Goal: Task Accomplishment & Management: Manage account settings

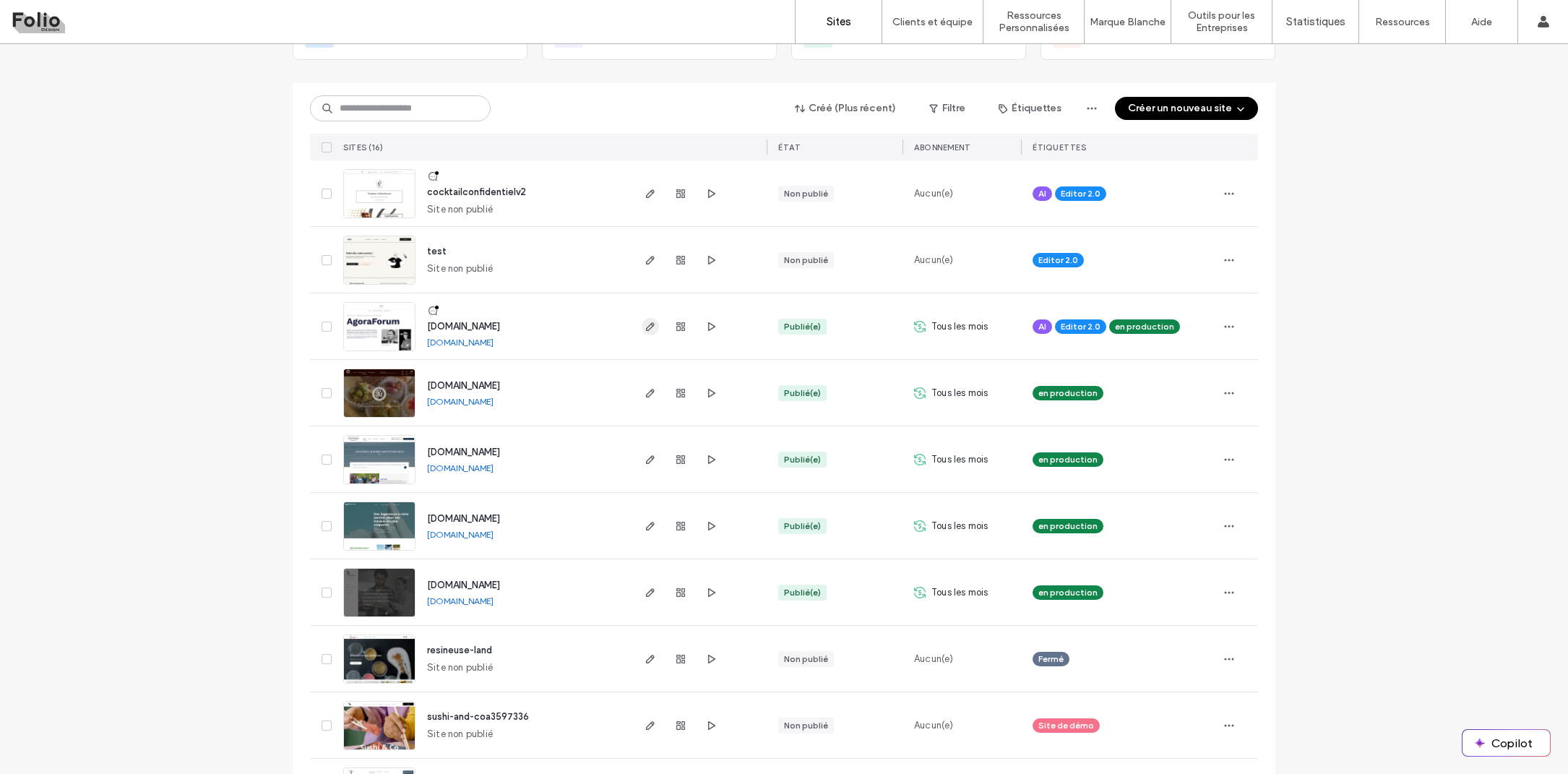
scroll to position [123, 0]
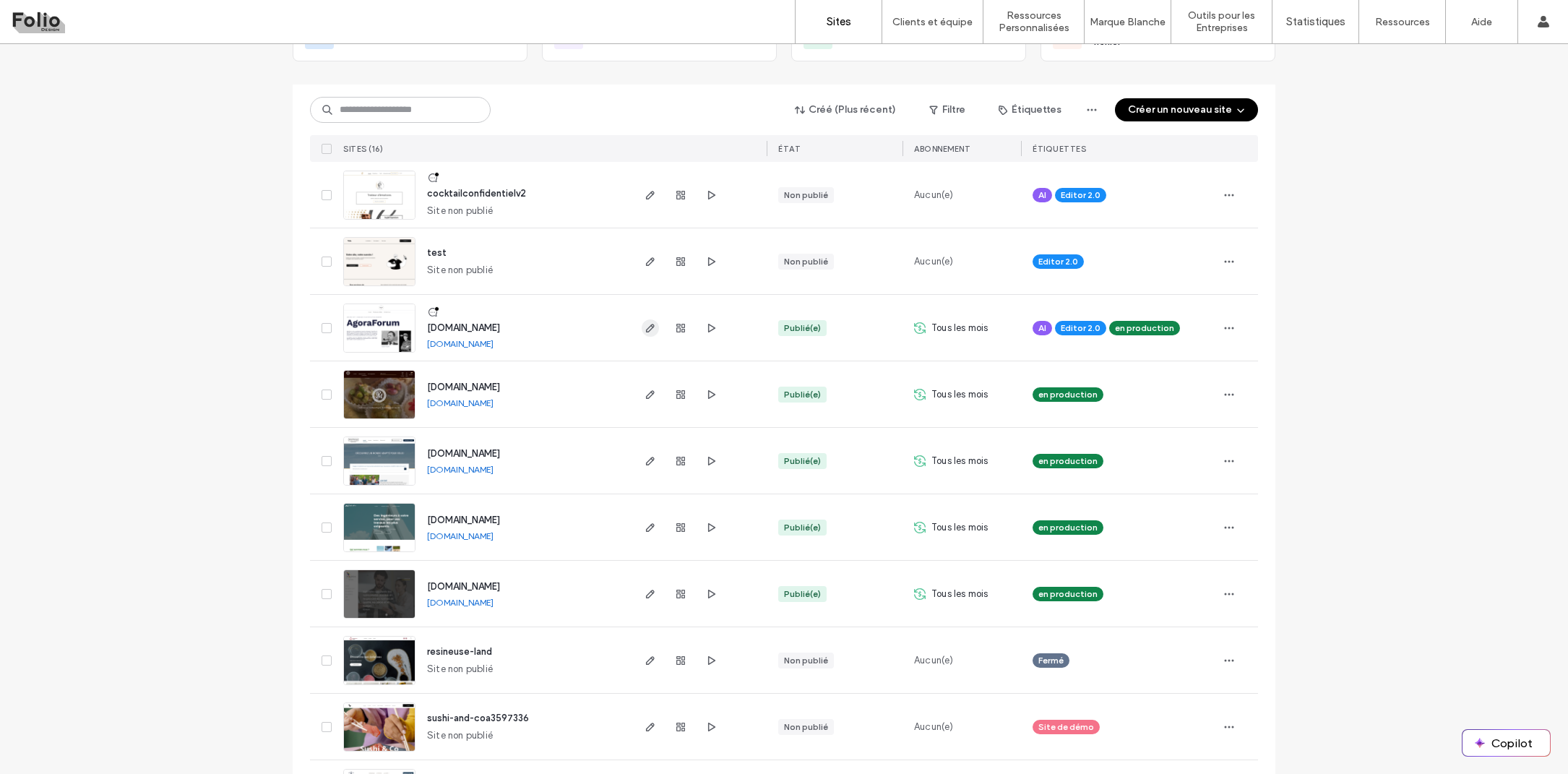
click at [647, 326] on use "button" at bounding box center [650, 328] width 9 height 9
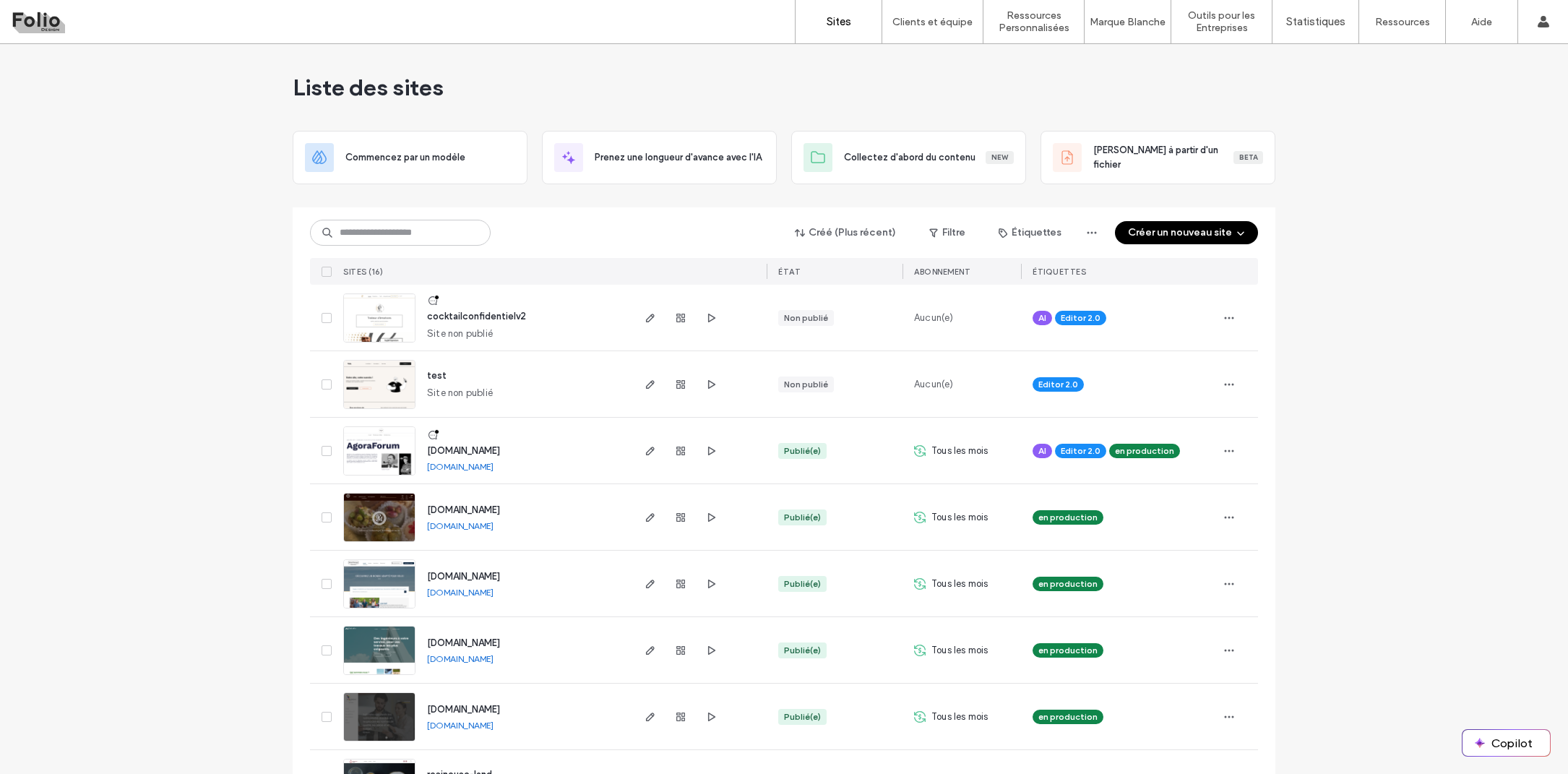
click at [926, 92] on div "Liste des sites" at bounding box center [784, 88] width 983 height 87
click at [1384, 69] on link "Mises à jour des produits" at bounding box center [1440, 59] width 140 height 30
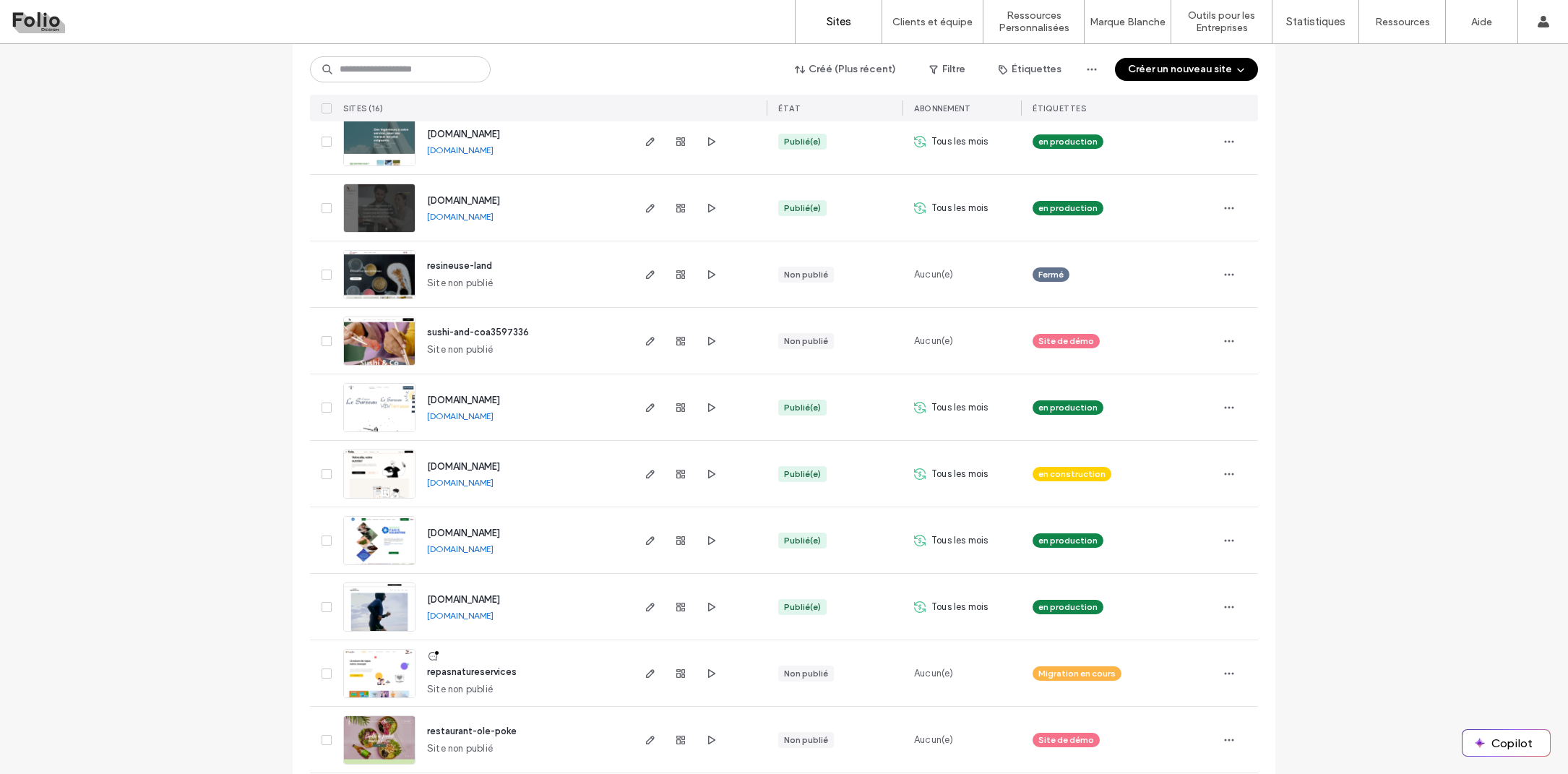
scroll to position [550, 0]
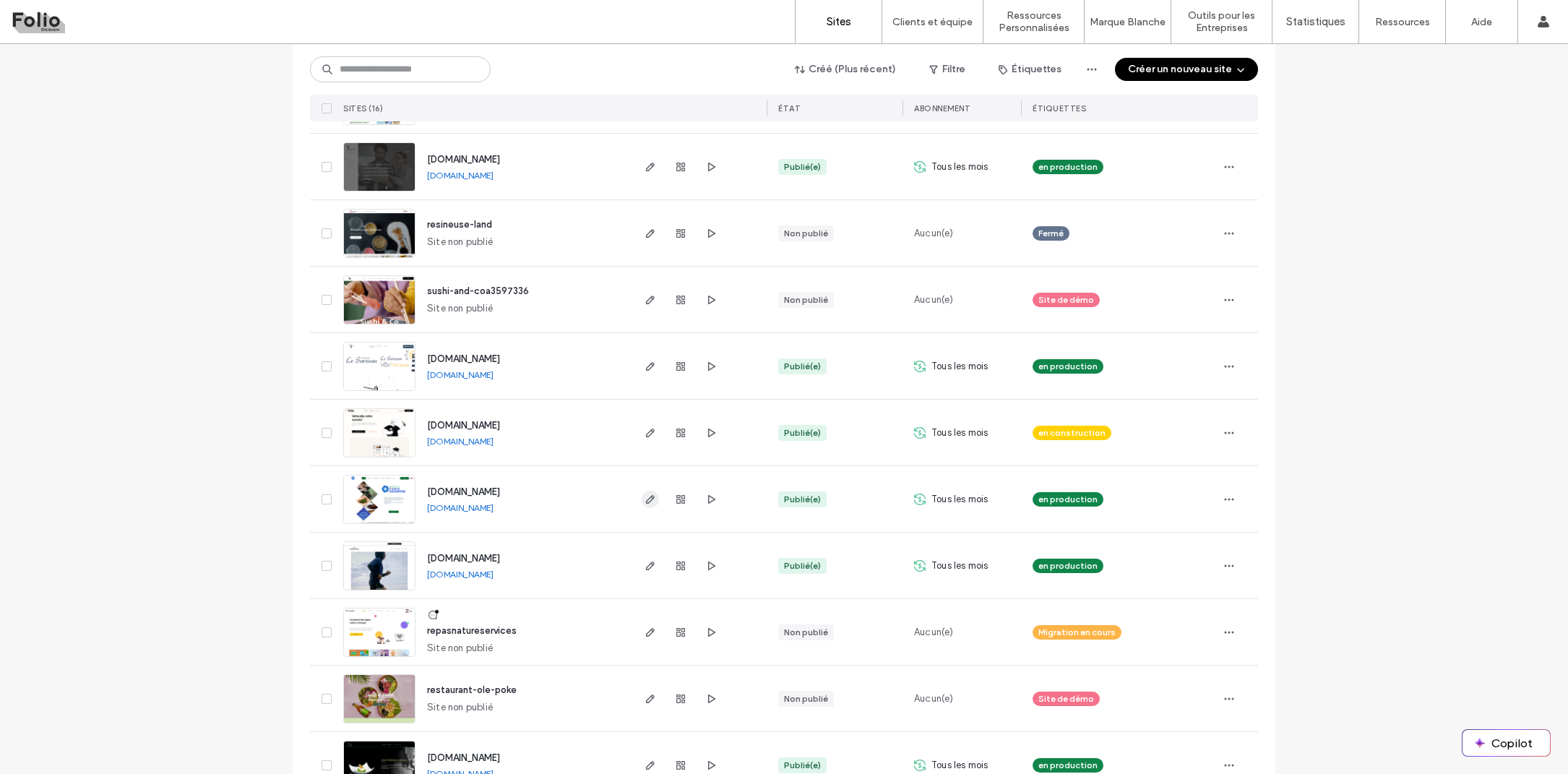
click at [645, 503] on icon "button" at bounding box center [650, 499] width 12 height 12
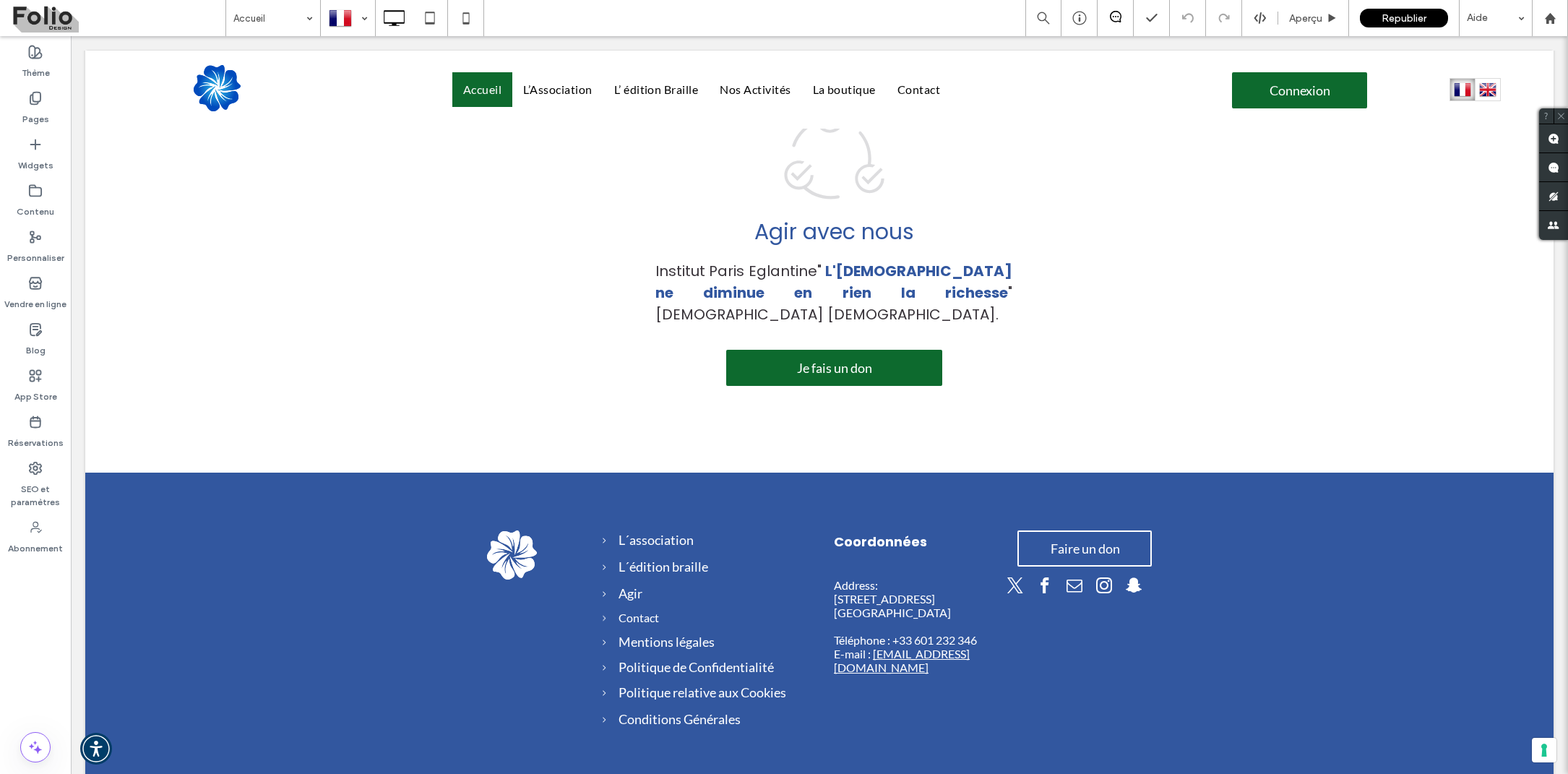
scroll to position [702, 0]
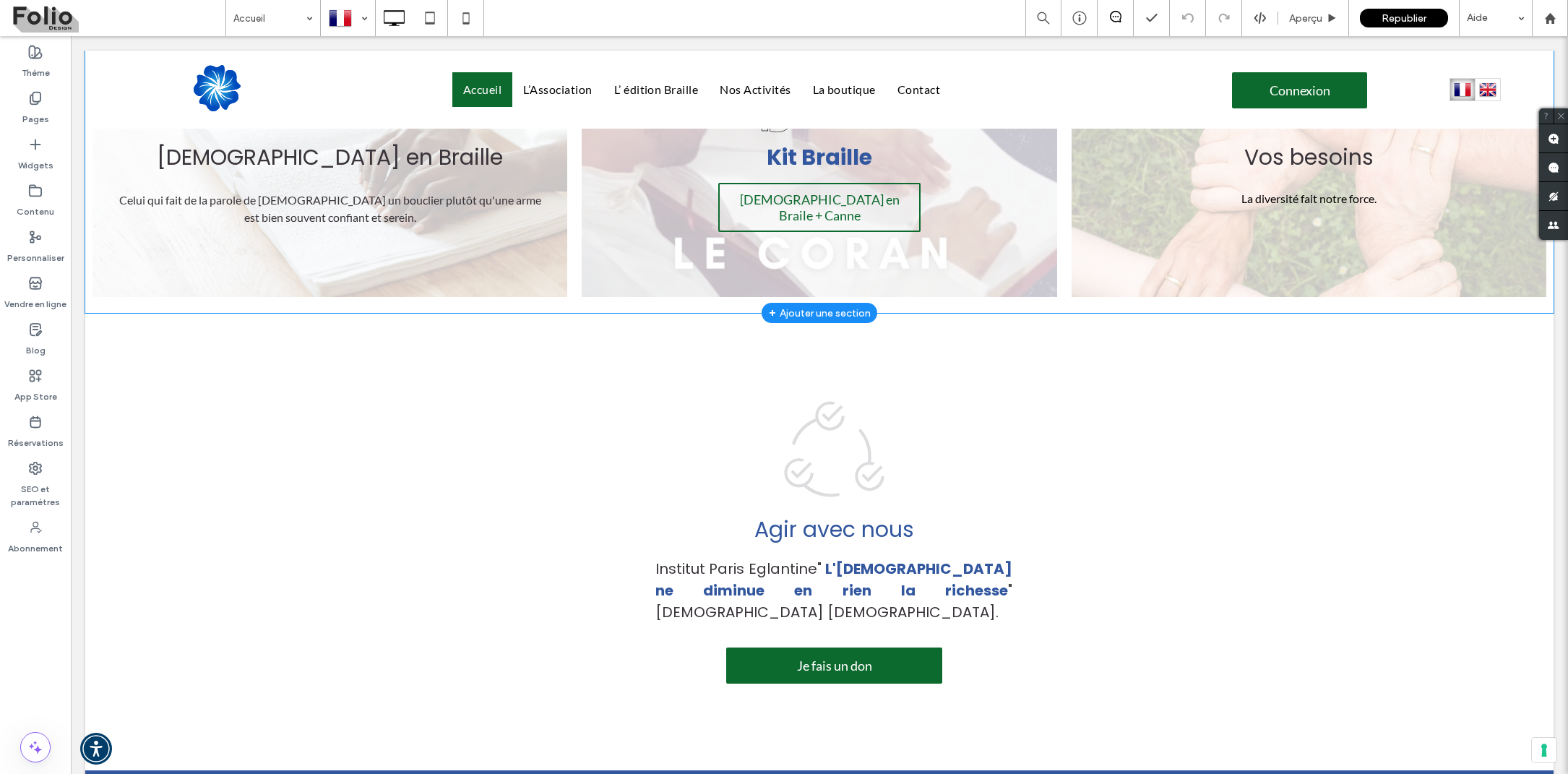
click at [826, 305] on div "+ Ajouter une section" at bounding box center [819, 313] width 102 height 16
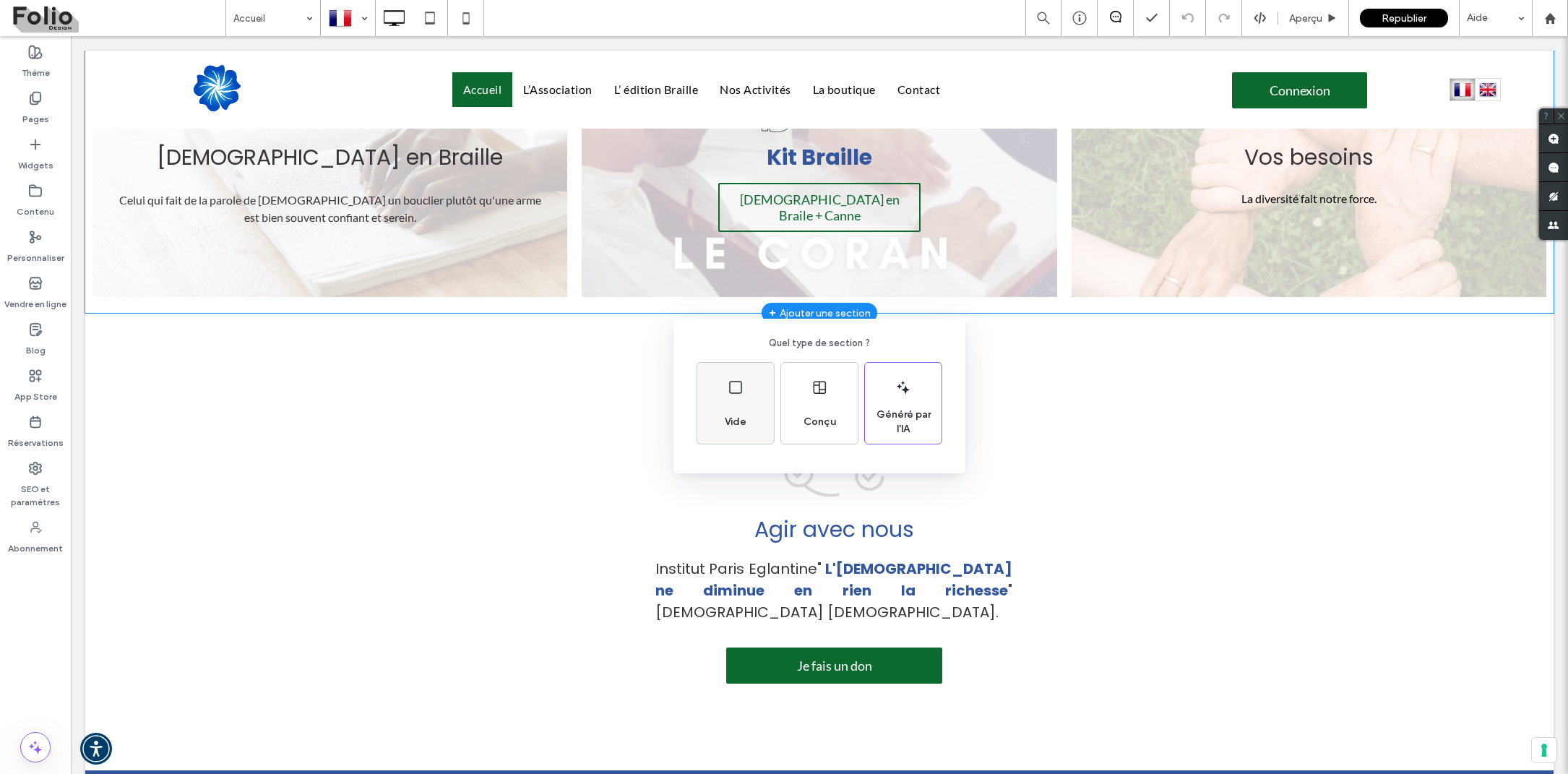
click at [746, 425] on span "Vide" at bounding box center [736, 422] width 33 height 15
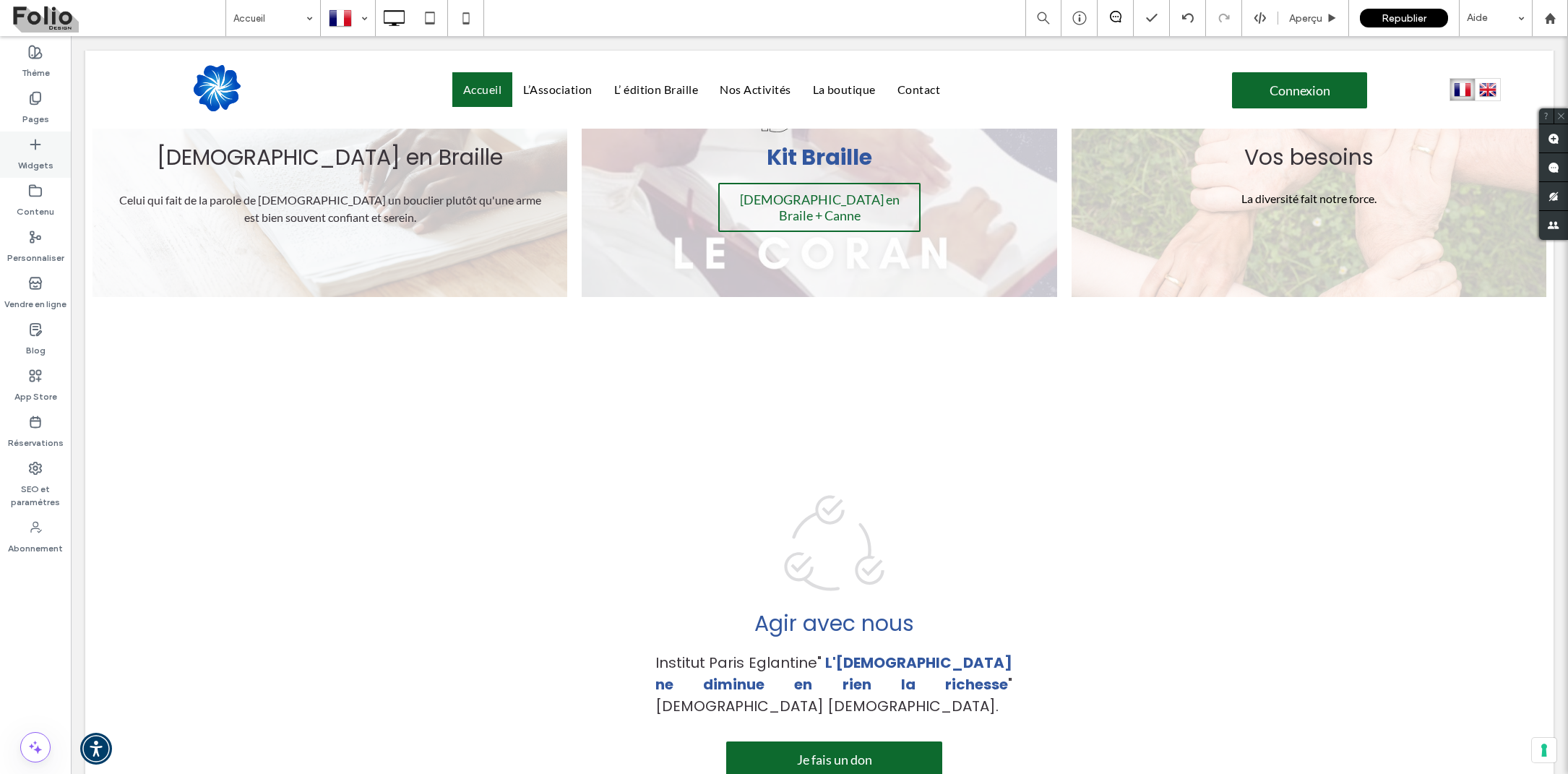
click at [29, 148] on icon at bounding box center [35, 144] width 15 height 15
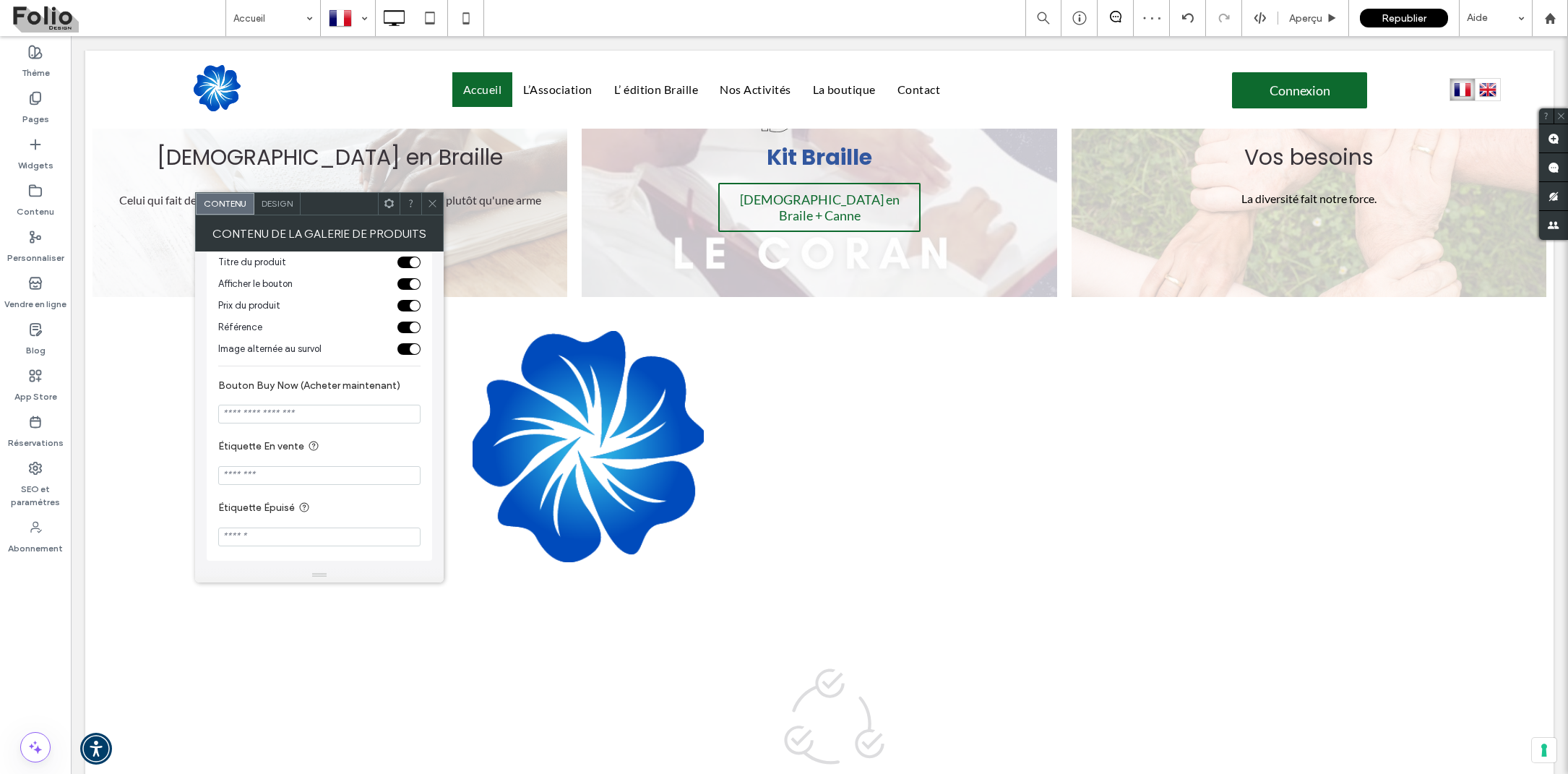
scroll to position [282, 0]
click at [355, 415] on input "Bouton Buy Now (Acheter maintenant)" at bounding box center [319, 415] width 202 height 19
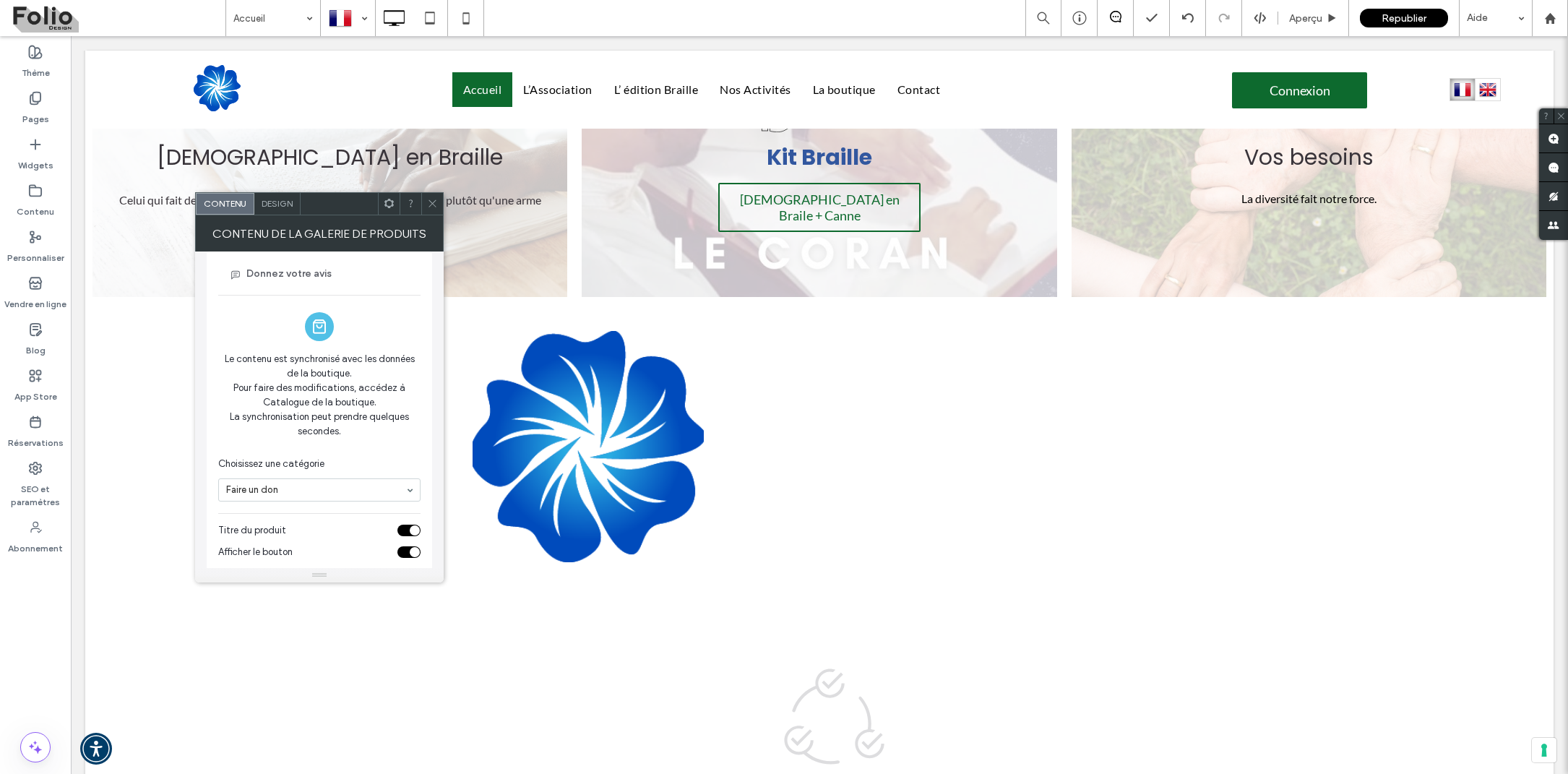
scroll to position [10, 0]
click at [396, 207] on div at bounding box center [389, 204] width 22 height 22
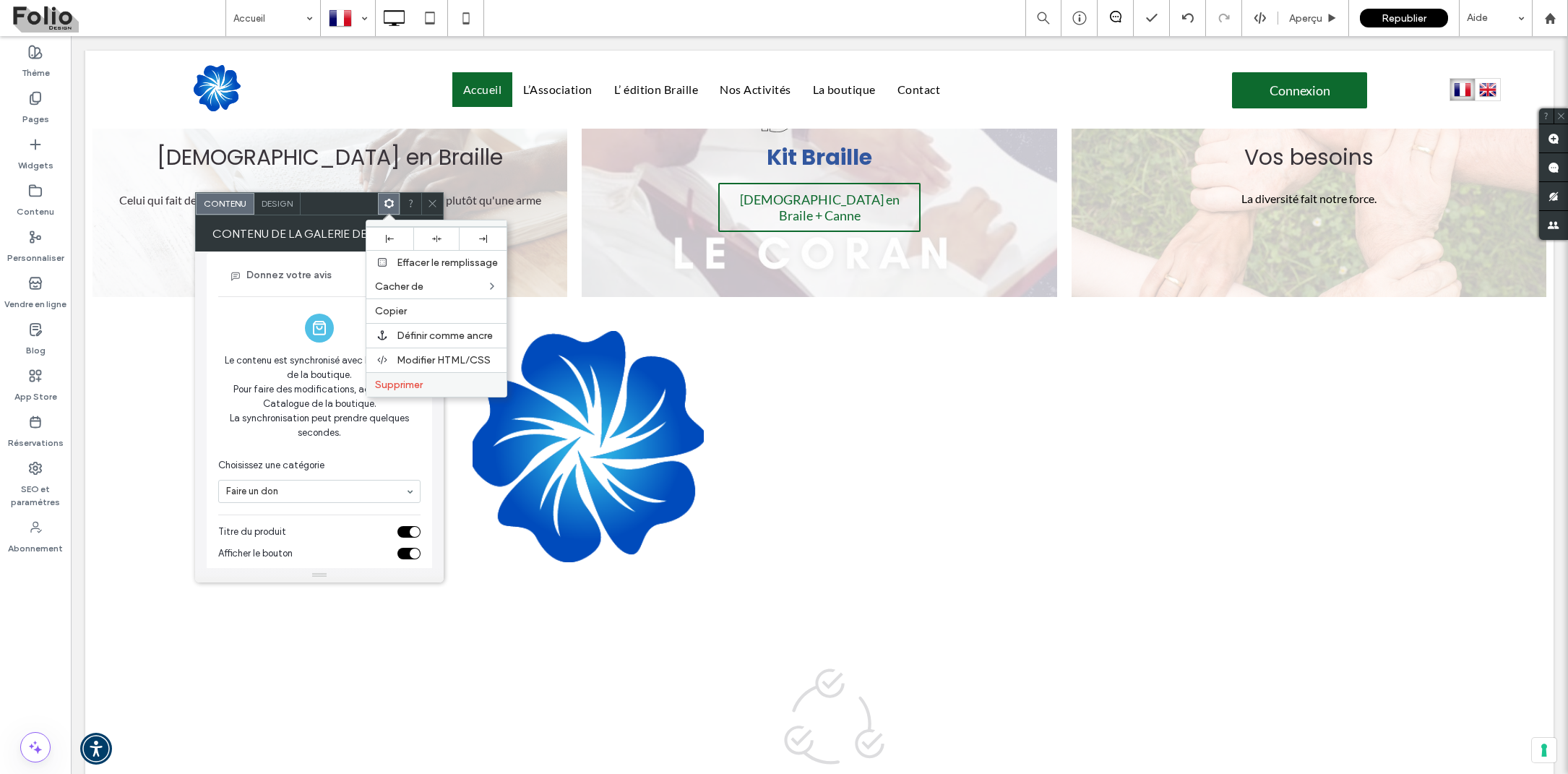
click at [409, 384] on span "Supprimer" at bounding box center [398, 385] width 47 height 12
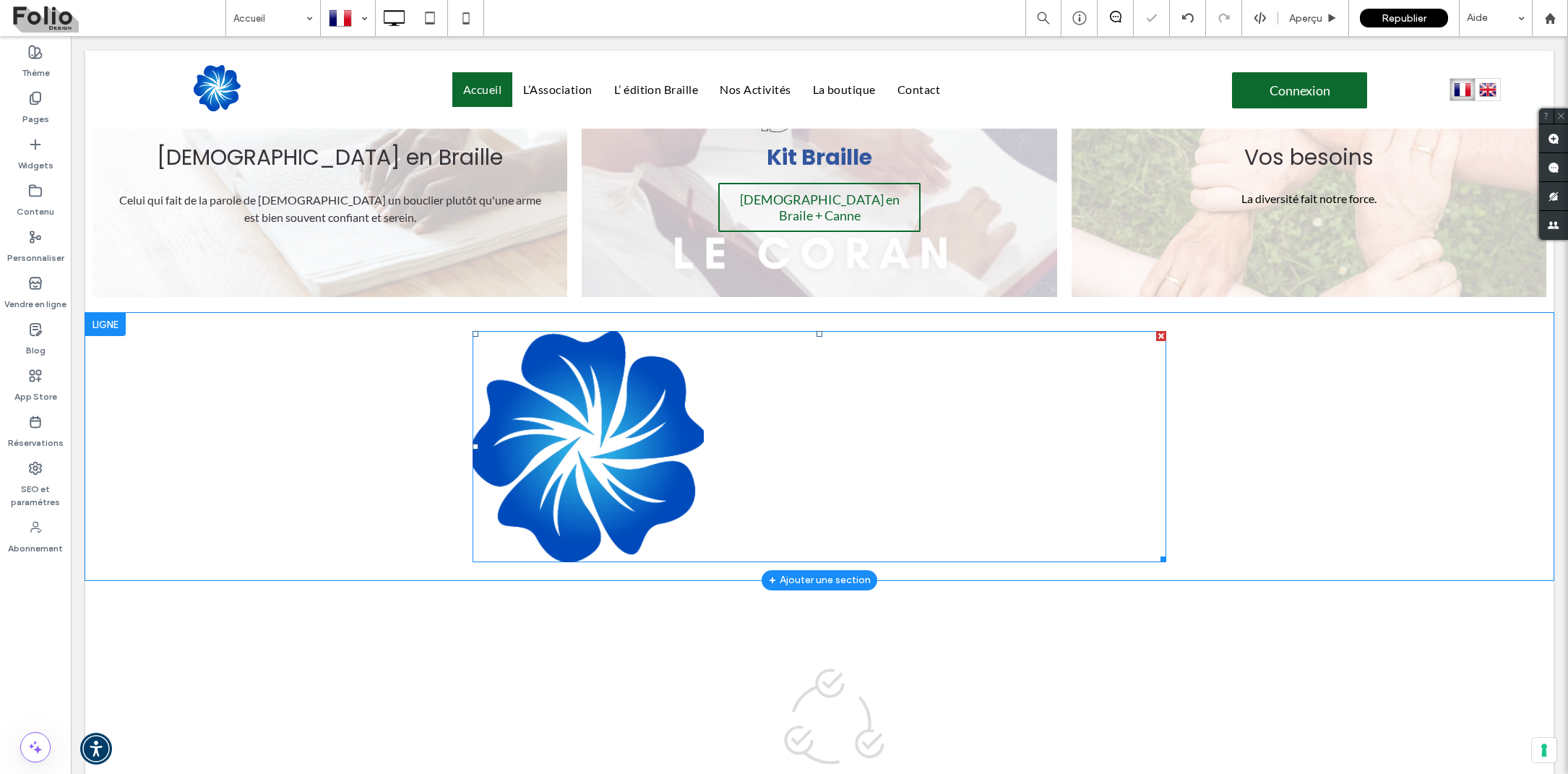
click at [806, 413] on div at bounding box center [819, 447] width 231 height 231
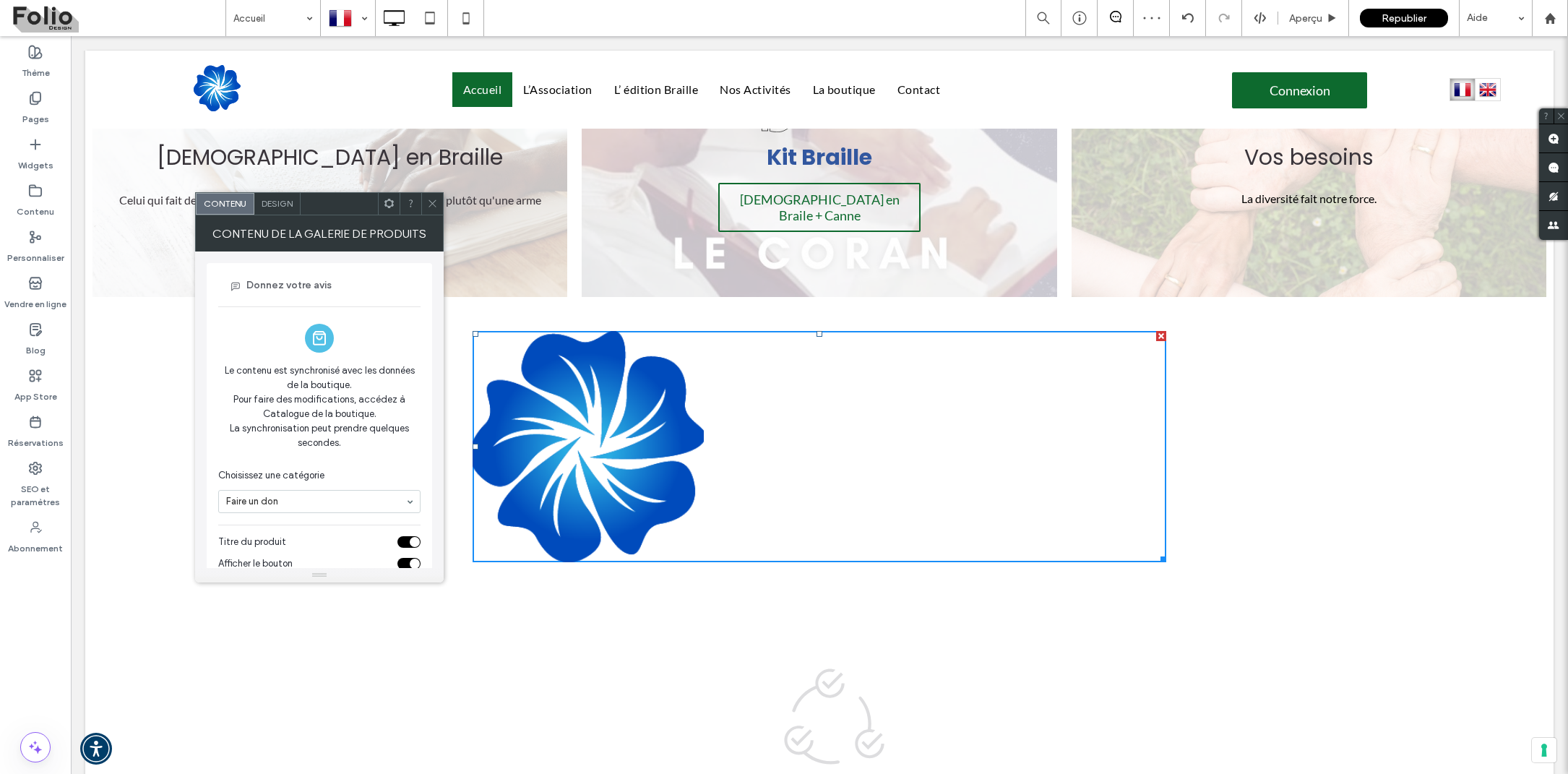
click at [389, 210] on span at bounding box center [389, 204] width 11 height 22
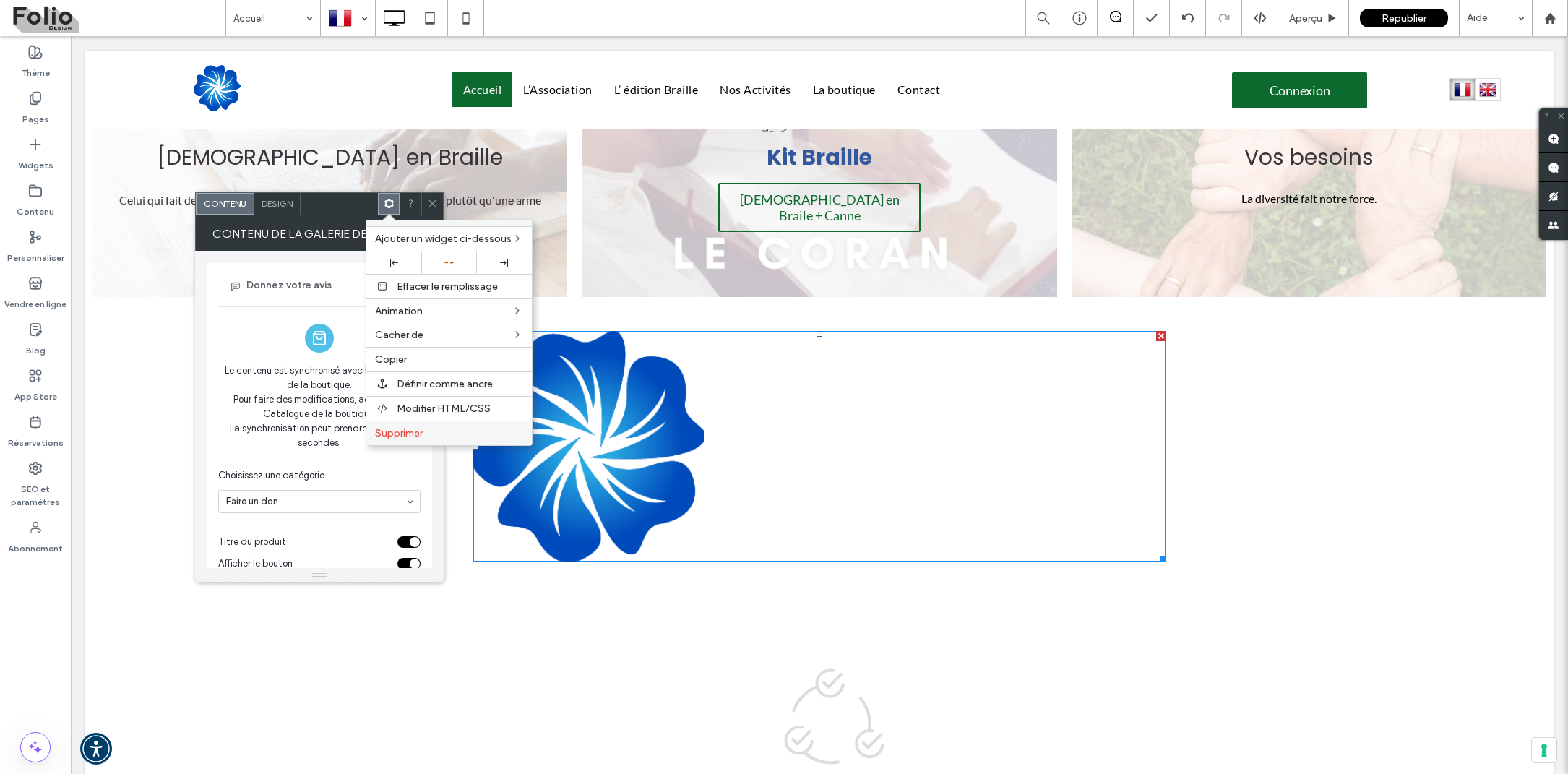
click at [391, 429] on span "Supprimer" at bounding box center [398, 433] width 47 height 12
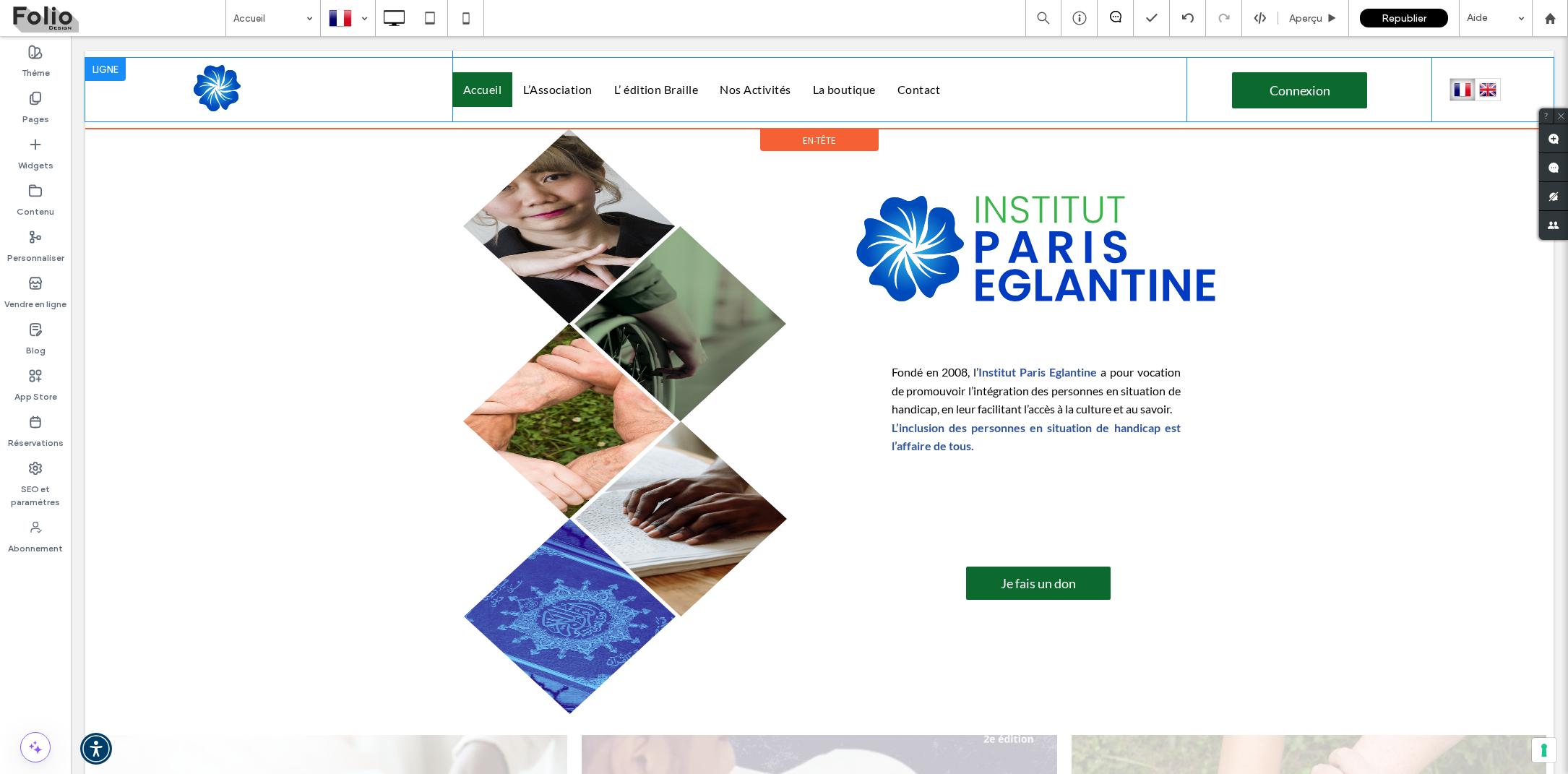
scroll to position [0, 0]
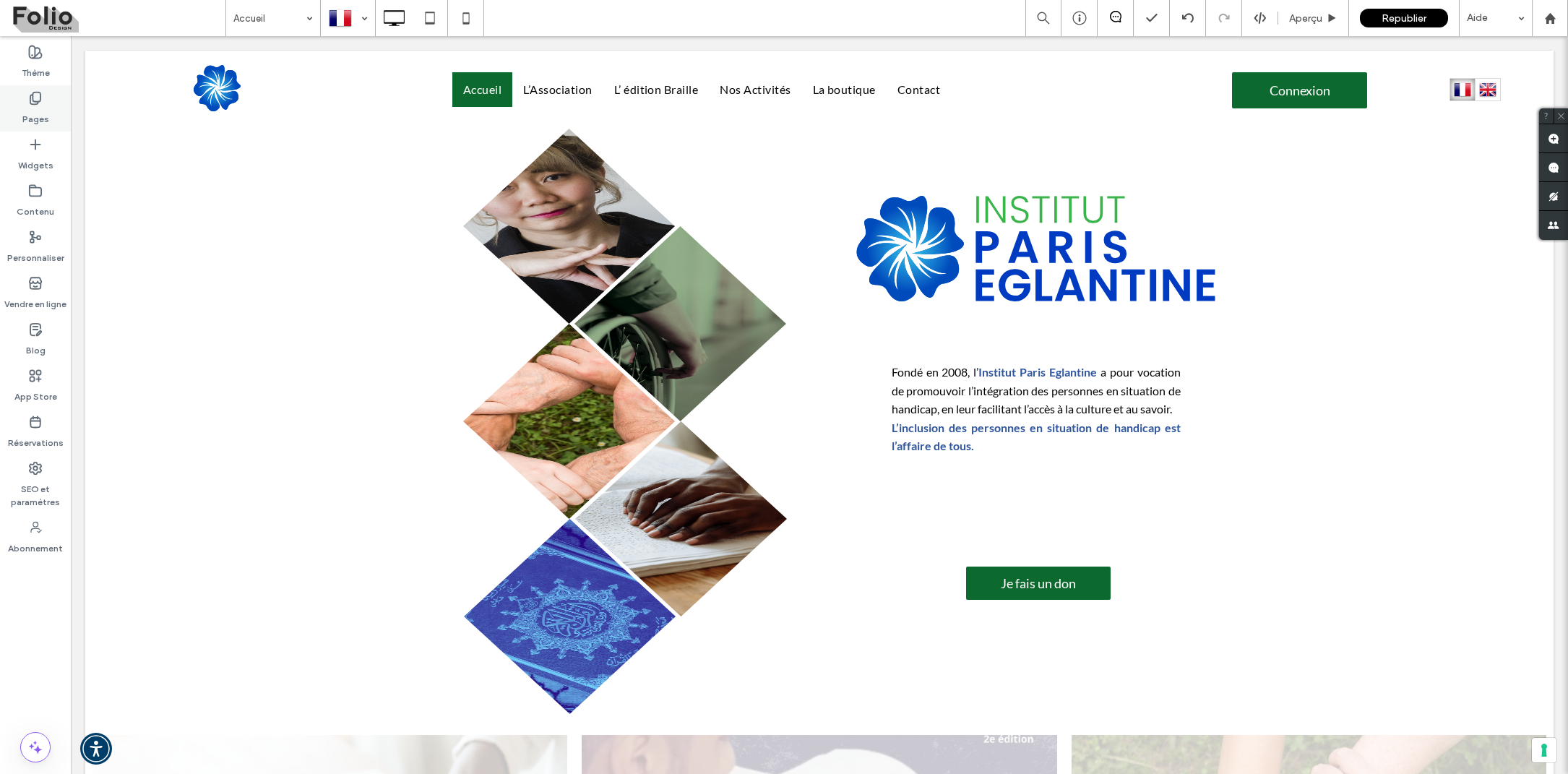
click at [49, 106] on div "Pages" at bounding box center [35, 109] width 71 height 47
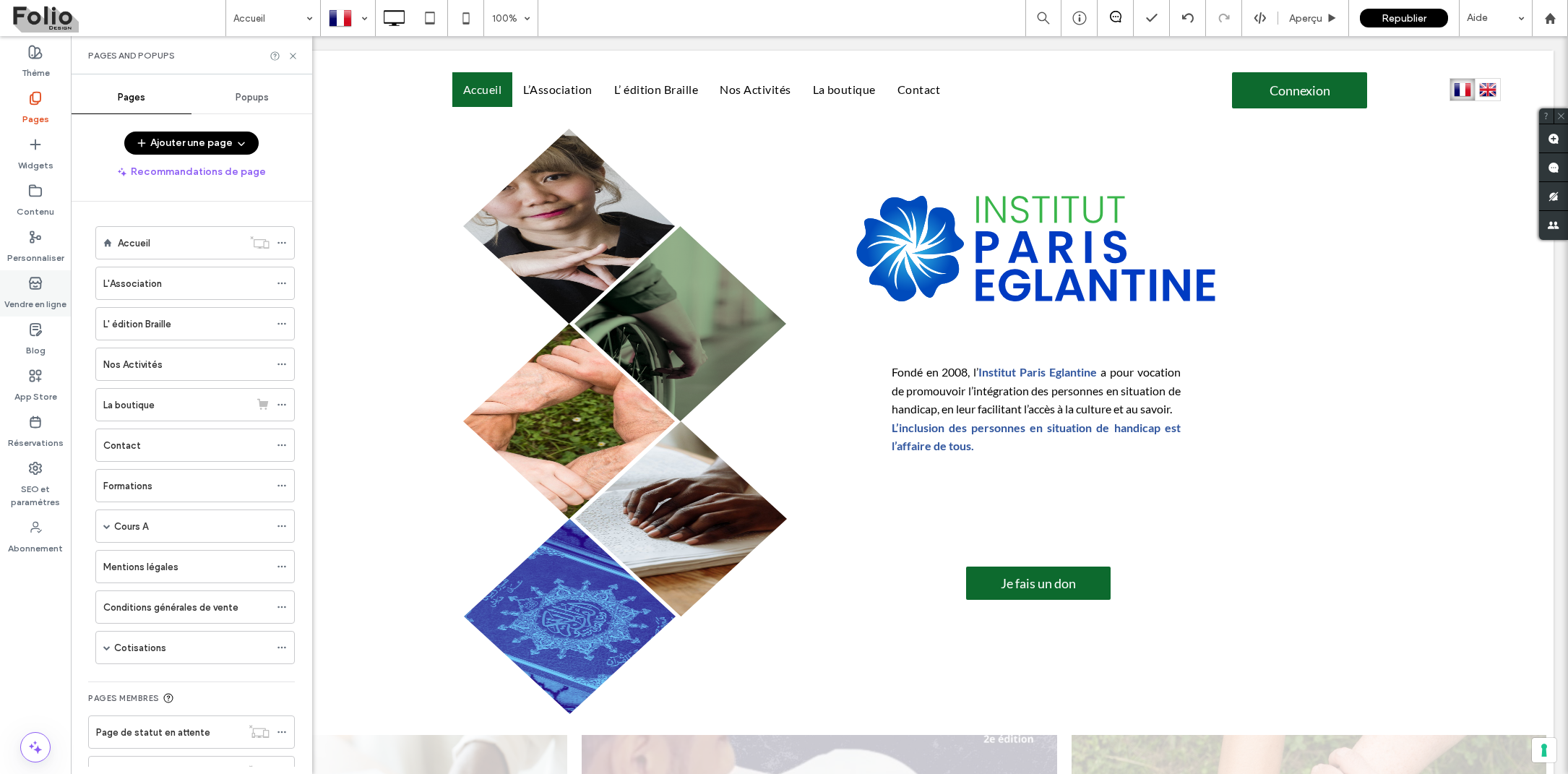
click at [43, 288] on div "Vendre en ligne" at bounding box center [35, 293] width 71 height 47
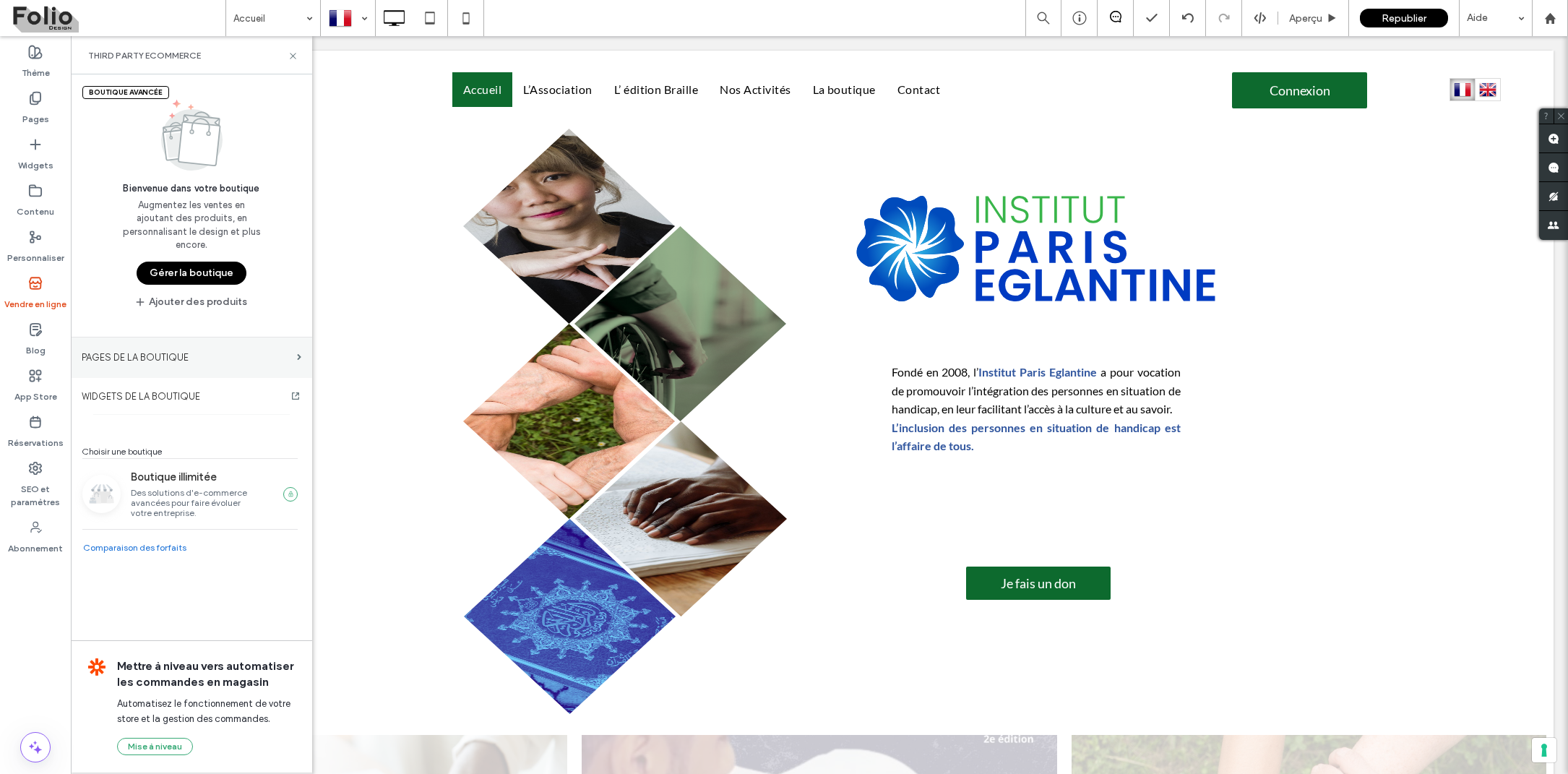
click at [171, 340] on section "PAGES DE LA BOUTIQUE" at bounding box center [191, 357] width 241 height 40
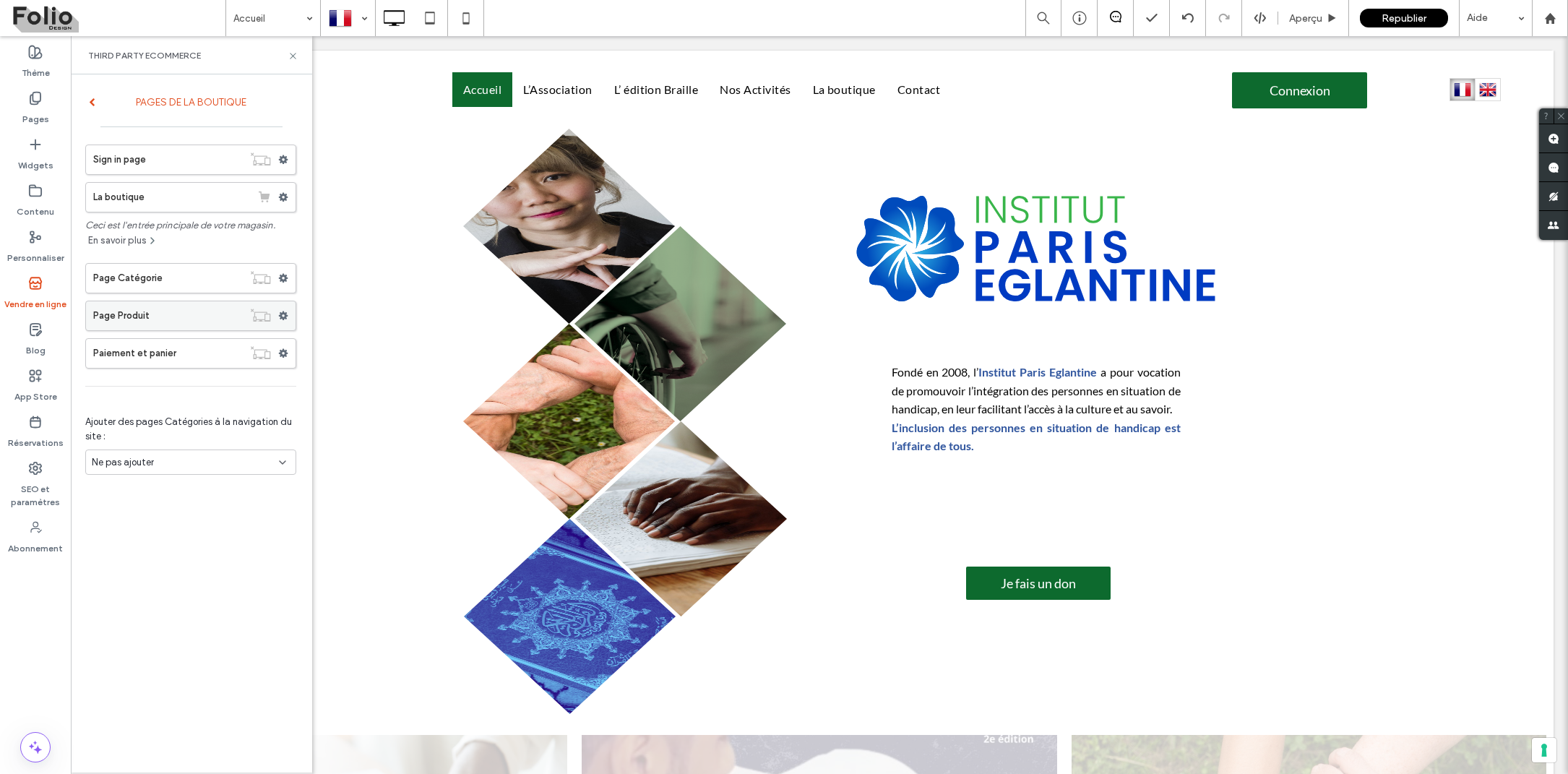
click at [171, 312] on label "Page Produit" at bounding box center [168, 315] width 150 height 29
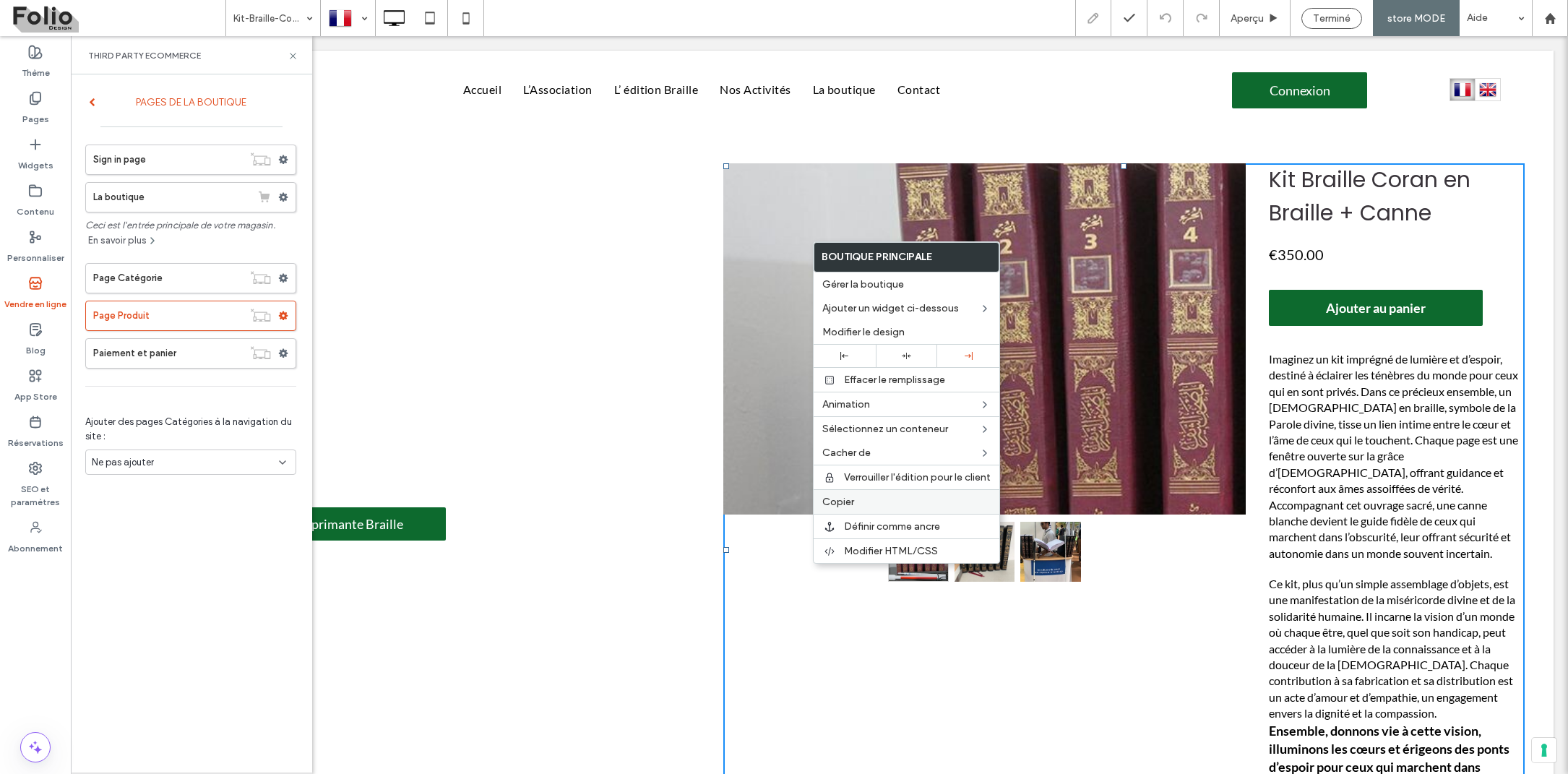
click at [853, 498] on span "Copier" at bounding box center [838, 502] width 32 height 12
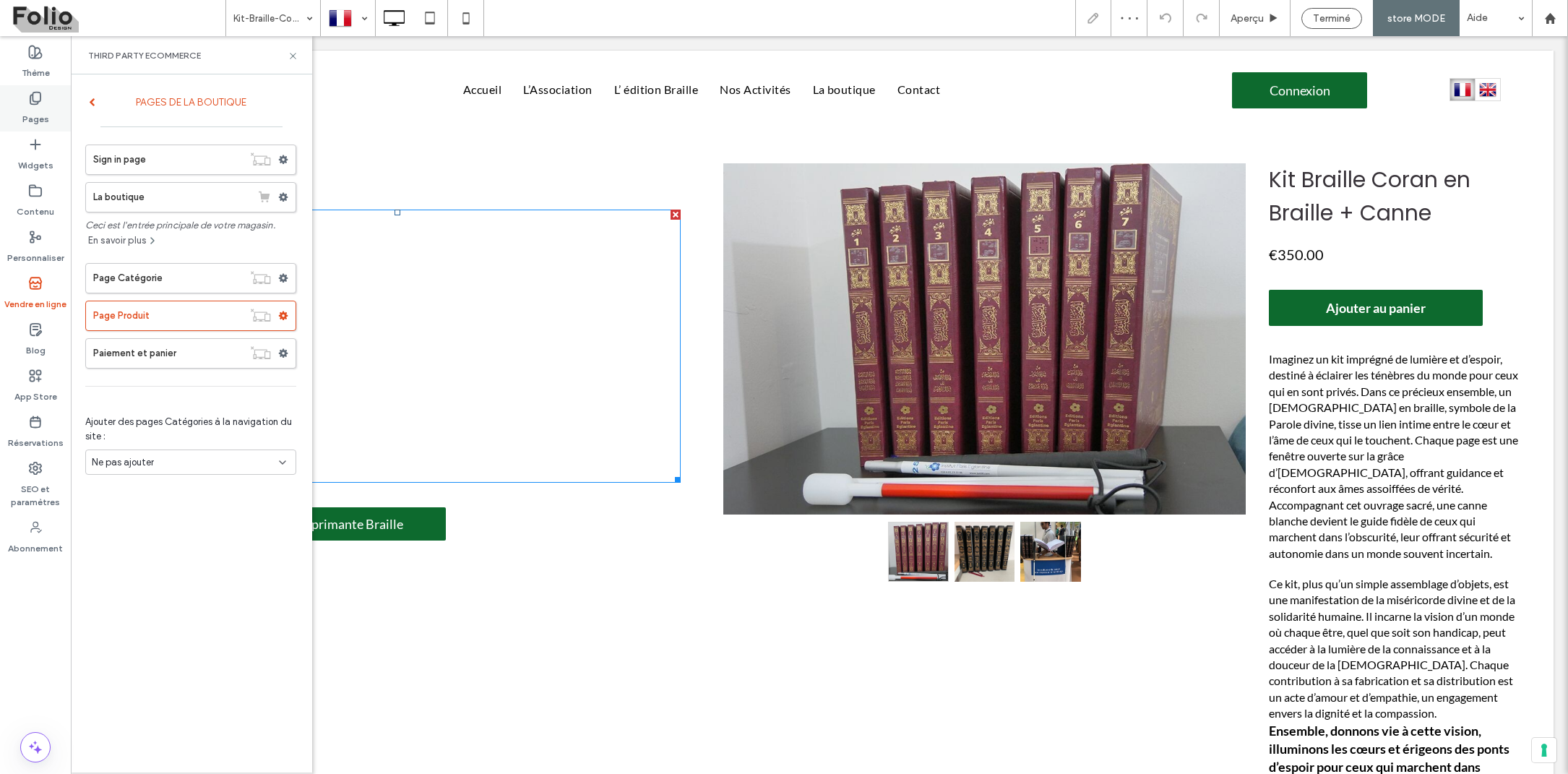
click at [41, 114] on label "Pages" at bounding box center [36, 116] width 26 height 20
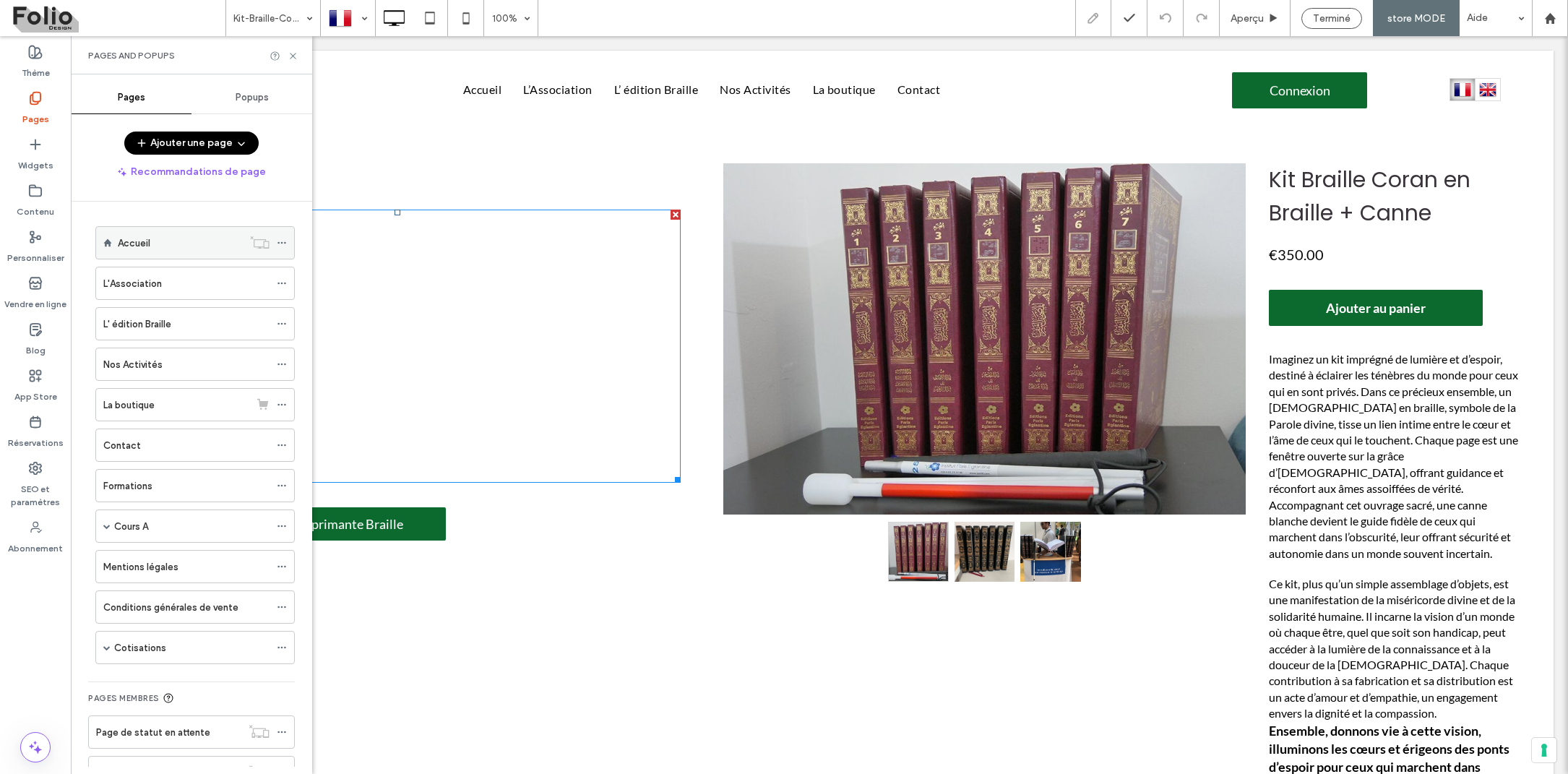
click at [165, 244] on div "Accueil" at bounding box center [180, 244] width 125 height 16
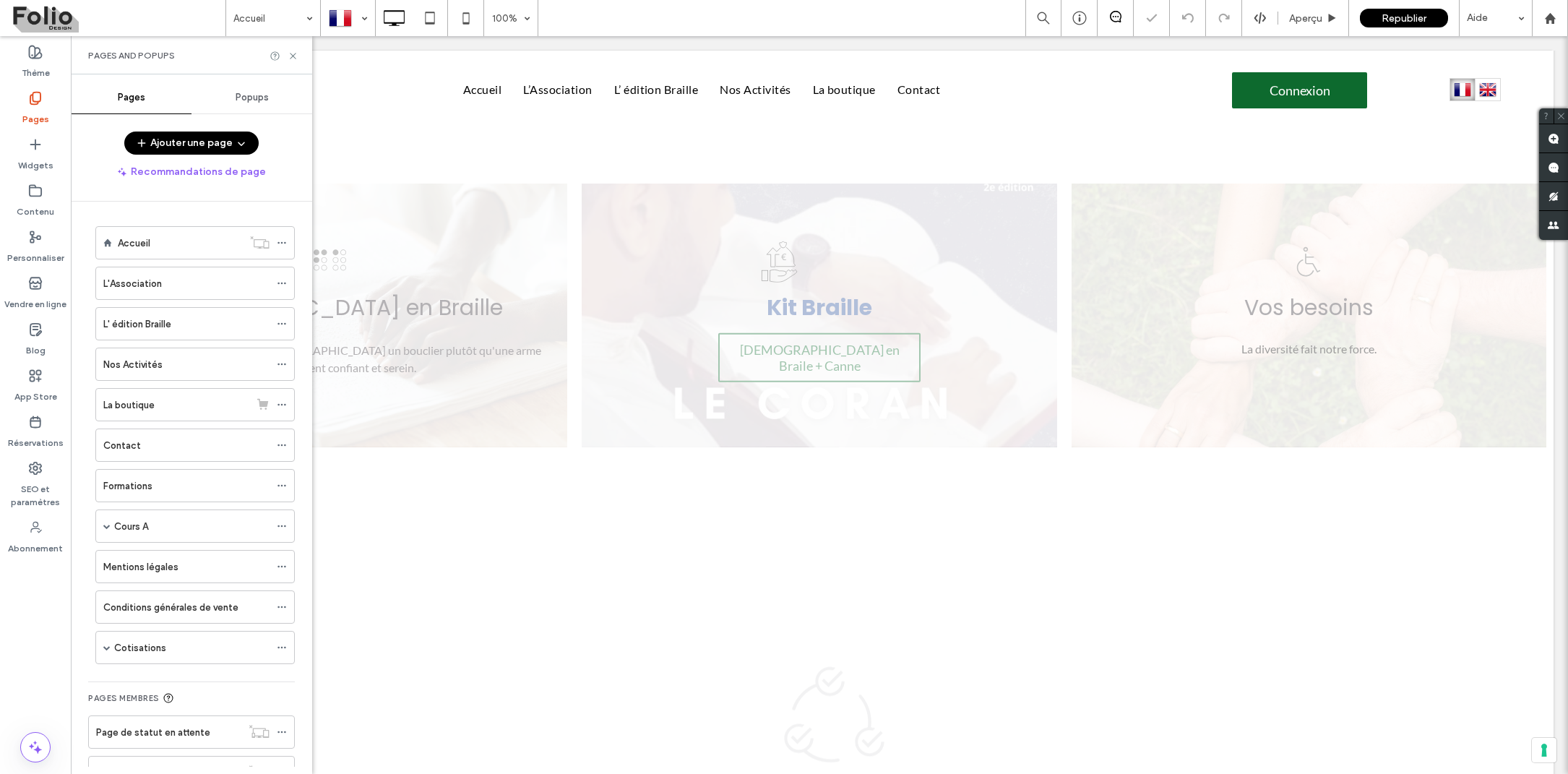
scroll to position [704, 0]
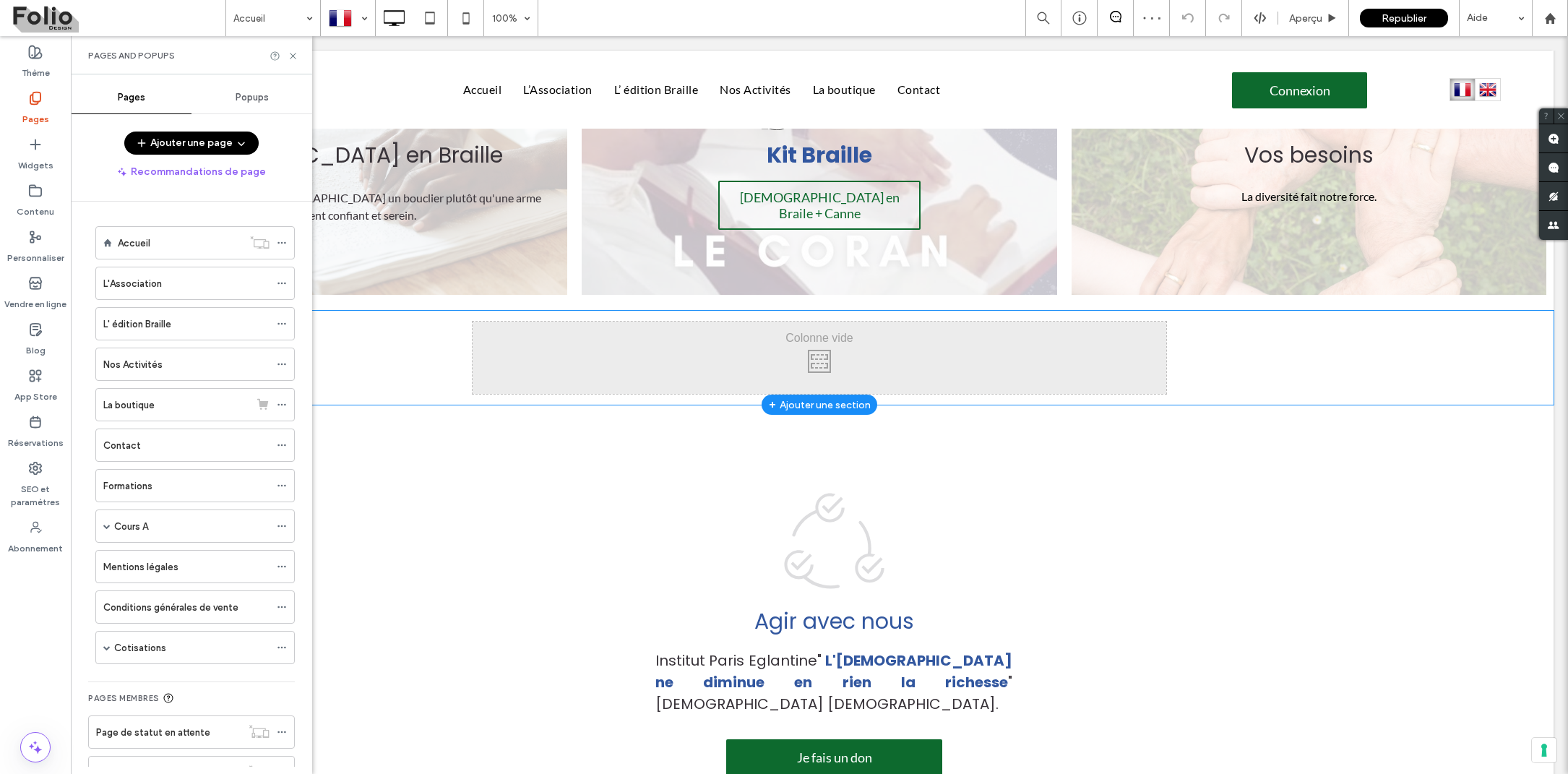
click at [798, 335] on div "Click To Paste" at bounding box center [819, 357] width 694 height 72
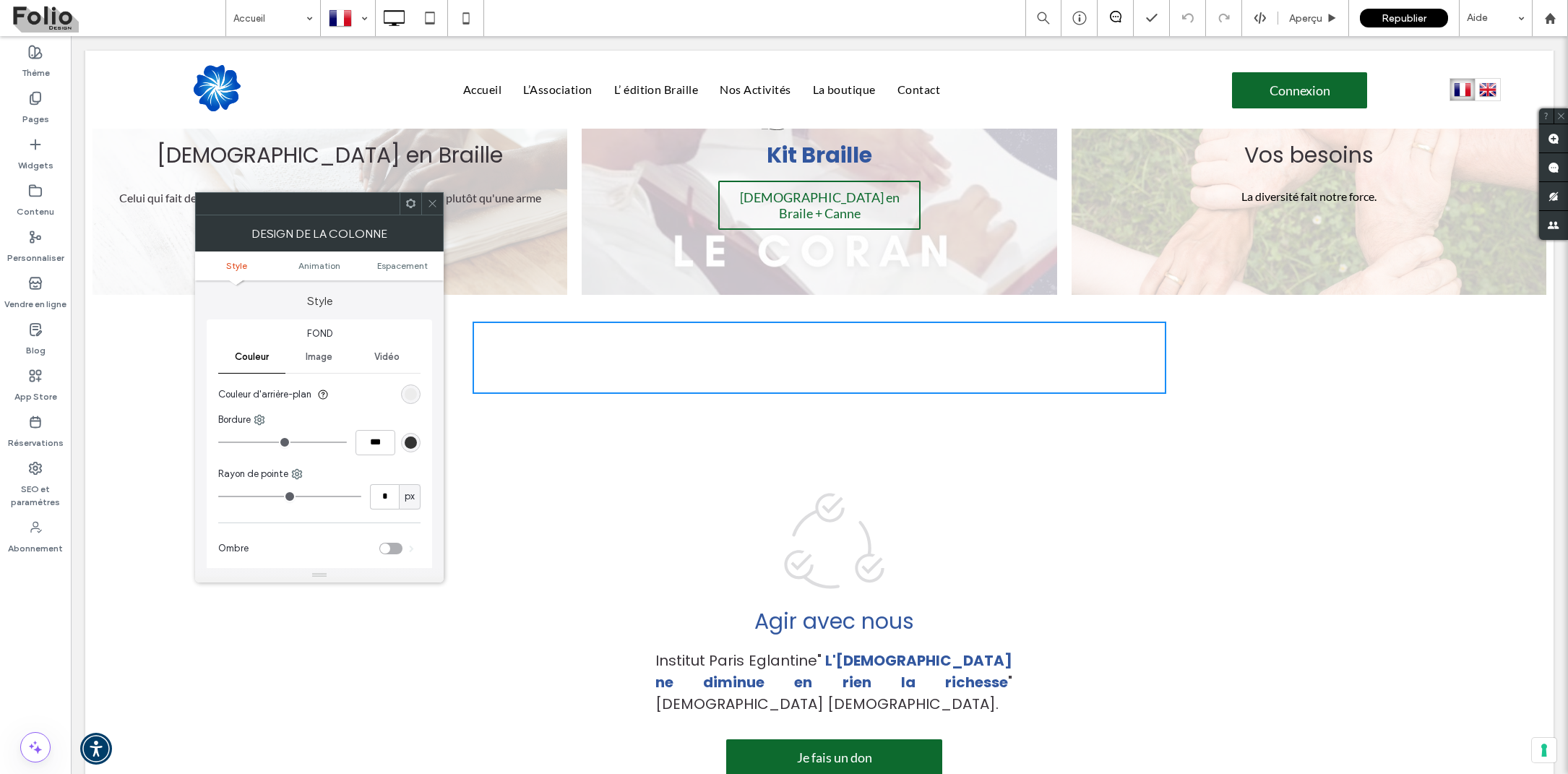
click at [409, 203] on icon at bounding box center [410, 203] width 11 height 11
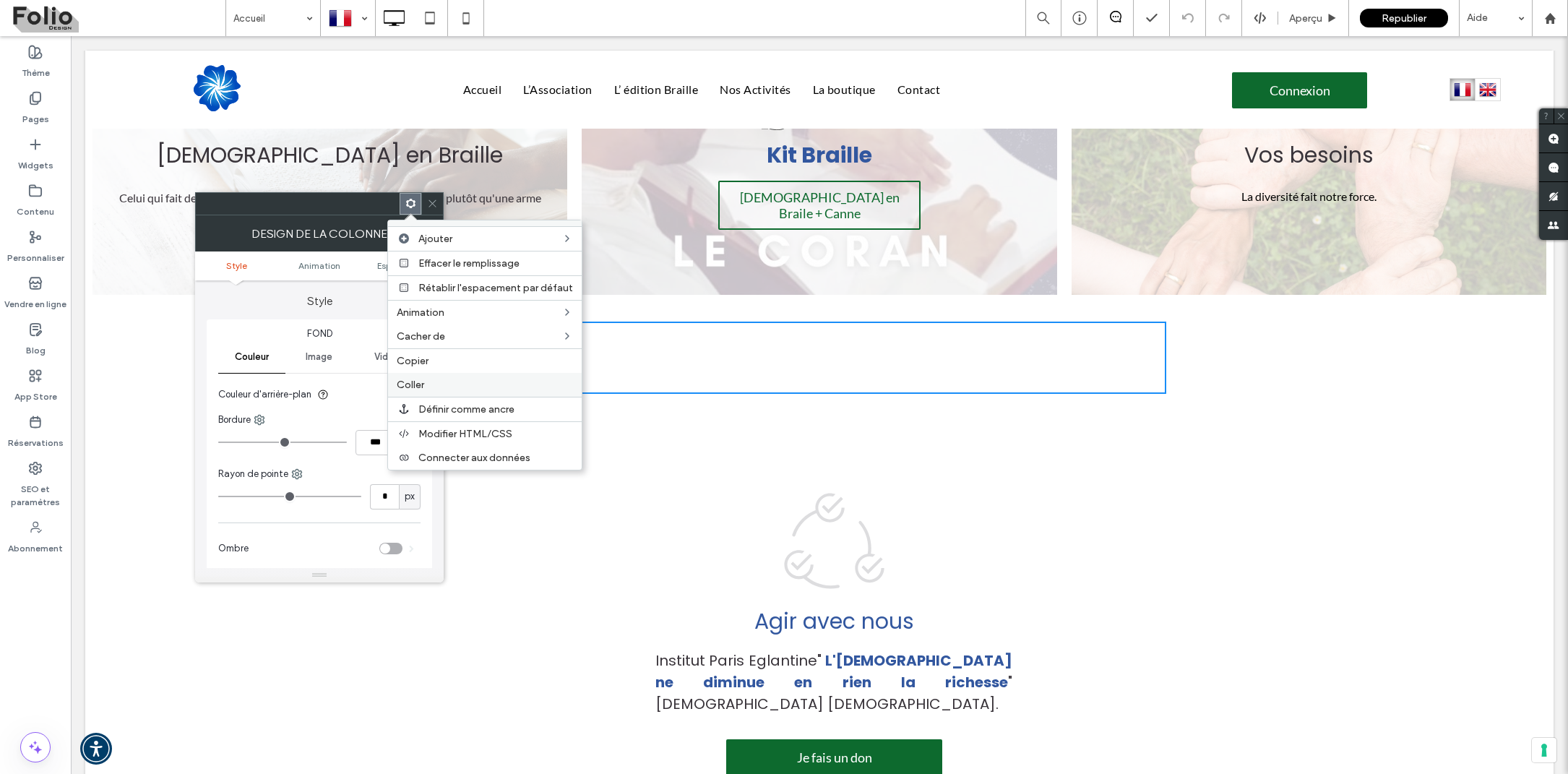
click at [415, 381] on span "Coller" at bounding box center [410, 385] width 27 height 12
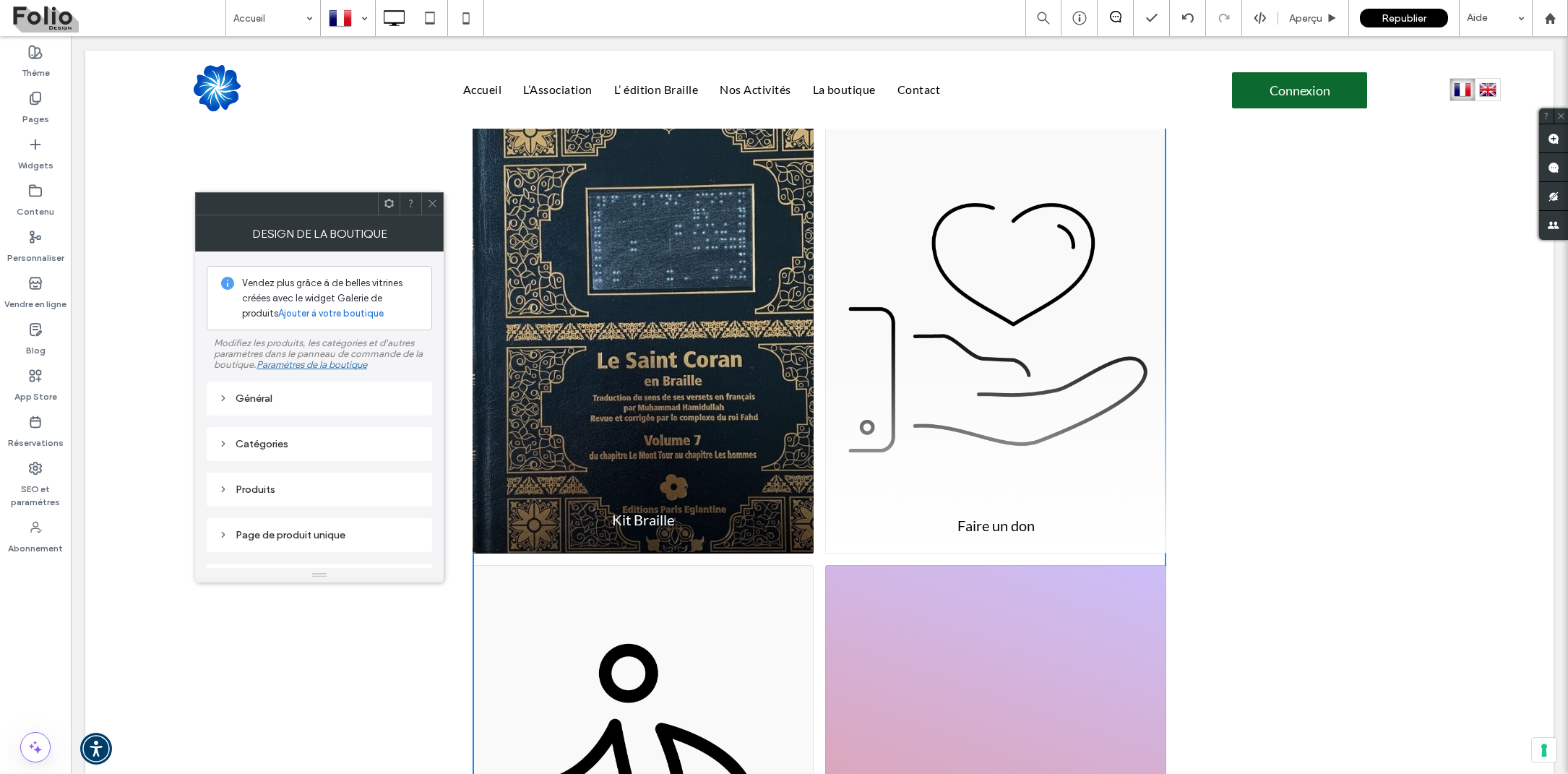
scroll to position [945, 0]
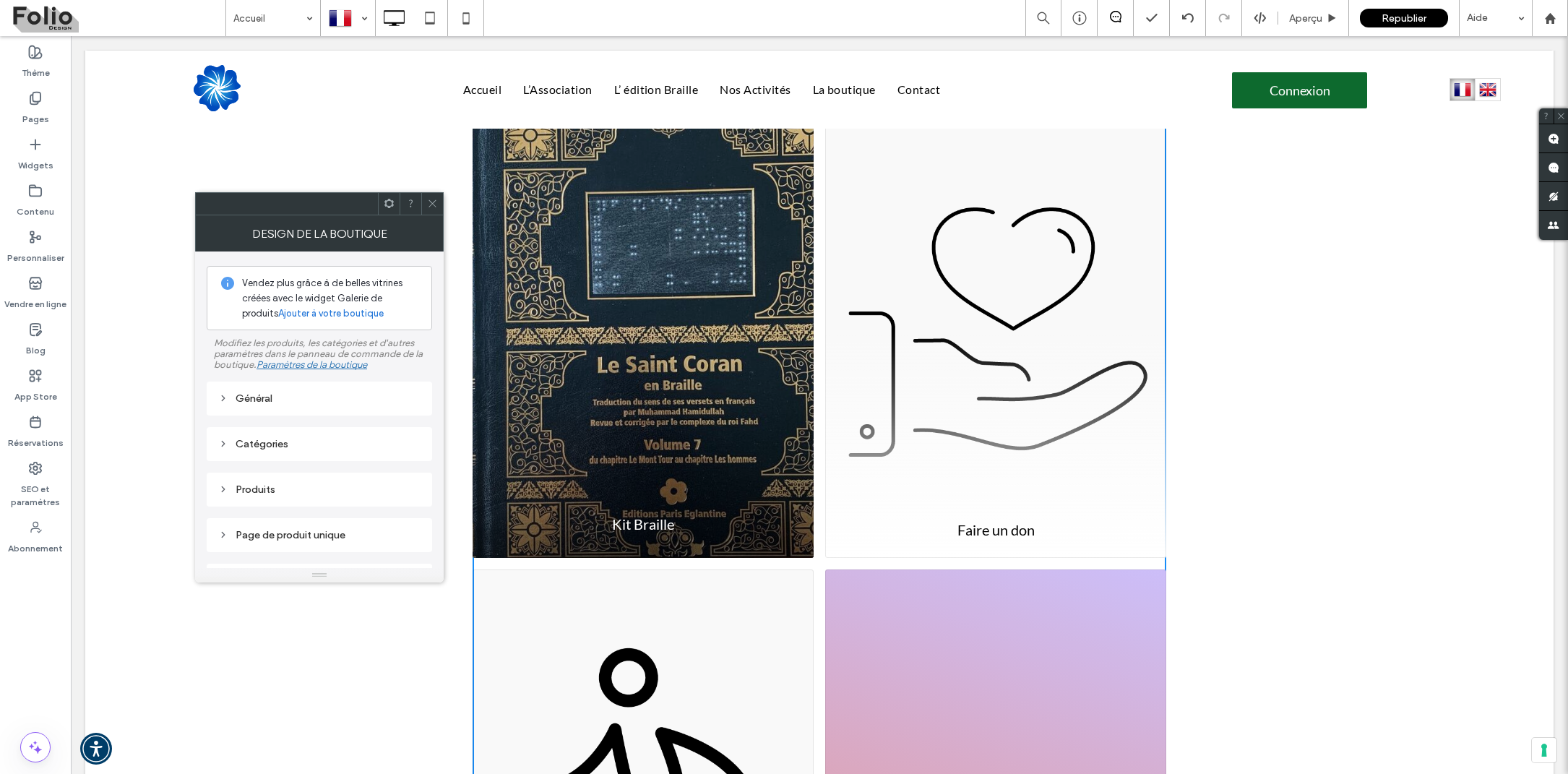
click at [716, 271] on div "Kit Braille" at bounding box center [643, 331] width 341 height 455
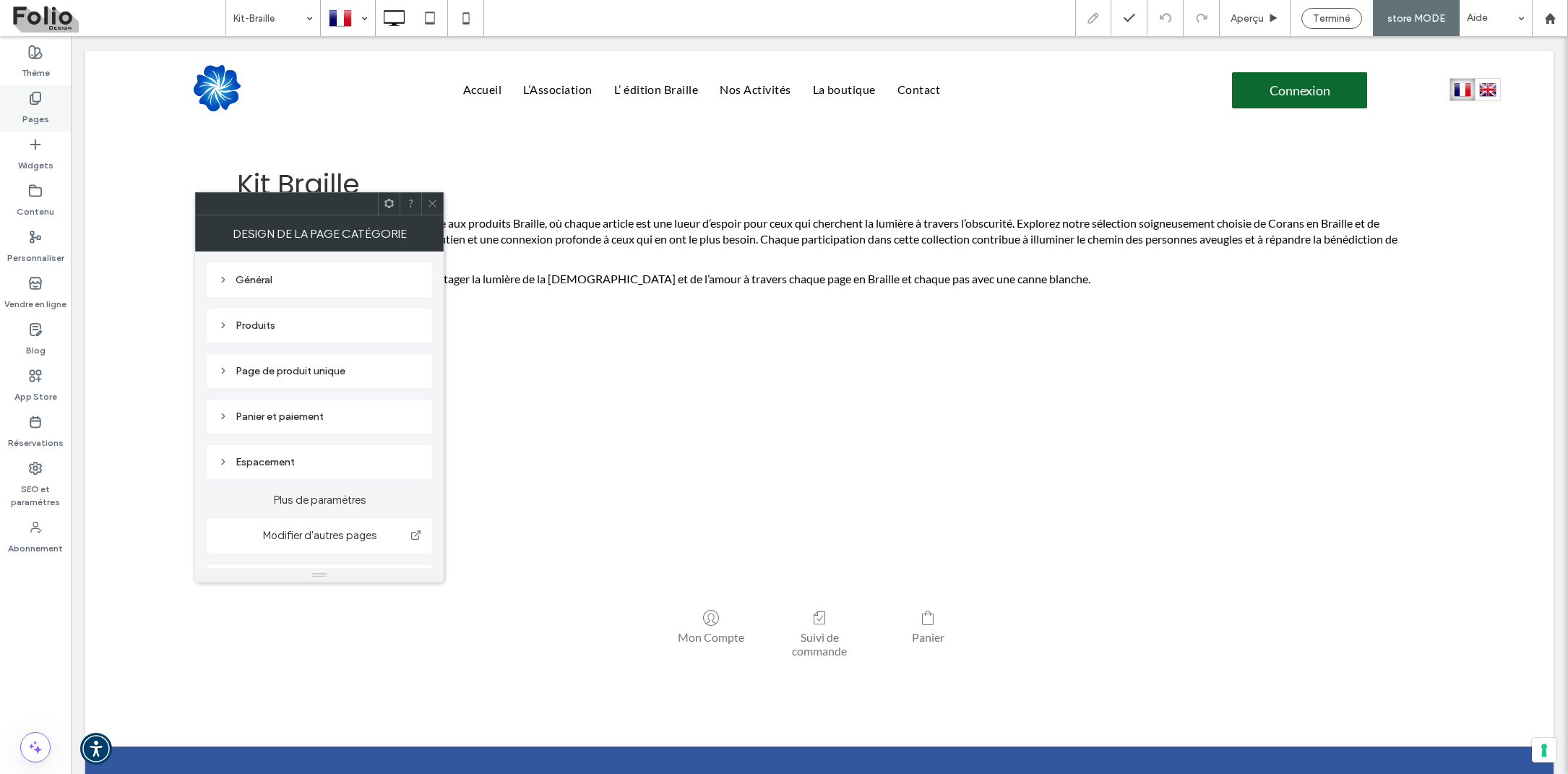
click at [32, 89] on div "Pages" at bounding box center [35, 109] width 71 height 47
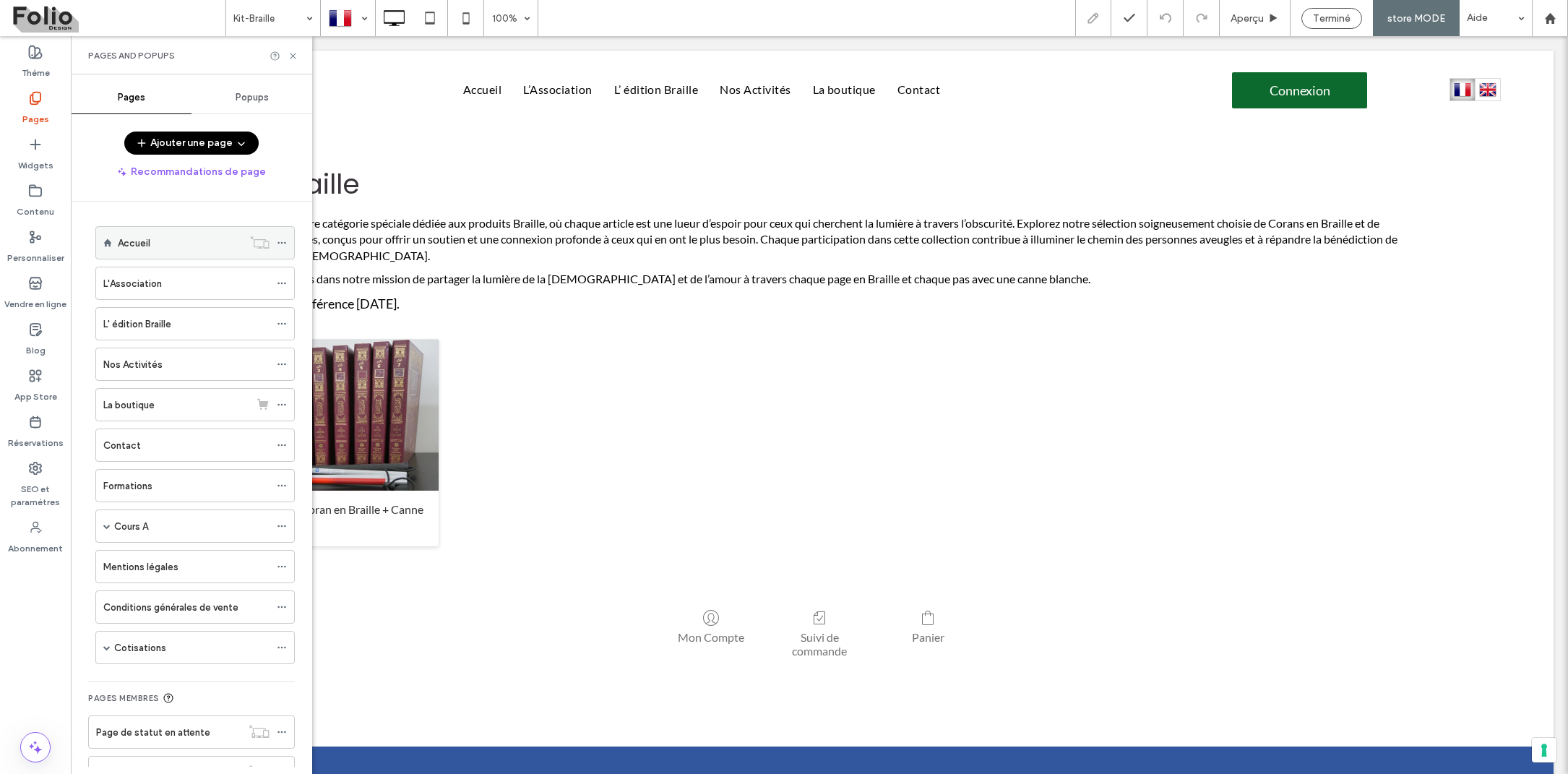
click at [118, 235] on label "Accueil" at bounding box center [134, 243] width 33 height 26
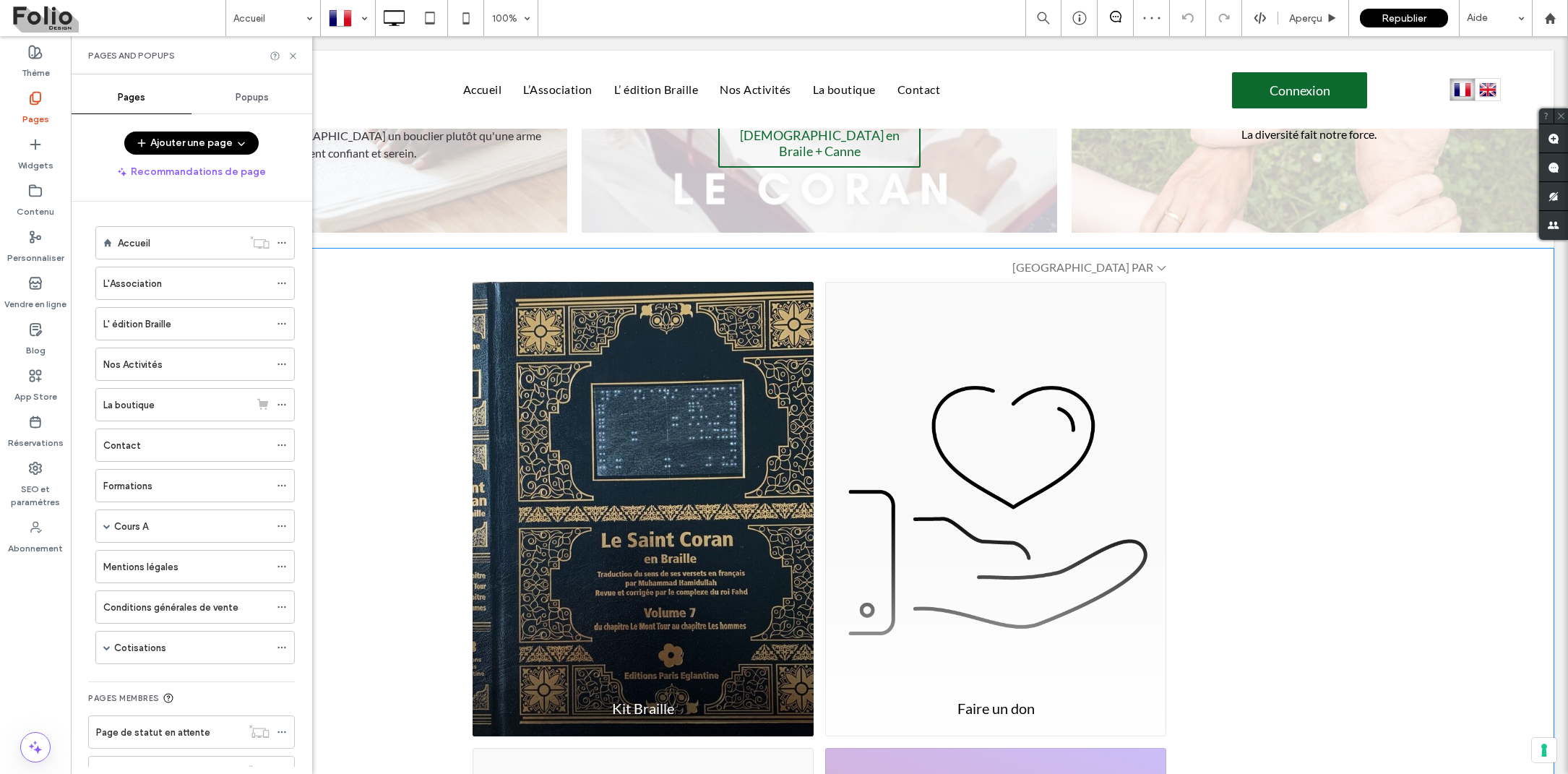
scroll to position [766, 0]
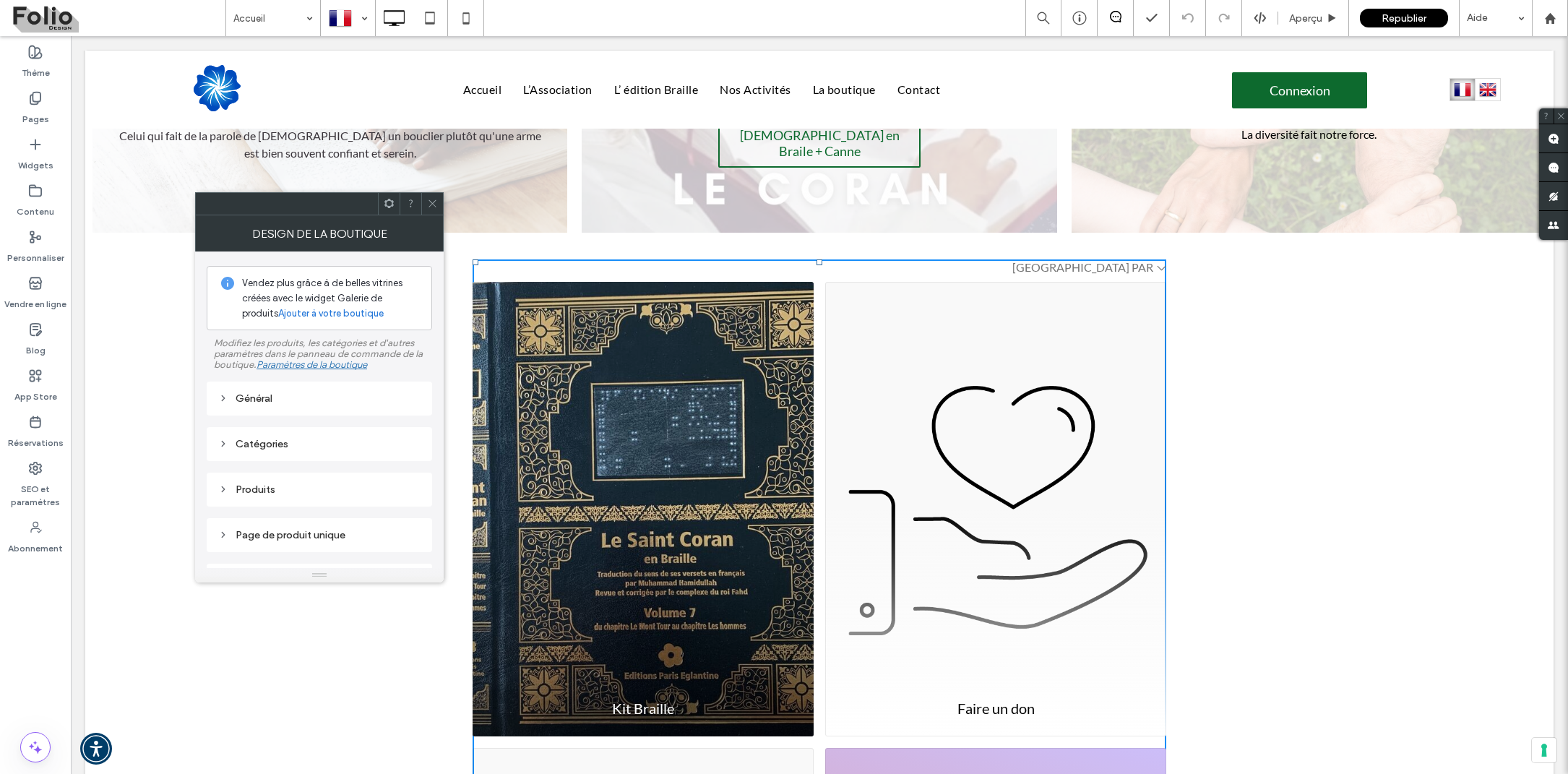
click at [223, 448] on icon at bounding box center [223, 443] width 10 height 10
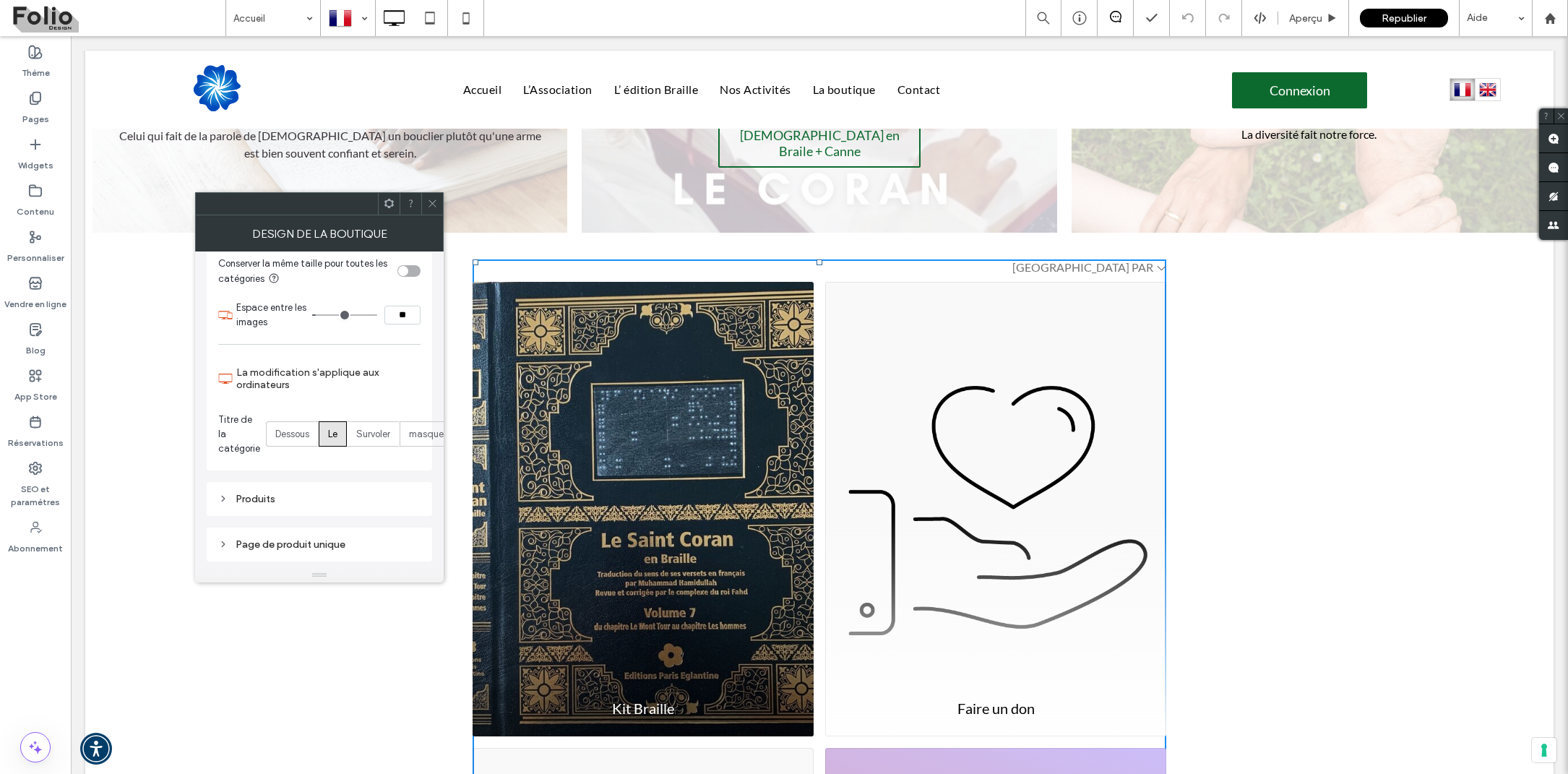
scroll to position [561, 0]
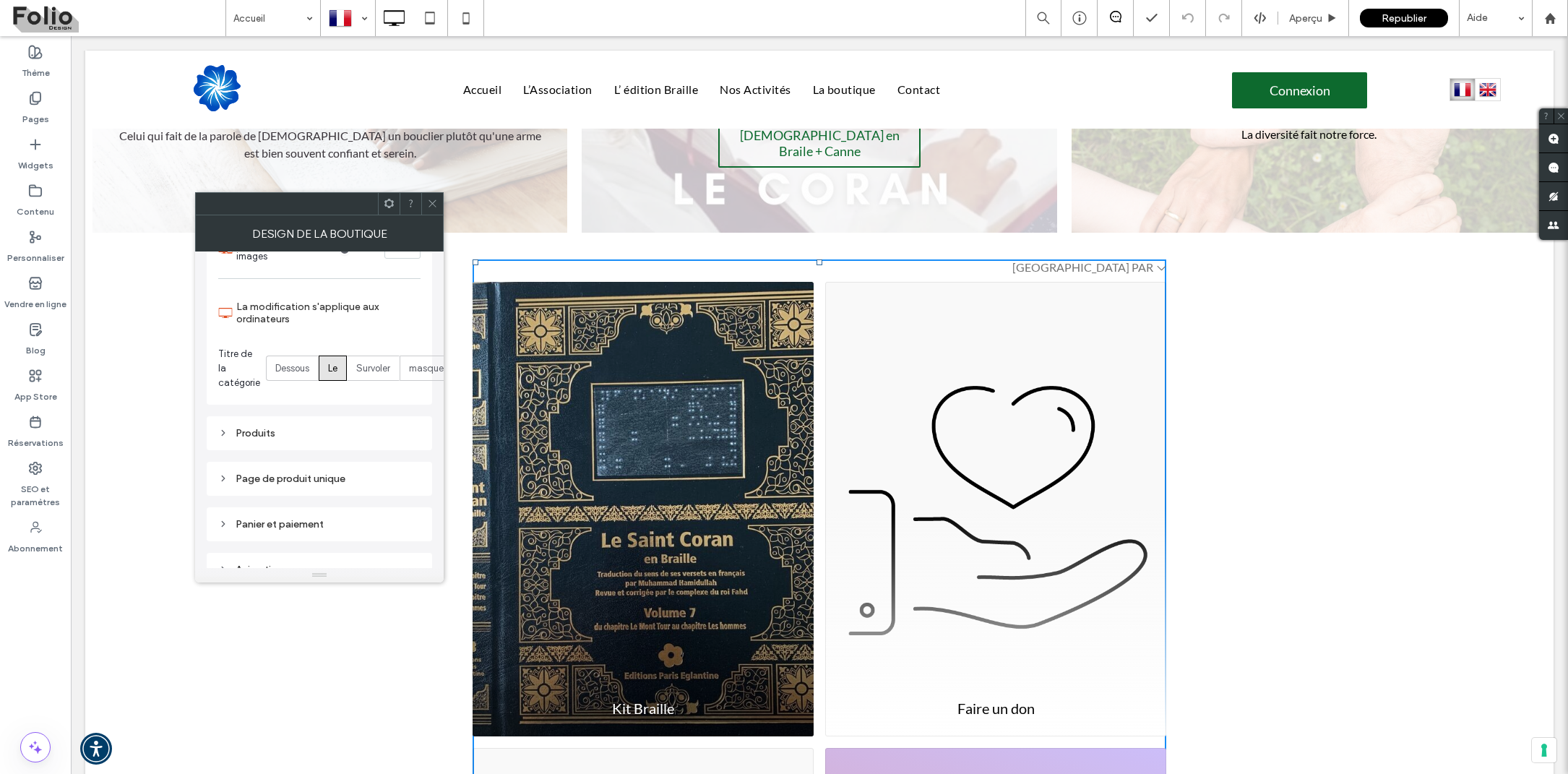
click at [226, 428] on icon at bounding box center [223, 432] width 10 height 10
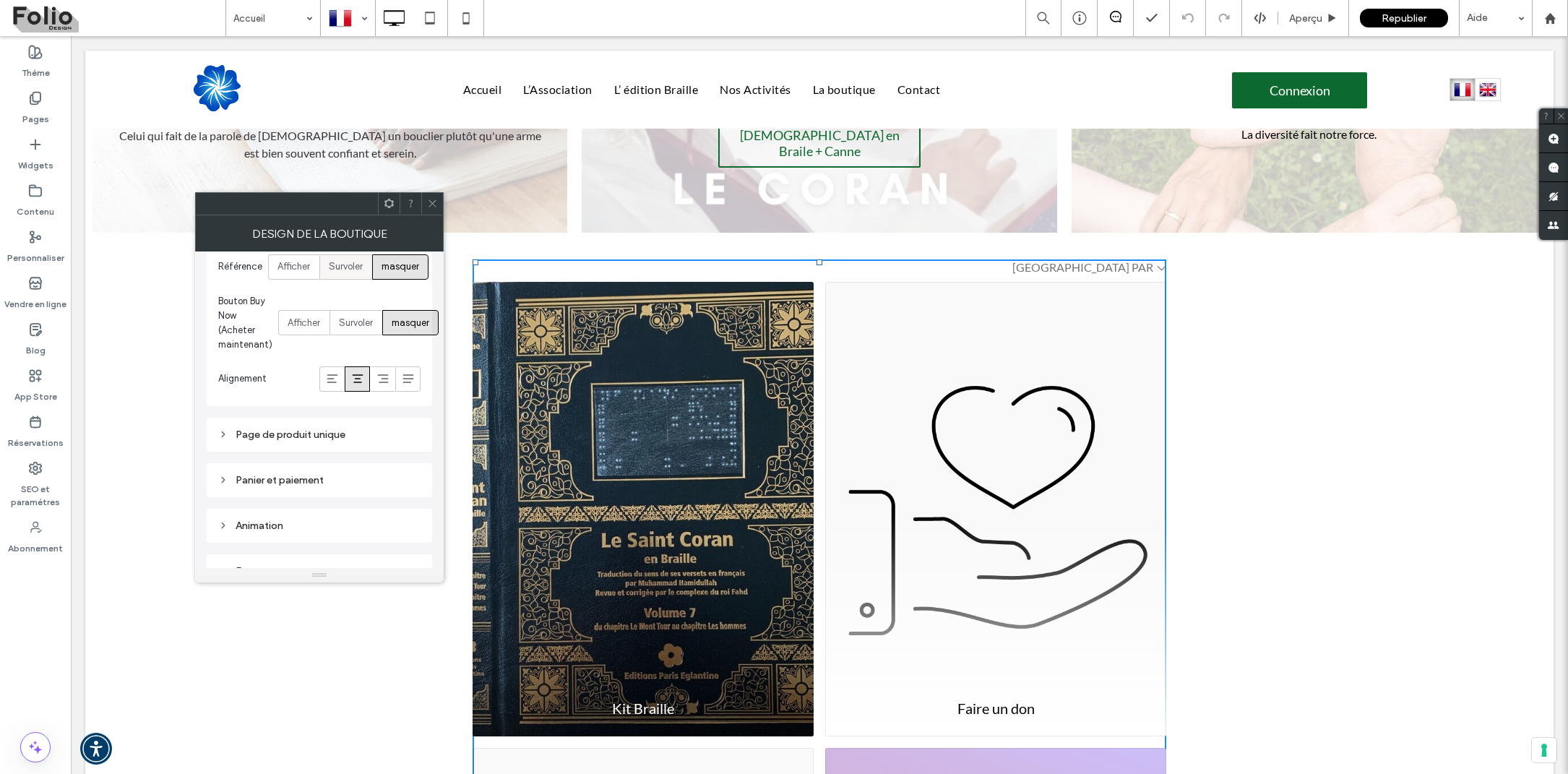
scroll to position [921, 0]
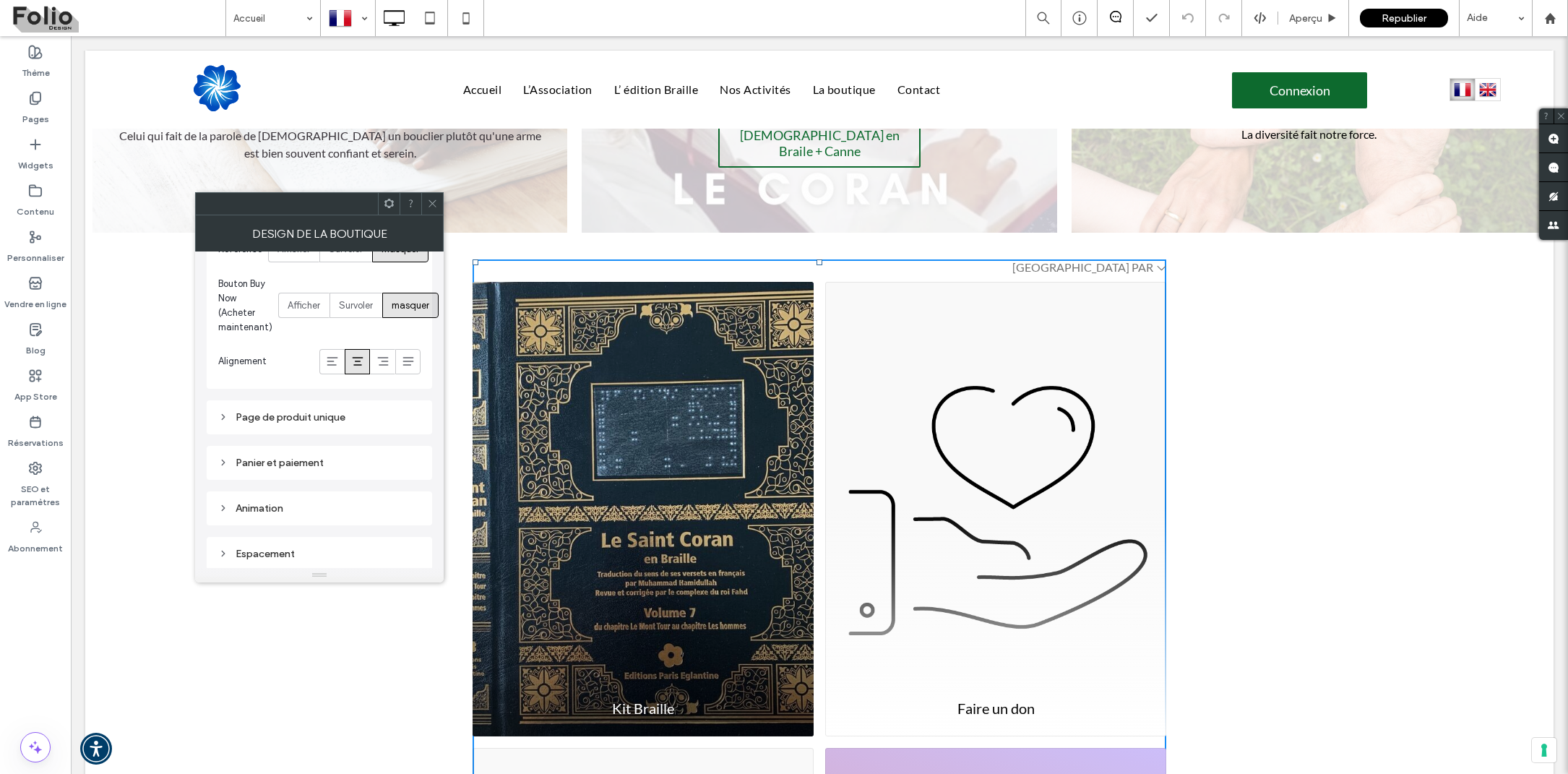
click at [225, 415] on use at bounding box center [223, 418] width 3 height 5
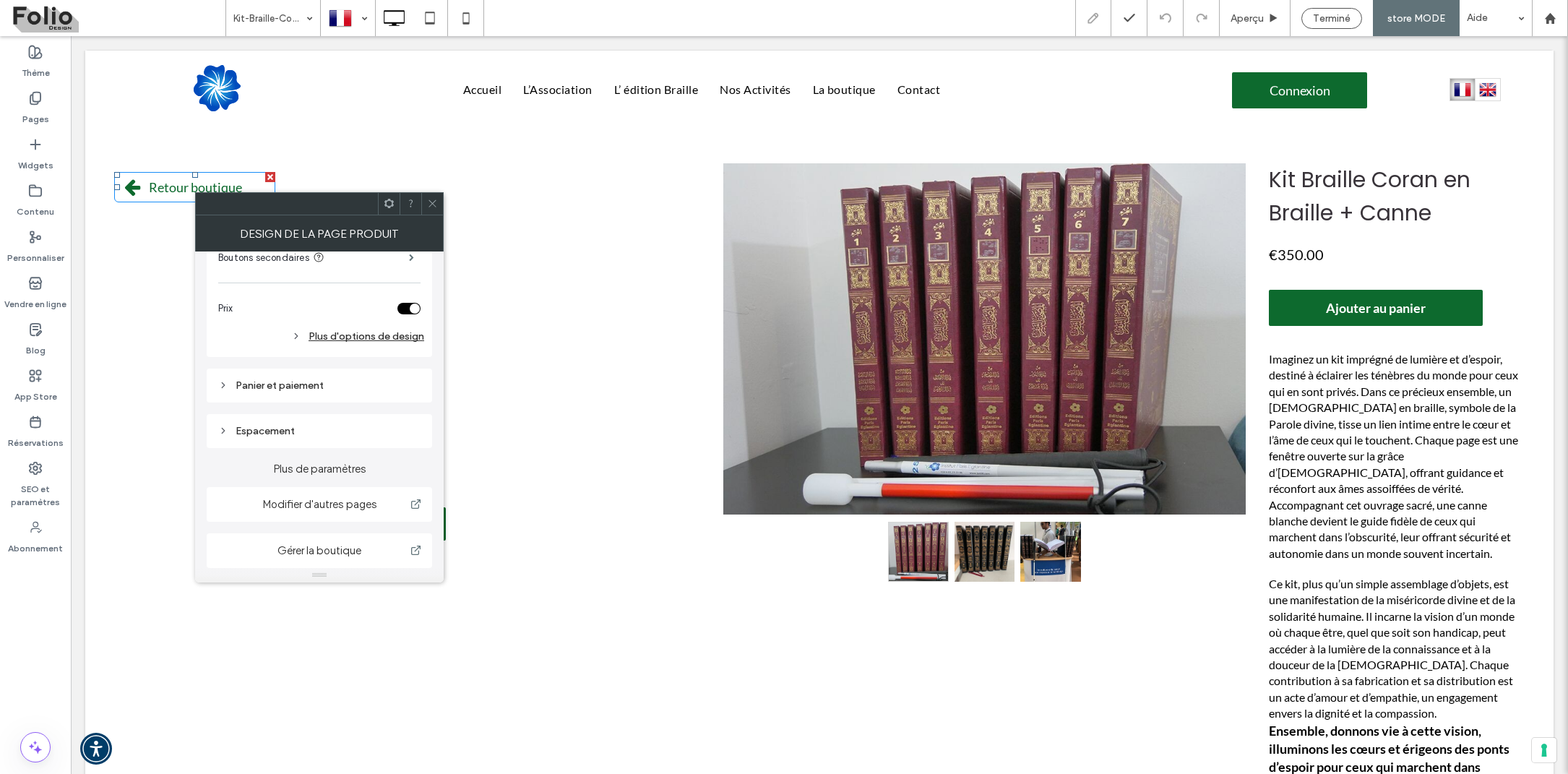
click at [429, 206] on icon at bounding box center [432, 203] width 11 height 11
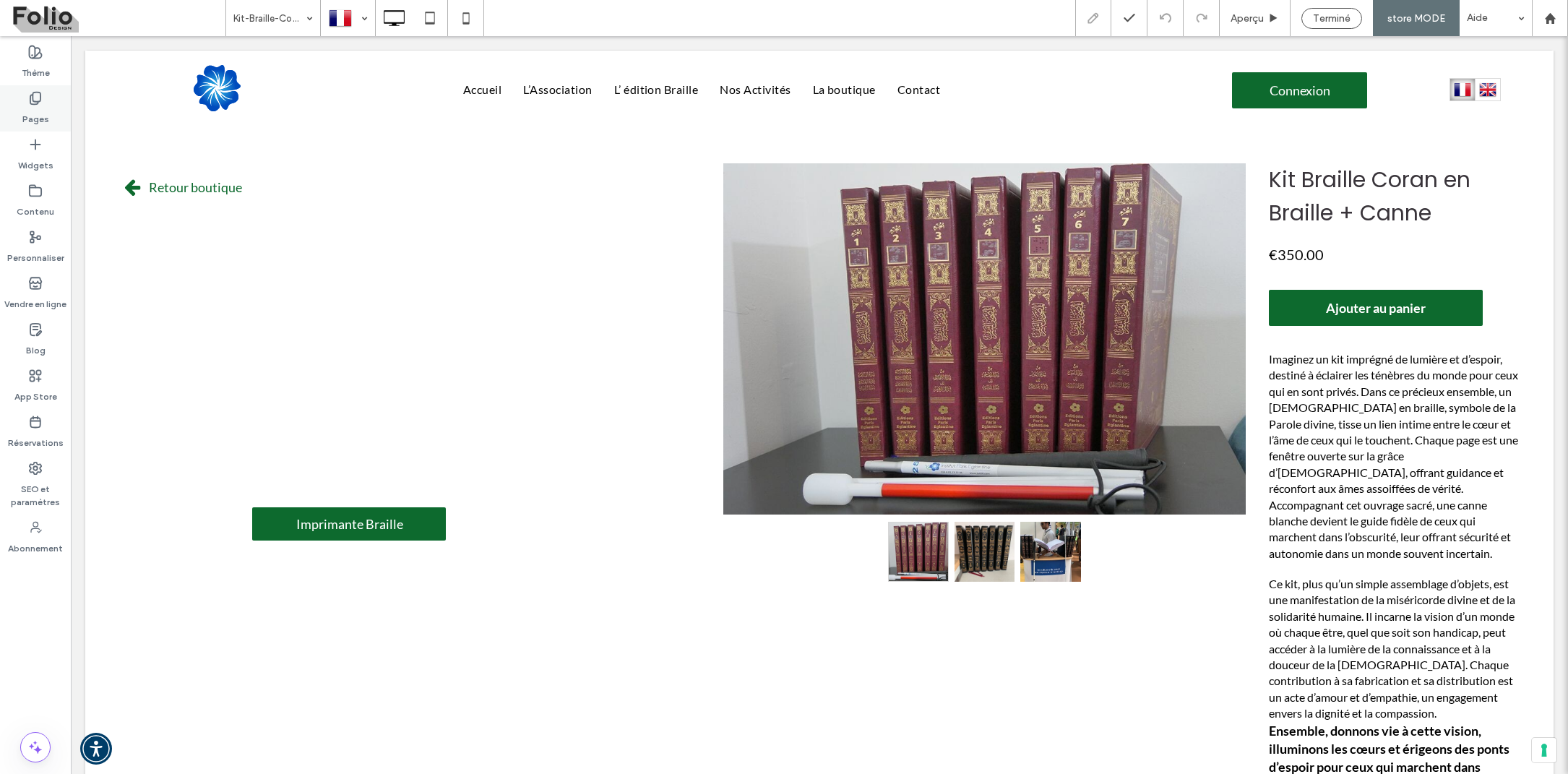
click at [28, 108] on label "Pages" at bounding box center [36, 116] width 26 height 20
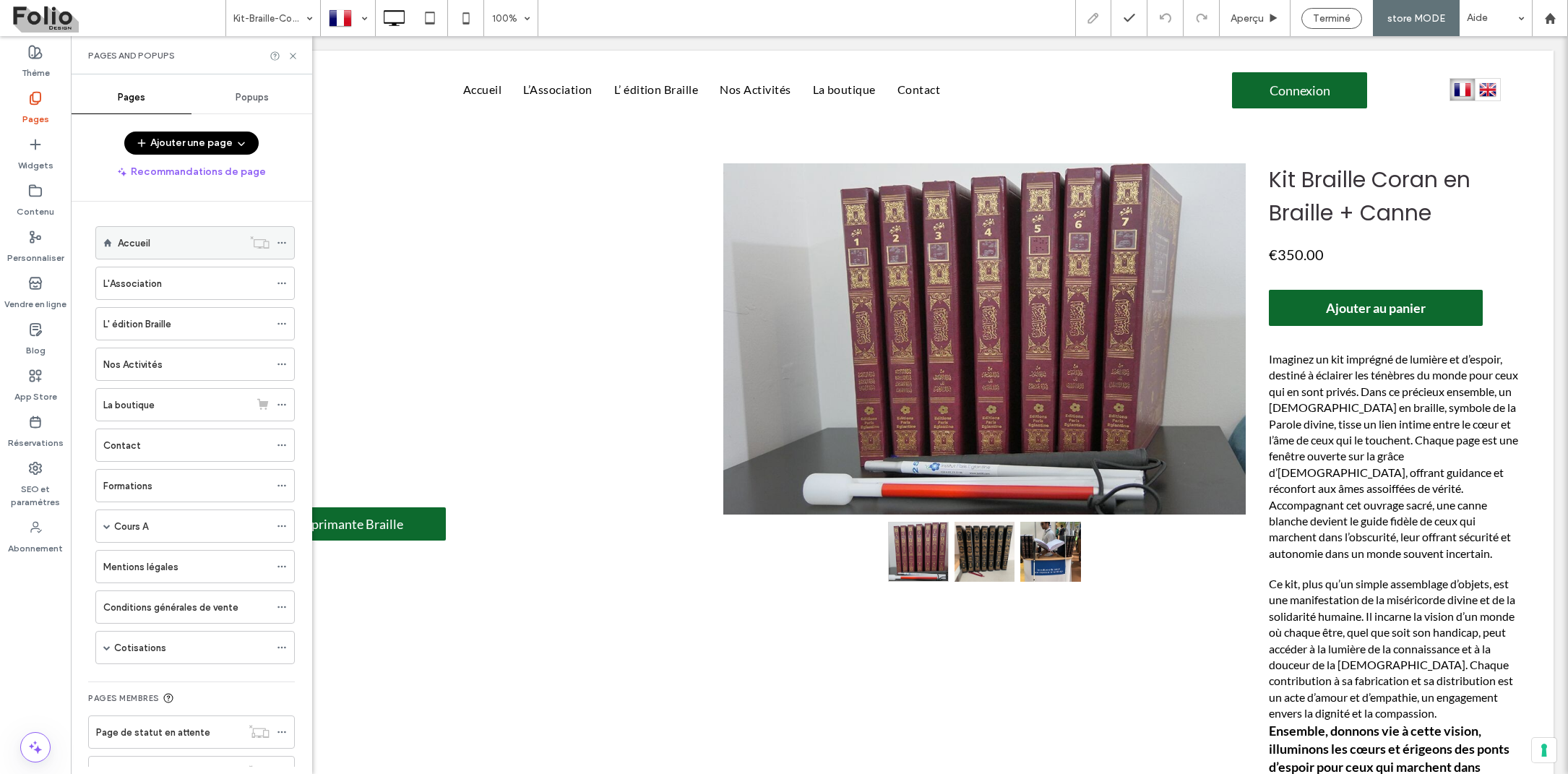
click at [148, 245] on label "Accueil" at bounding box center [134, 243] width 33 height 26
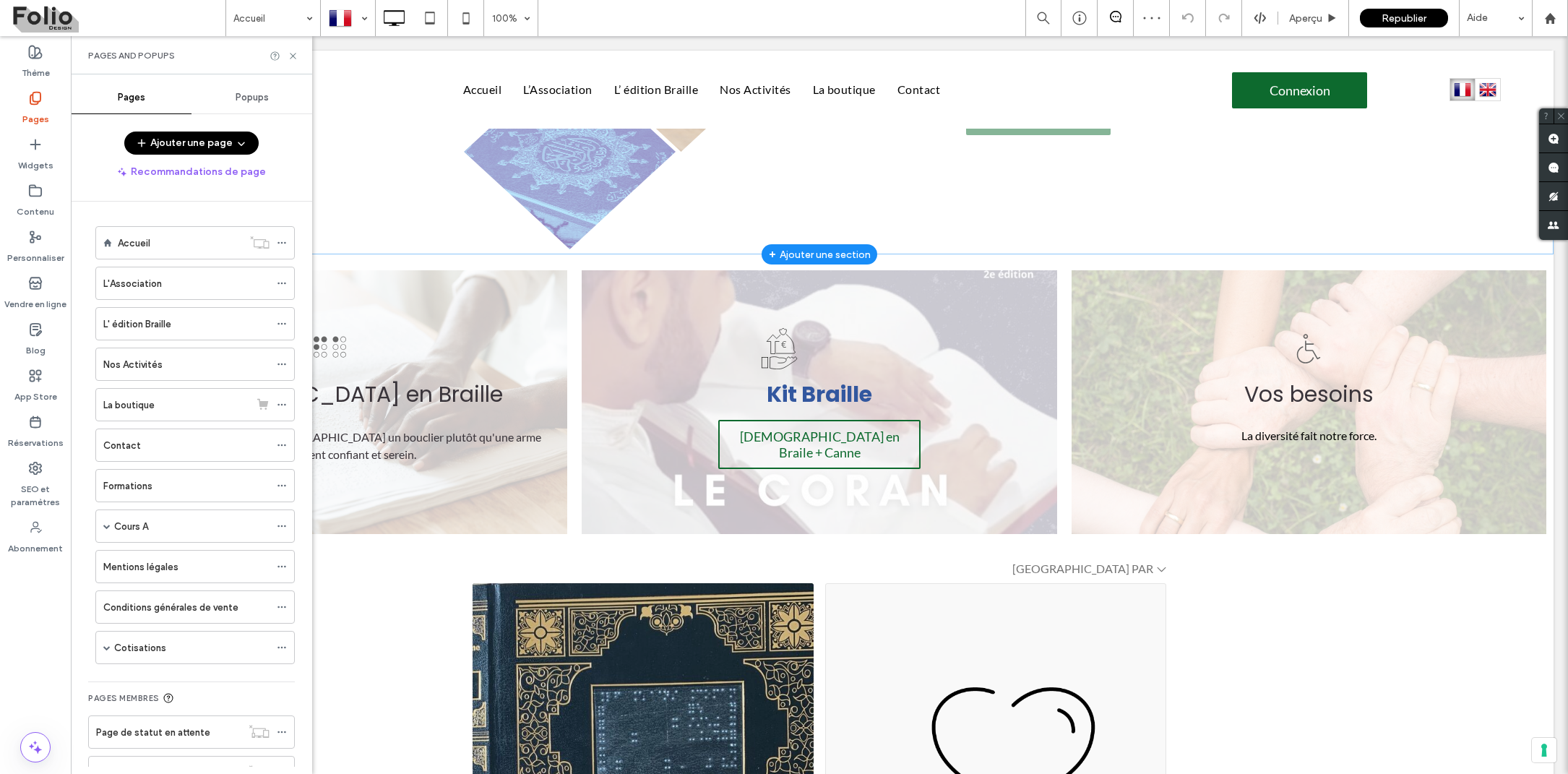
scroll to position [602, 0]
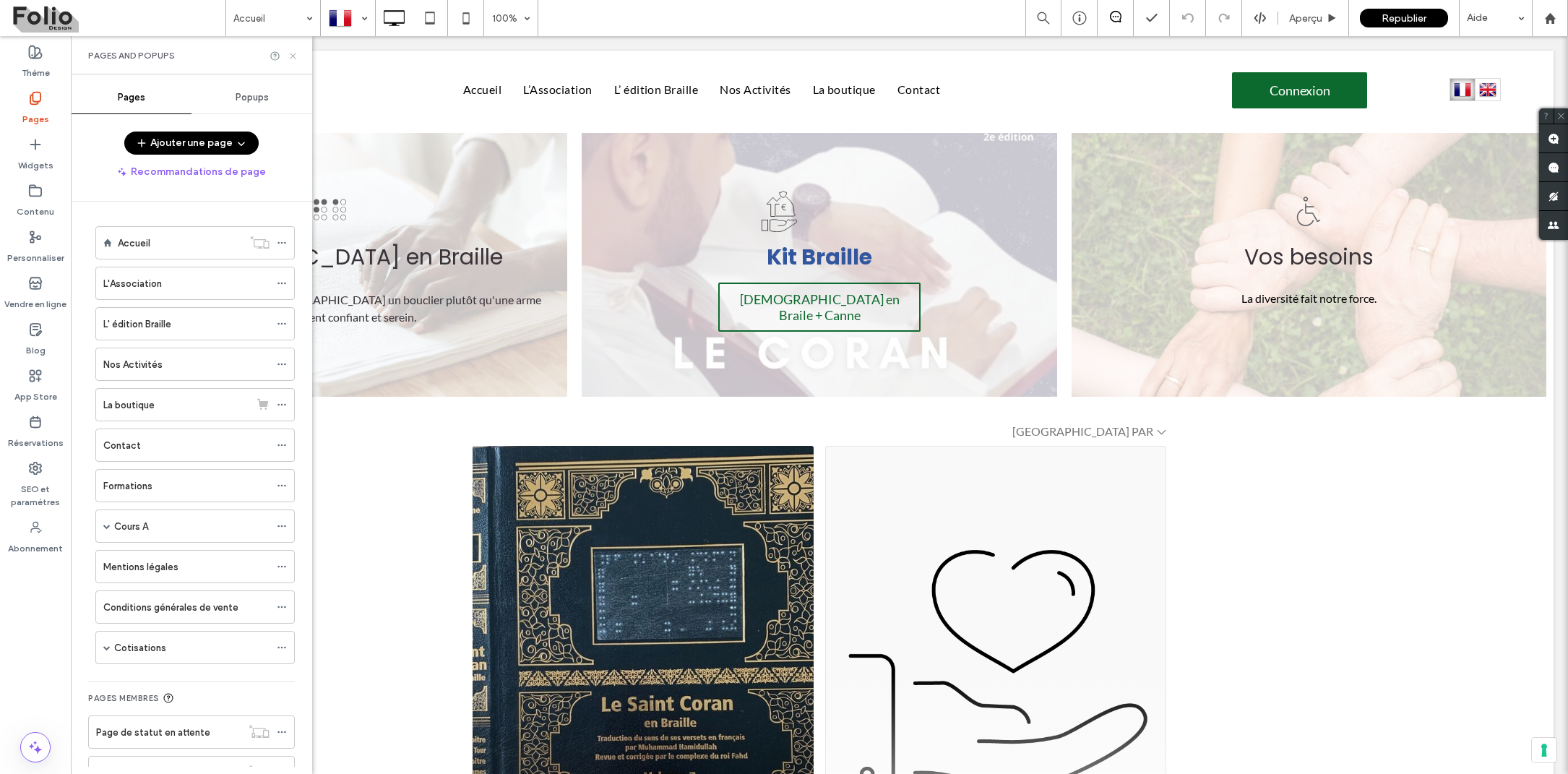
click at [292, 52] on icon at bounding box center [293, 56] width 11 height 11
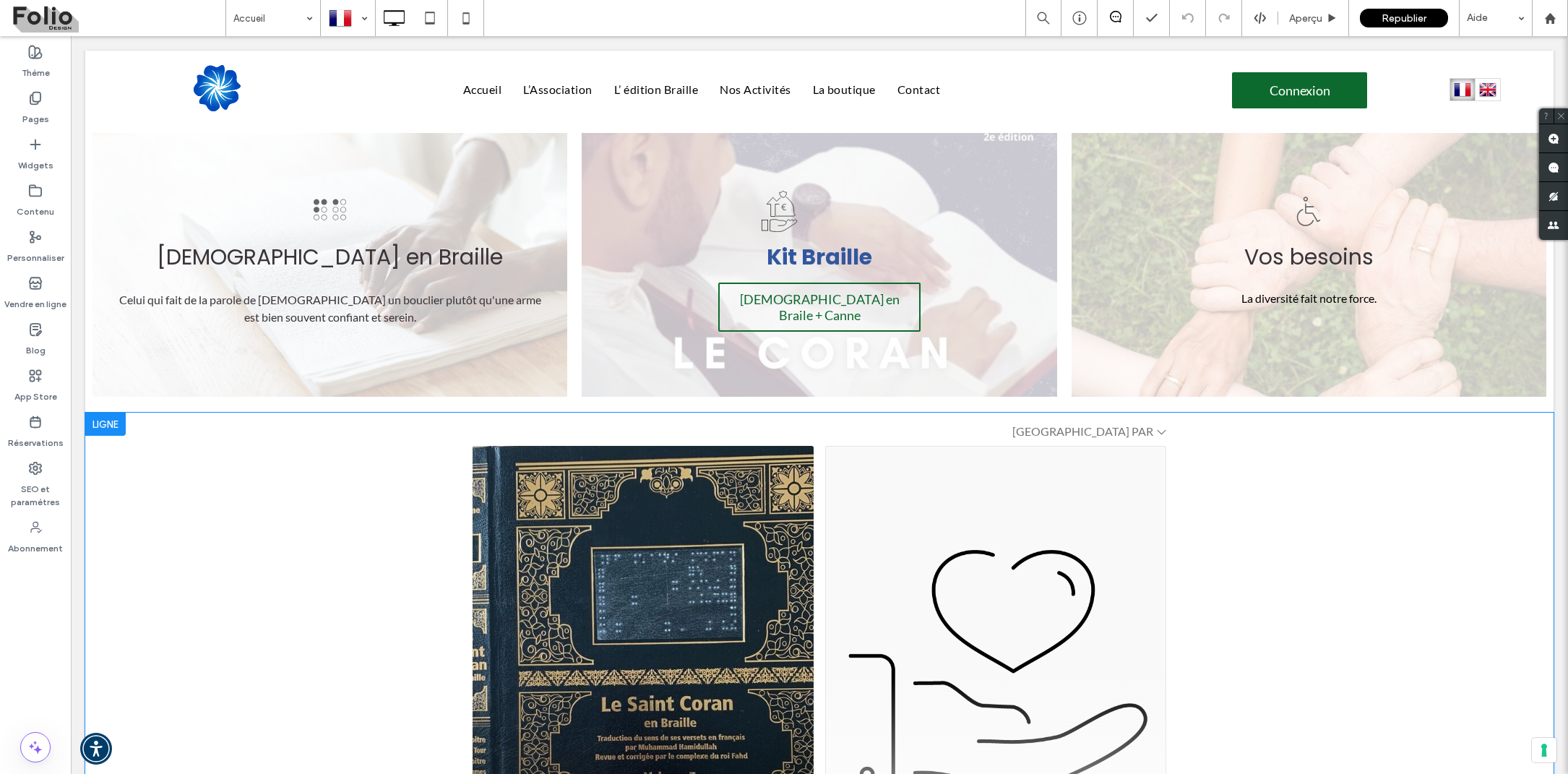
click at [109, 413] on div at bounding box center [106, 425] width 40 height 23
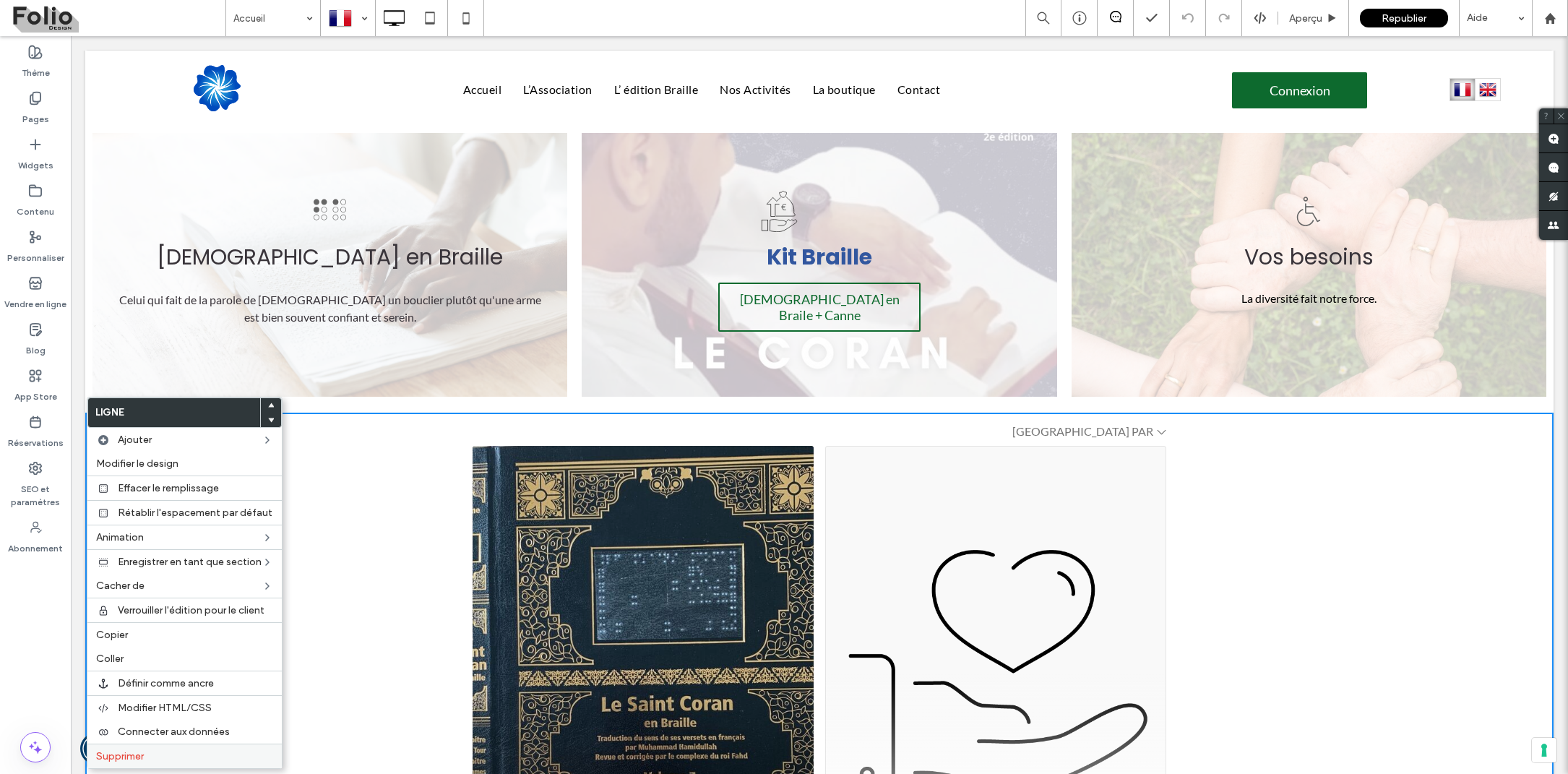
click at [161, 751] on label "Supprimer" at bounding box center [185, 757] width 177 height 12
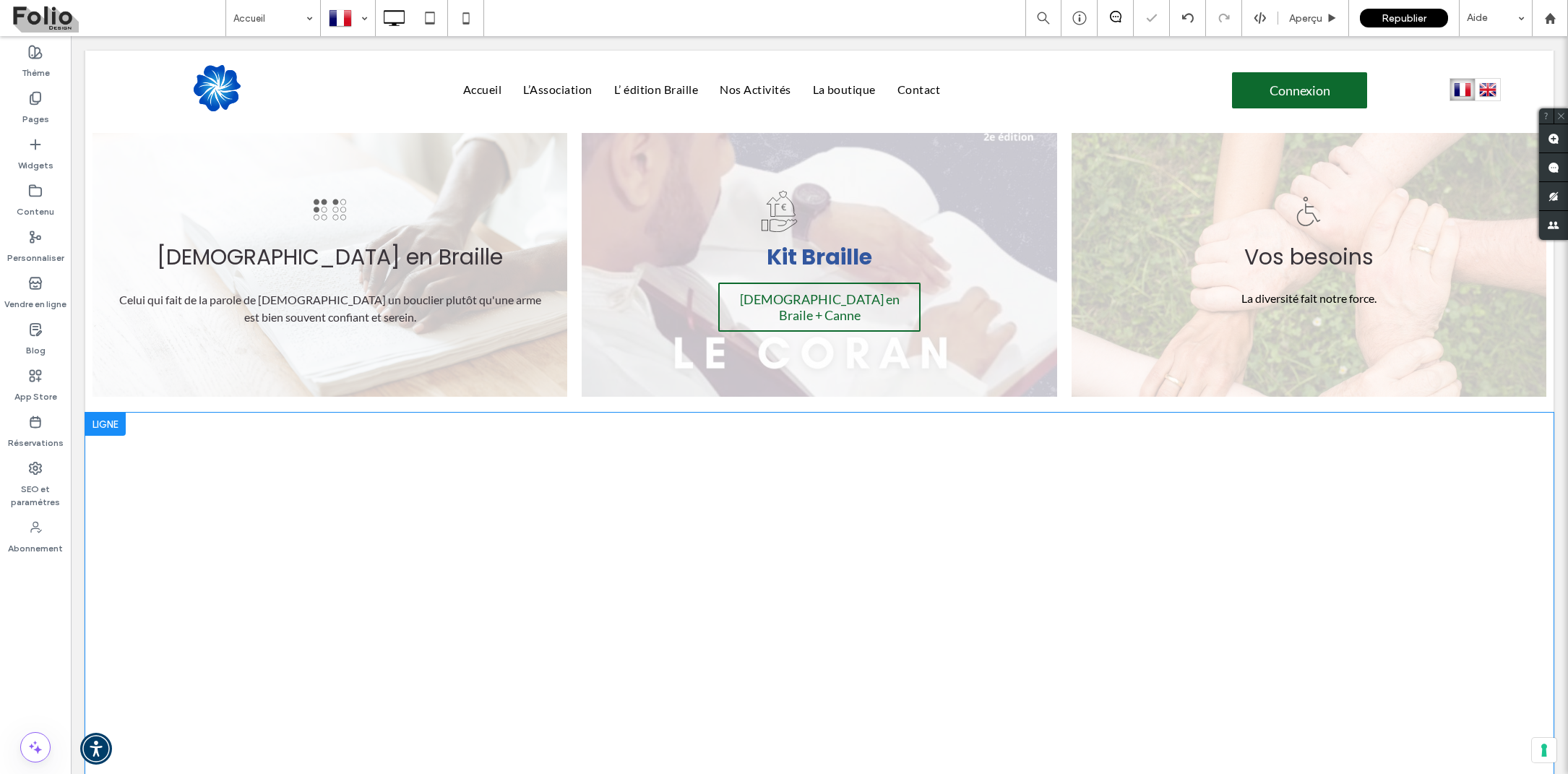
click at [104, 413] on div at bounding box center [106, 425] width 40 height 23
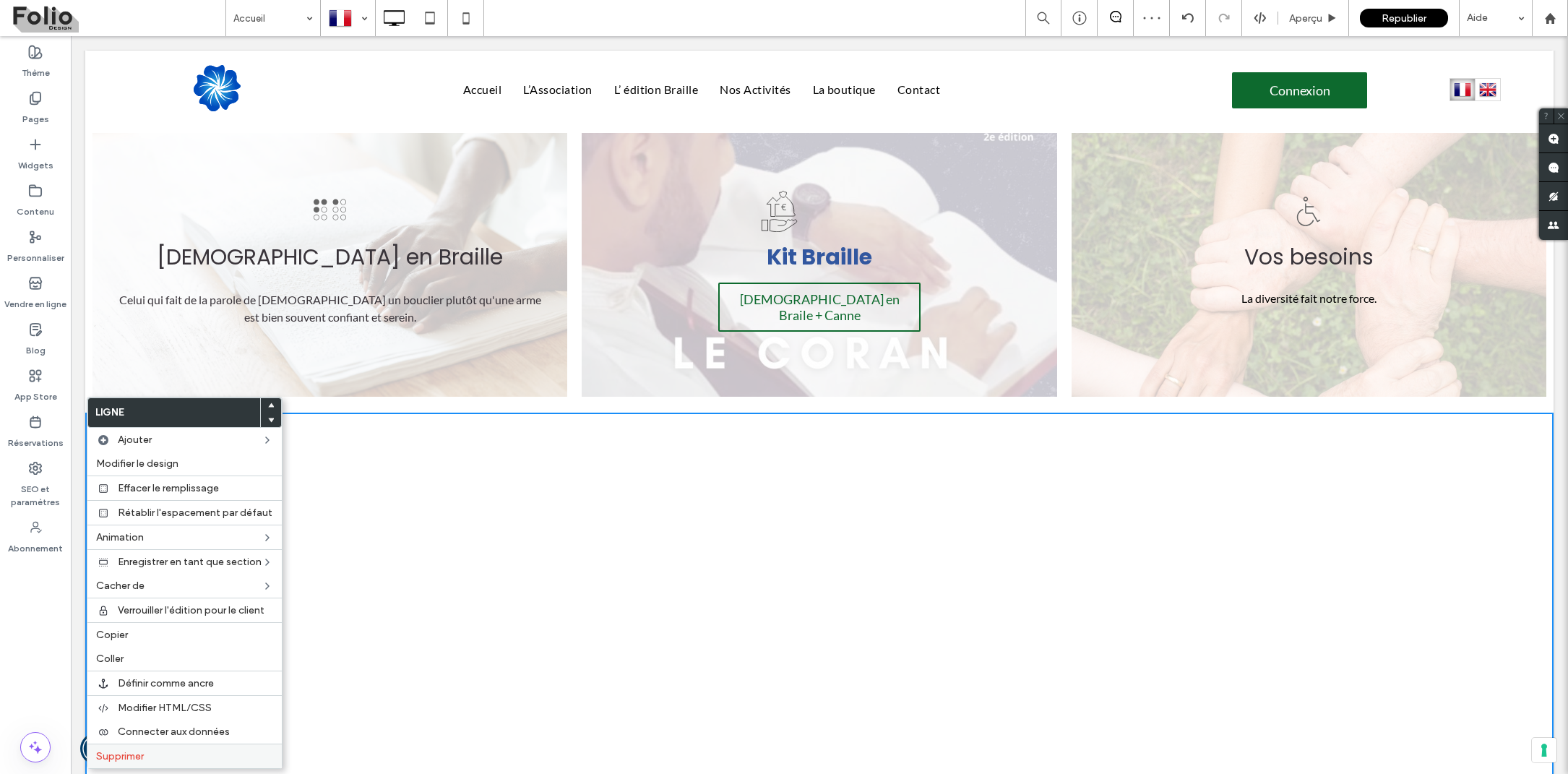
click at [126, 754] on span "Supprimer" at bounding box center [119, 757] width 47 height 12
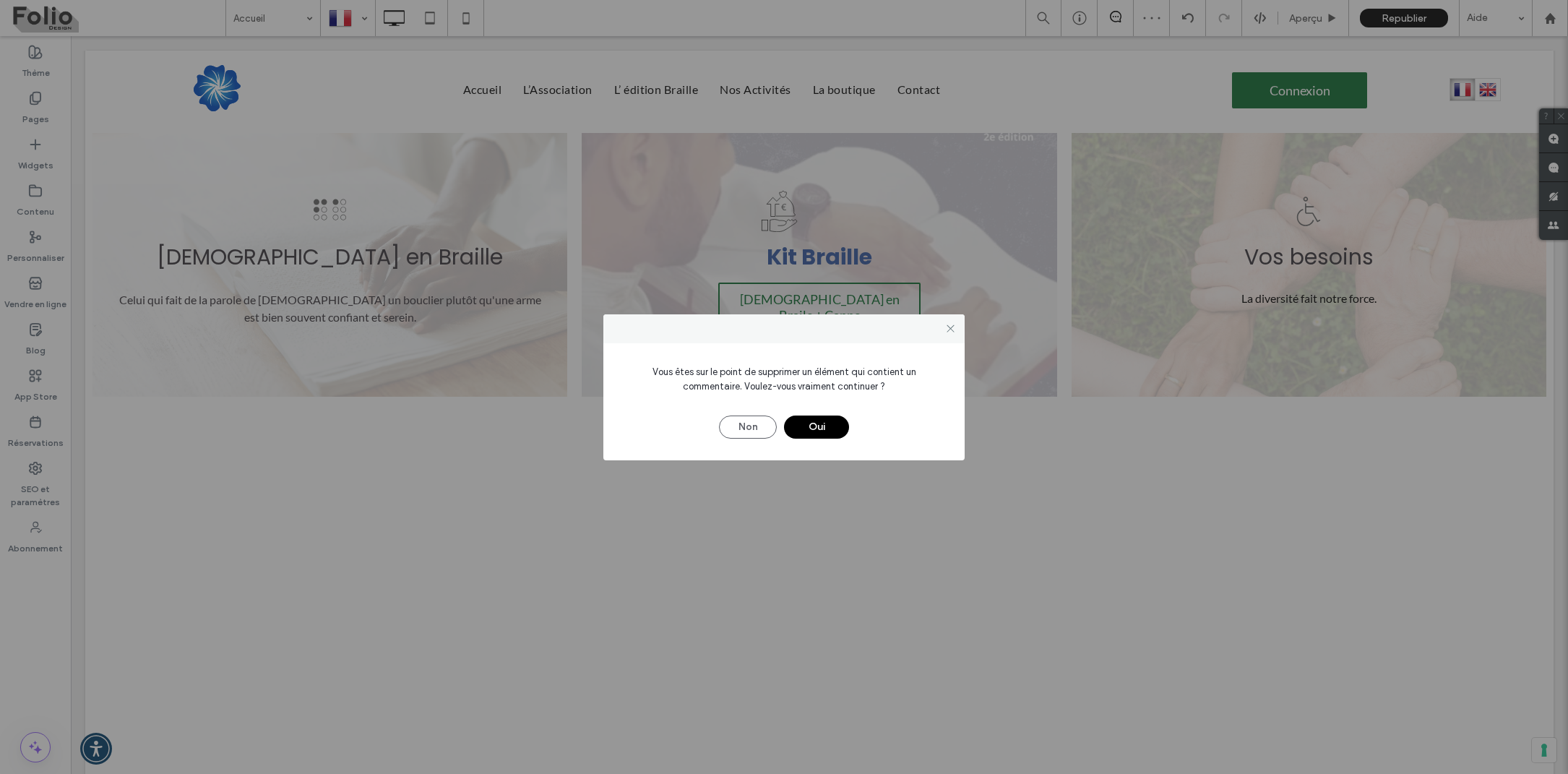
click at [822, 423] on button "Oui" at bounding box center [816, 427] width 65 height 23
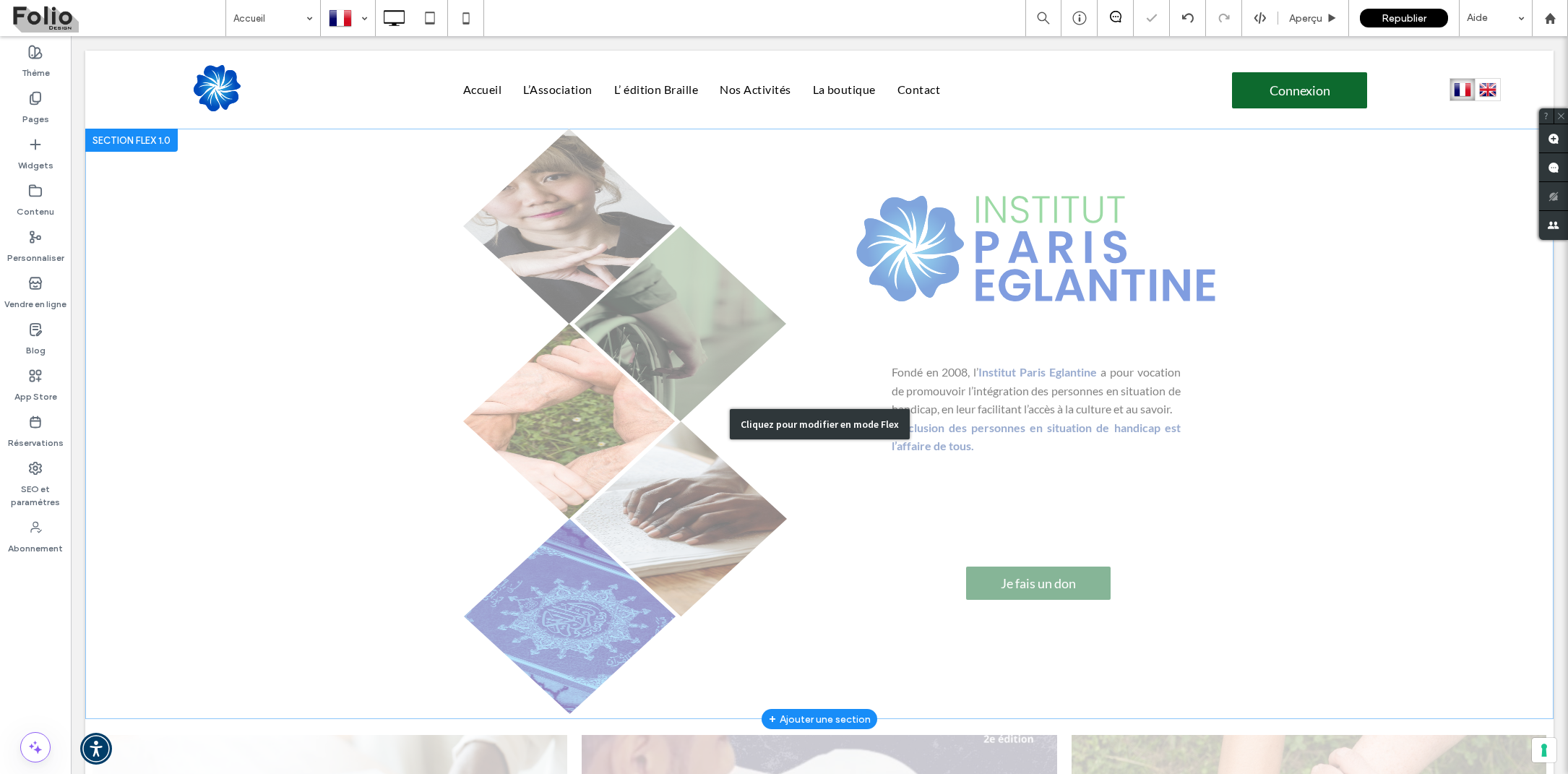
scroll to position [0, 0]
click at [1057, 566] on div "Cliquez pour modifier en mode Flex" at bounding box center [819, 424] width 1468 height 591
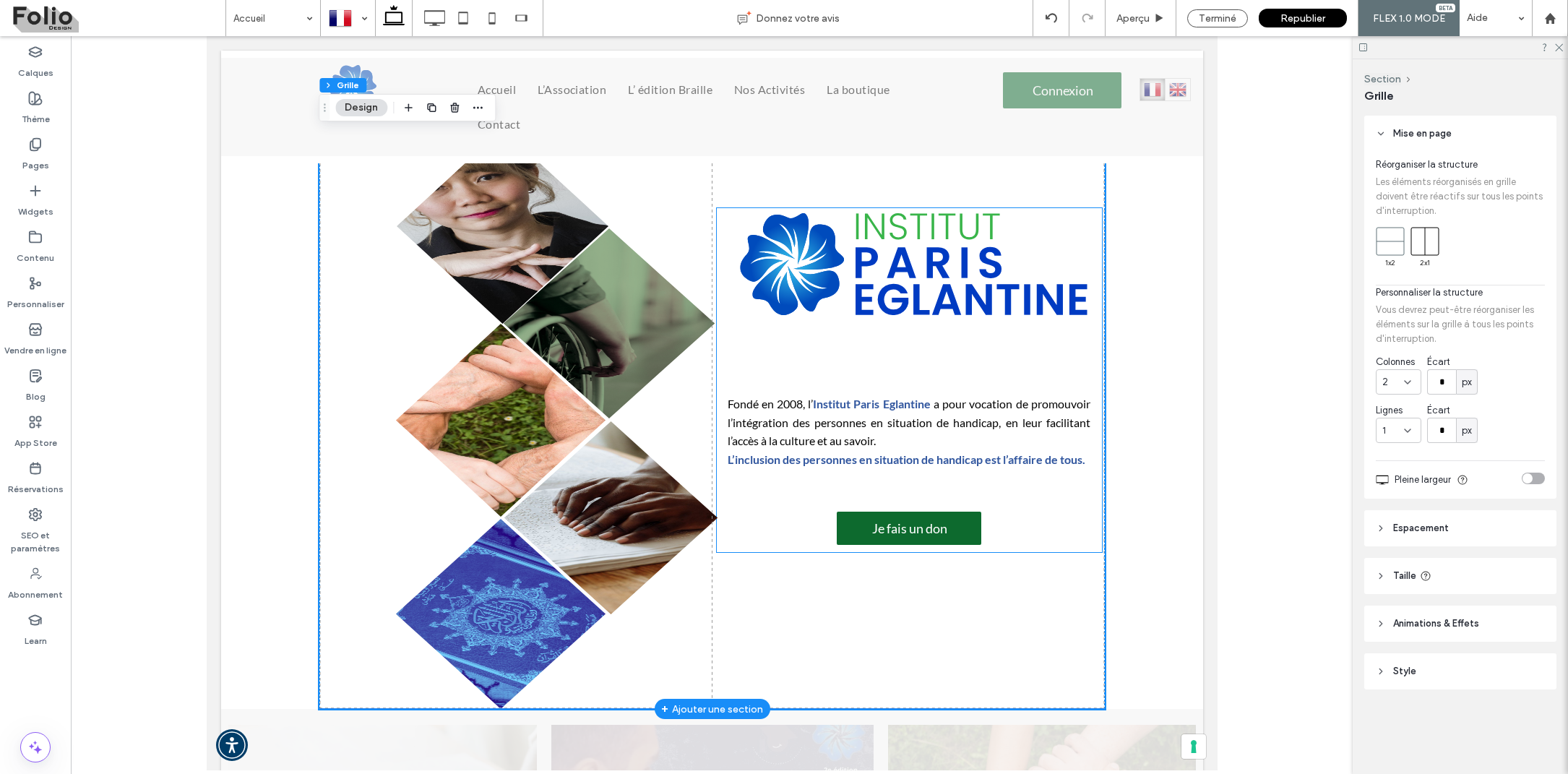
click at [951, 526] on span "Je fais un don" at bounding box center [909, 528] width 104 height 30
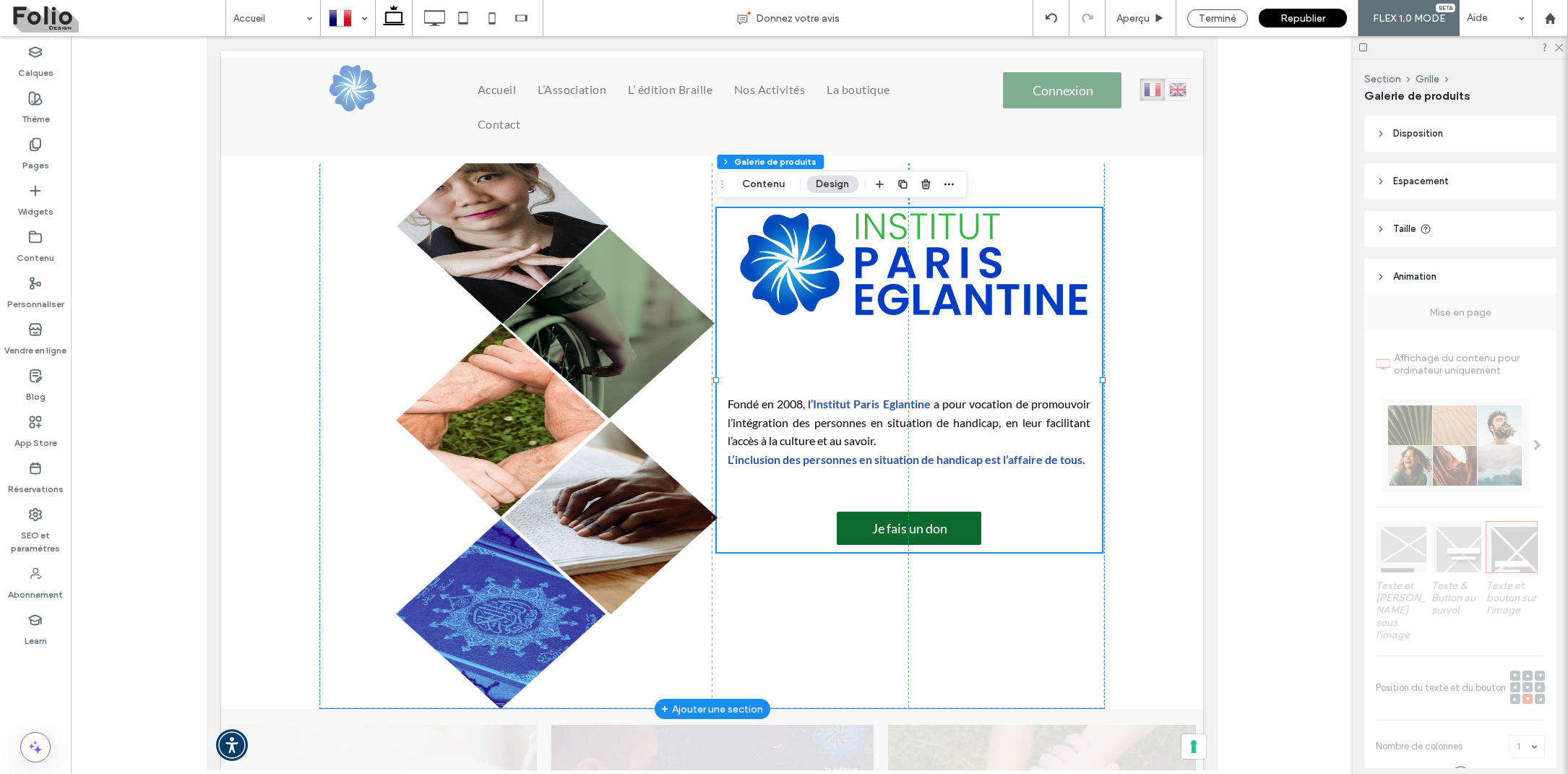
click at [951, 526] on span "Je fais un don" at bounding box center [909, 528] width 104 height 30
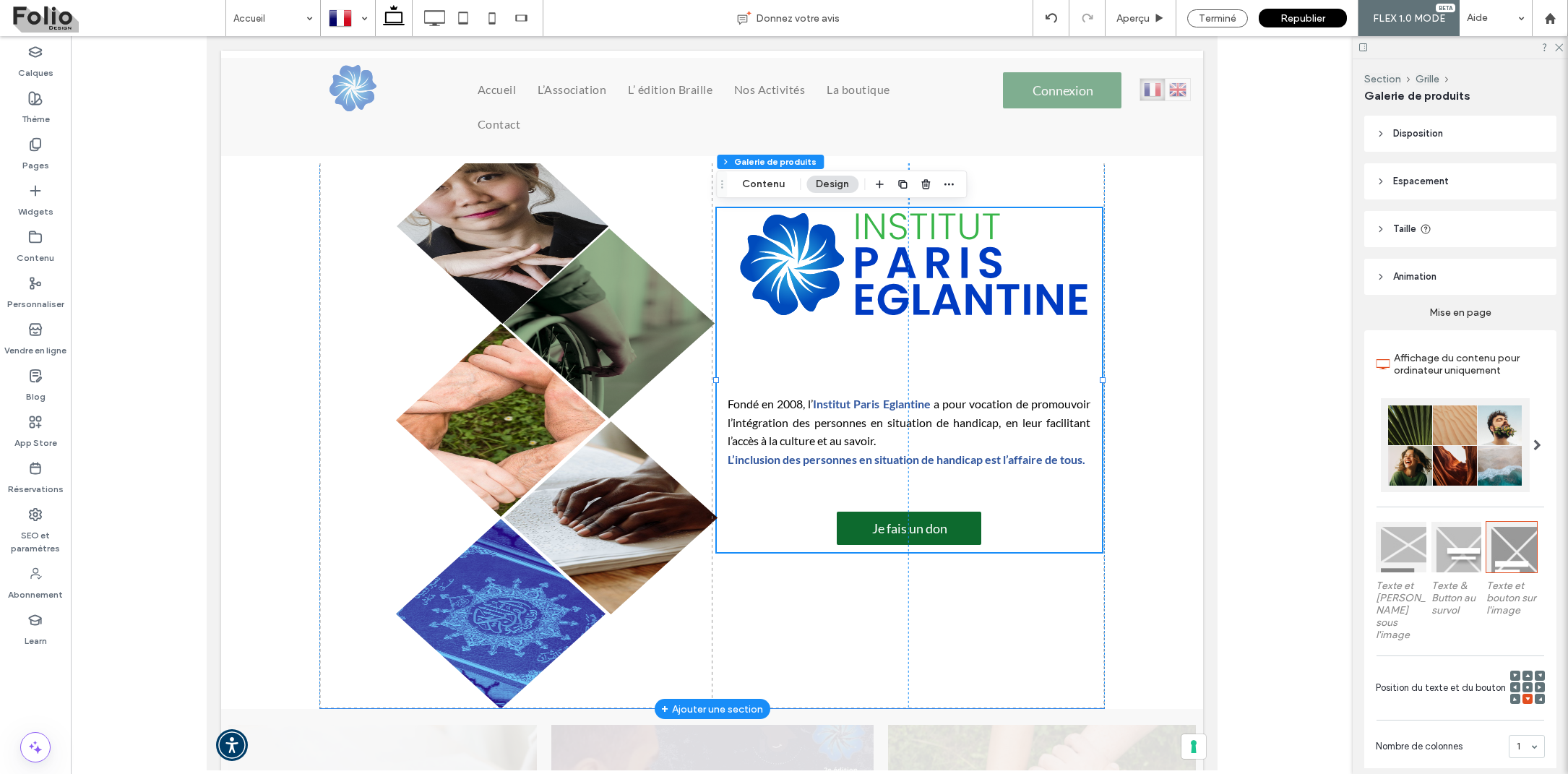
click at [949, 516] on span "Je fais un don" at bounding box center [909, 528] width 104 height 30
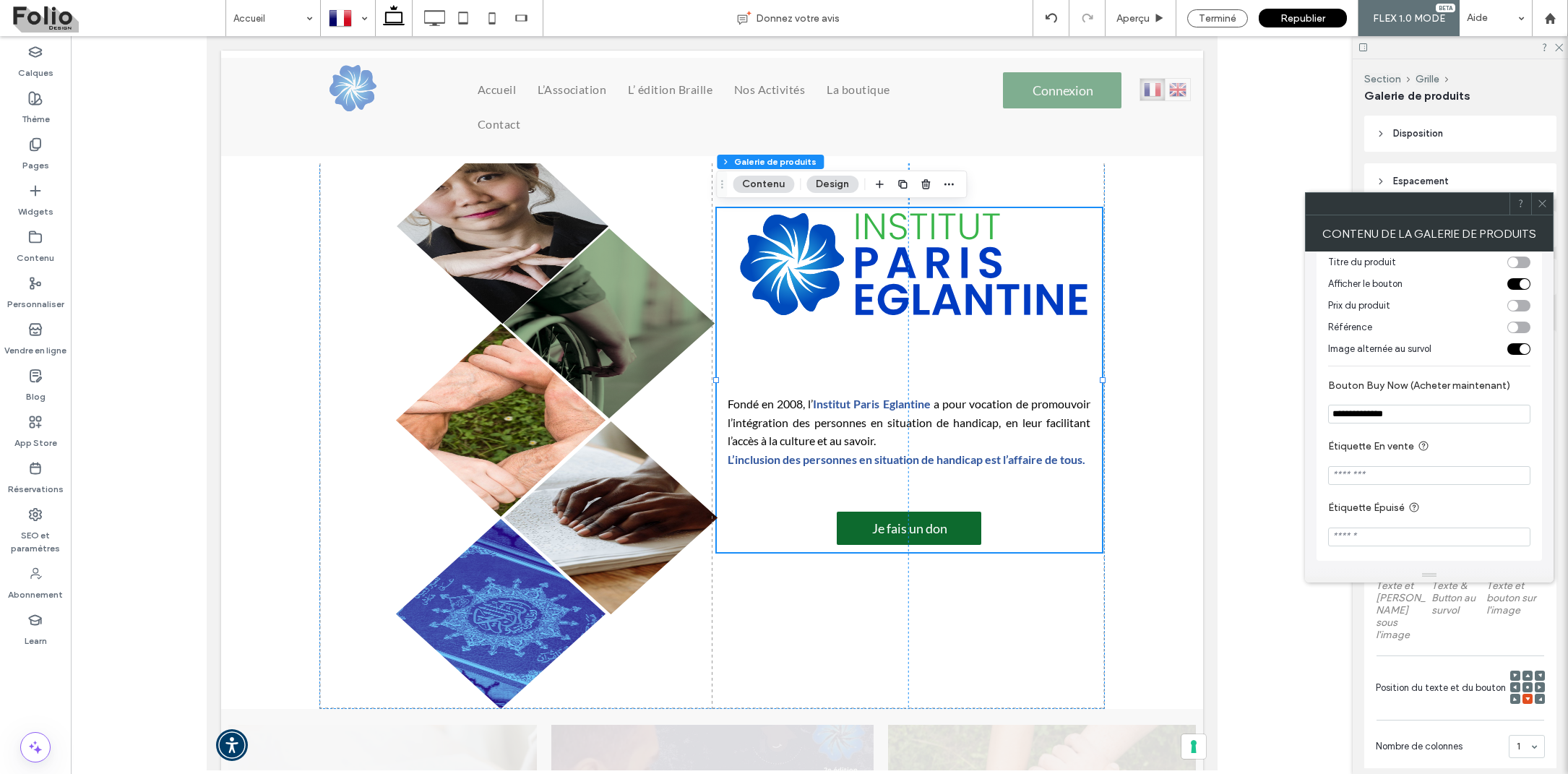
scroll to position [282, 0]
click at [1542, 200] on icon at bounding box center [1542, 203] width 11 height 11
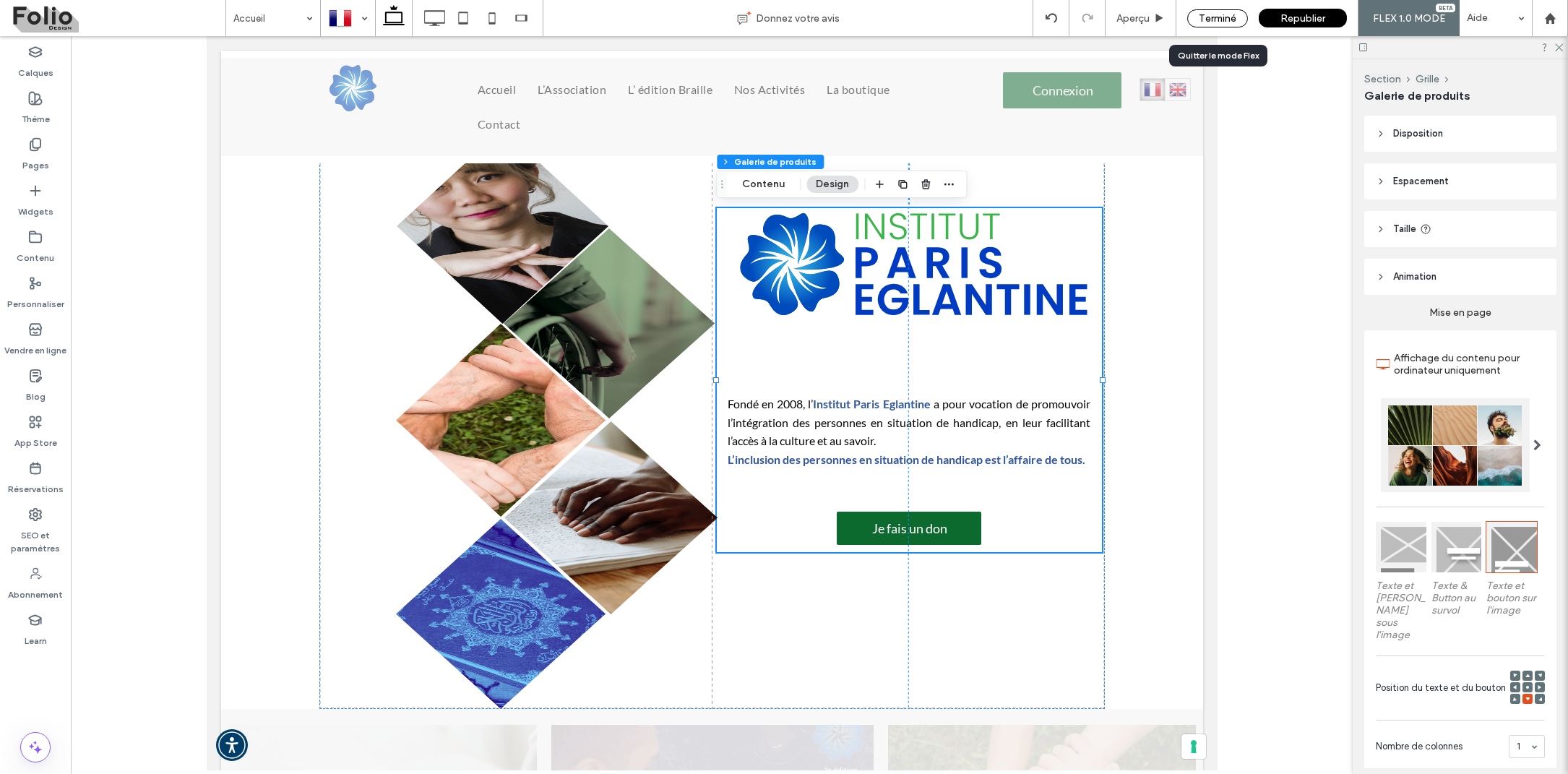
click at [1221, 18] on div "Terminé" at bounding box center [1217, 18] width 61 height 18
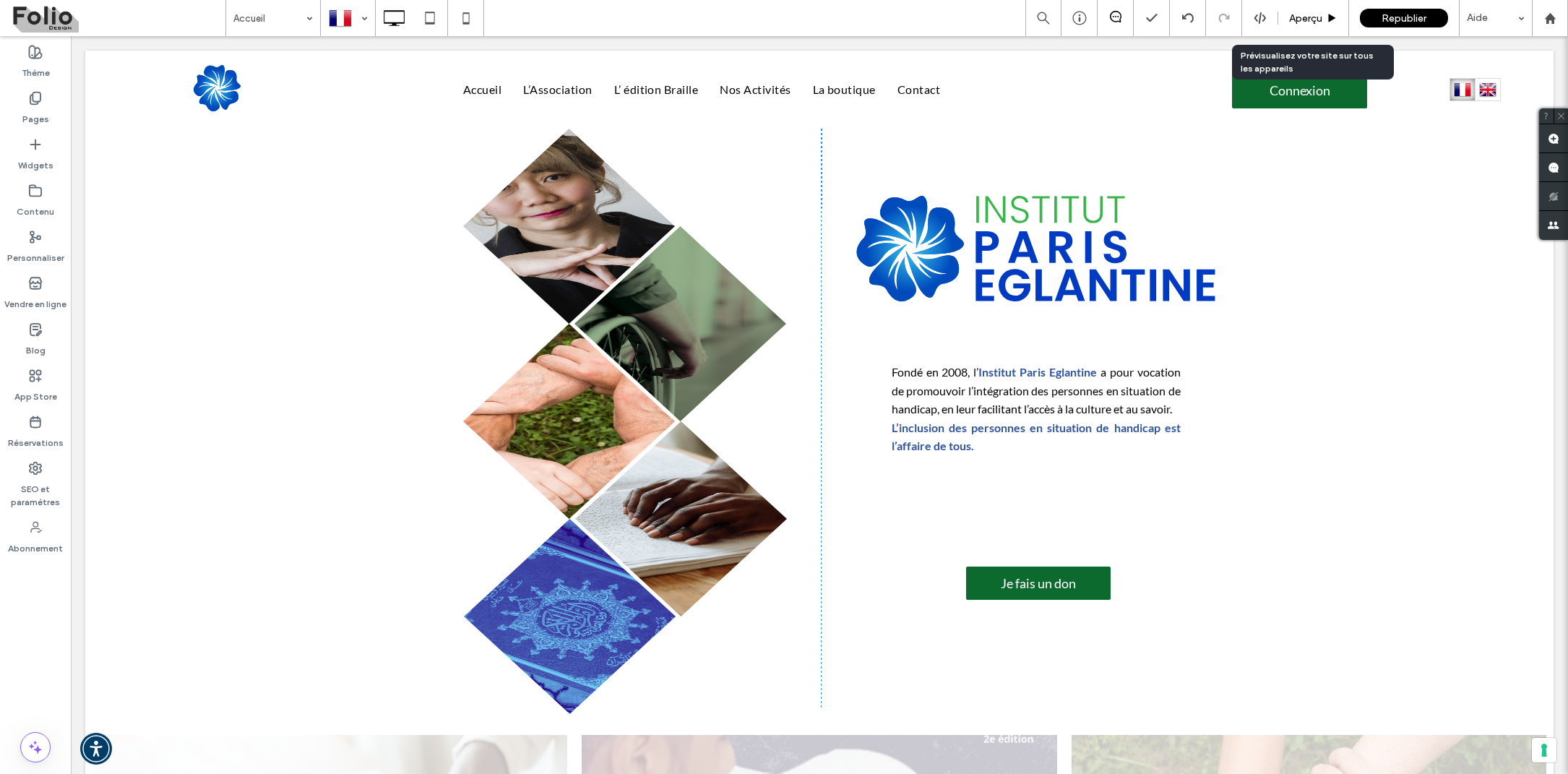
click at [1291, 23] on span "Aperçu" at bounding box center [1305, 19] width 33 height 12
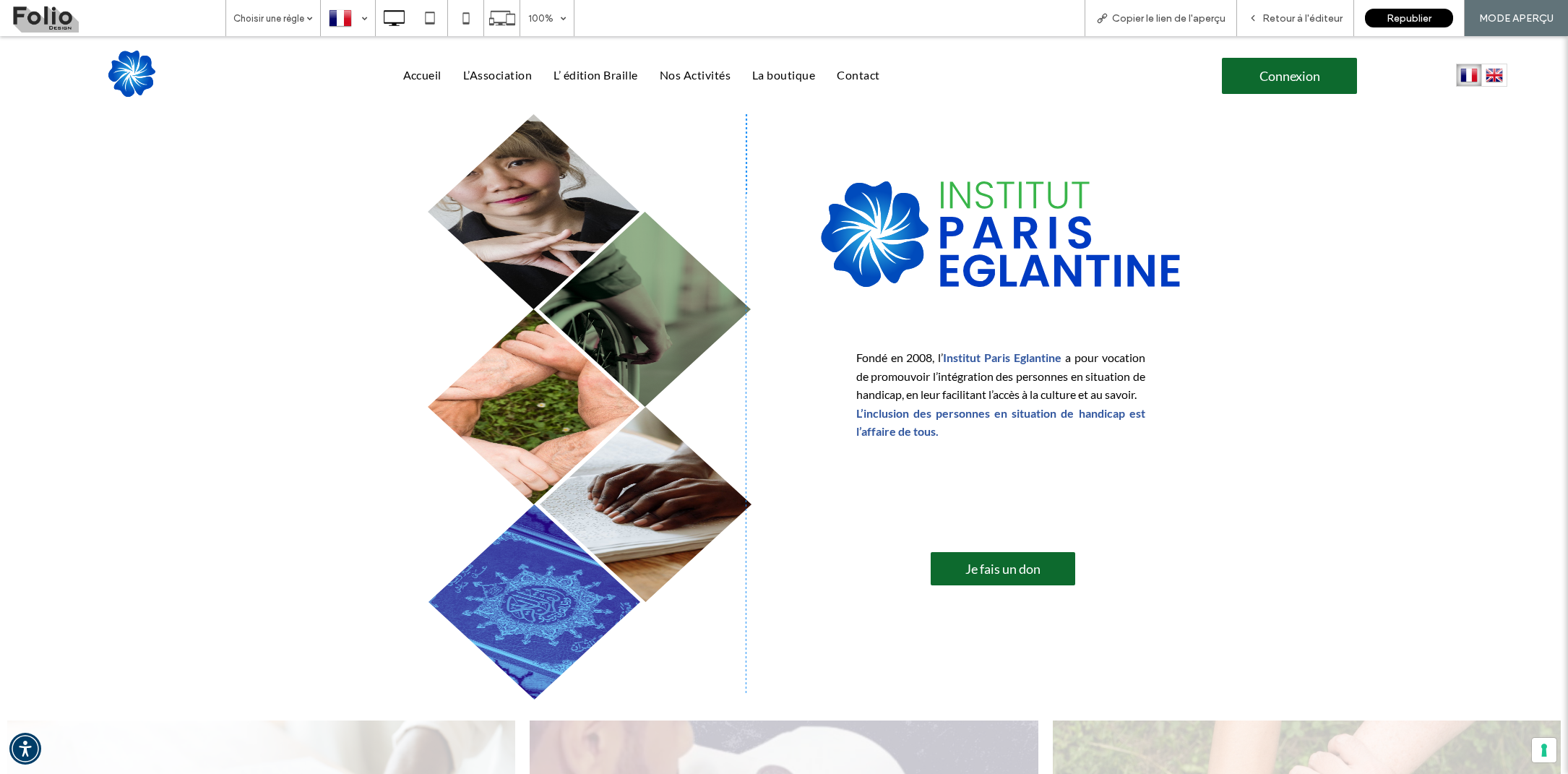
click at [967, 572] on span "Je fais un don" at bounding box center [1003, 568] width 104 height 30
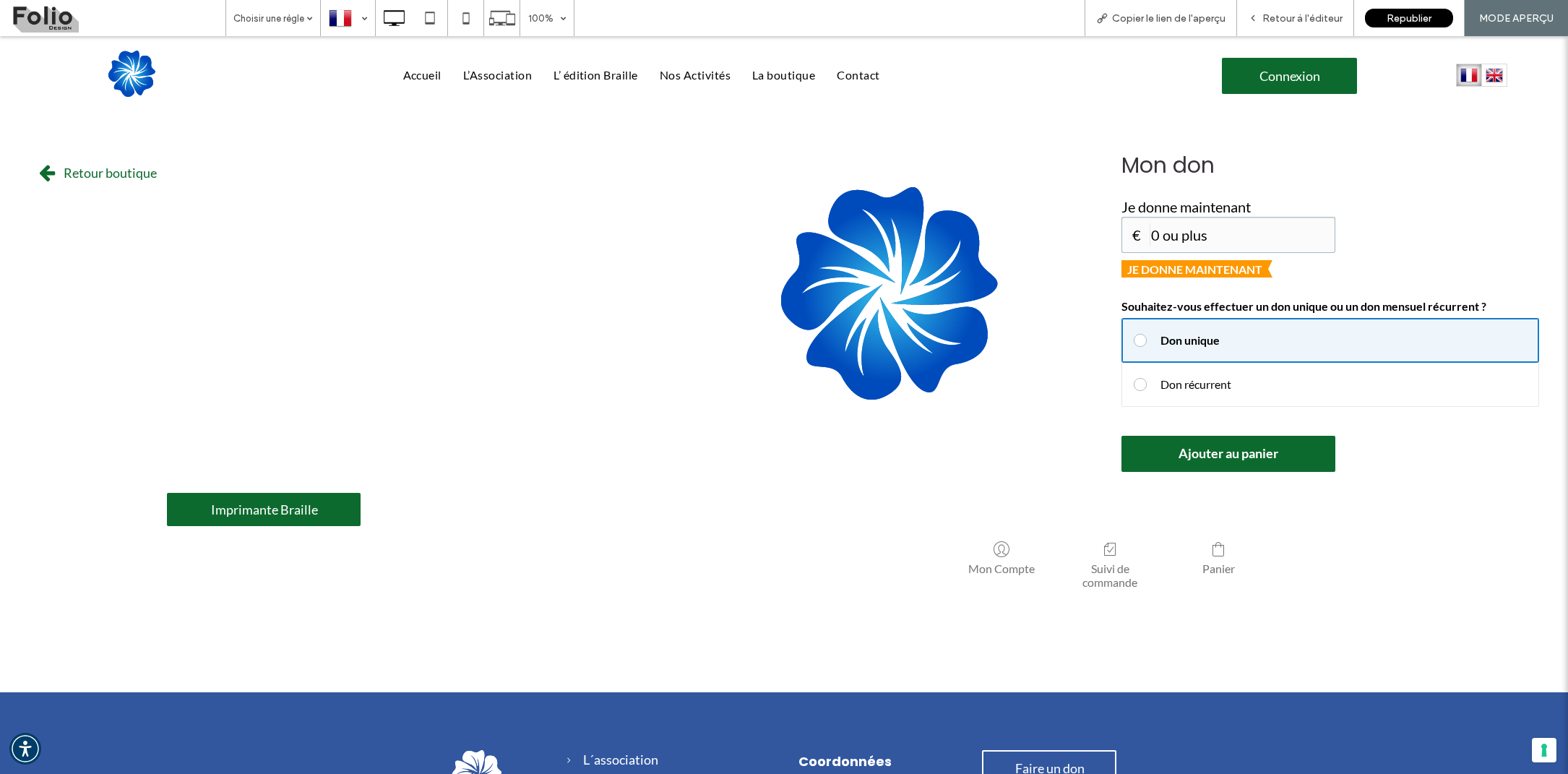
click at [92, 167] on span "Retour boutique" at bounding box center [109, 172] width 103 height 30
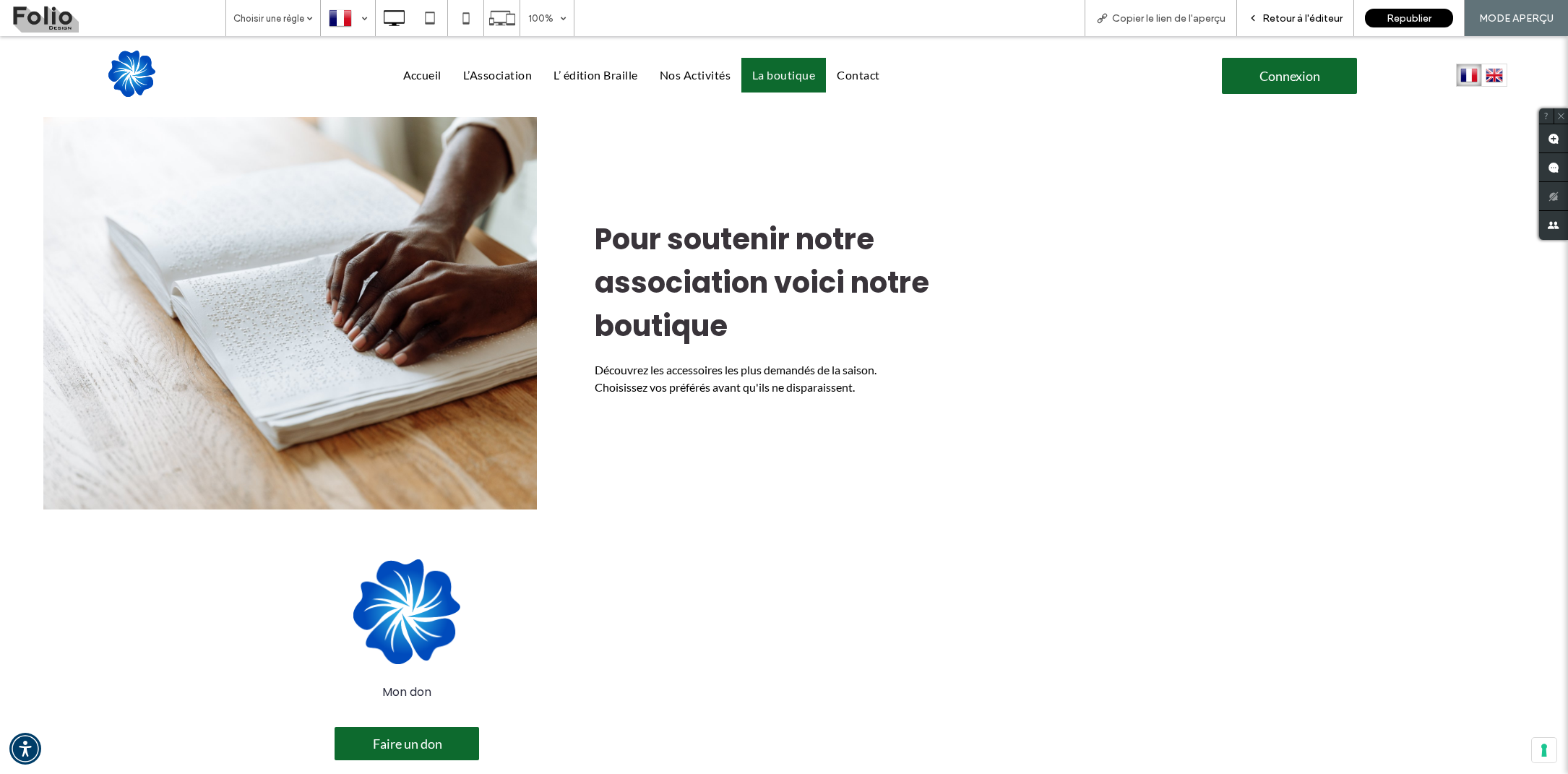
click at [1299, 34] on div "Retour à l'éditeur" at bounding box center [1295, 18] width 117 height 36
click at [1299, 20] on span "Retour à l'éditeur" at bounding box center [1302, 19] width 80 height 12
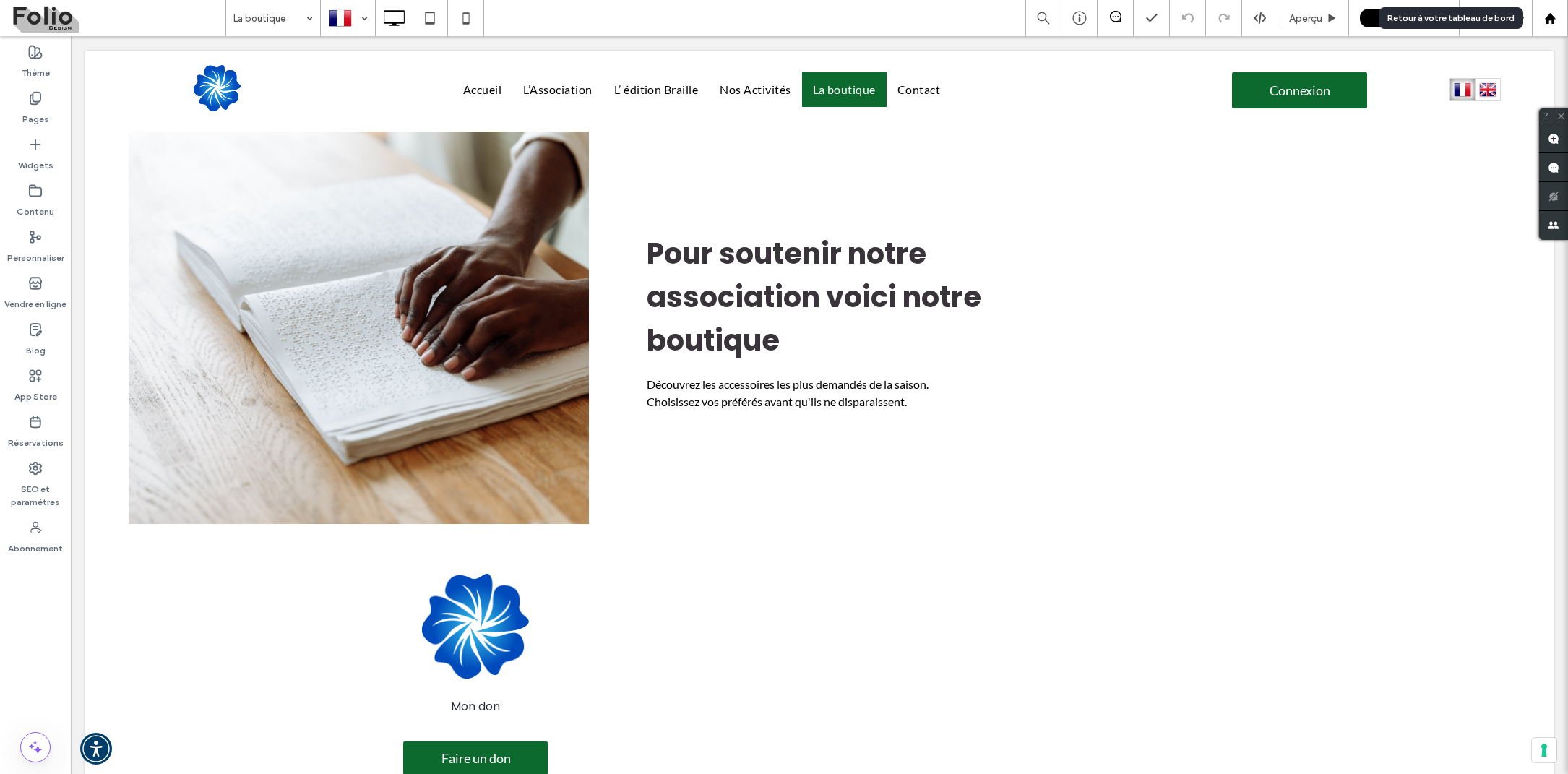
click at [1540, 24] on div at bounding box center [1549, 19] width 35 height 12
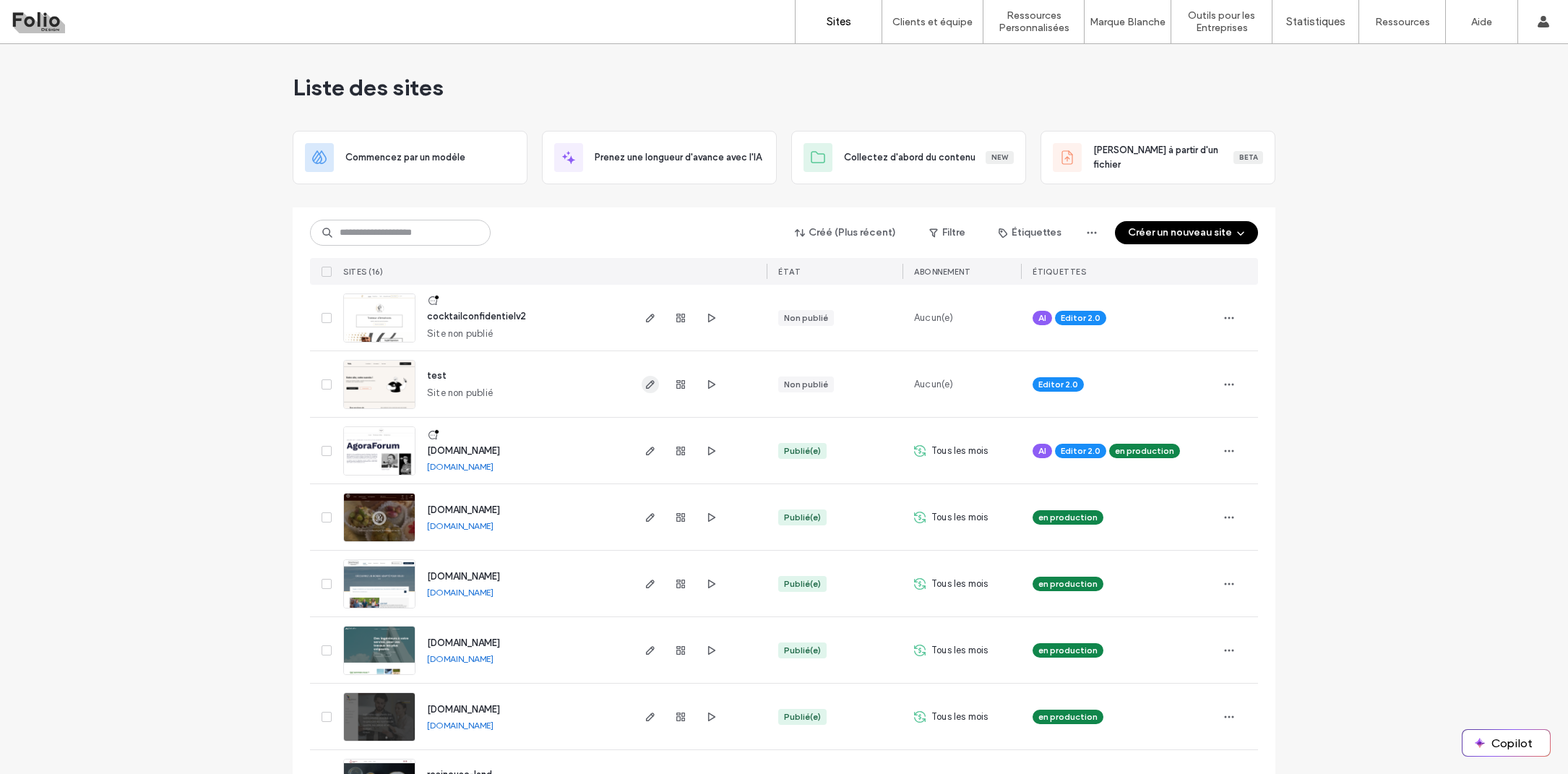
click at [645, 384] on icon "button" at bounding box center [650, 384] width 12 height 12
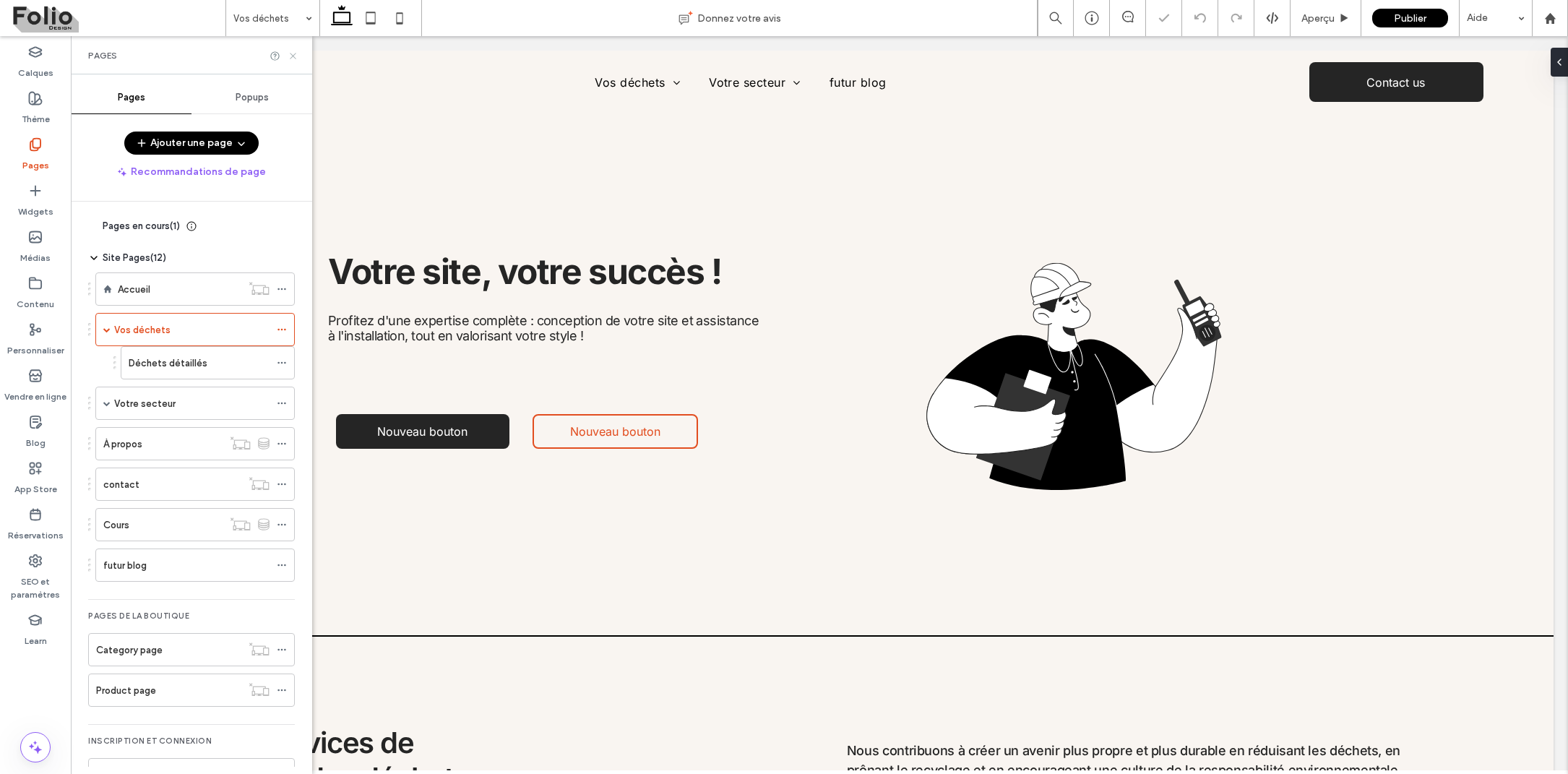
click at [292, 57] on use at bounding box center [292, 55] width 5 height 5
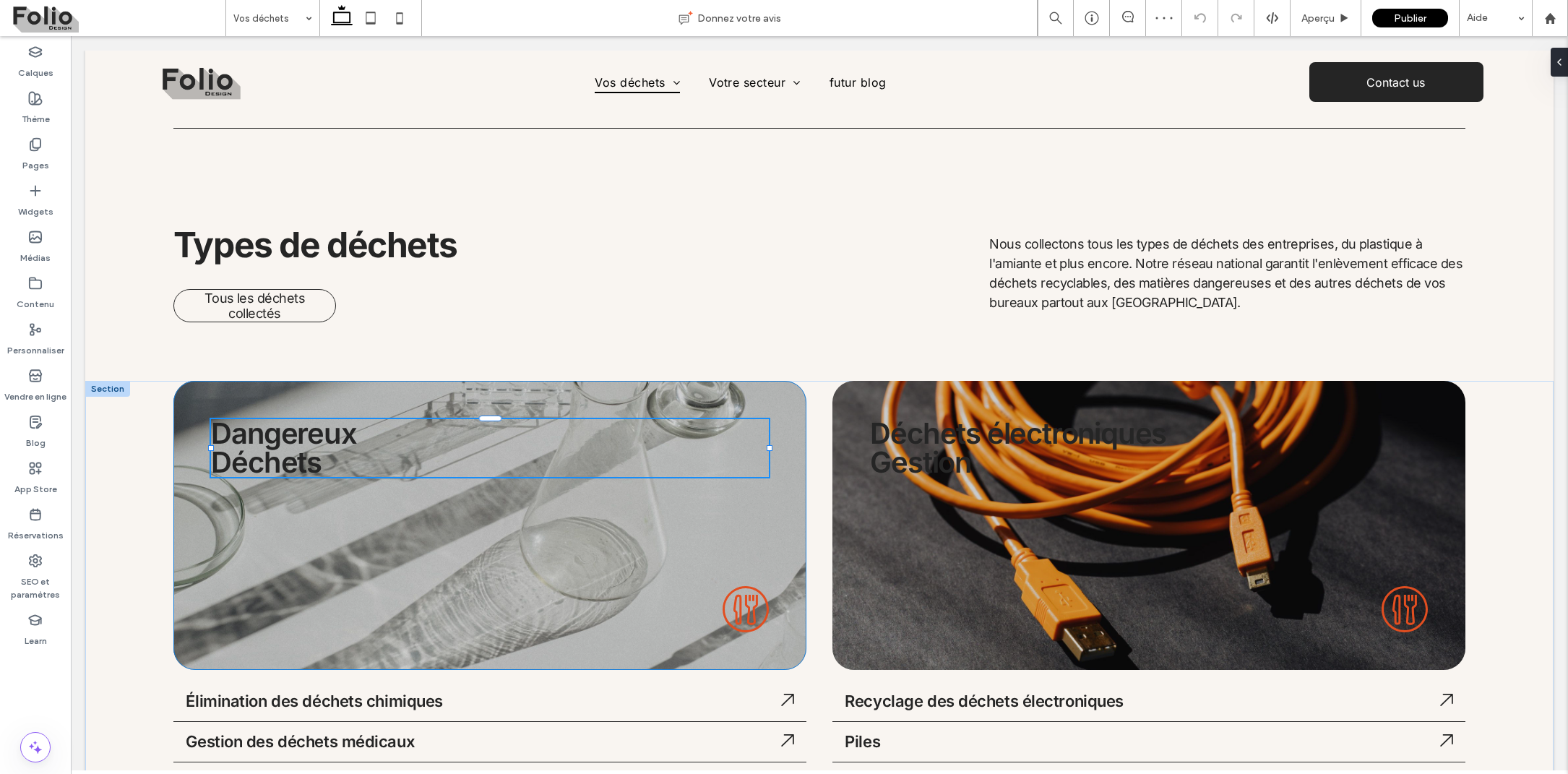
scroll to position [16, 0]
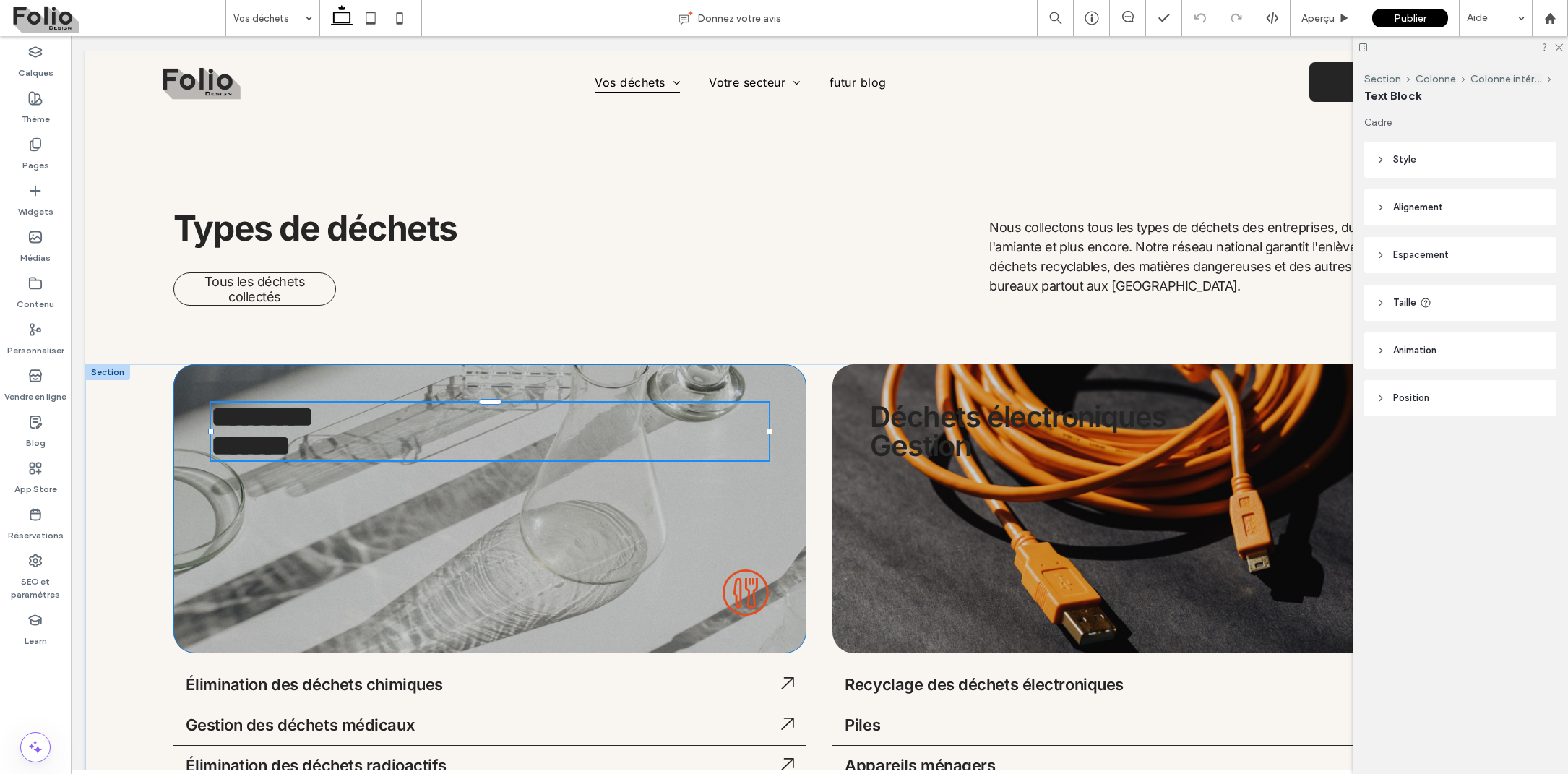
click at [398, 515] on div ".cls-1-1380122089 { fill: none; } .cls-2-1380122089 { clip-path: url(#clippath)…" at bounding box center [490, 508] width 633 height 290
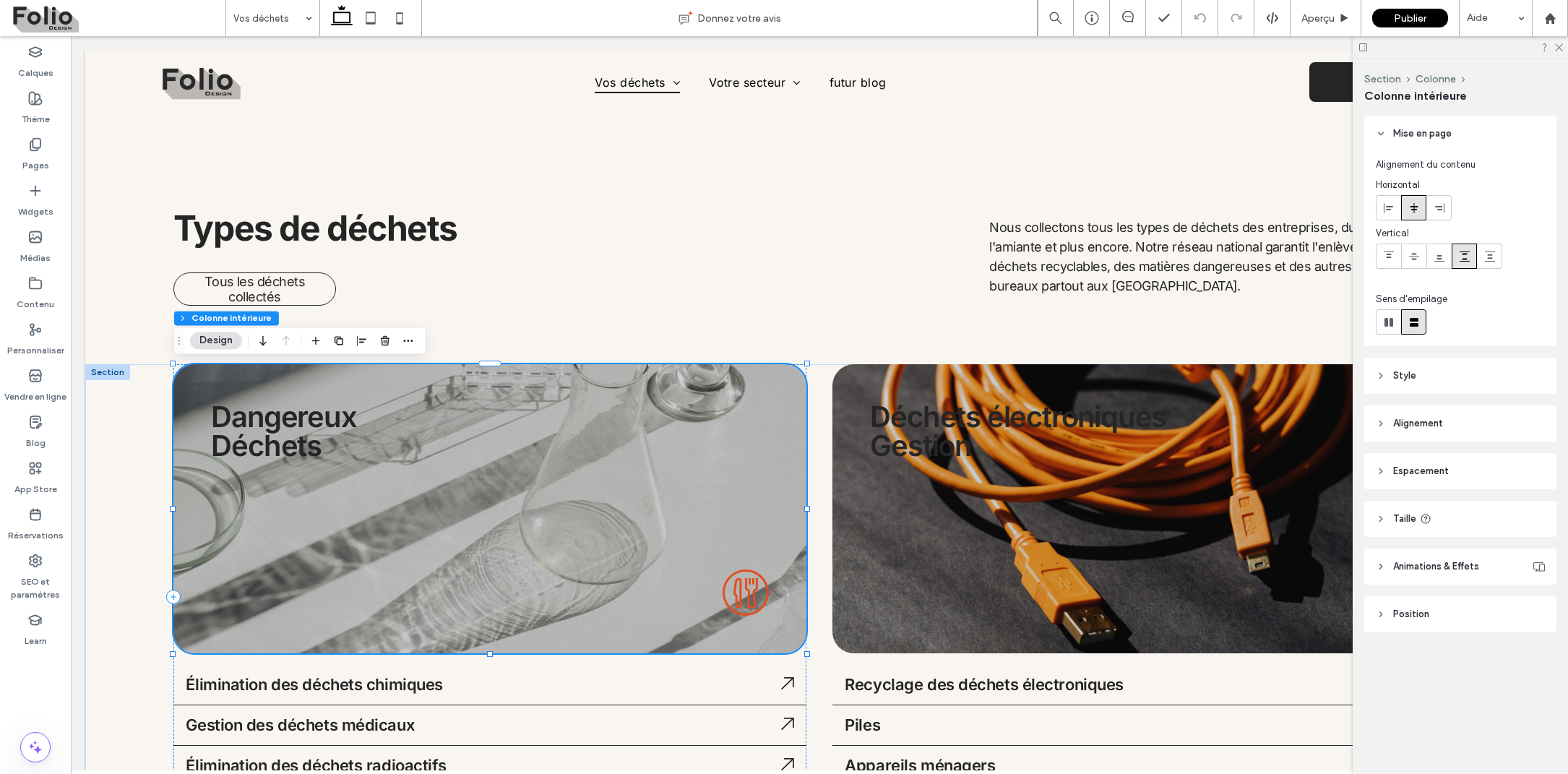
click at [398, 515] on div ".cls-1-1380122089 { fill: none; } .cls-2-1380122089 { clip-path: url(#clippath)…" at bounding box center [490, 508] width 633 height 290
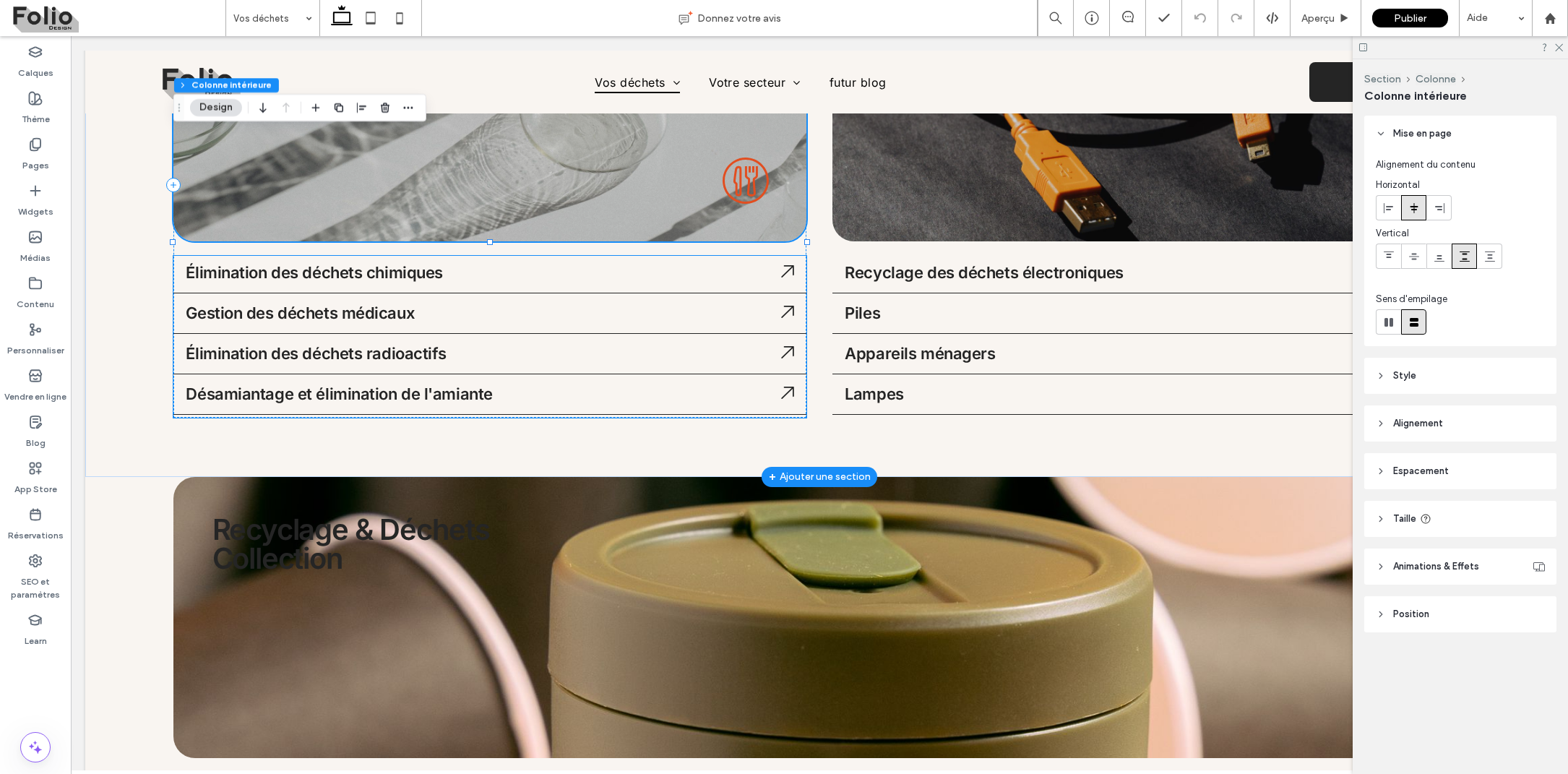
scroll to position [0, 0]
click at [31, 202] on label "Widgets" at bounding box center [36, 208] width 36 height 20
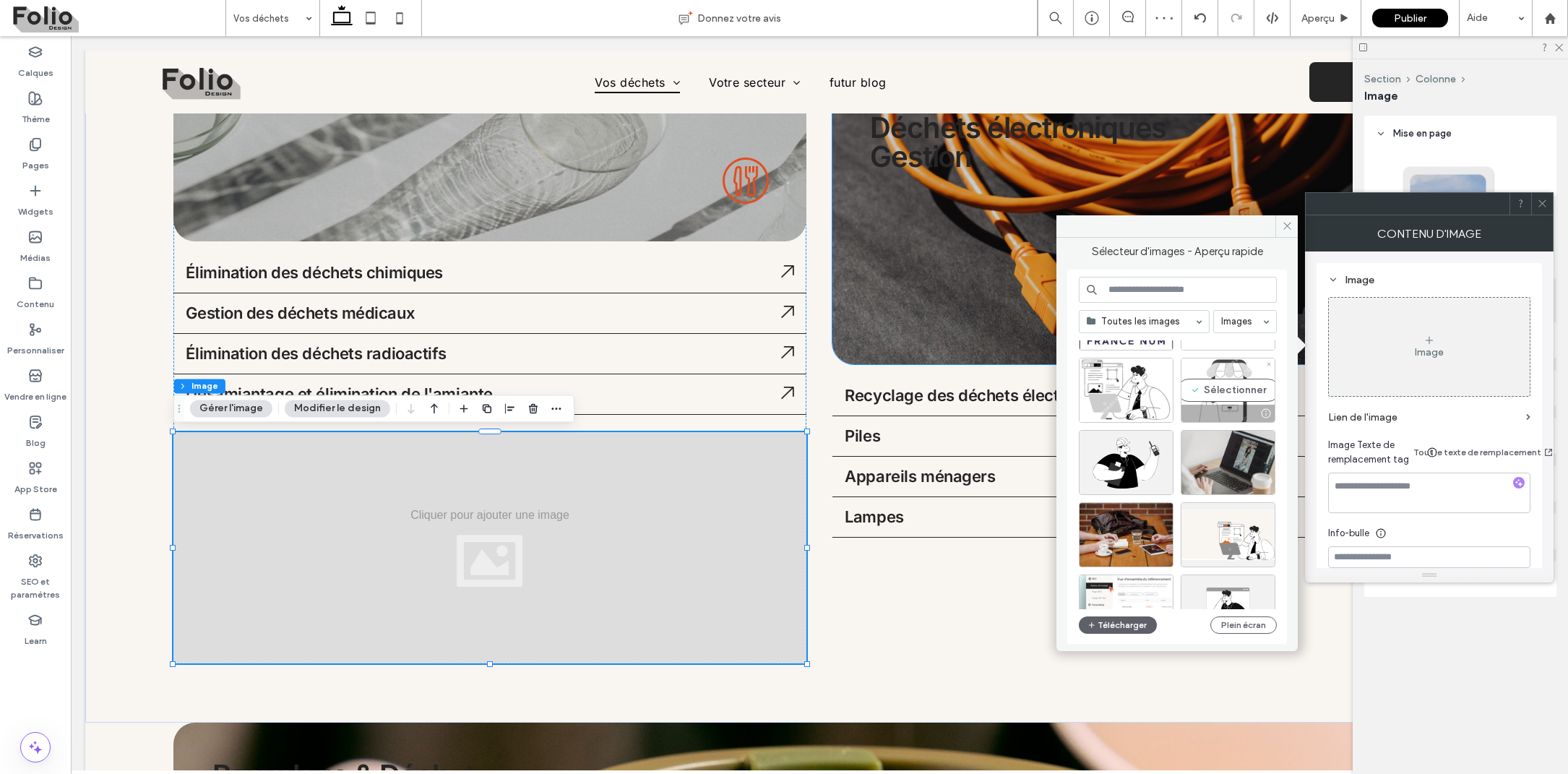
scroll to position [79, 0]
click at [1213, 451] on div "Sélectionner" at bounding box center [1228, 460] width 95 height 65
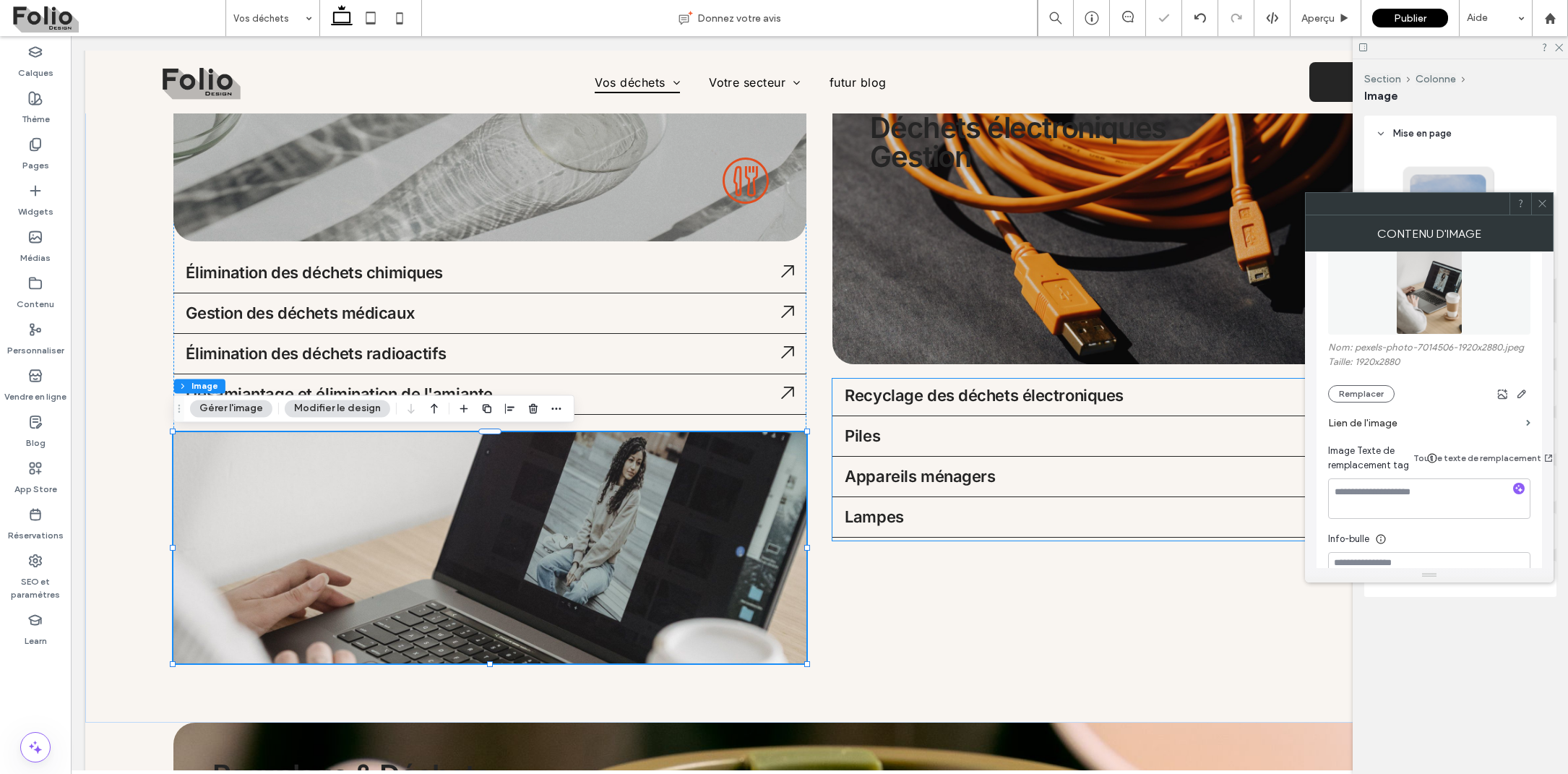
scroll to position [300, 0]
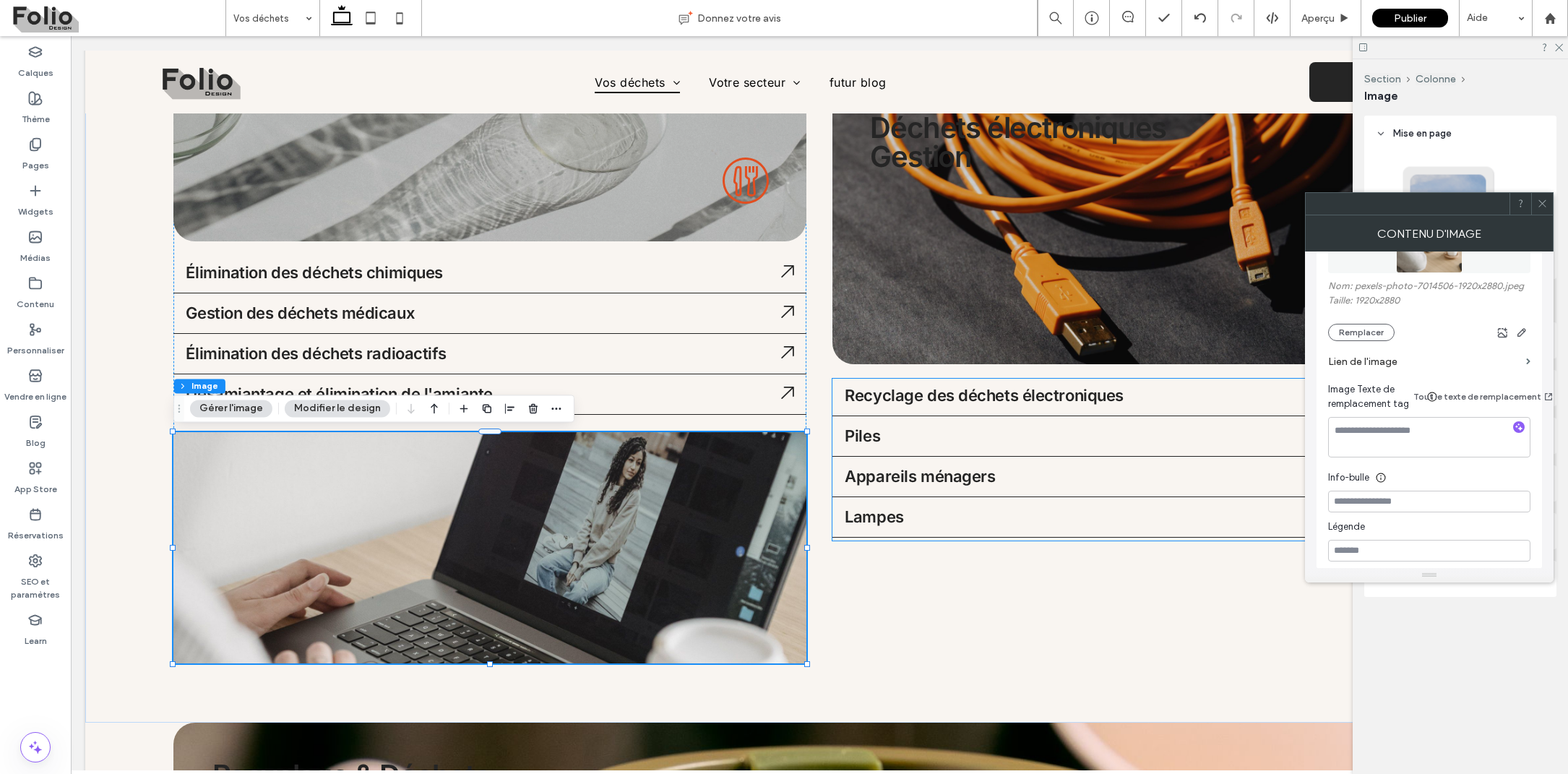
click at [1537, 203] on icon at bounding box center [1542, 203] width 11 height 11
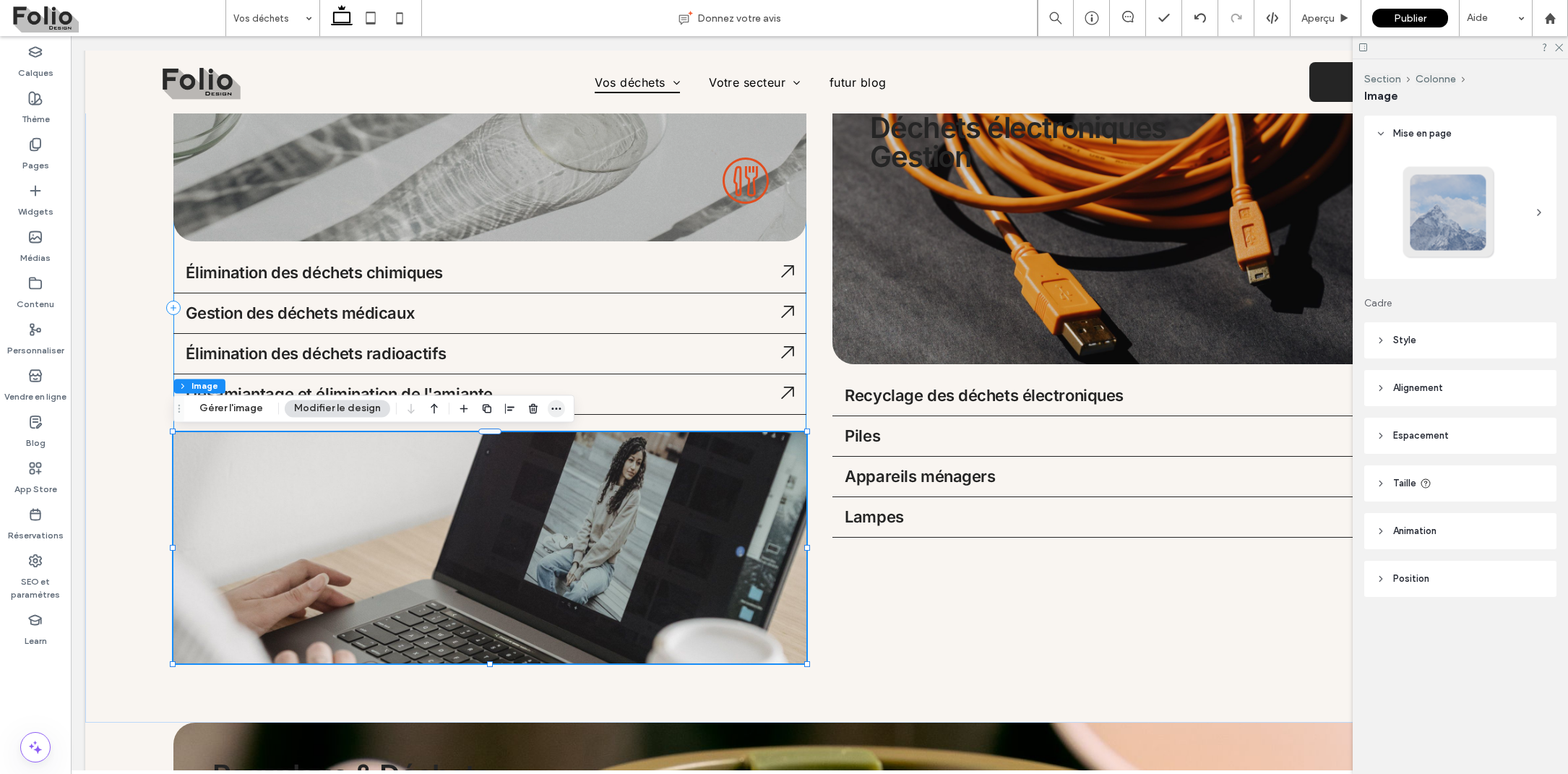
click at [552, 412] on icon "button" at bounding box center [556, 408] width 12 height 12
click at [323, 409] on button "Modifier le design" at bounding box center [337, 408] width 106 height 17
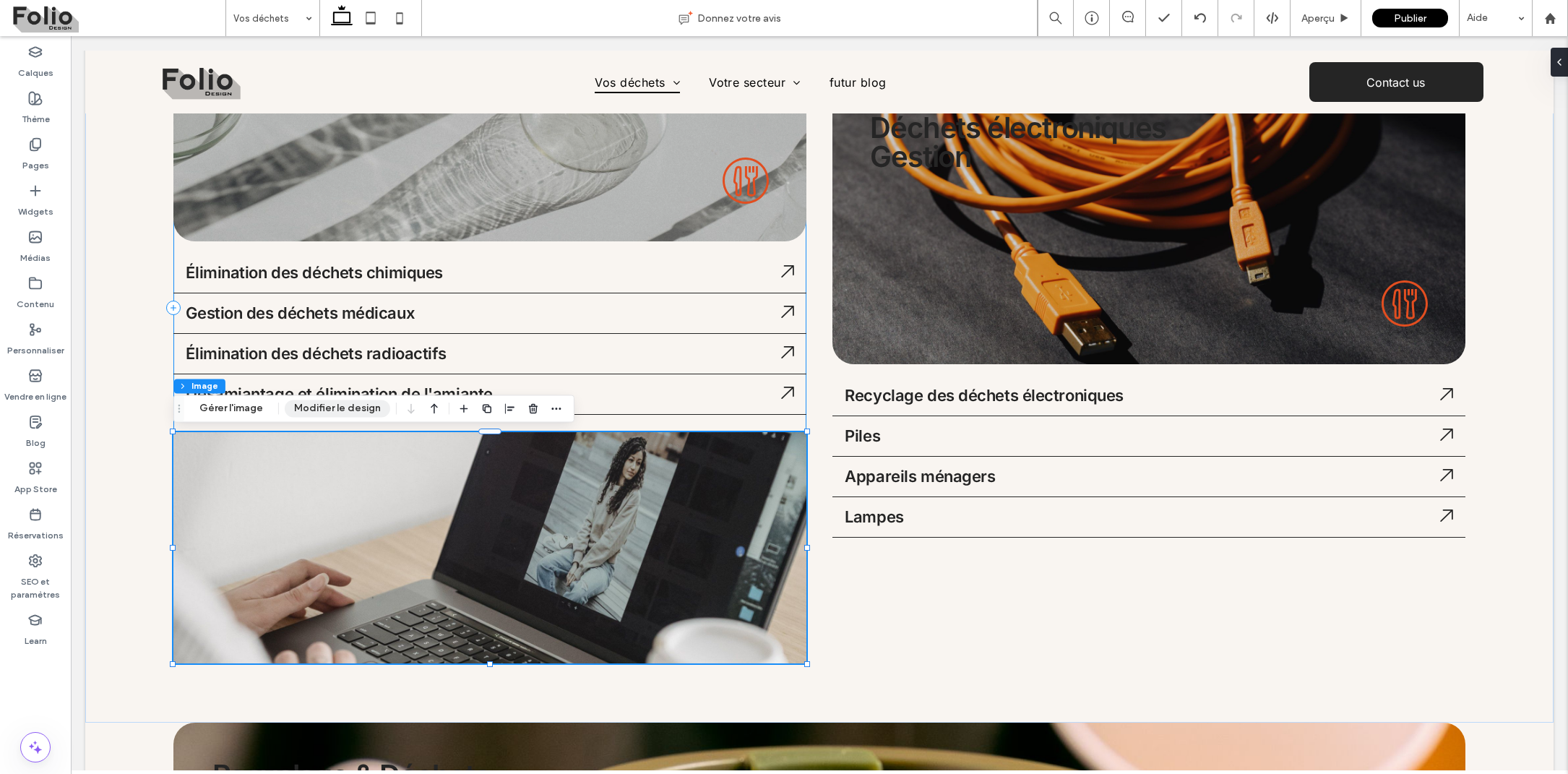
click at [323, 409] on button "Modifier le design" at bounding box center [337, 408] width 106 height 17
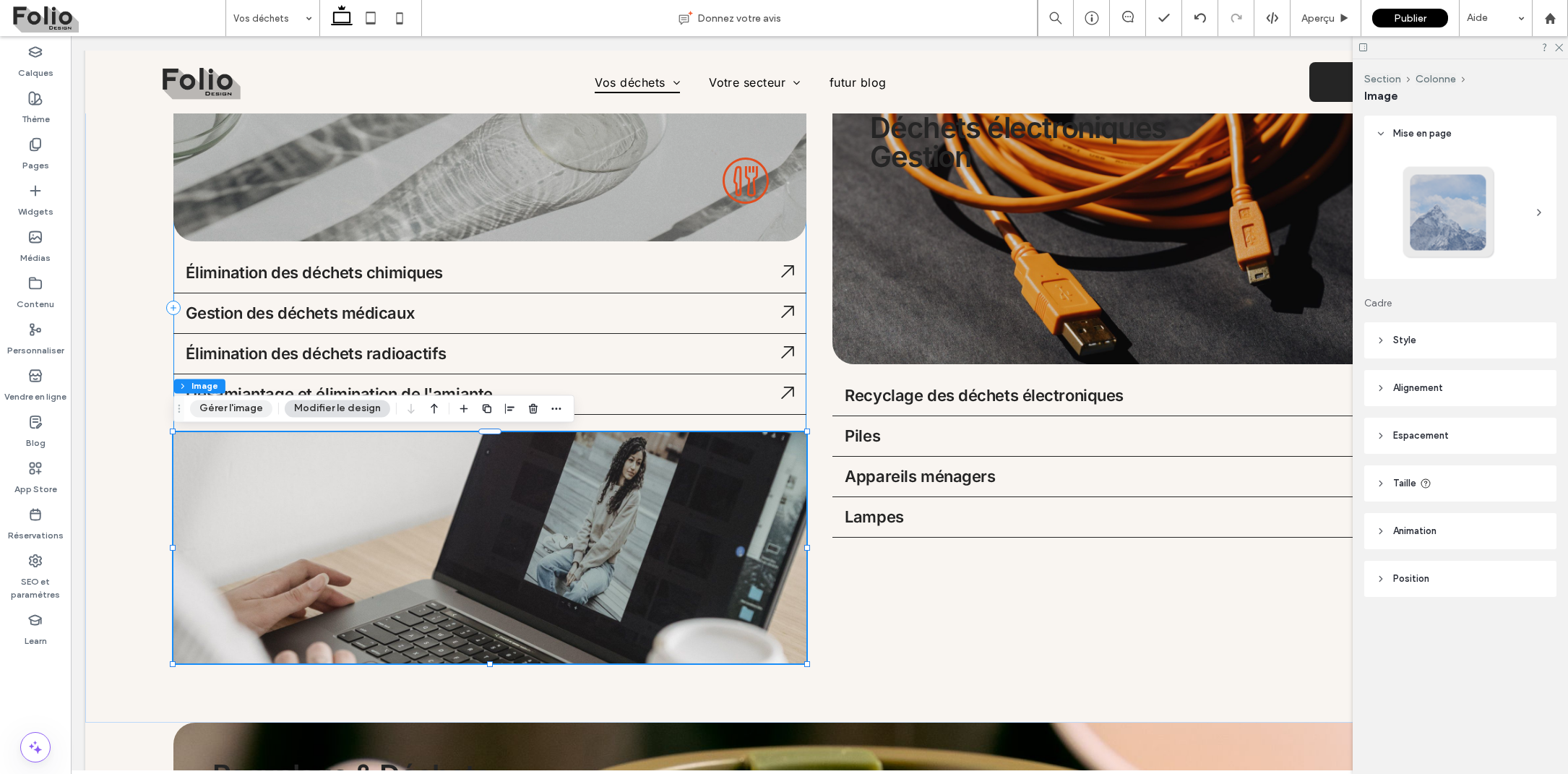
click at [249, 408] on button "Gérer l'image" at bounding box center [231, 408] width 82 height 17
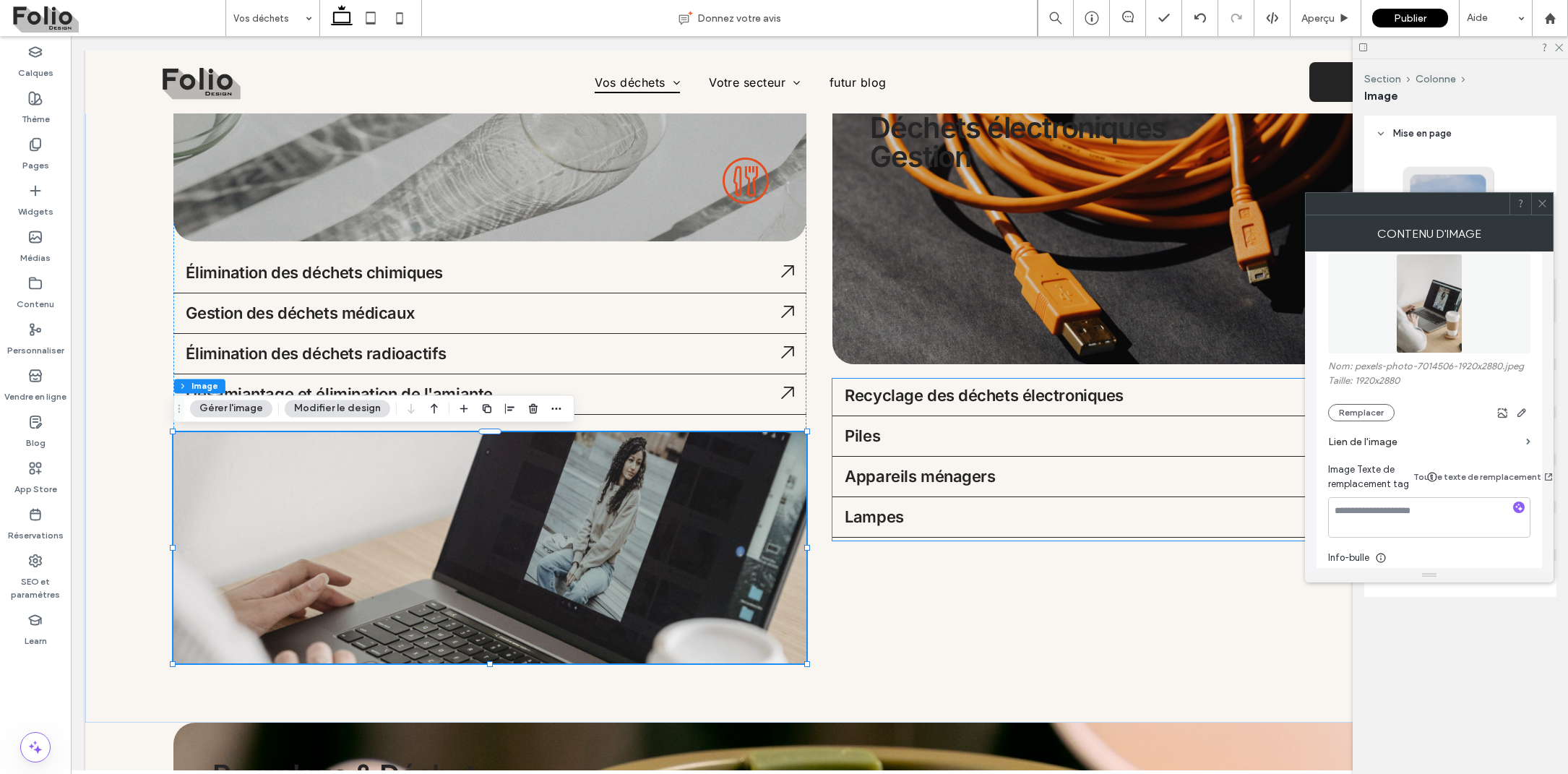
scroll to position [40, 0]
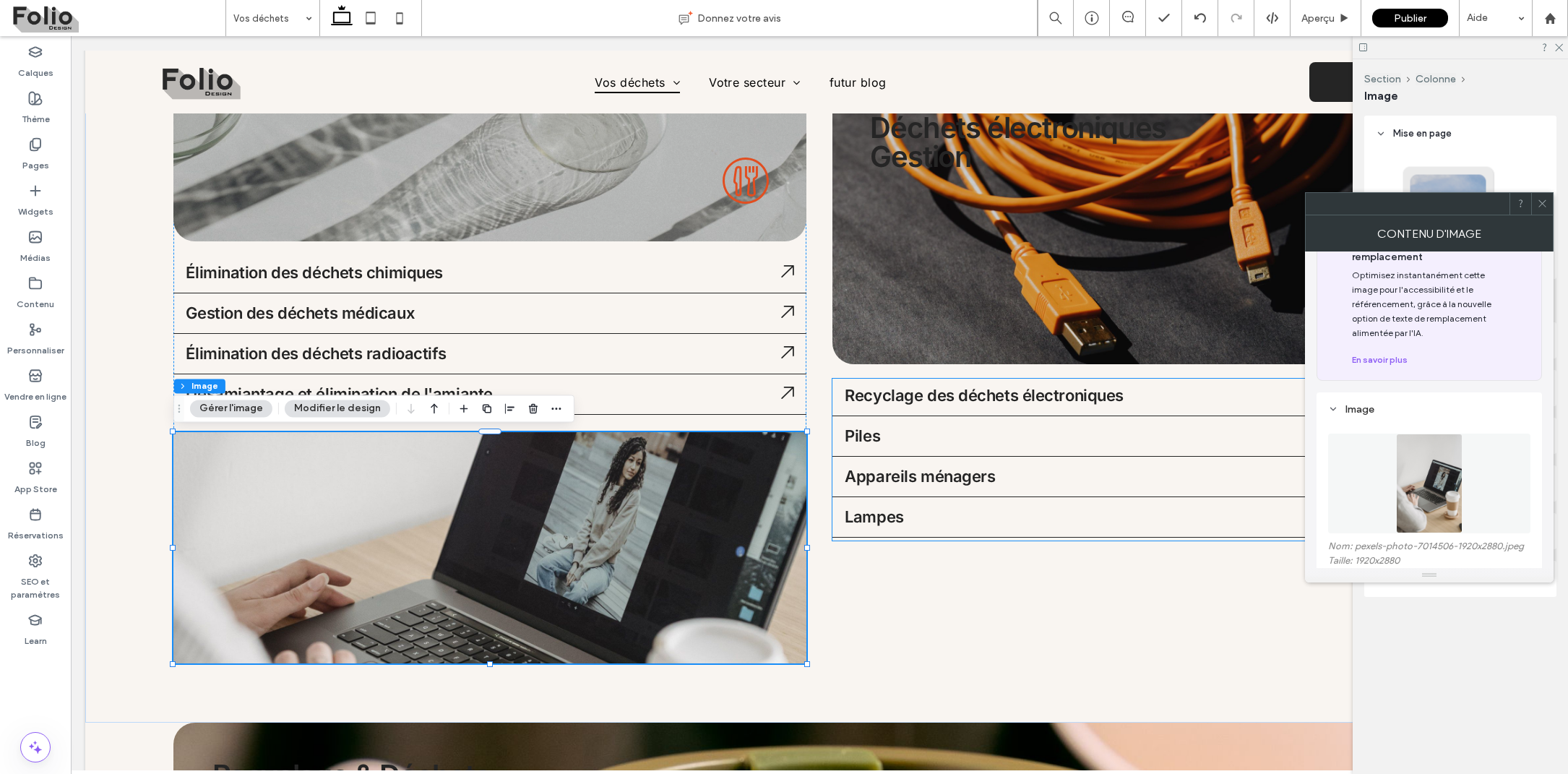
click at [1488, 314] on span "Optimisez instantanément cette image pour l'accessibilité et le référencement, …" at bounding box center [1430, 304] width 157 height 72
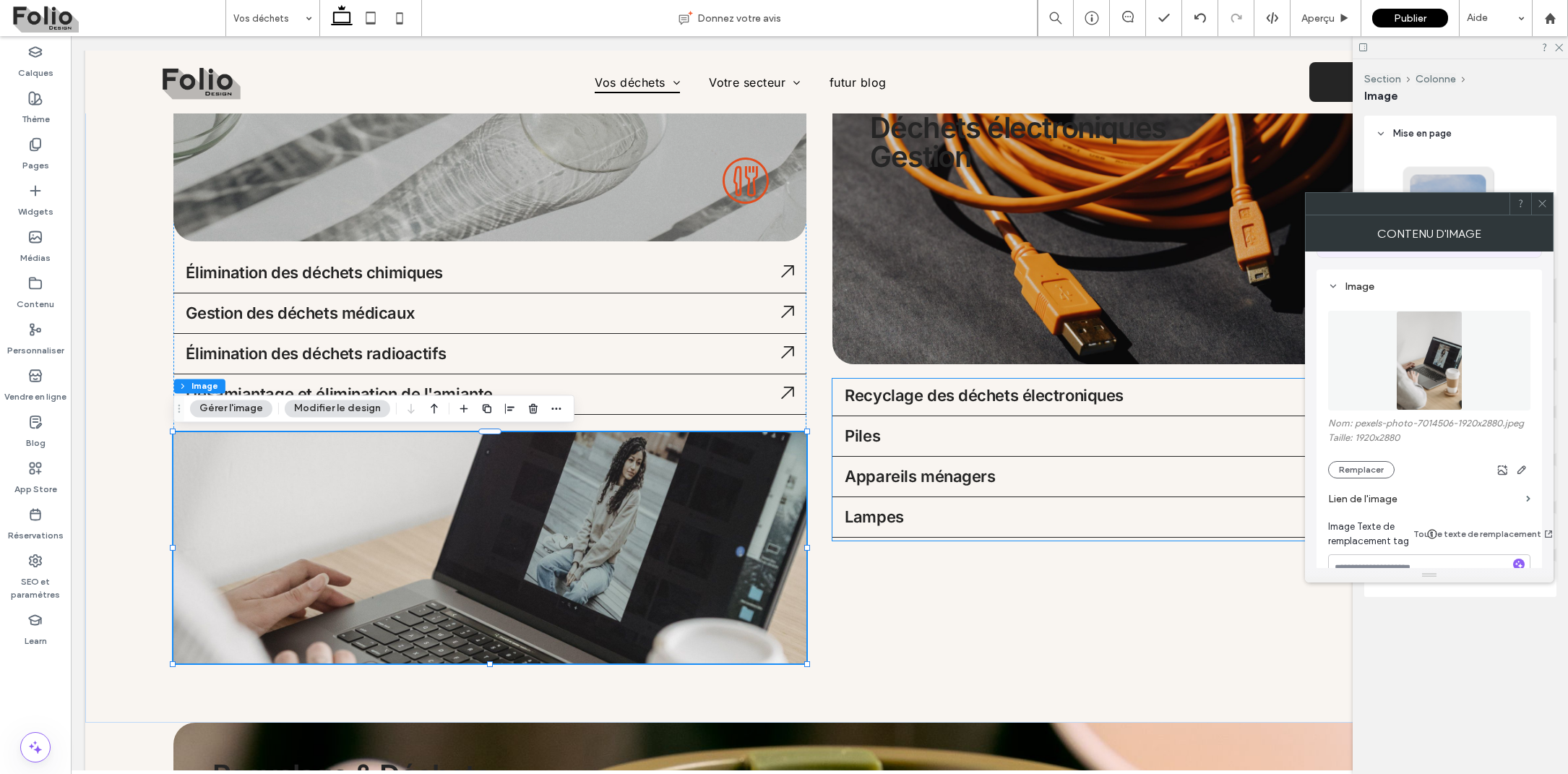
scroll to position [200, 0]
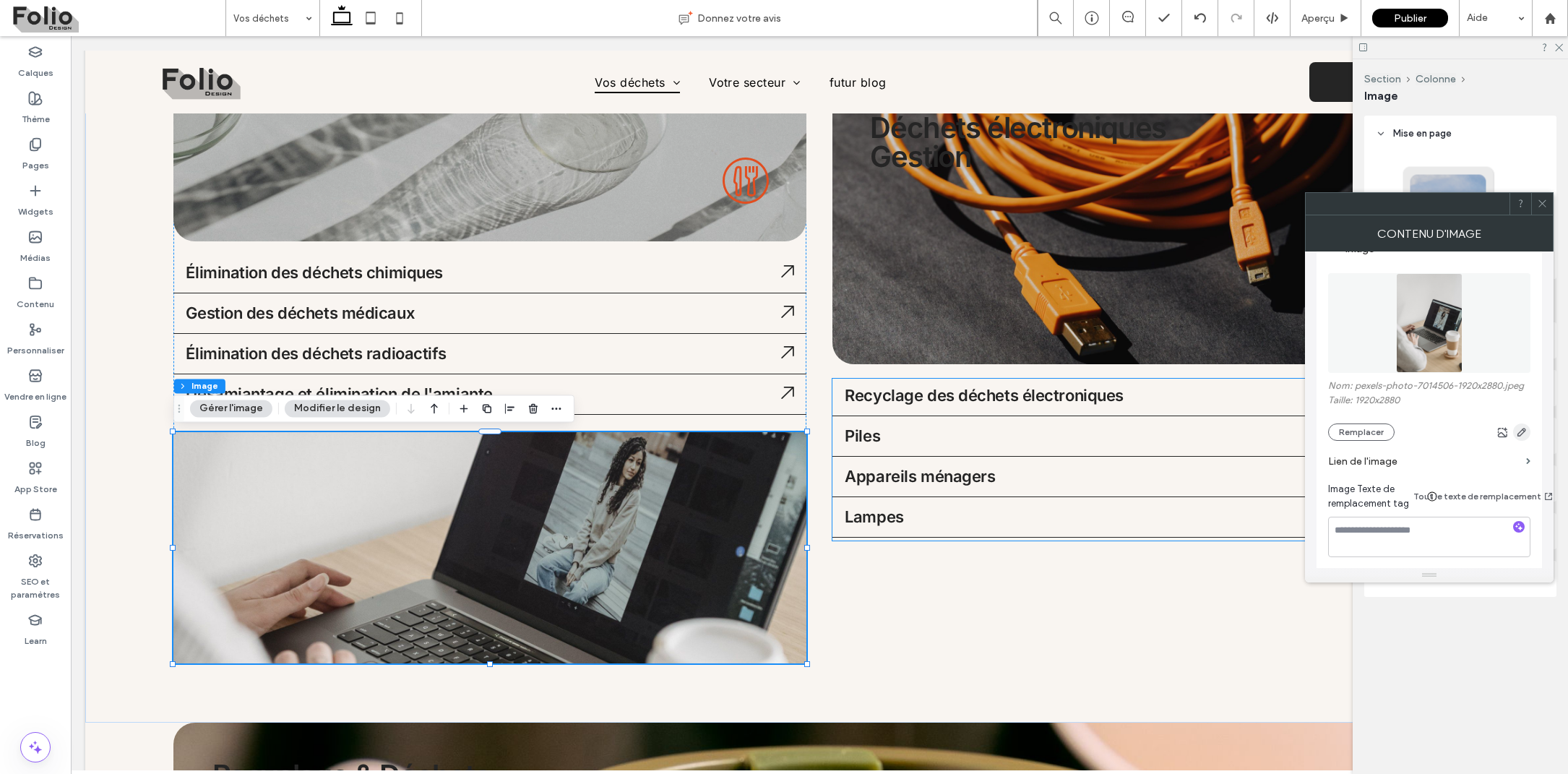
click at [1523, 428] on use "button" at bounding box center [1521, 432] width 9 height 9
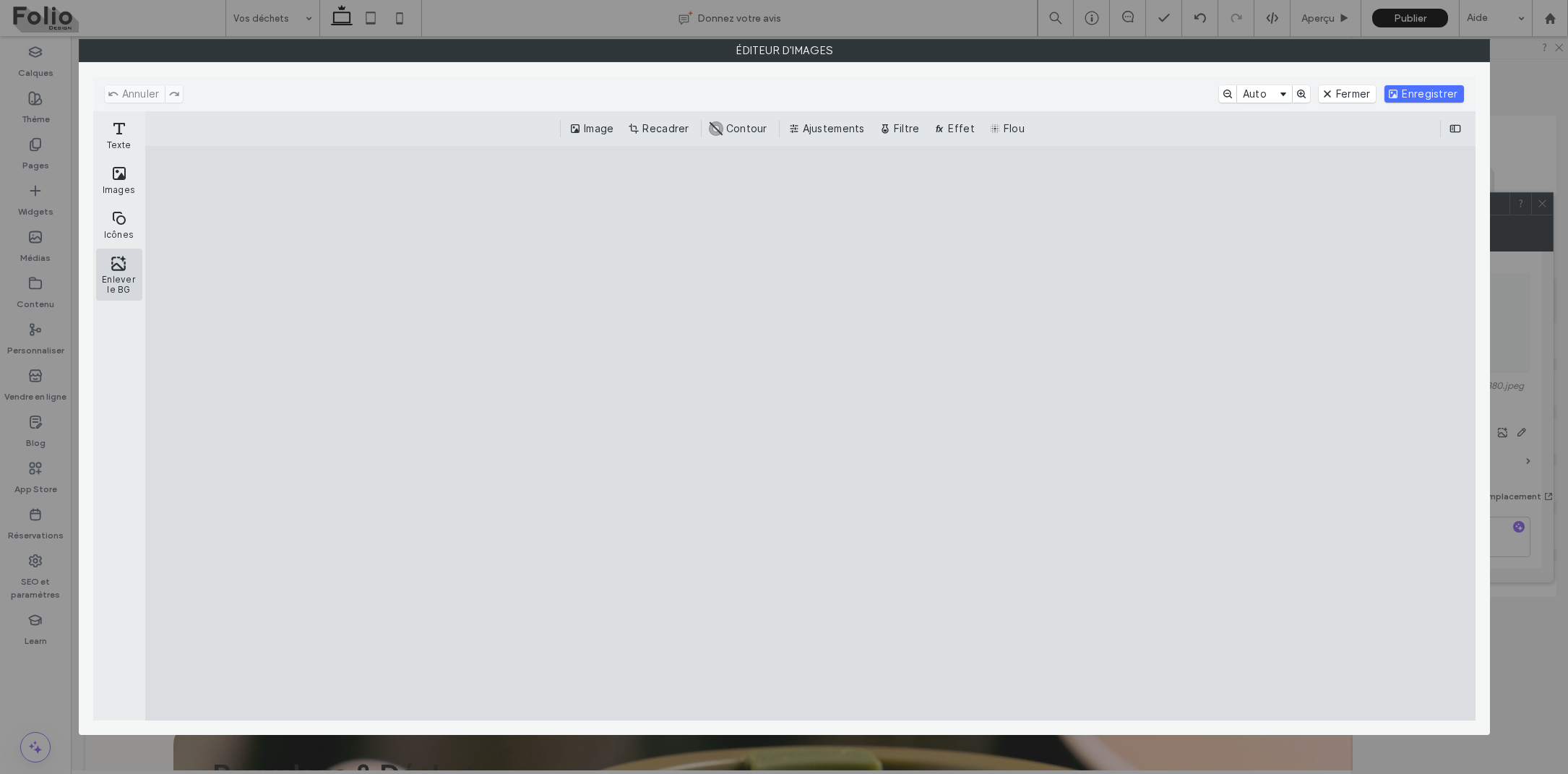
click at [130, 266] on button "Enlever le BG" at bounding box center [119, 274] width 47 height 52
click at [1342, 89] on button "Fermer" at bounding box center [1348, 94] width 58 height 17
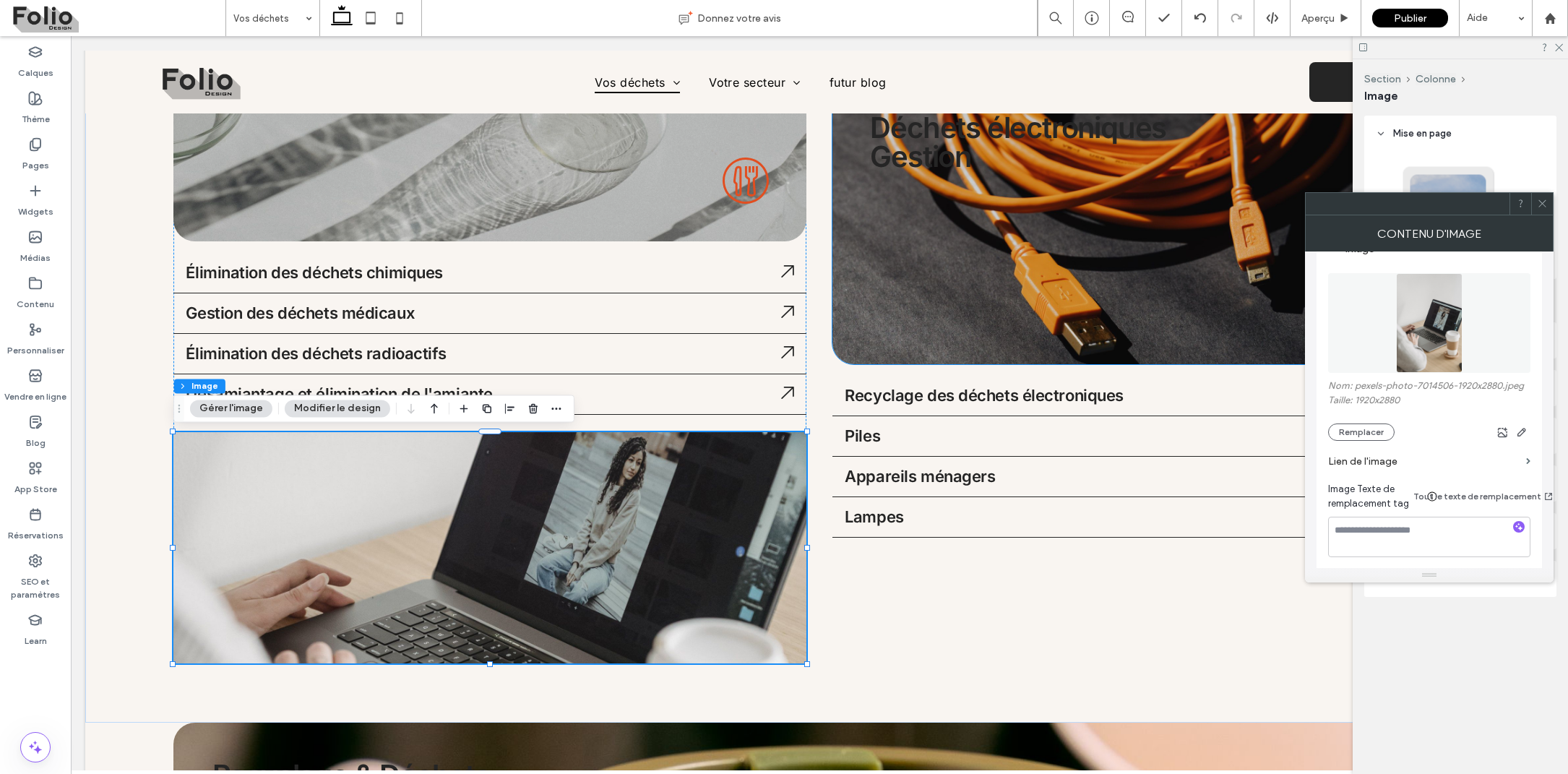
click at [1542, 207] on icon at bounding box center [1542, 203] width 11 height 11
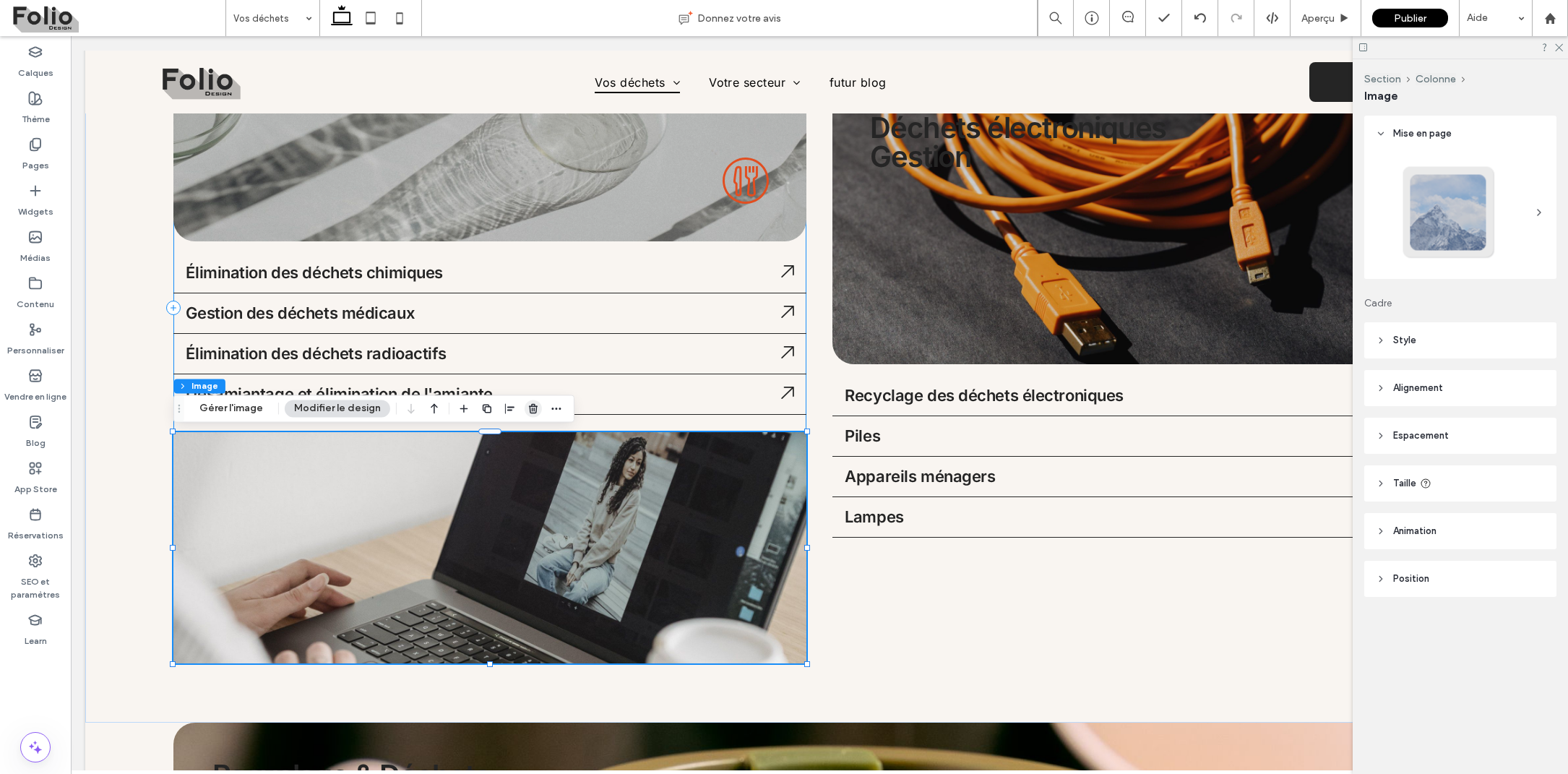
click at [527, 415] on span "button" at bounding box center [533, 408] width 17 height 17
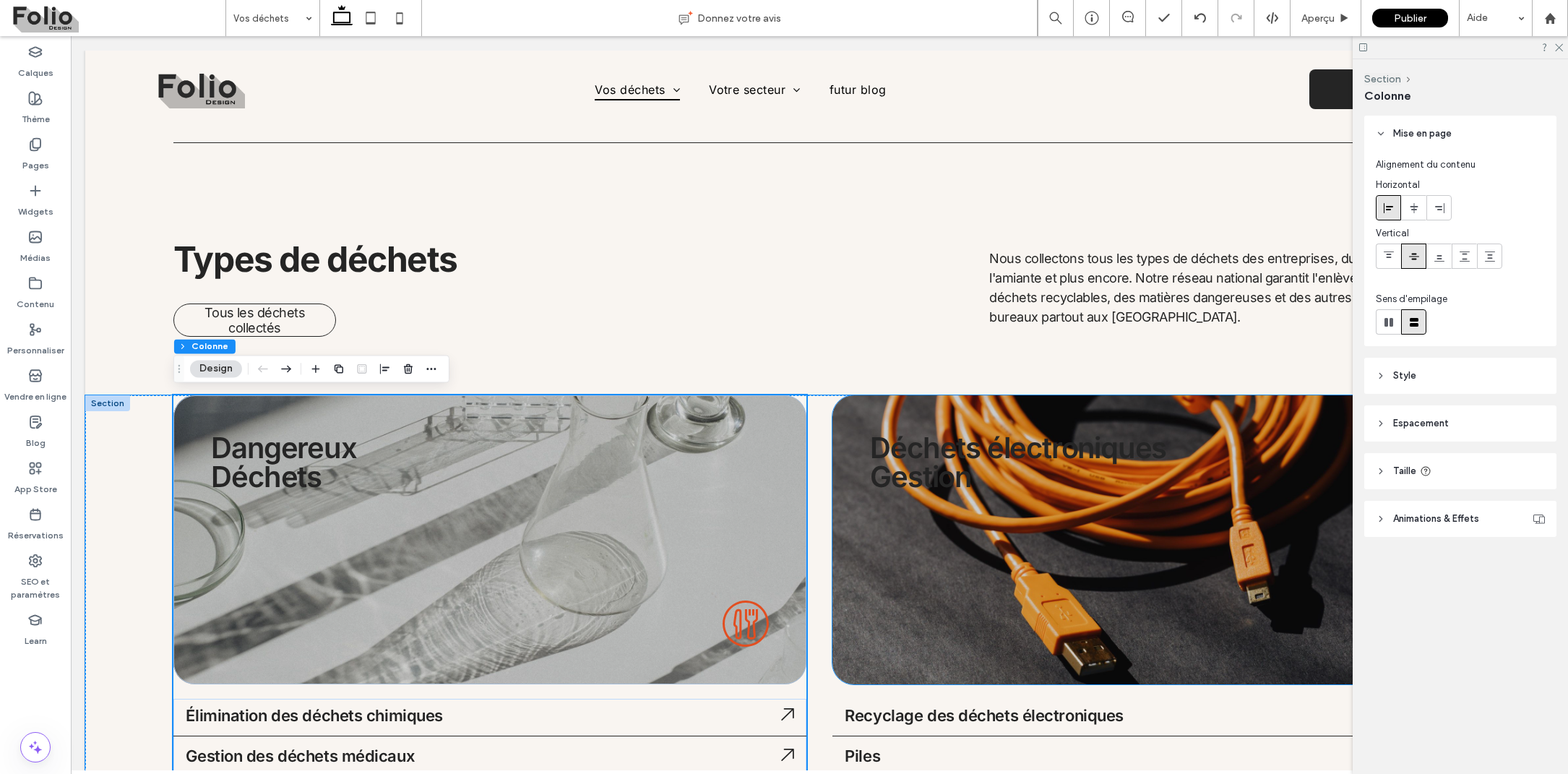
scroll to position [0, 0]
click at [36, 482] on label "App Store" at bounding box center [36, 486] width 43 height 20
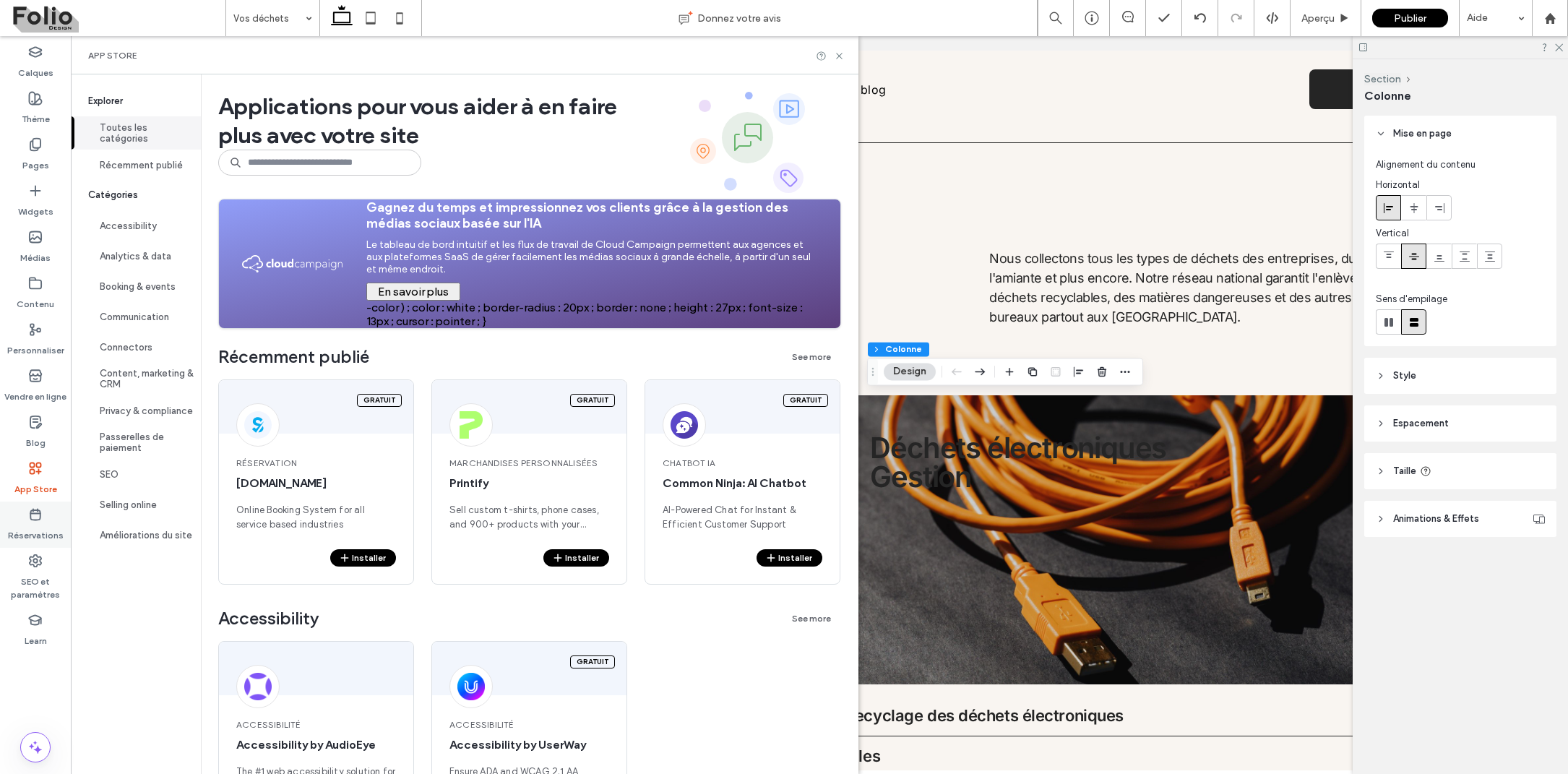
click at [49, 541] on label "Réservations" at bounding box center [36, 532] width 56 height 20
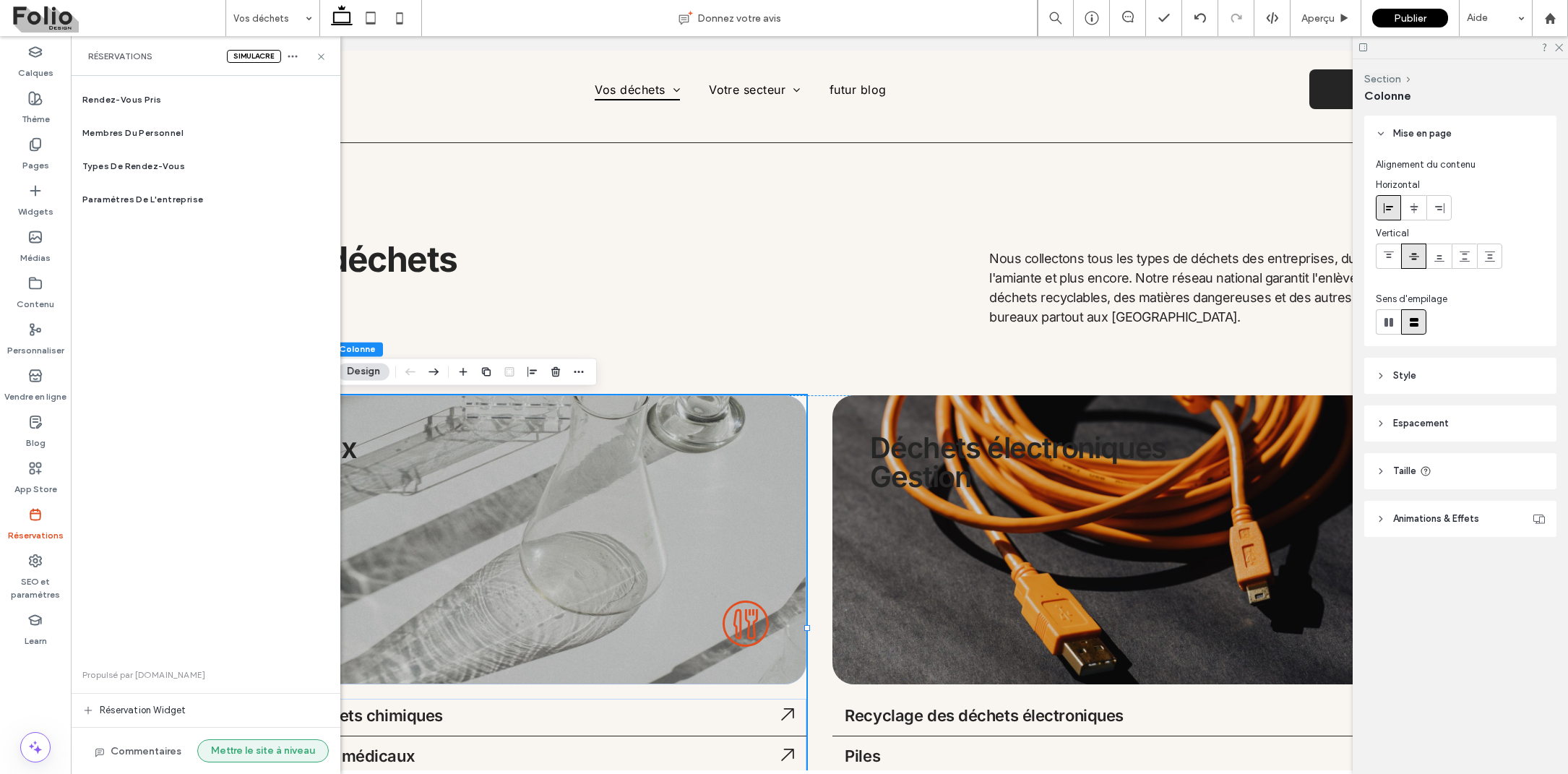
click at [258, 752] on button "Mettre le site à niveau" at bounding box center [262, 751] width 131 height 23
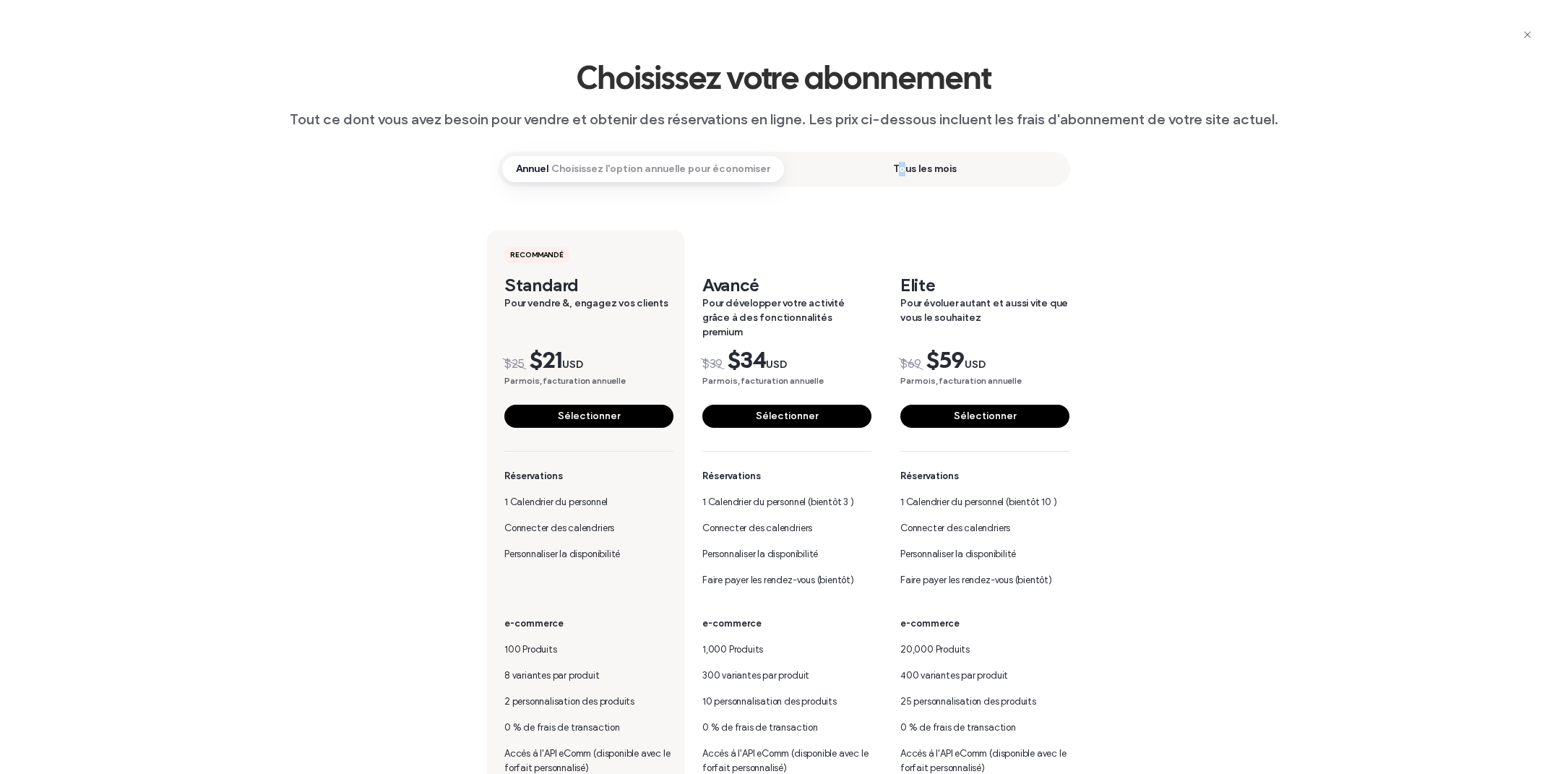
click at [895, 174] on span "Tous les mois" at bounding box center [924, 169] width 282 height 26
click at [731, 207] on div "Recommandé Standard Pour vendre &, engagez vos clients $ 25 USD par mois Sélect…" at bounding box center [784, 605] width 824 height 838
click at [525, 405] on button "Sélectionner" at bounding box center [589, 417] width 169 height 23
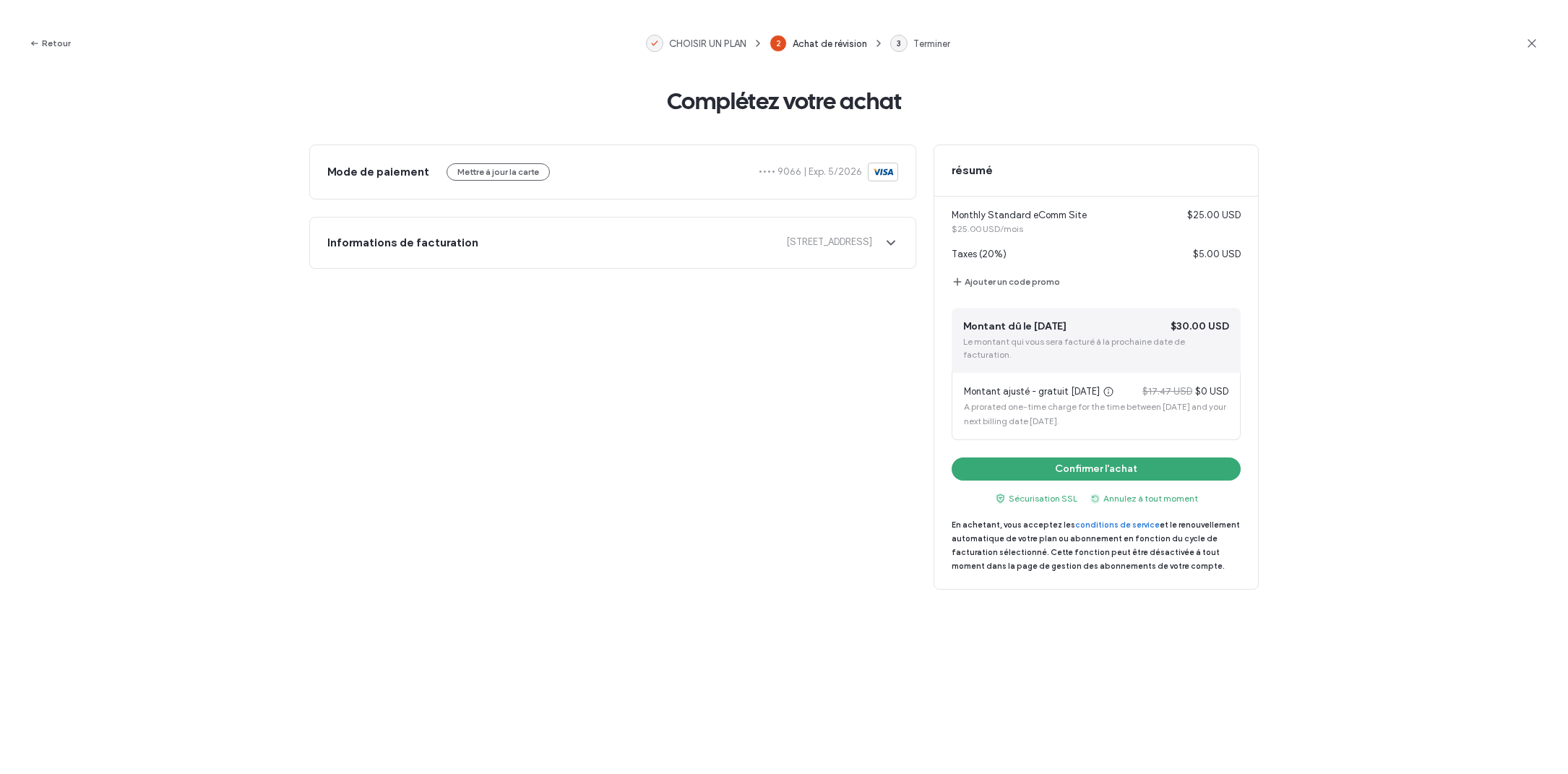
click at [696, 245] on span "5 rue Chauveau | France" at bounding box center [680, 243] width 382 height 16
click at [680, 44] on span "CHOISIR UN PLAN" at bounding box center [708, 43] width 78 height 11
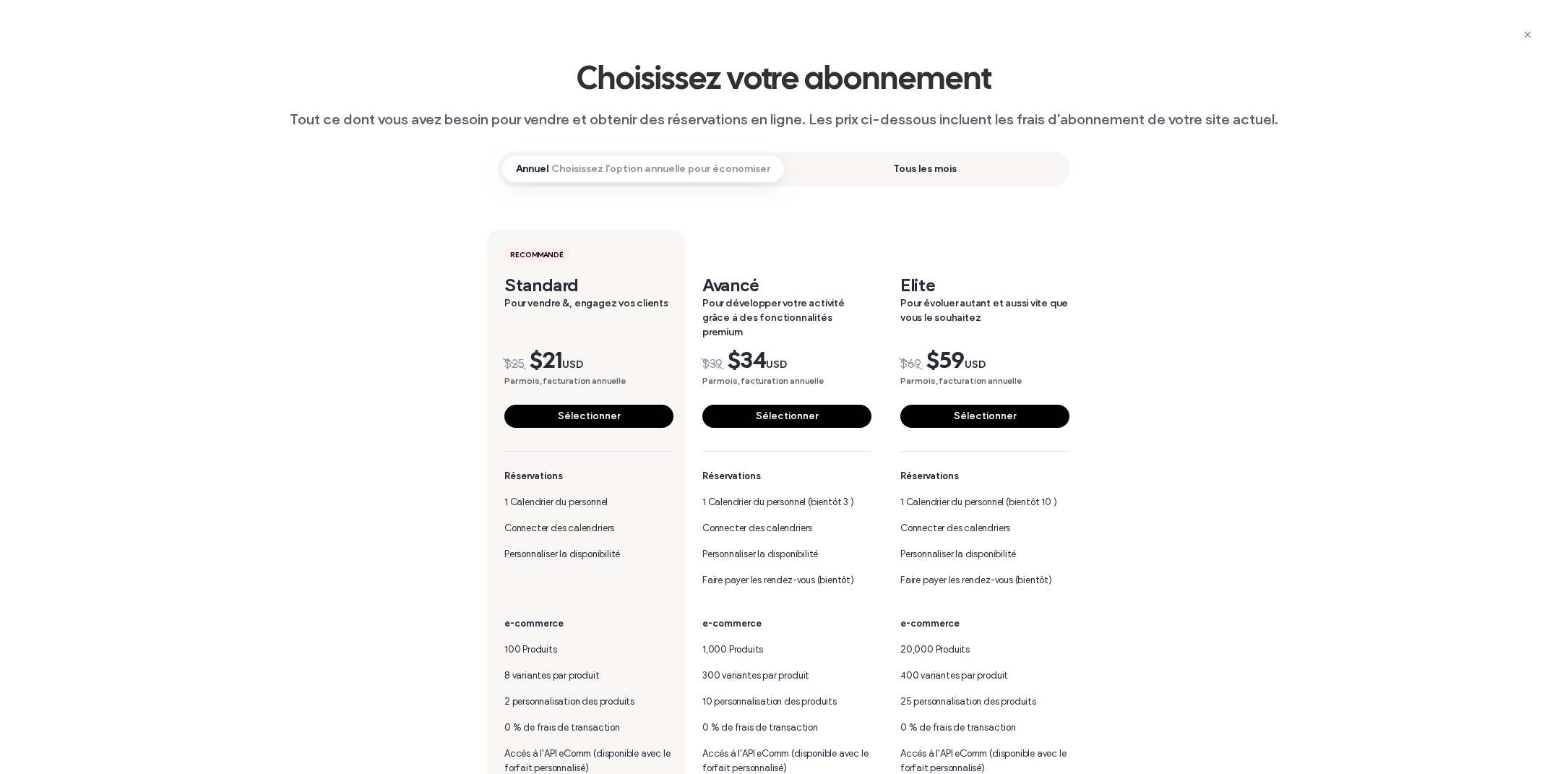
scroll to position [279, 0]
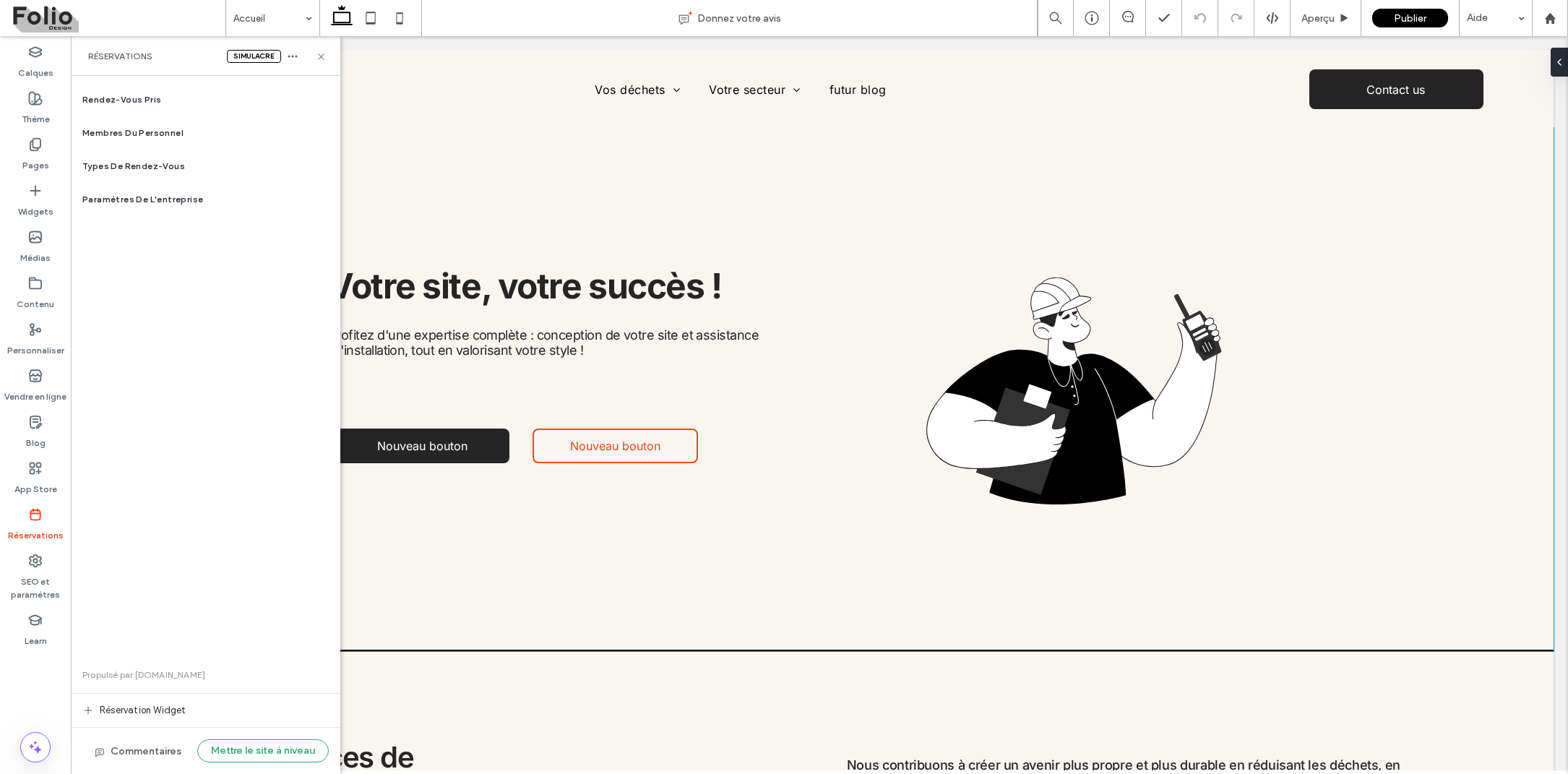
click at [297, 49] on div "Réservations simulacre" at bounding box center [205, 56] width 269 height 40
click at [289, 54] on icon "button" at bounding box center [292, 56] width 12 height 12
click at [244, 210] on div "Paramètres de l'entreprise" at bounding box center [205, 200] width 269 height 33
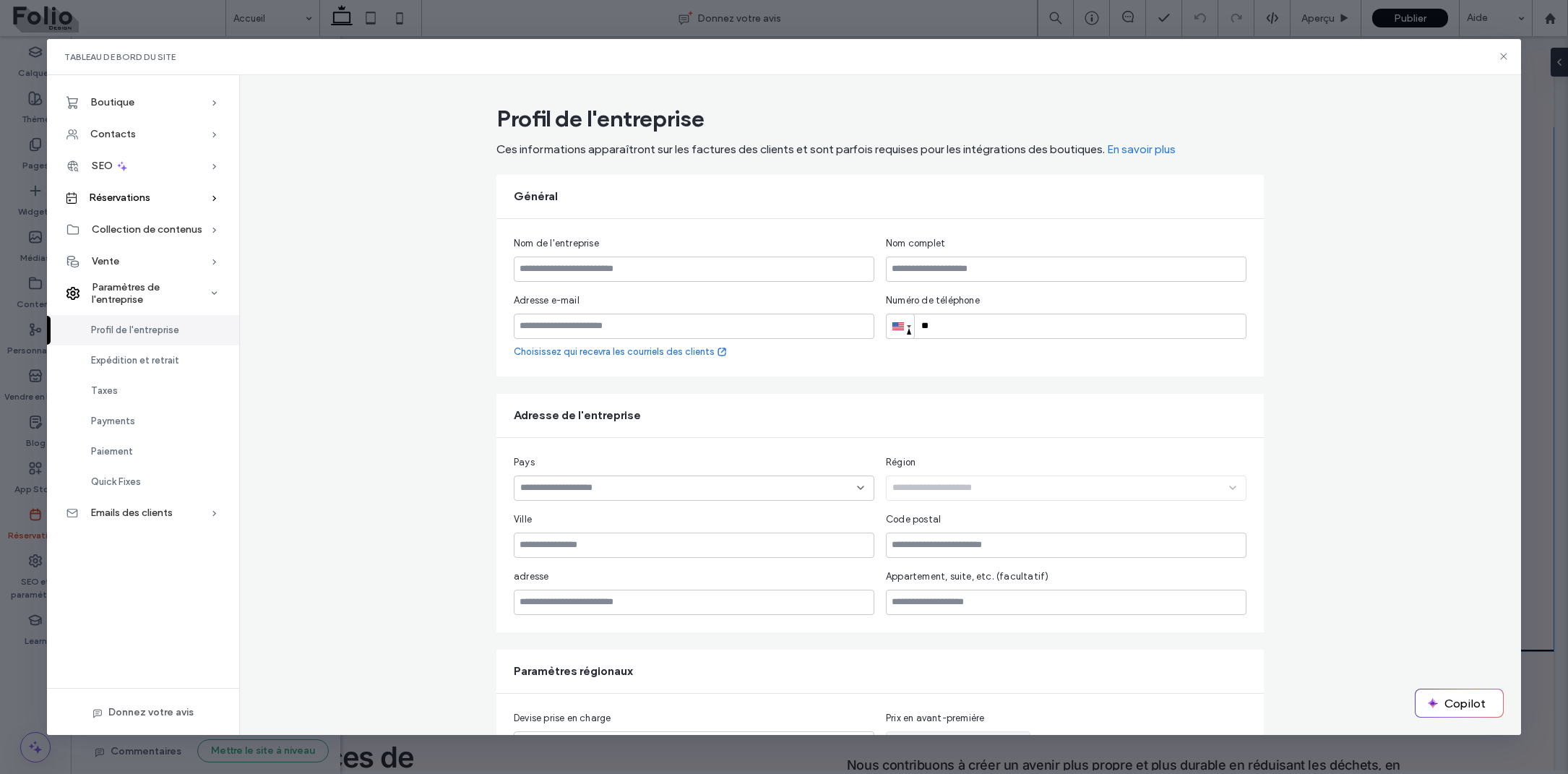
click at [128, 193] on span "Réservations" at bounding box center [119, 198] width 61 height 12
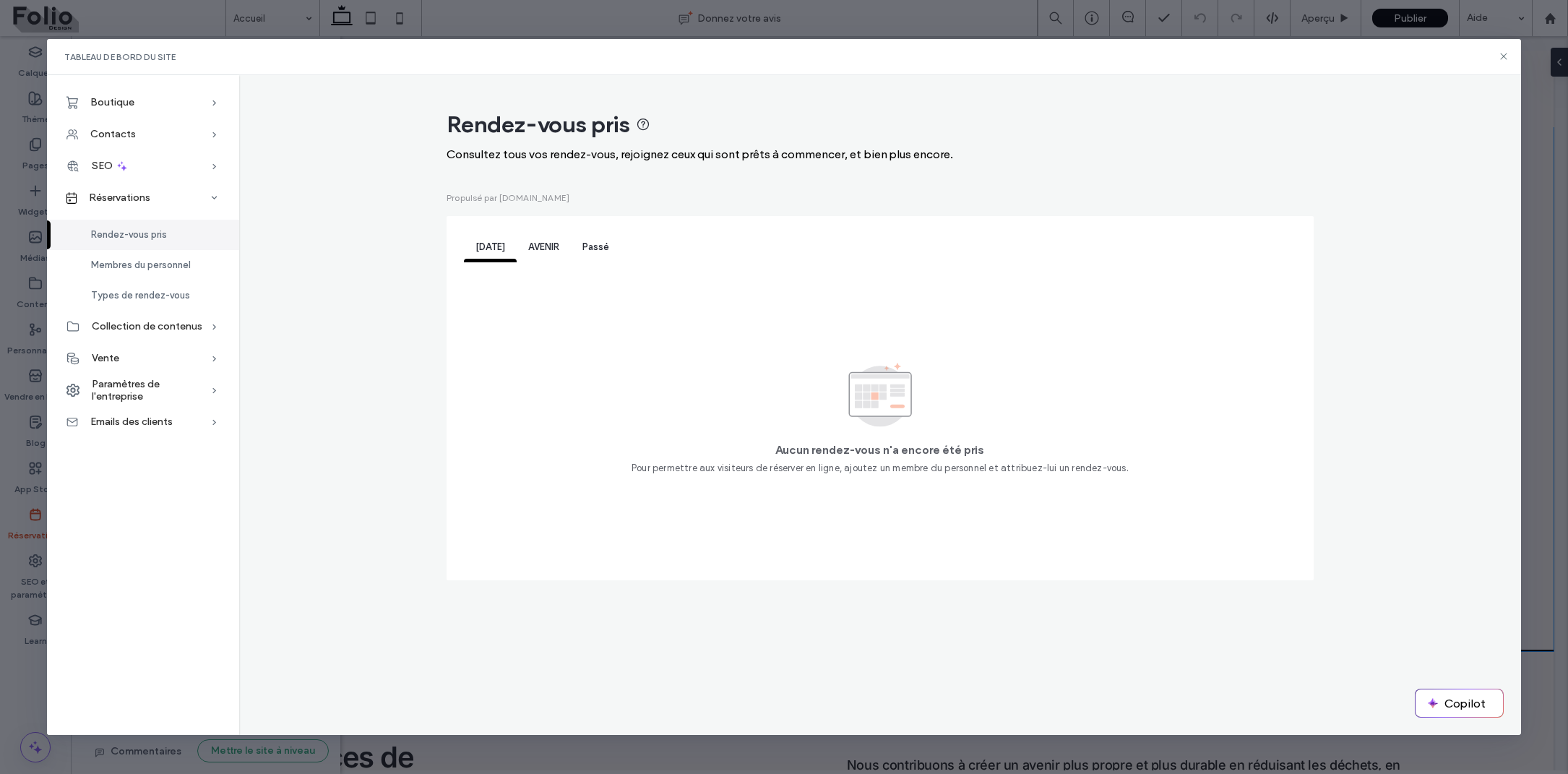
click at [556, 243] on span "AVENIR" at bounding box center [544, 247] width 31 height 11
click at [605, 237] on div "Passé" at bounding box center [596, 248] width 50 height 29
click at [161, 270] on span "Membres du personnel" at bounding box center [140, 265] width 100 height 11
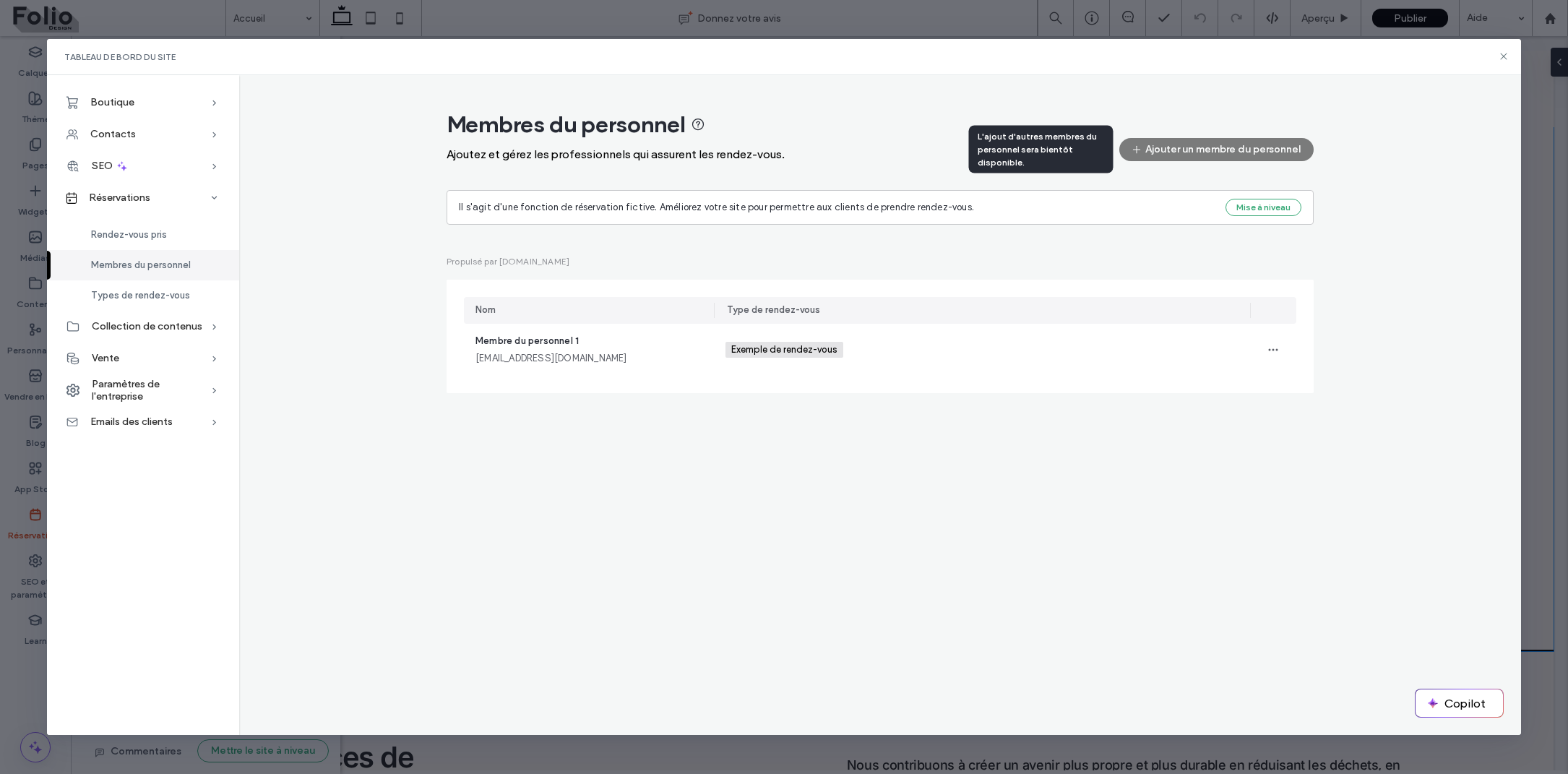
click at [1213, 152] on div "Ajouter un membre du personnel" at bounding box center [1217, 150] width 195 height 23
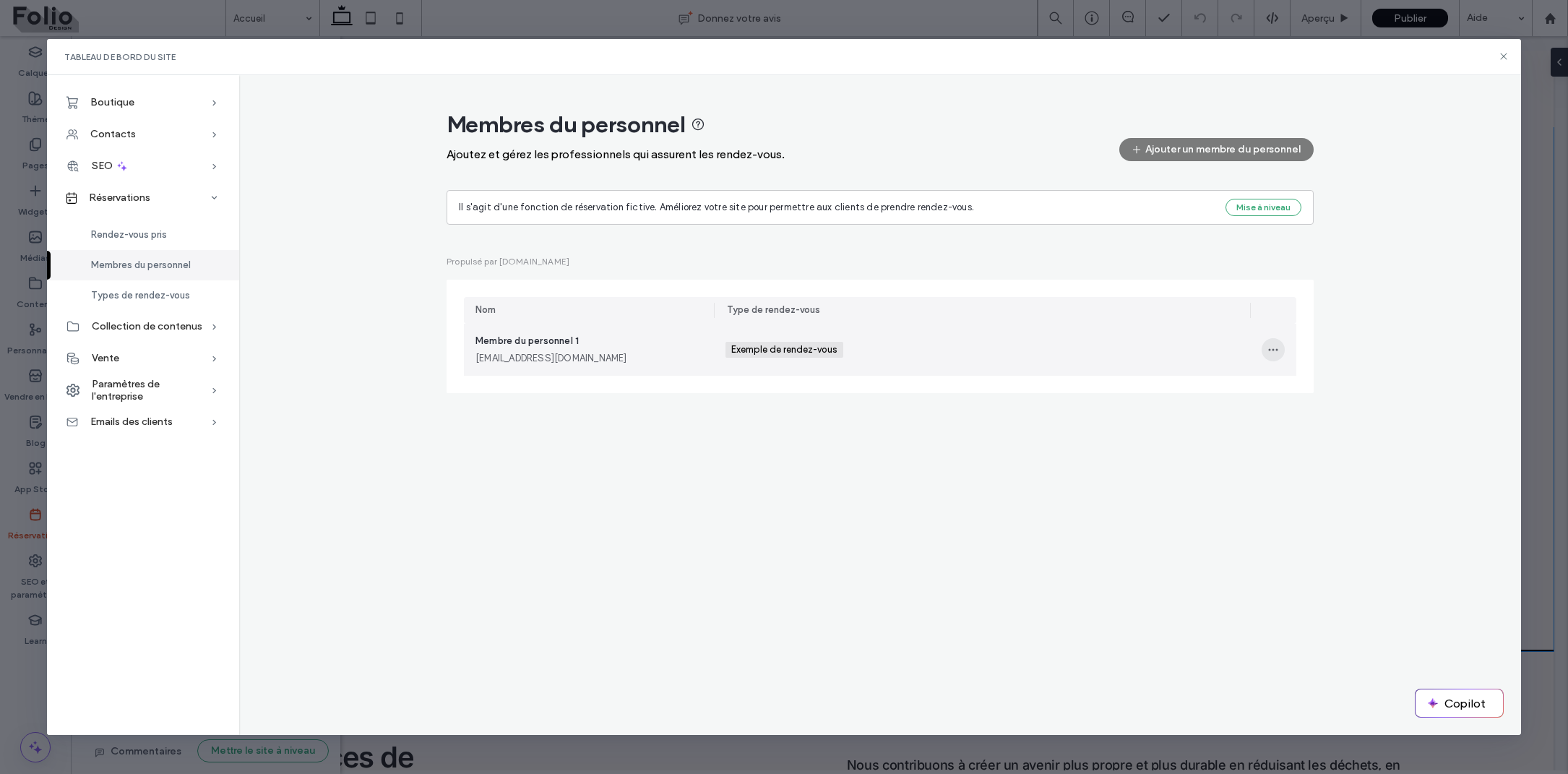
click at [1265, 344] on span "button" at bounding box center [1273, 350] width 23 height 23
click at [1296, 384] on span "Modifier" at bounding box center [1309, 387] width 36 height 15
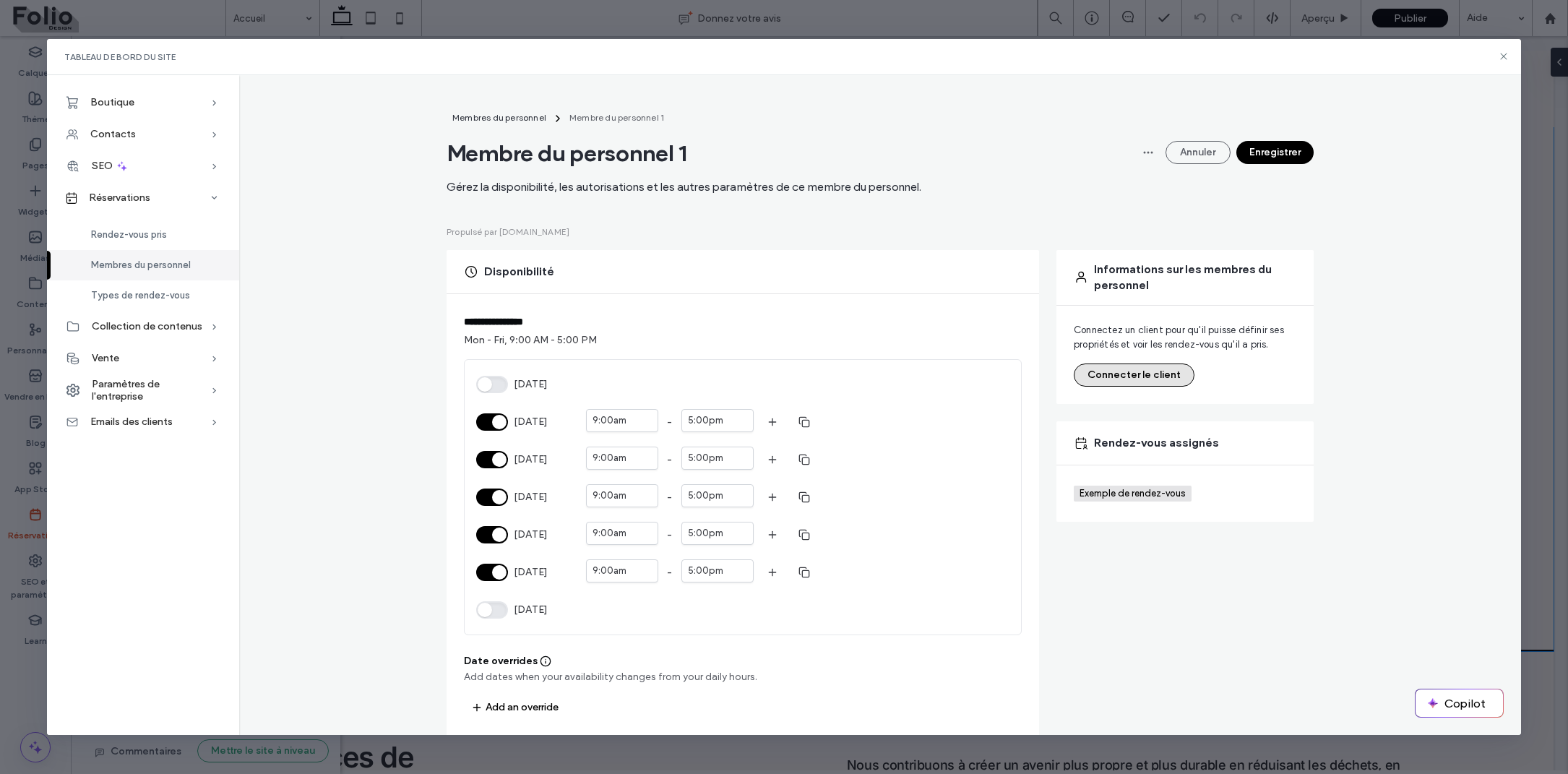
click at [1138, 381] on button "Connecter le client" at bounding box center [1134, 375] width 121 height 23
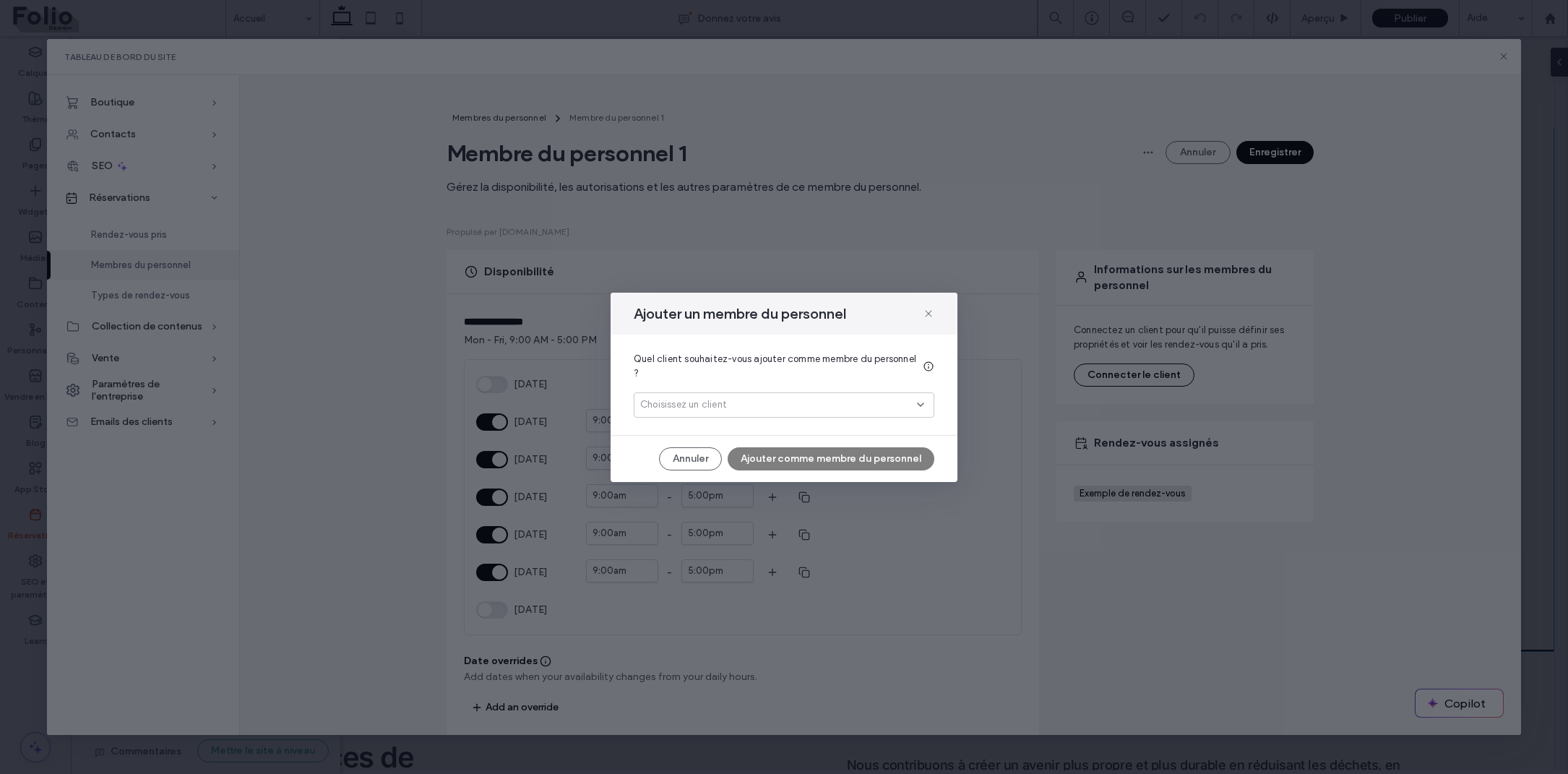
click at [877, 401] on div "Choisissez un client" at bounding box center [778, 404] width 277 height 15
click at [678, 453] on button "Annuler" at bounding box center [690, 459] width 63 height 23
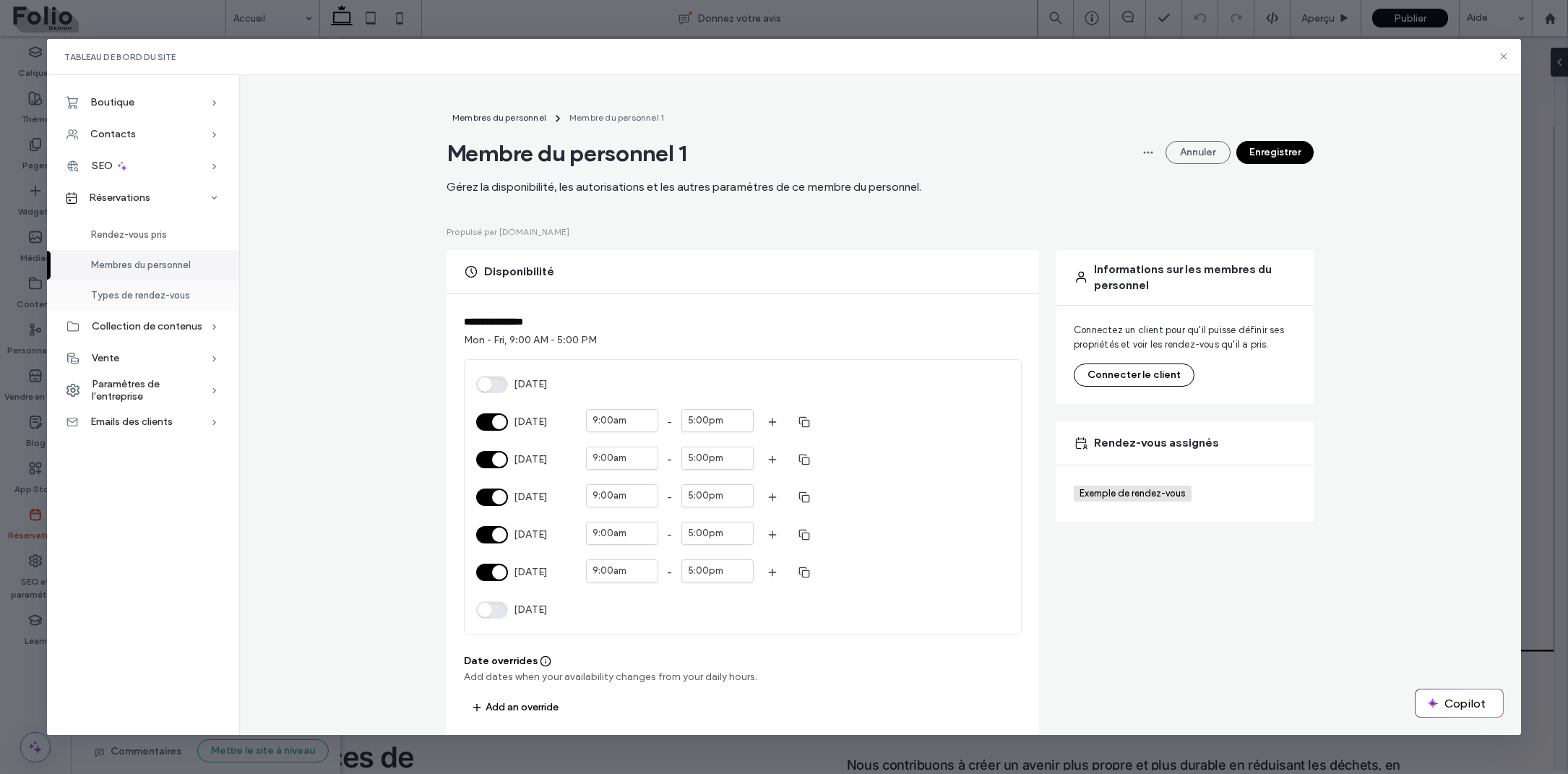
click at [163, 291] on span "Types de rendez-vous" at bounding box center [140, 295] width 99 height 11
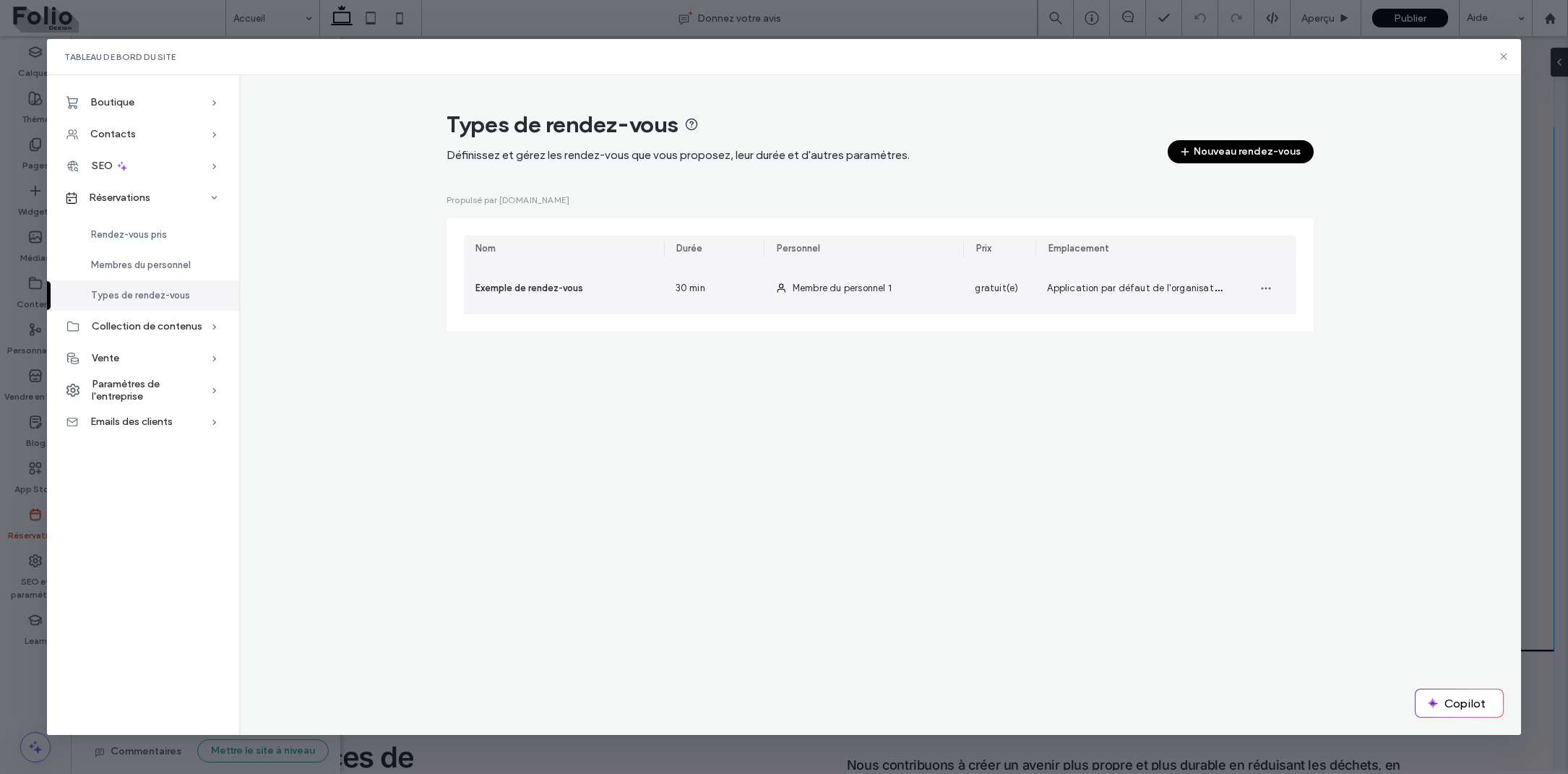
click at [563, 299] on div "Exemple de rendez-vous" at bounding box center [564, 288] width 200 height 52
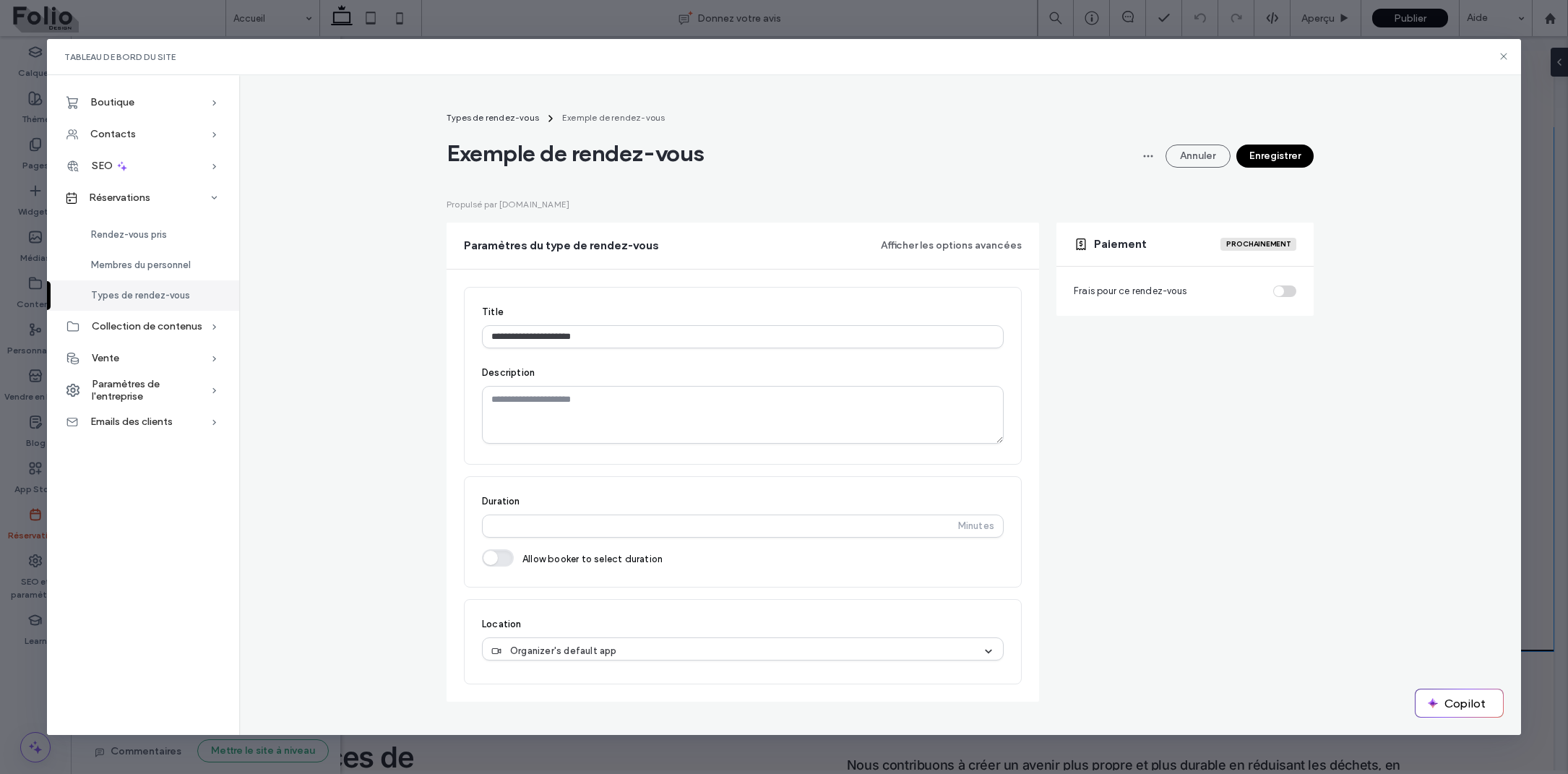
click at [1286, 292] on div "Frais pour ce rendez-vous" at bounding box center [1185, 291] width 223 height 15
click at [1135, 162] on div "Exemple de rendez-vous Annuler Enregistrer" at bounding box center [881, 153] width 867 height 29
click at [1146, 154] on icon "button" at bounding box center [1147, 156] width 12 height 12
click at [1182, 157] on button "Annuler" at bounding box center [1198, 156] width 65 height 23
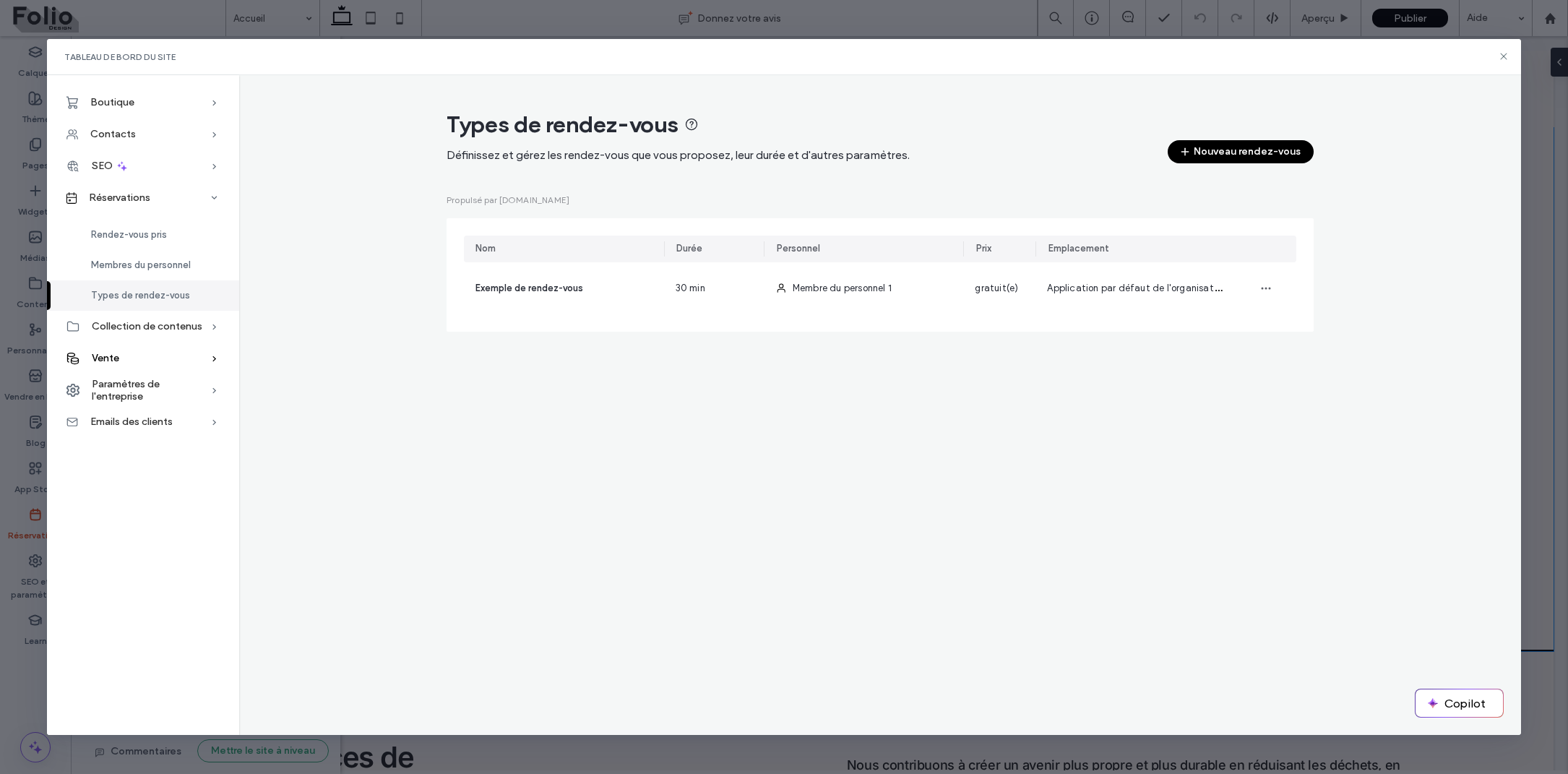
click at [155, 351] on div "Vente" at bounding box center [144, 358] width 192 height 32
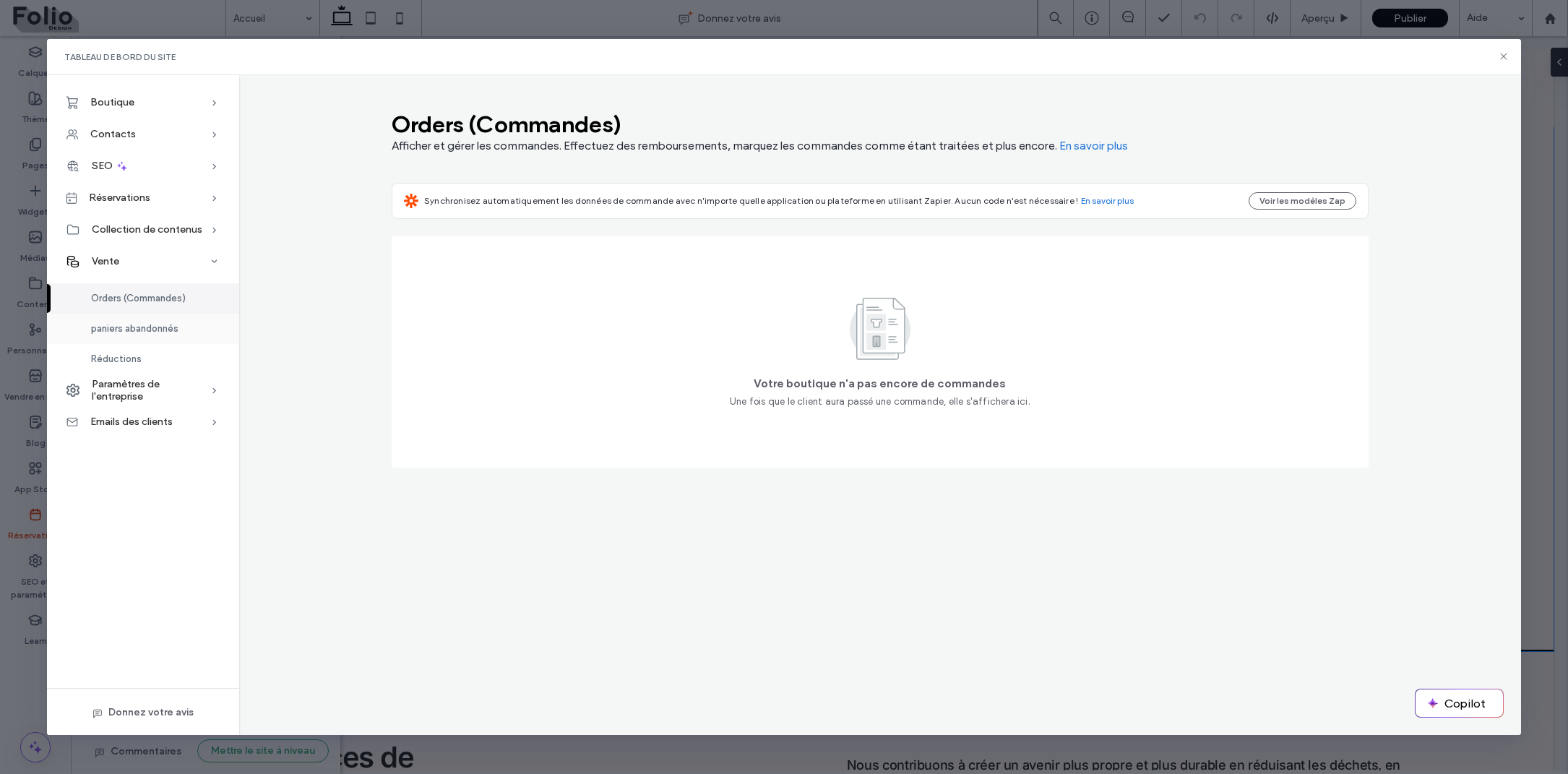
click at [144, 324] on span "paniers abandonnés" at bounding box center [134, 328] width 88 height 11
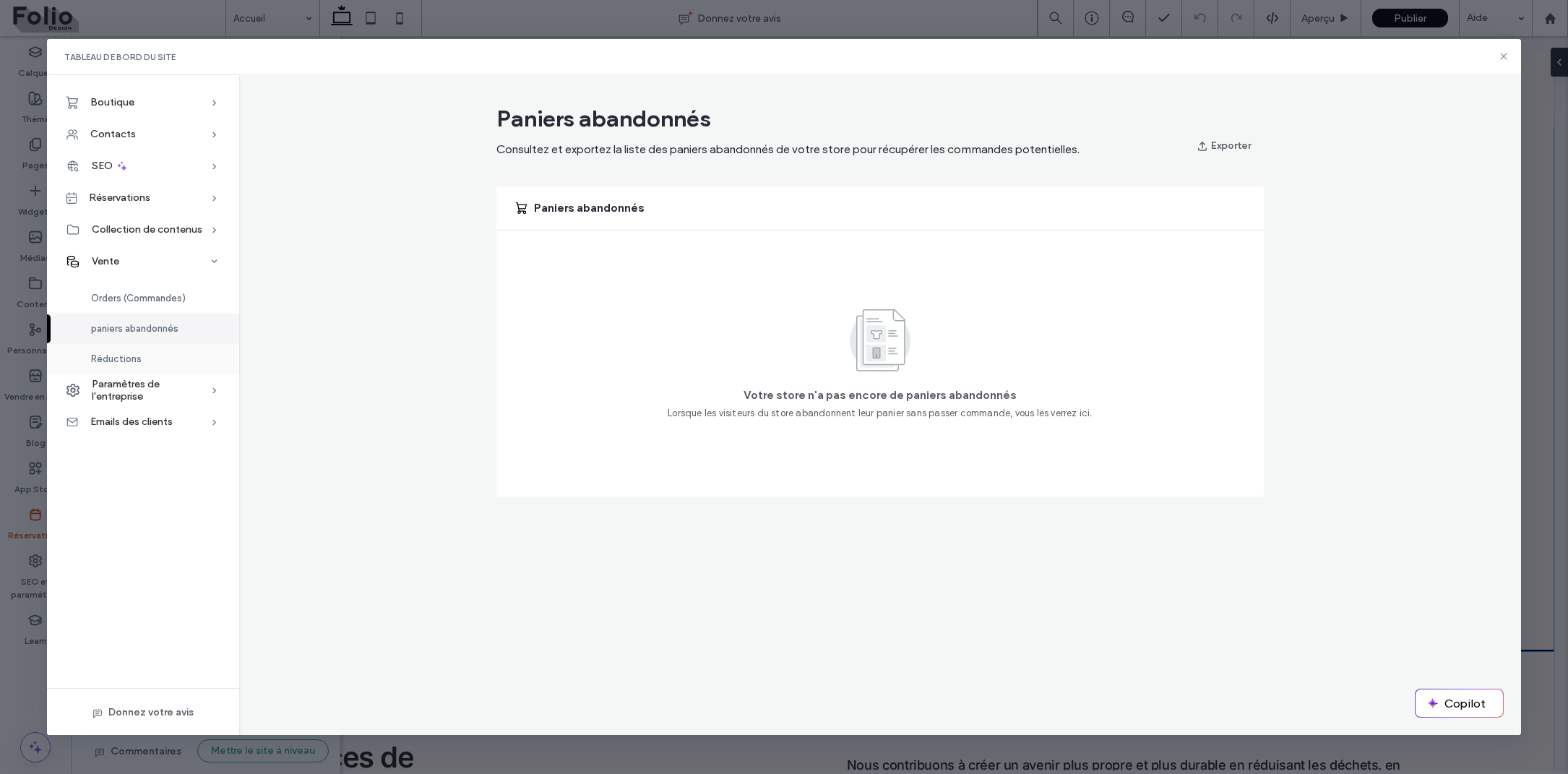
click at [151, 351] on div "Réductions" at bounding box center [144, 359] width 192 height 30
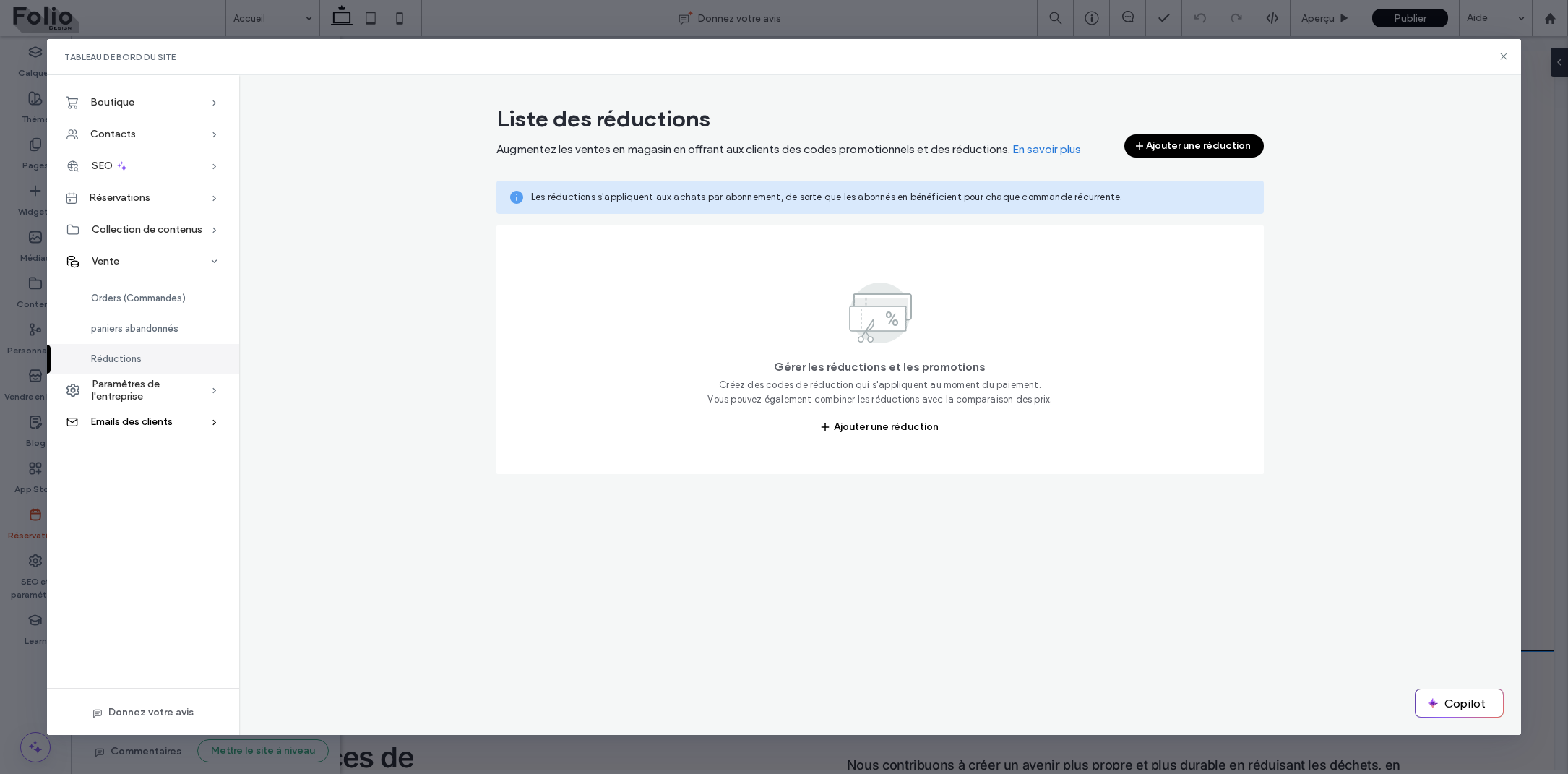
click at [126, 421] on span "Emails des clients" at bounding box center [131, 422] width 82 height 12
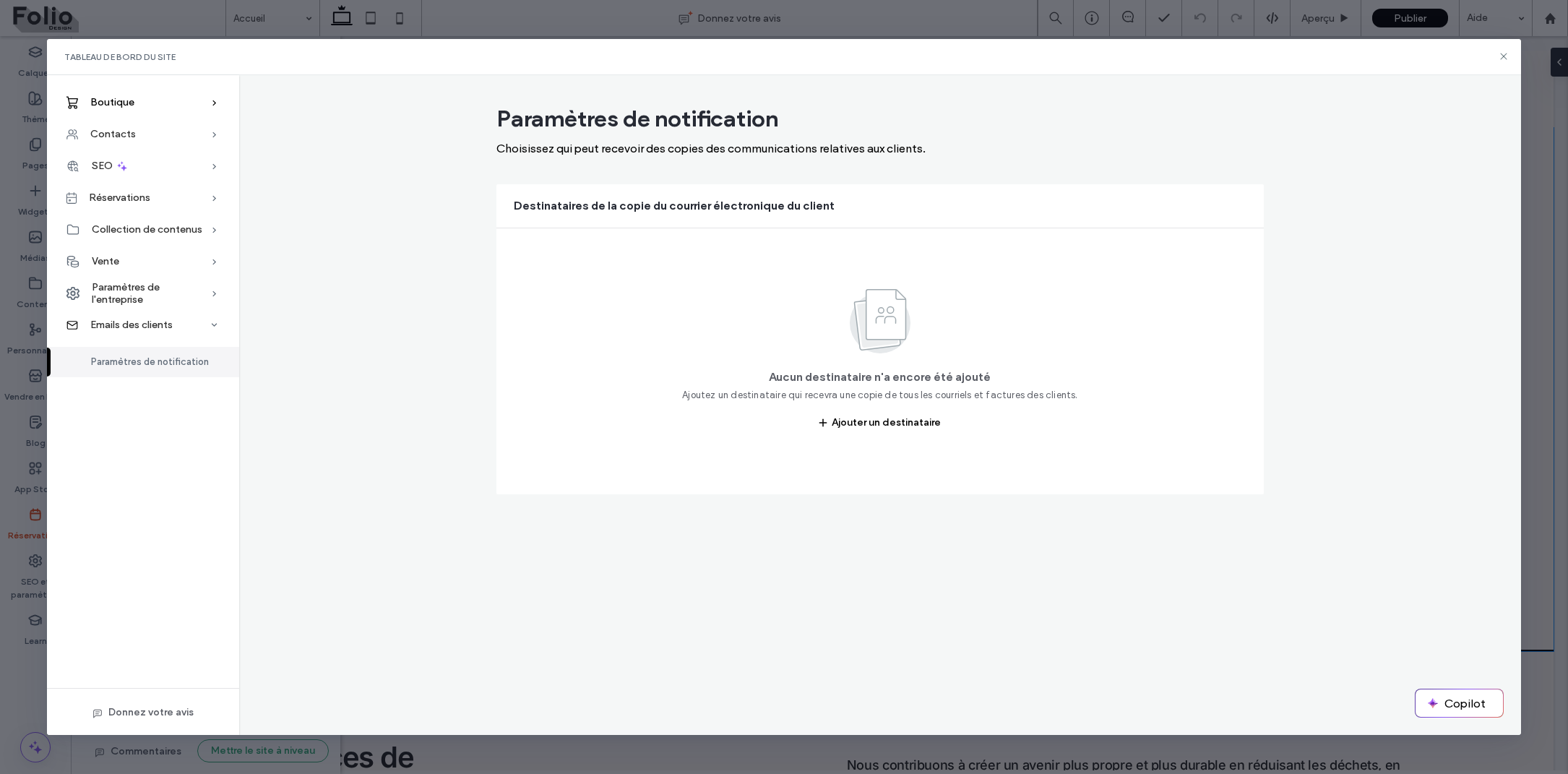
click at [161, 102] on div "Boutique" at bounding box center [144, 102] width 192 height 32
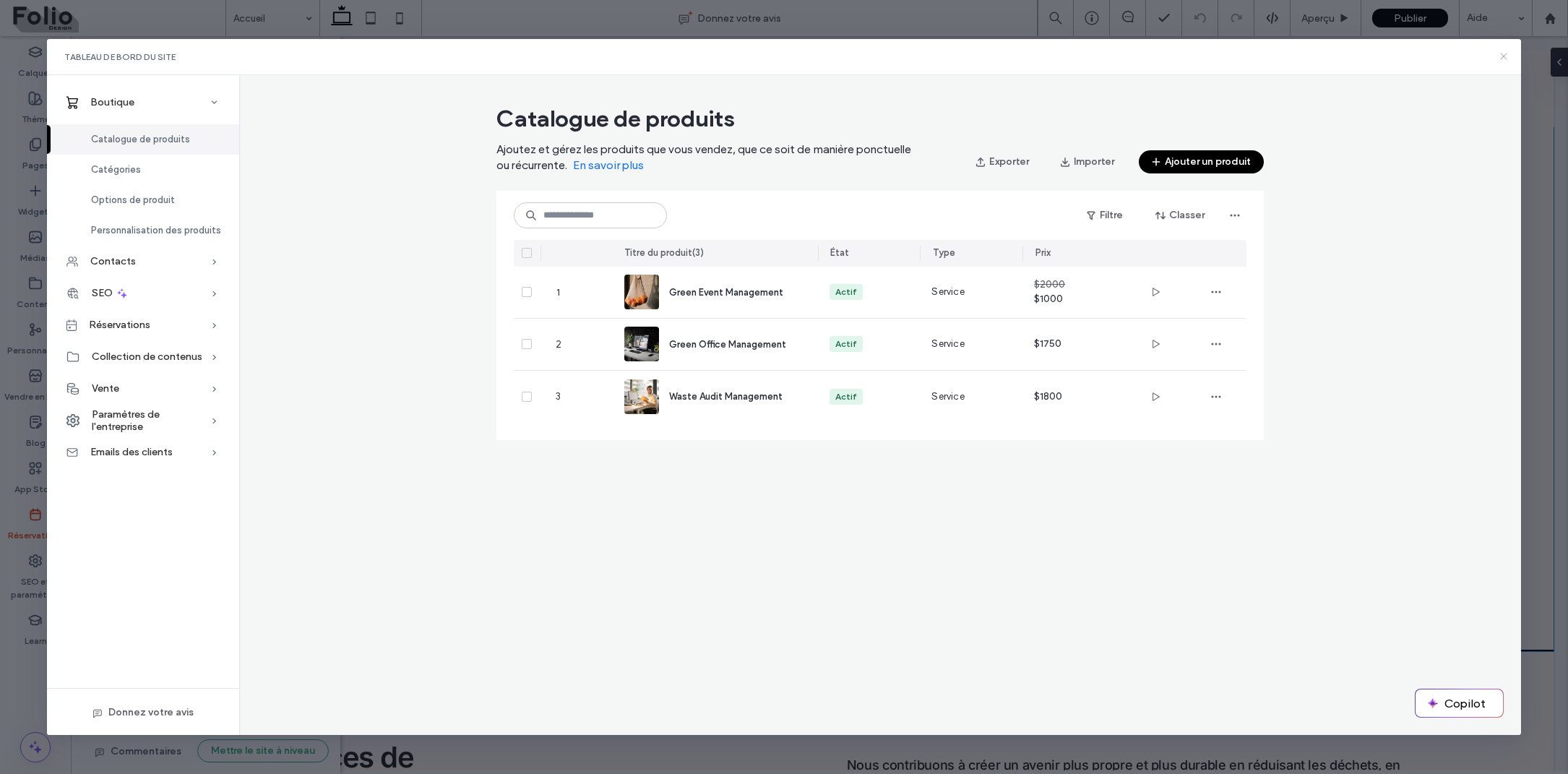
click at [1502, 54] on icon at bounding box center [1504, 56] width 12 height 12
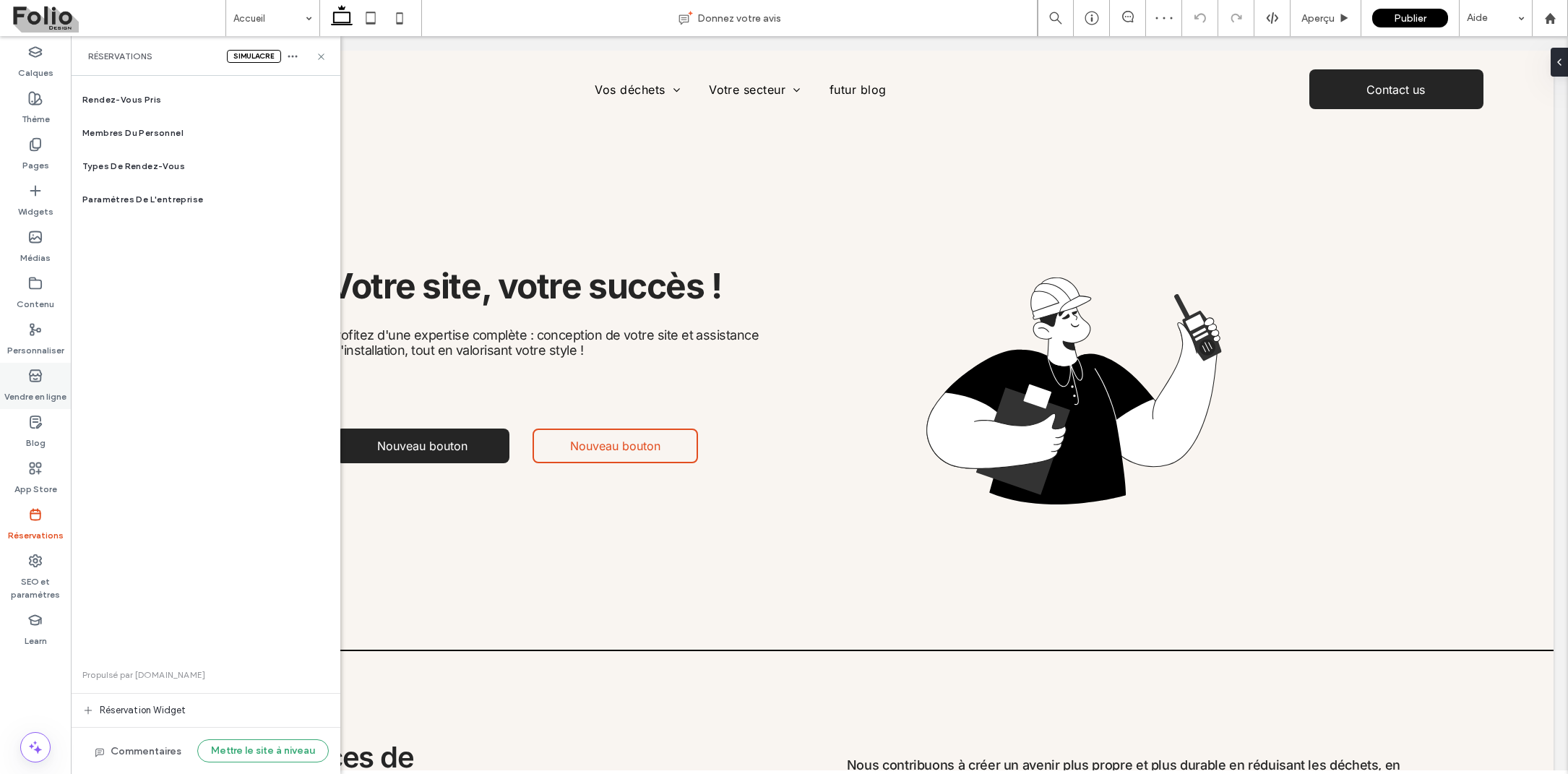
click at [32, 385] on label "Vendre en ligne" at bounding box center [36, 394] width 62 height 20
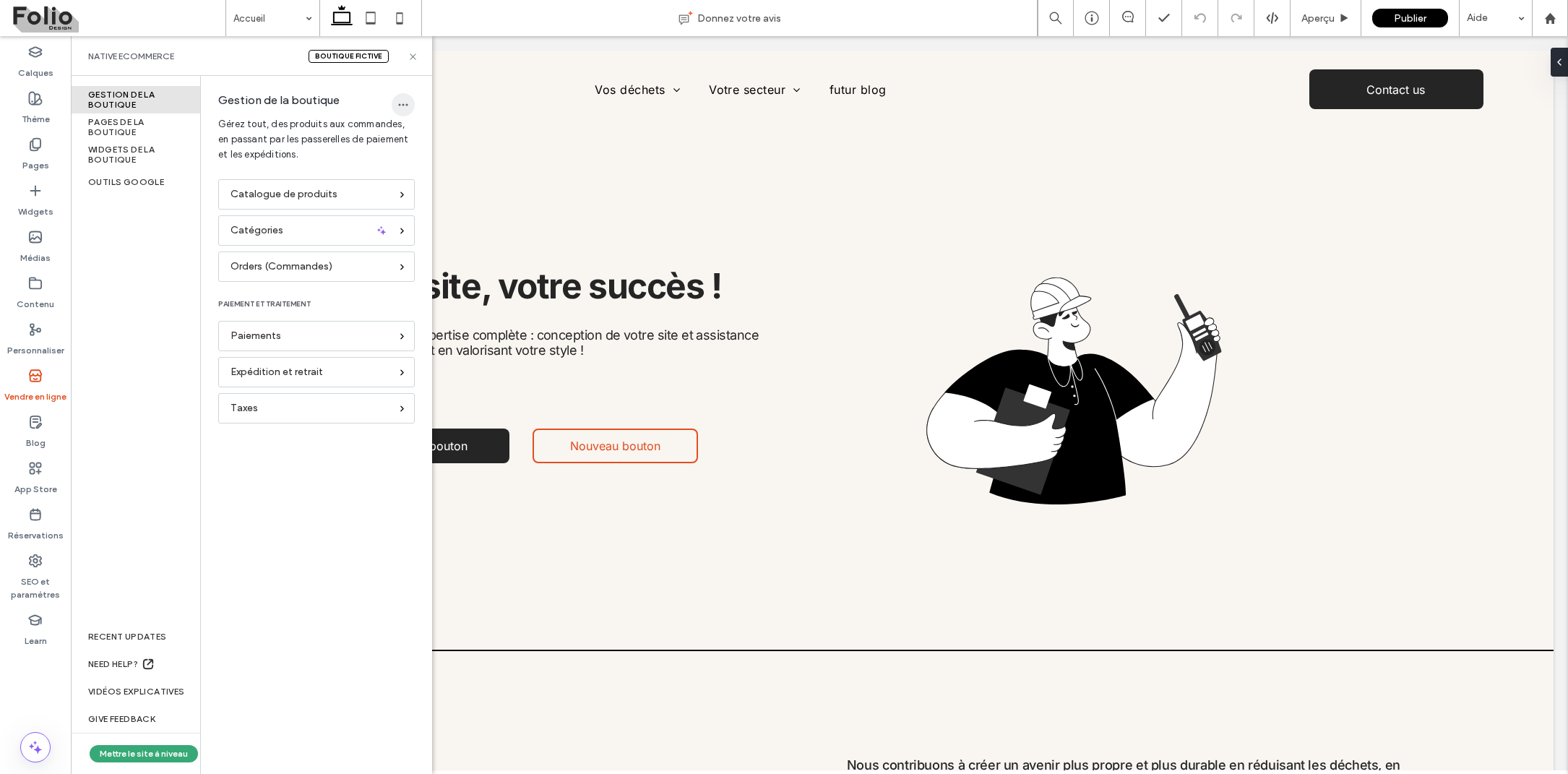
click at [401, 101] on icon "button" at bounding box center [403, 105] width 12 height 12
click at [423, 141] on span "Supprimer la boutique" at bounding box center [470, 142] width 99 height 15
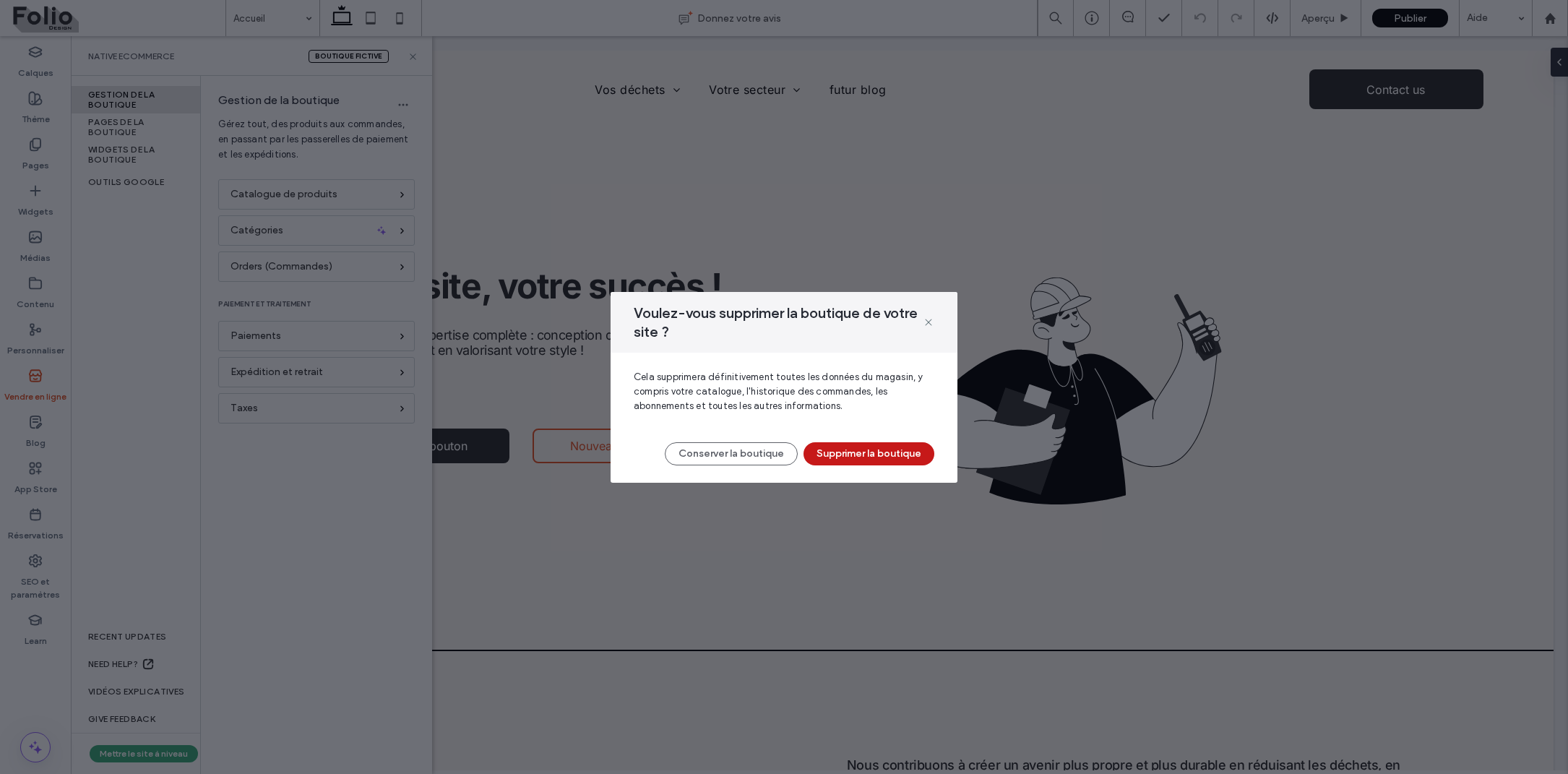
click at [881, 446] on button "Supprimer la boutique" at bounding box center [869, 454] width 131 height 23
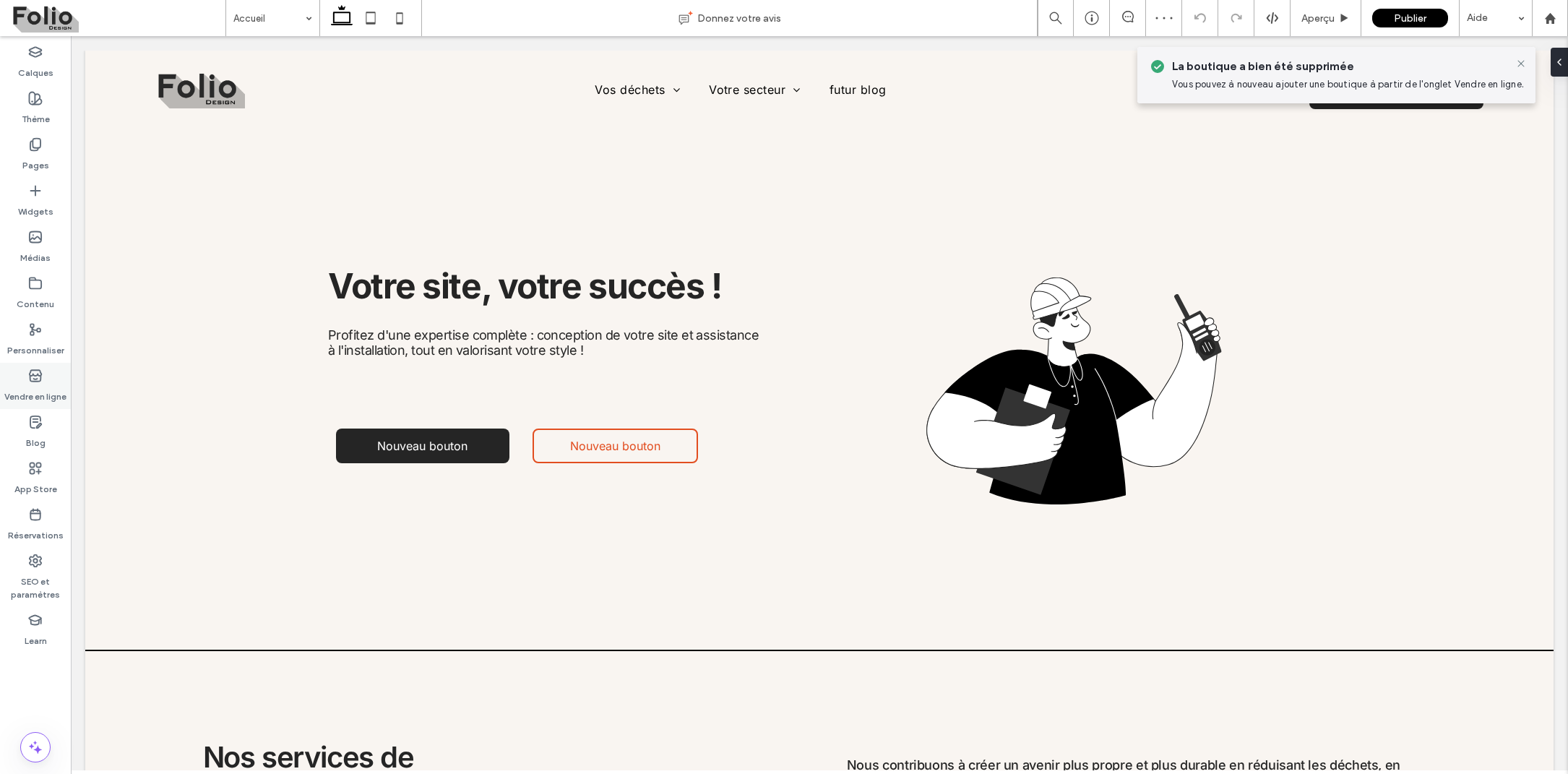
click at [33, 388] on label "Vendre en ligne" at bounding box center [36, 394] width 62 height 20
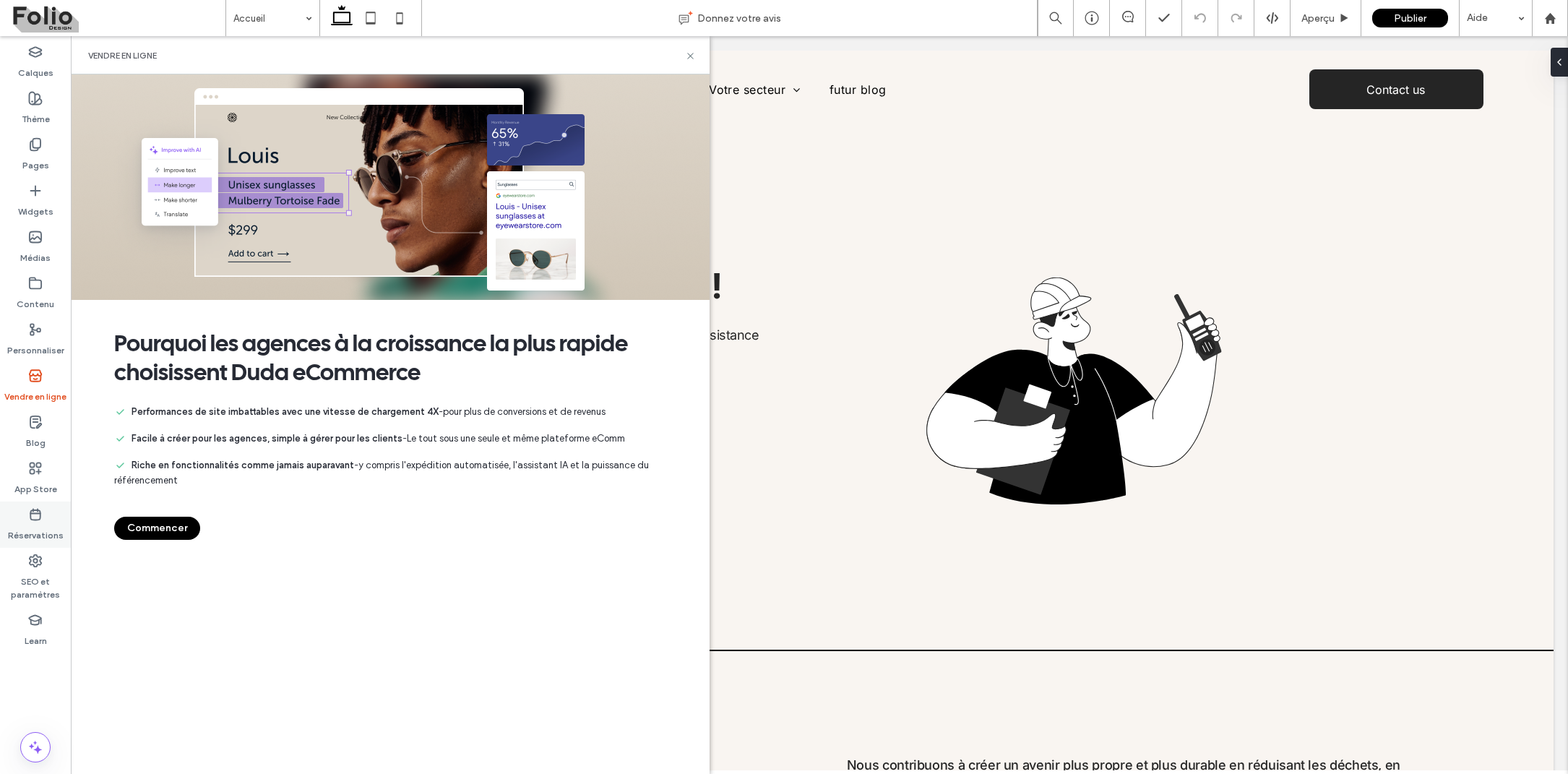
click at [40, 511] on use at bounding box center [35, 515] width 10 height 11
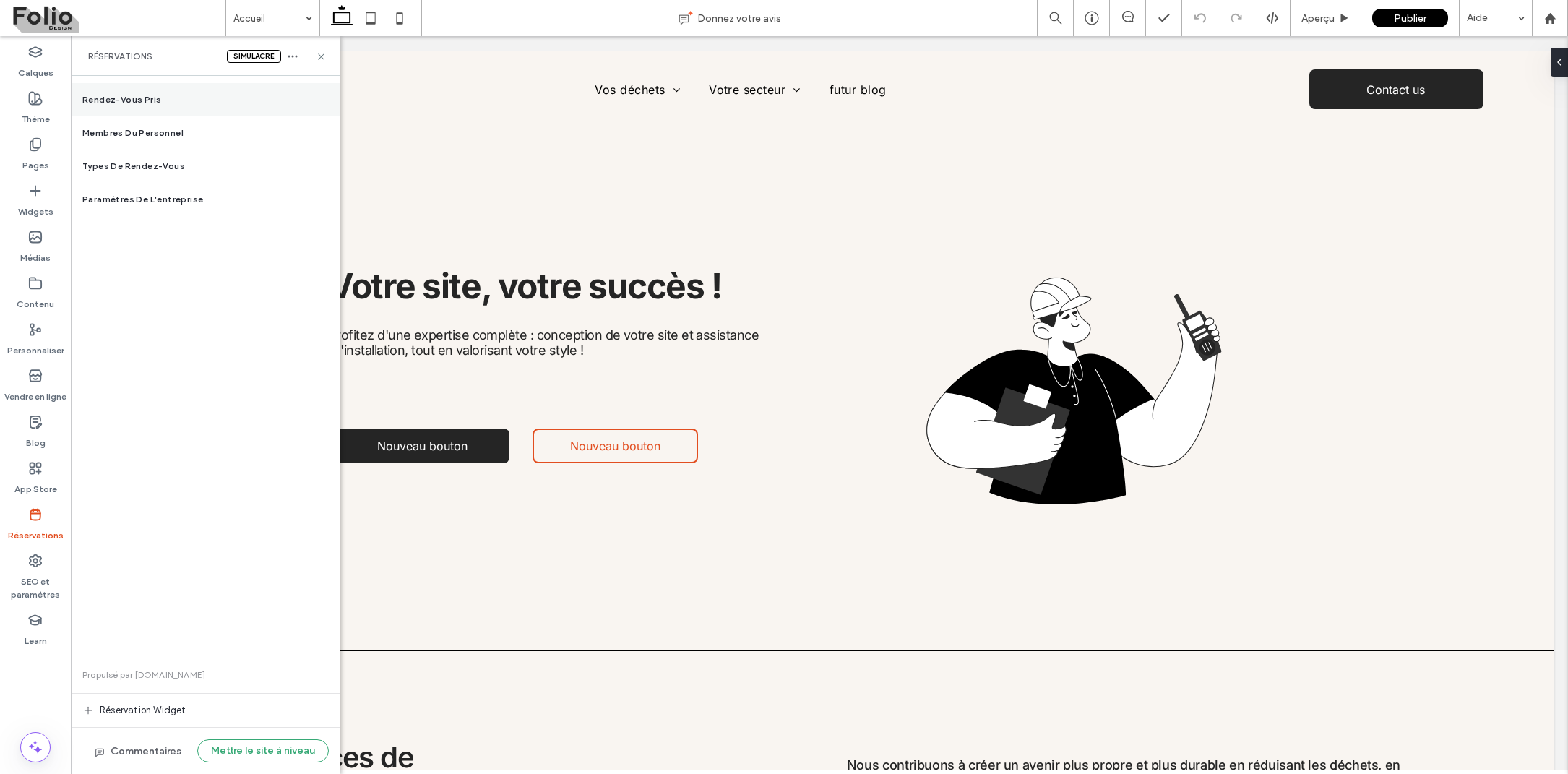
click at [206, 91] on div "Rendez-vous pris" at bounding box center [205, 99] width 269 height 33
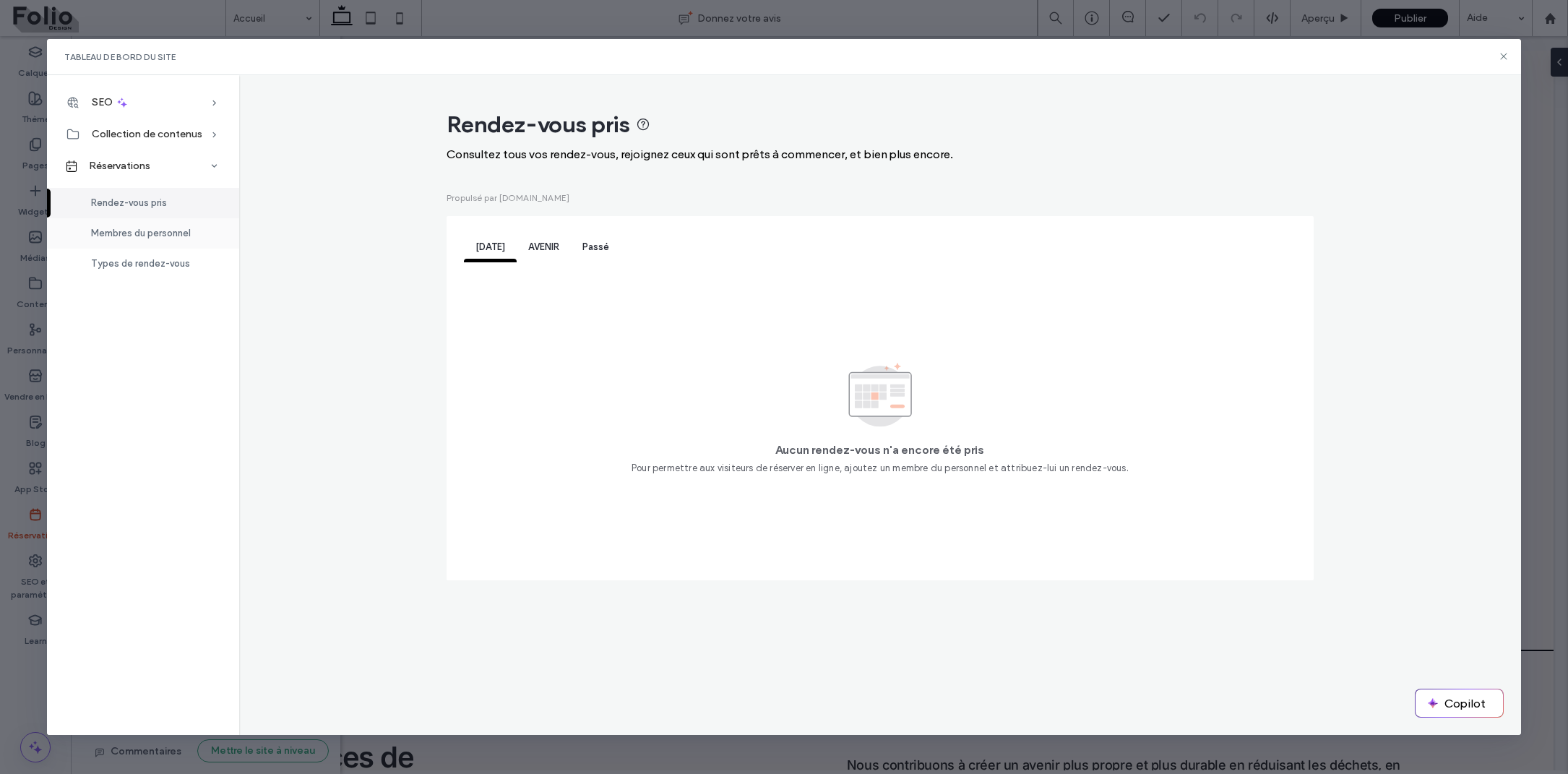
click at [152, 236] on span "Membres du personnel" at bounding box center [140, 233] width 100 height 11
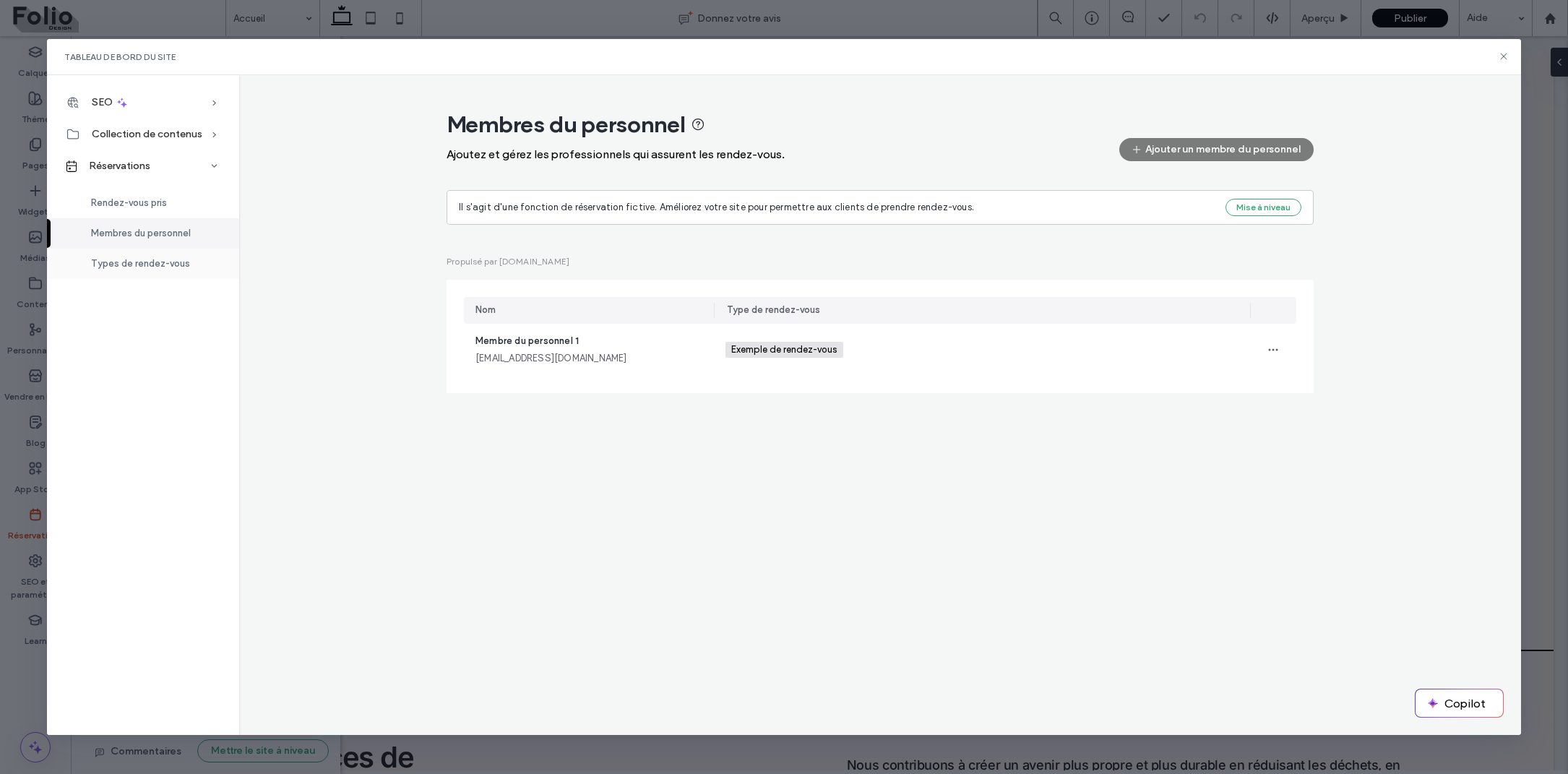
click at [152, 252] on div "Types de rendez-vous" at bounding box center [144, 263] width 192 height 30
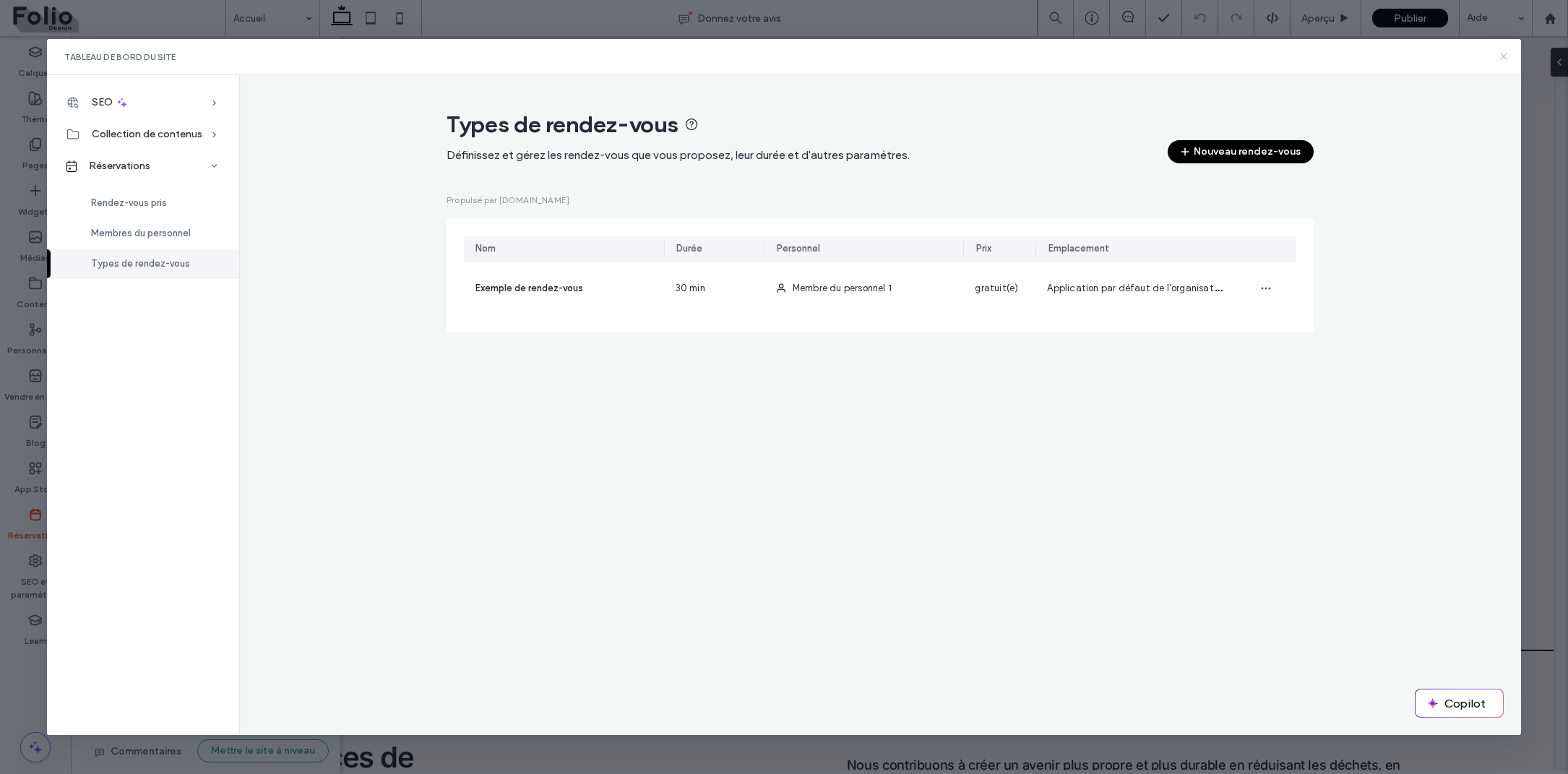
click at [1505, 52] on icon at bounding box center [1504, 56] width 12 height 12
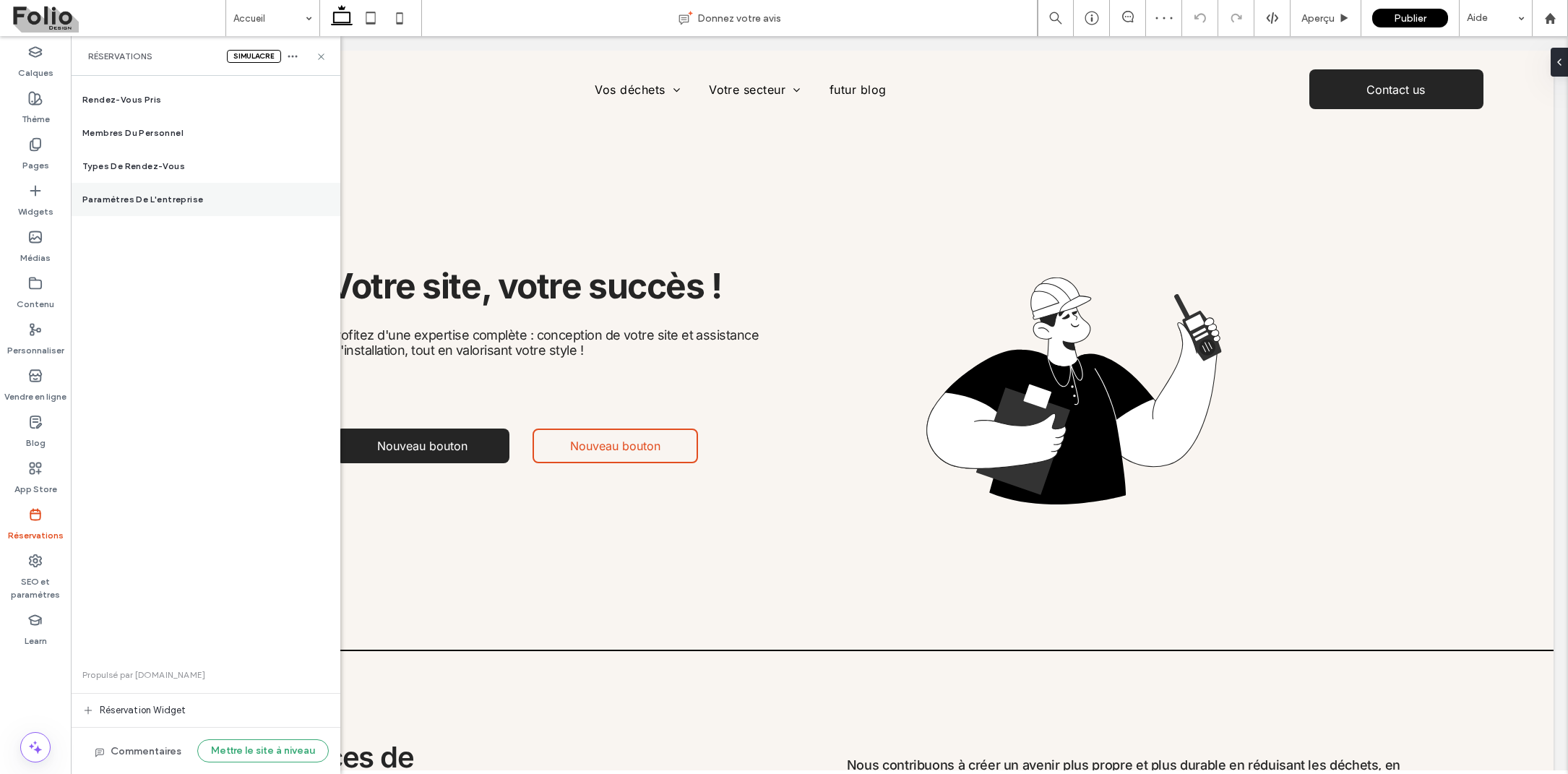
click at [165, 193] on div "Paramètres de l'entreprise" at bounding box center [205, 200] width 269 height 33
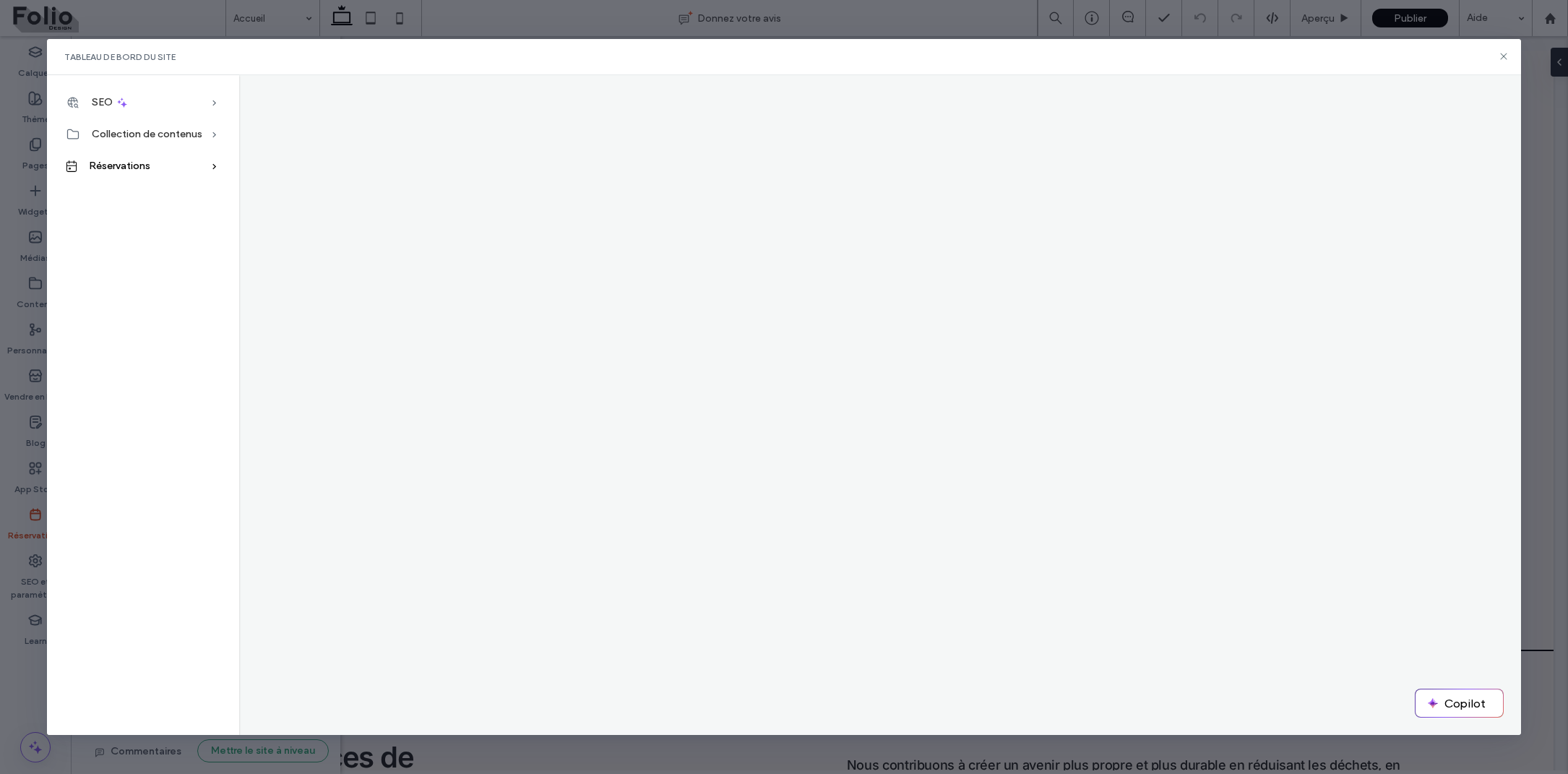
click at [154, 163] on div "Réservations" at bounding box center [144, 166] width 192 height 32
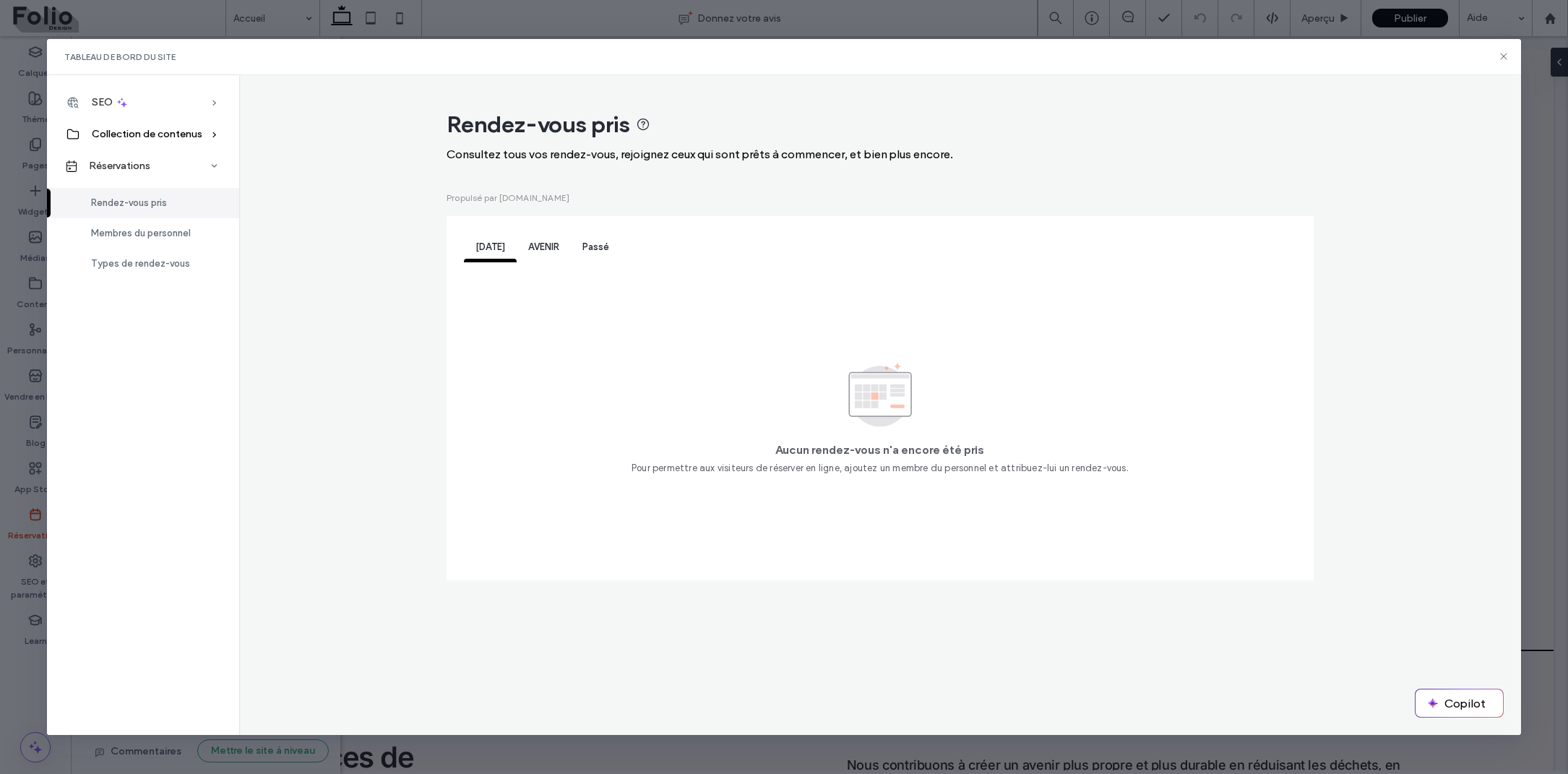
click at [170, 140] on span "Collection de contenus" at bounding box center [147, 134] width 110 height 12
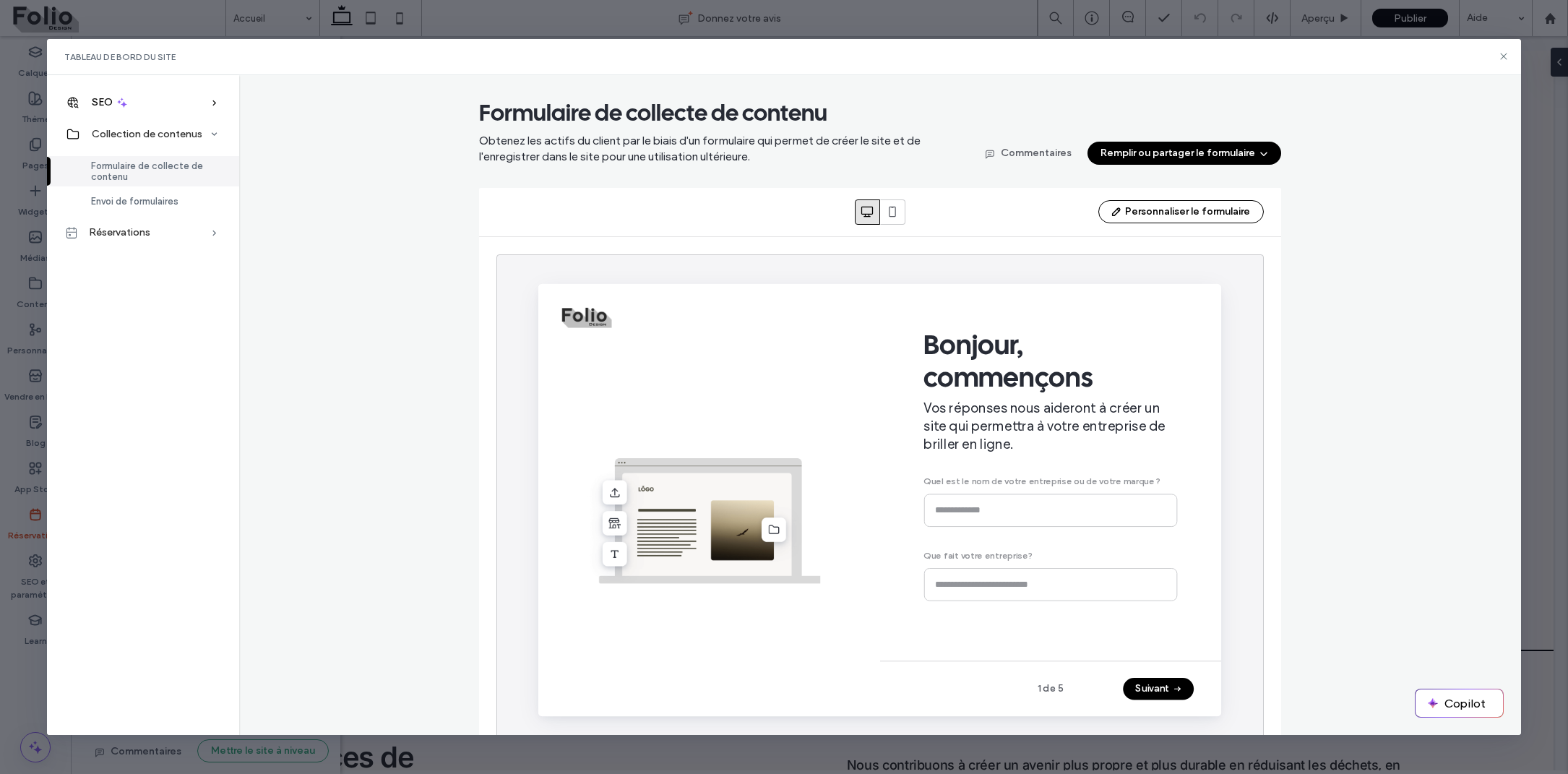
click at [140, 112] on div "SEO" at bounding box center [144, 102] width 192 height 32
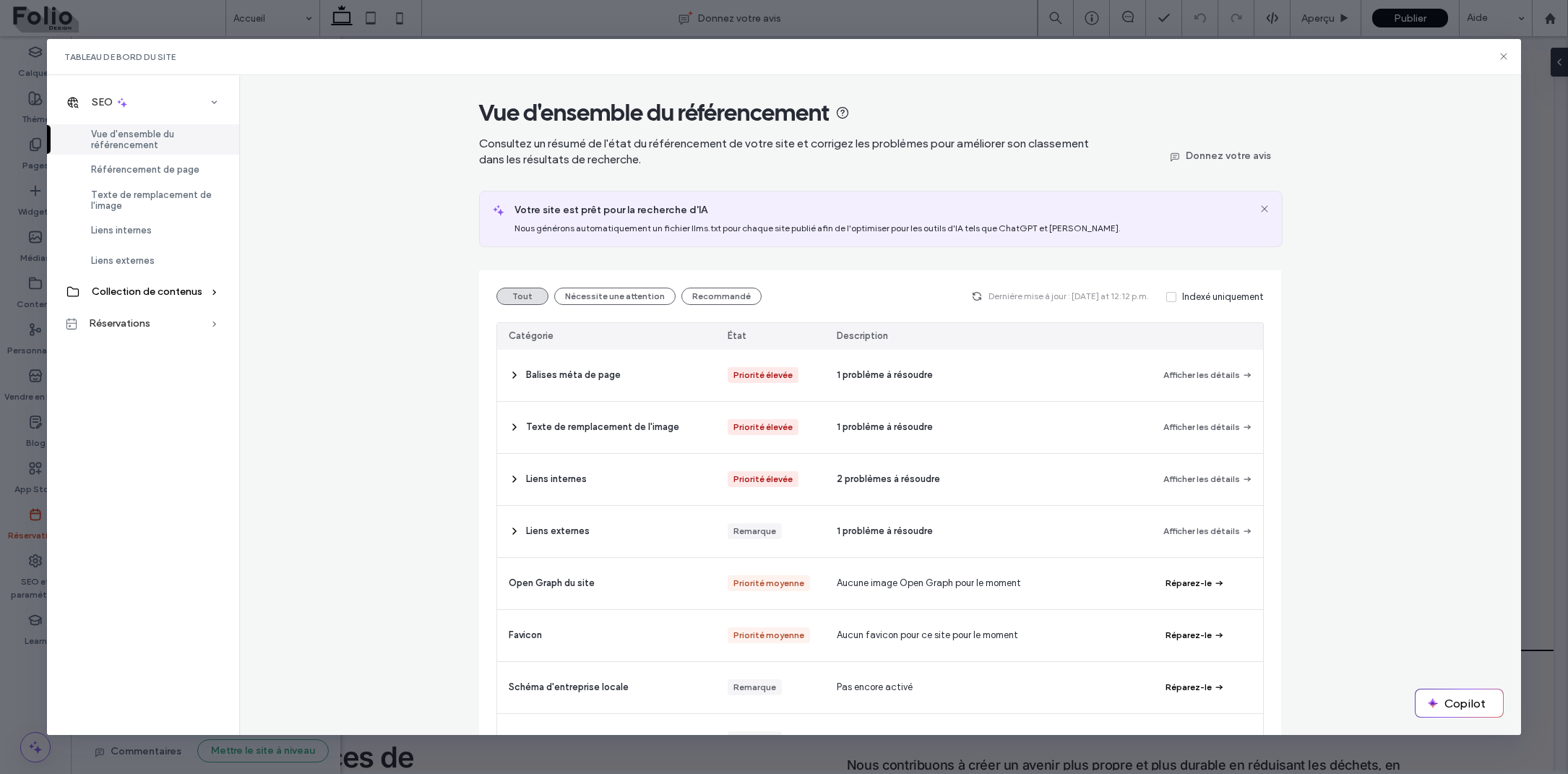
click at [155, 292] on span "Collection de contenus" at bounding box center [147, 292] width 110 height 12
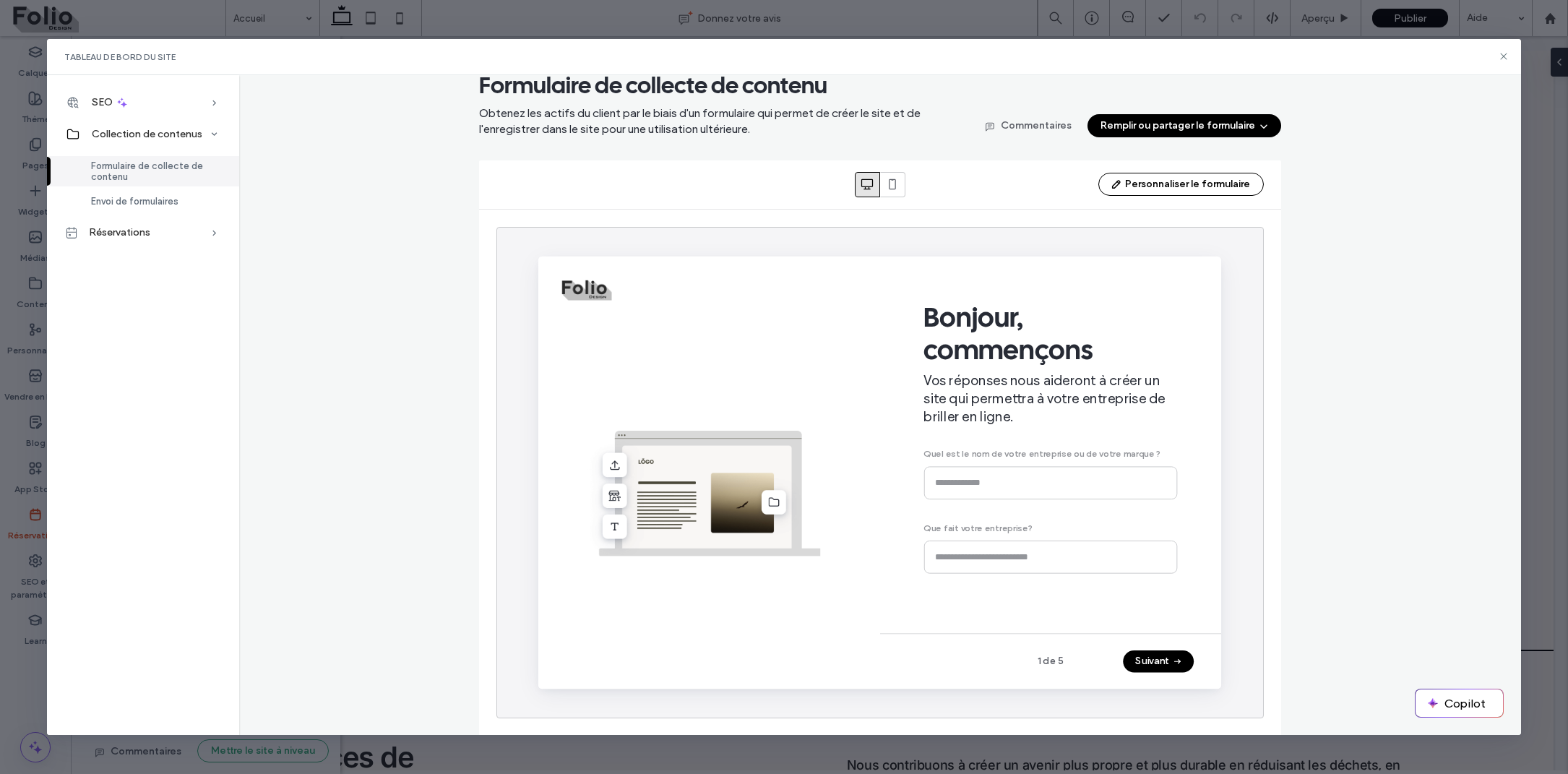
scroll to position [27, 0]
click at [1254, 137] on div "Formulaire de collecte de contenu Obtenez les actifs du client par le biais d'u…" at bounding box center [880, 403] width 836 height 665
click at [1255, 131] on button "Remplir ou partager le formulaire" at bounding box center [1185, 126] width 194 height 23
click at [1372, 142] on div "Formulaire de collecte de contenu Obtenez les actifs du client par le biais d'u…" at bounding box center [880, 403] width 1282 height 665
click at [1503, 50] on icon at bounding box center [1504, 56] width 12 height 12
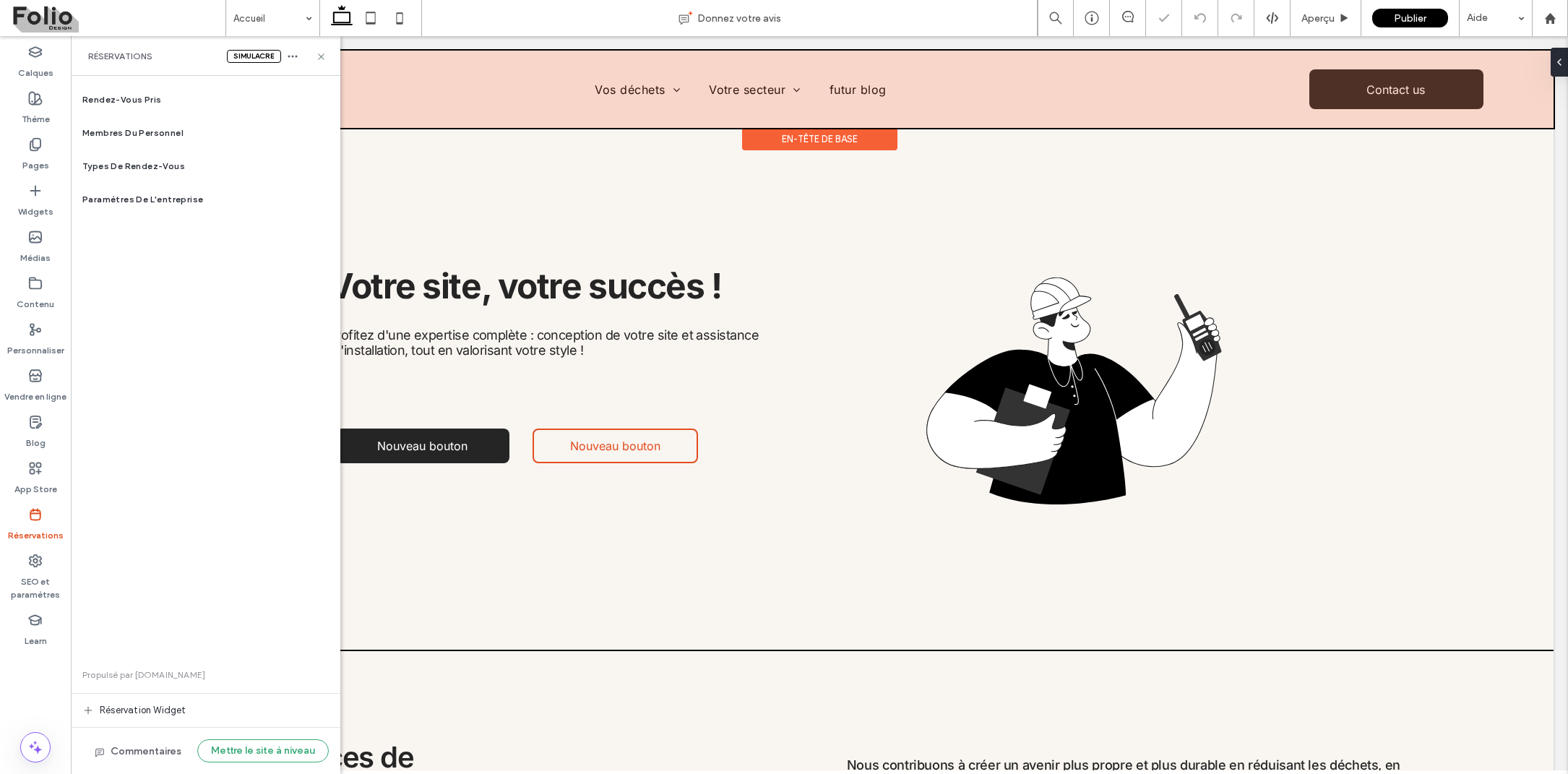
scroll to position [0, 0]
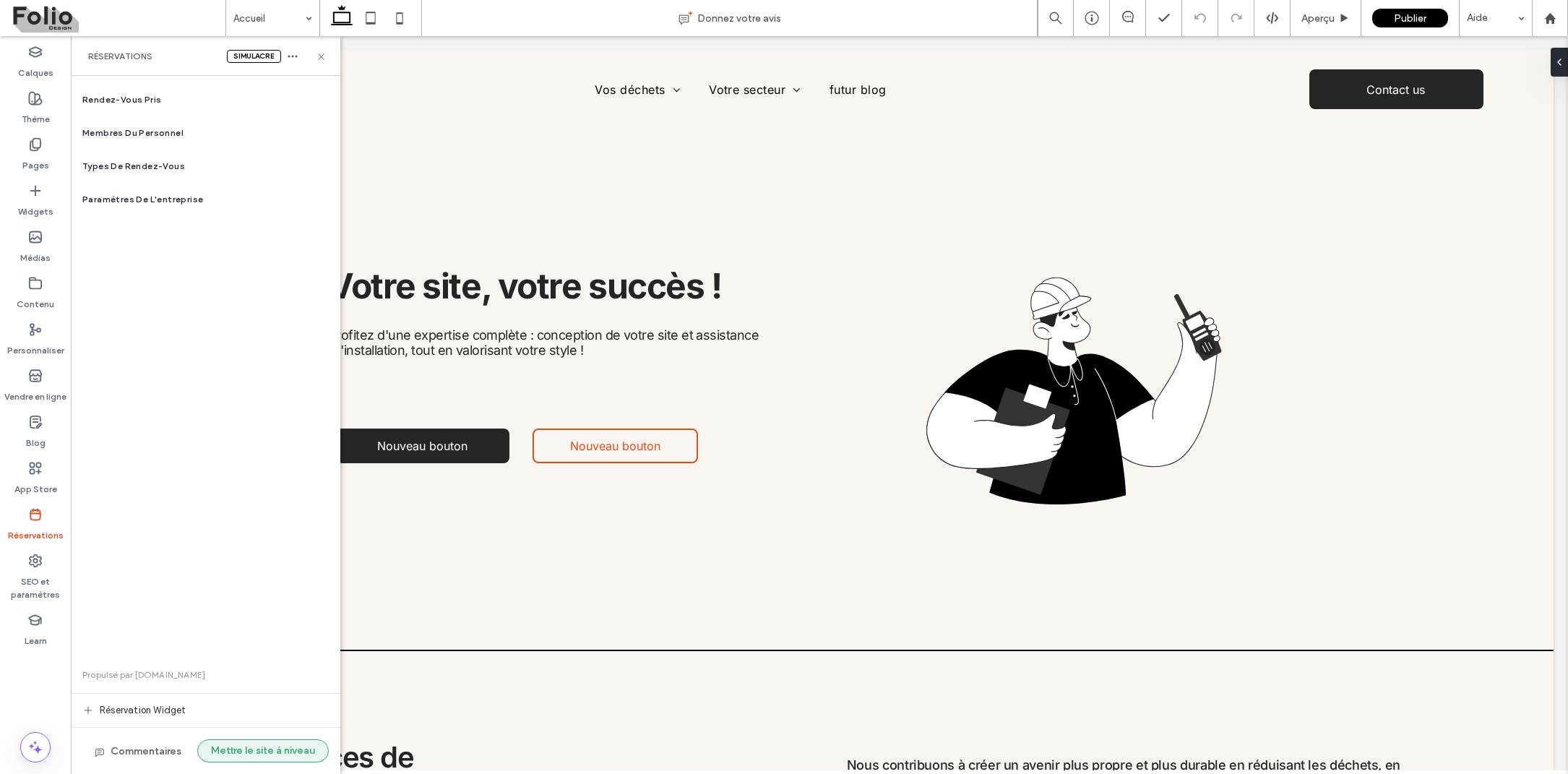
click at [255, 742] on button "Mettre le site à niveau" at bounding box center [262, 751] width 131 height 23
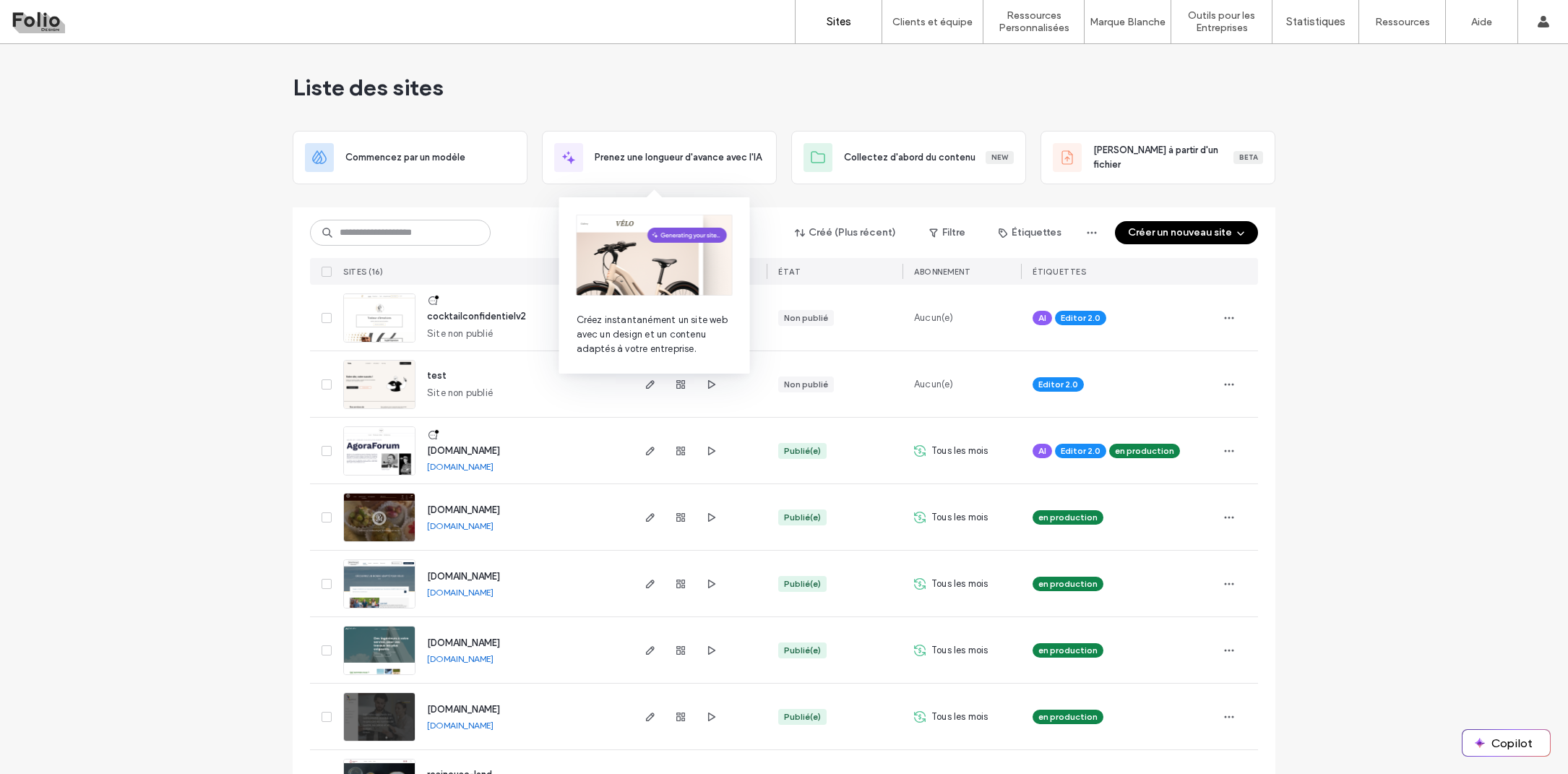
click at [1361, 314] on div "Liste des sites Commencez par un modèle Prenez une longueur d'avance avec l'IA …" at bounding box center [784, 705] width 1568 height 1322
click at [783, 207] on div "Créé (Plus récent) Filtre Étiquettes Créer un nouveau site SITES (16) ÉTAT Abon…" at bounding box center [784, 778] width 983 height 1141
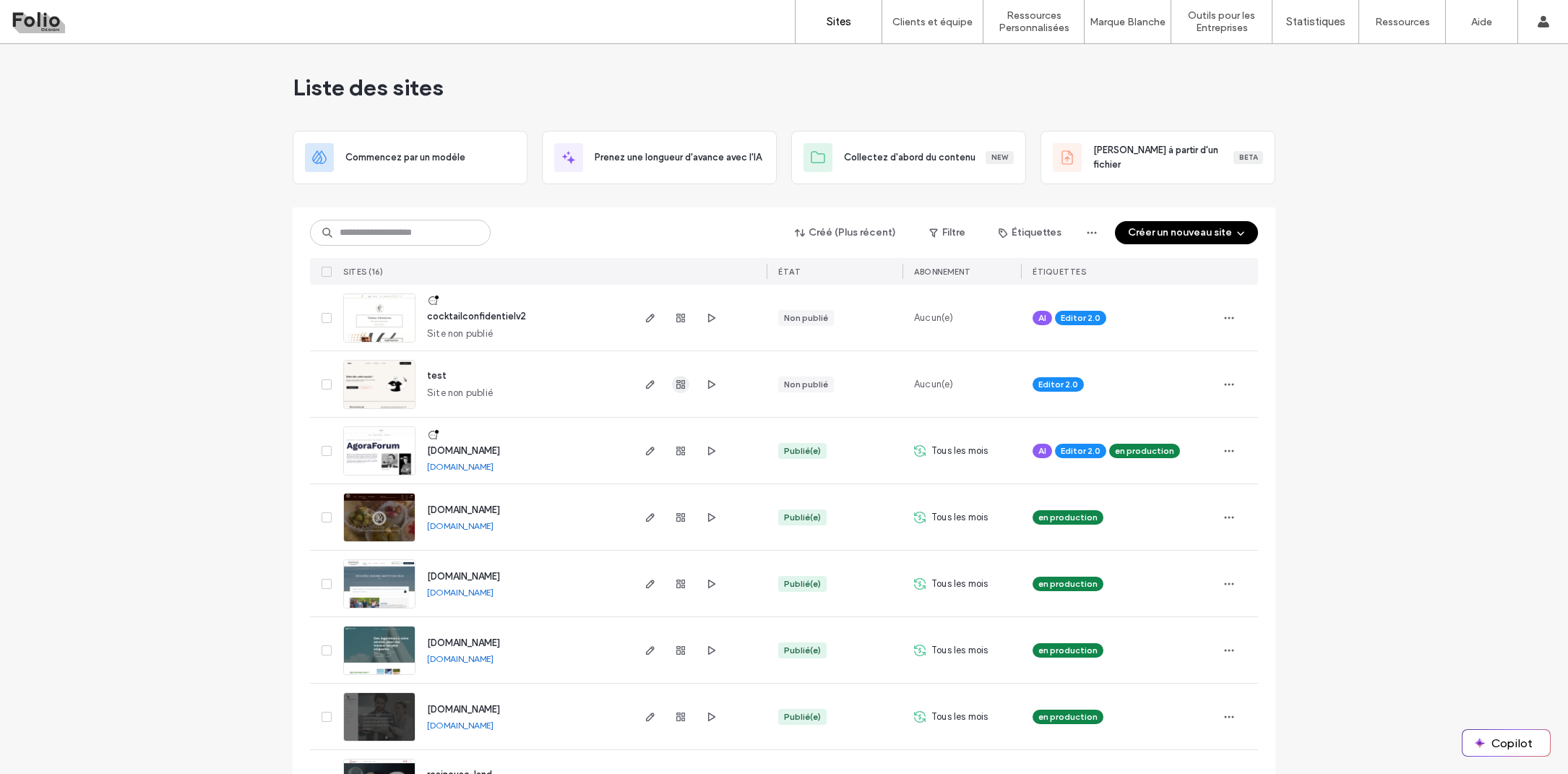
click at [679, 387] on use "button" at bounding box center [680, 384] width 9 height 9
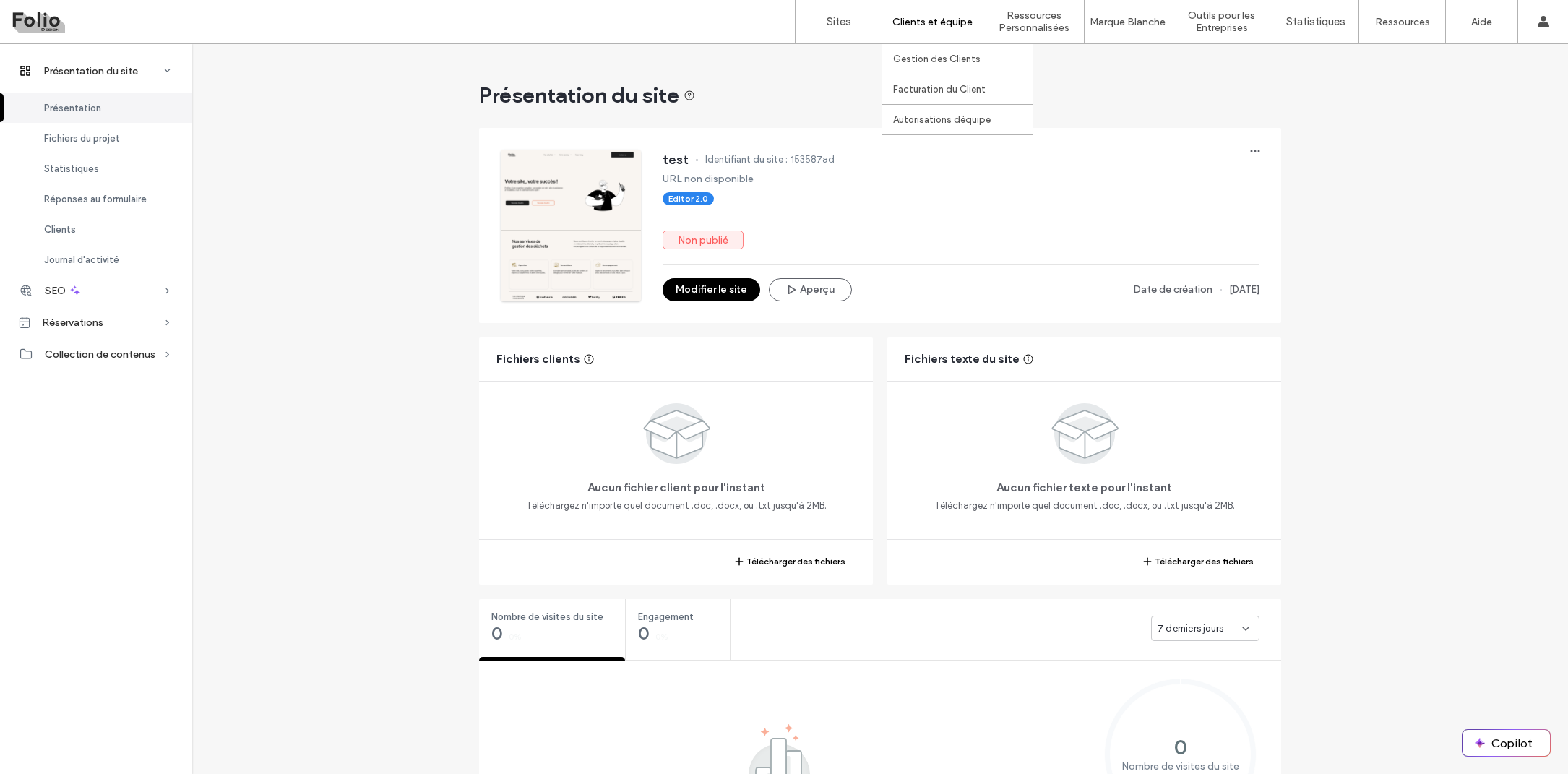
click at [910, 26] on label "Clients et équipe" at bounding box center [932, 22] width 80 height 12
click at [909, 60] on label "Gestion des Clients" at bounding box center [936, 59] width 88 height 11
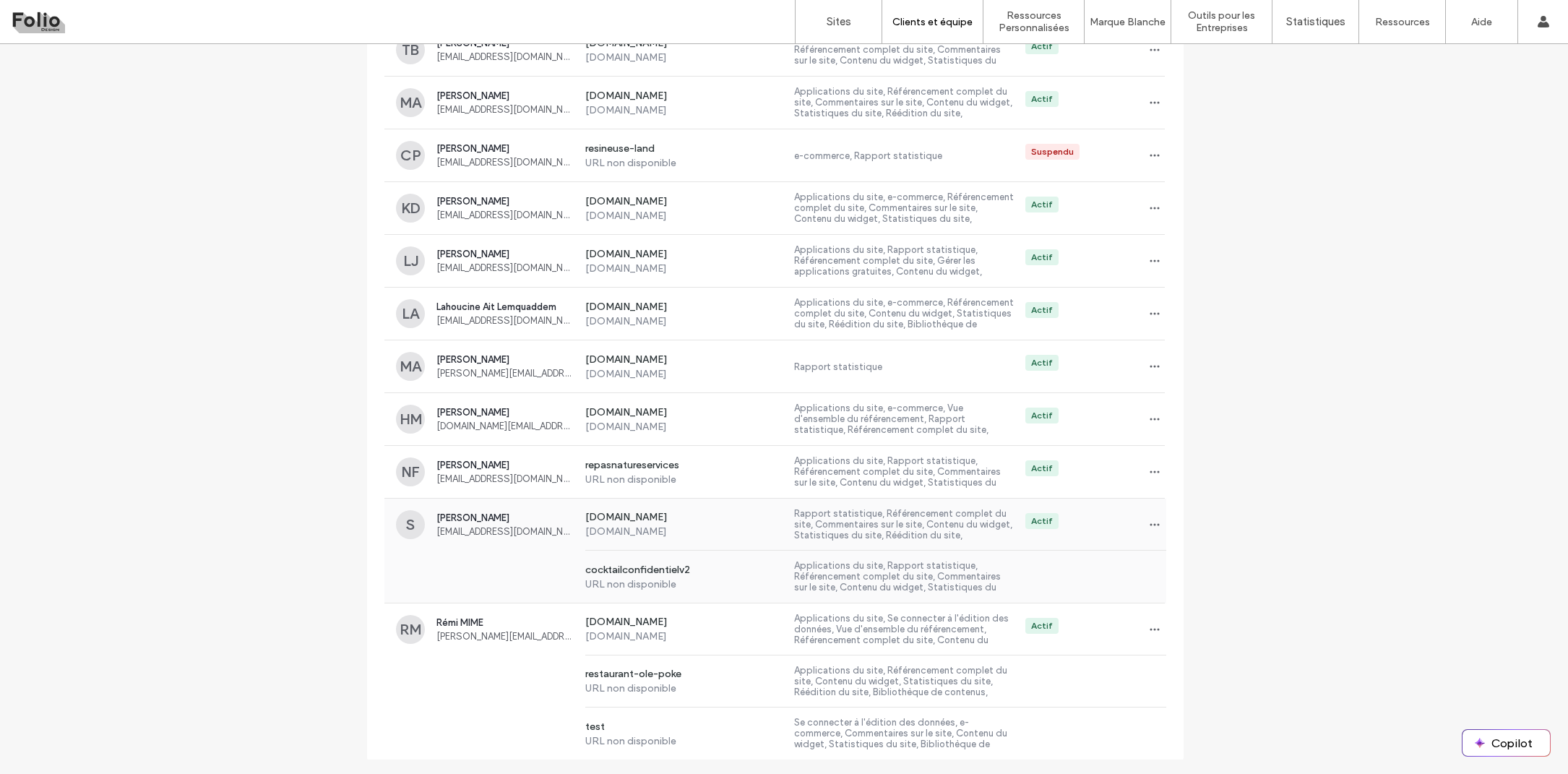
scroll to position [400, 0]
click at [459, 618] on span "Rémi MIME" at bounding box center [504, 623] width 137 height 11
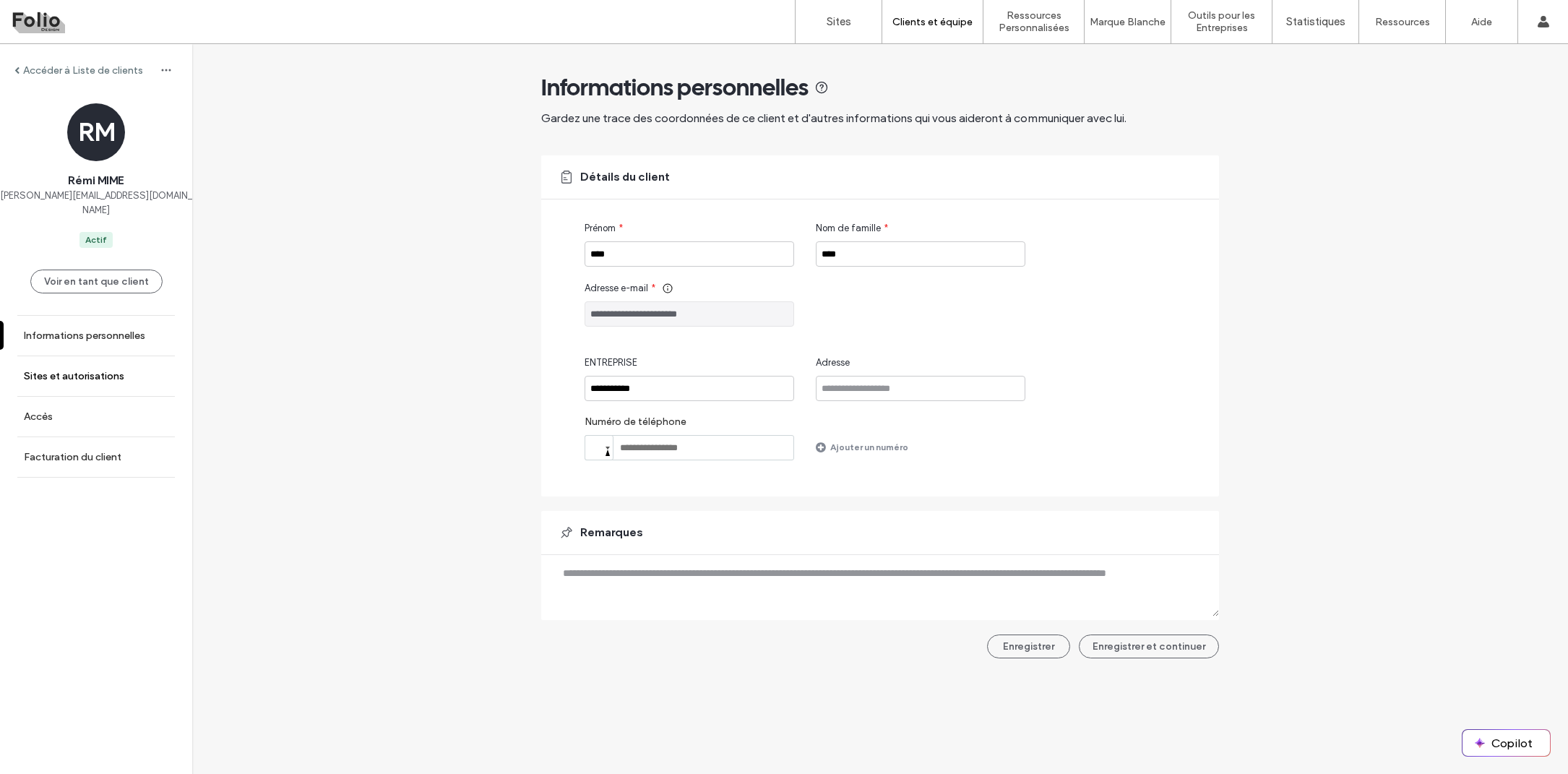
click at [109, 370] on label "Sites et autorisations" at bounding box center [74, 377] width 100 height 12
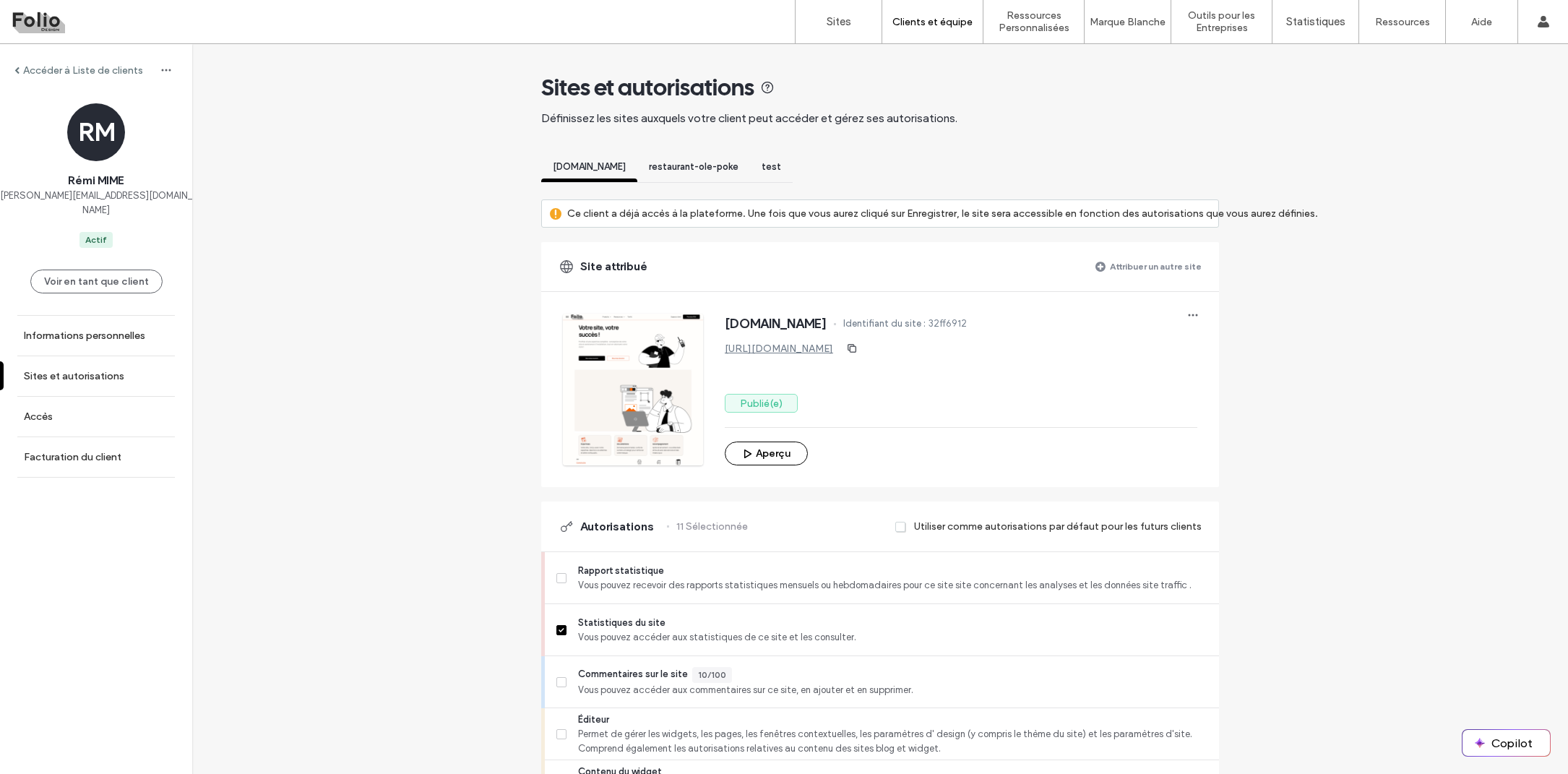
click at [773, 163] on span "test" at bounding box center [771, 167] width 19 height 11
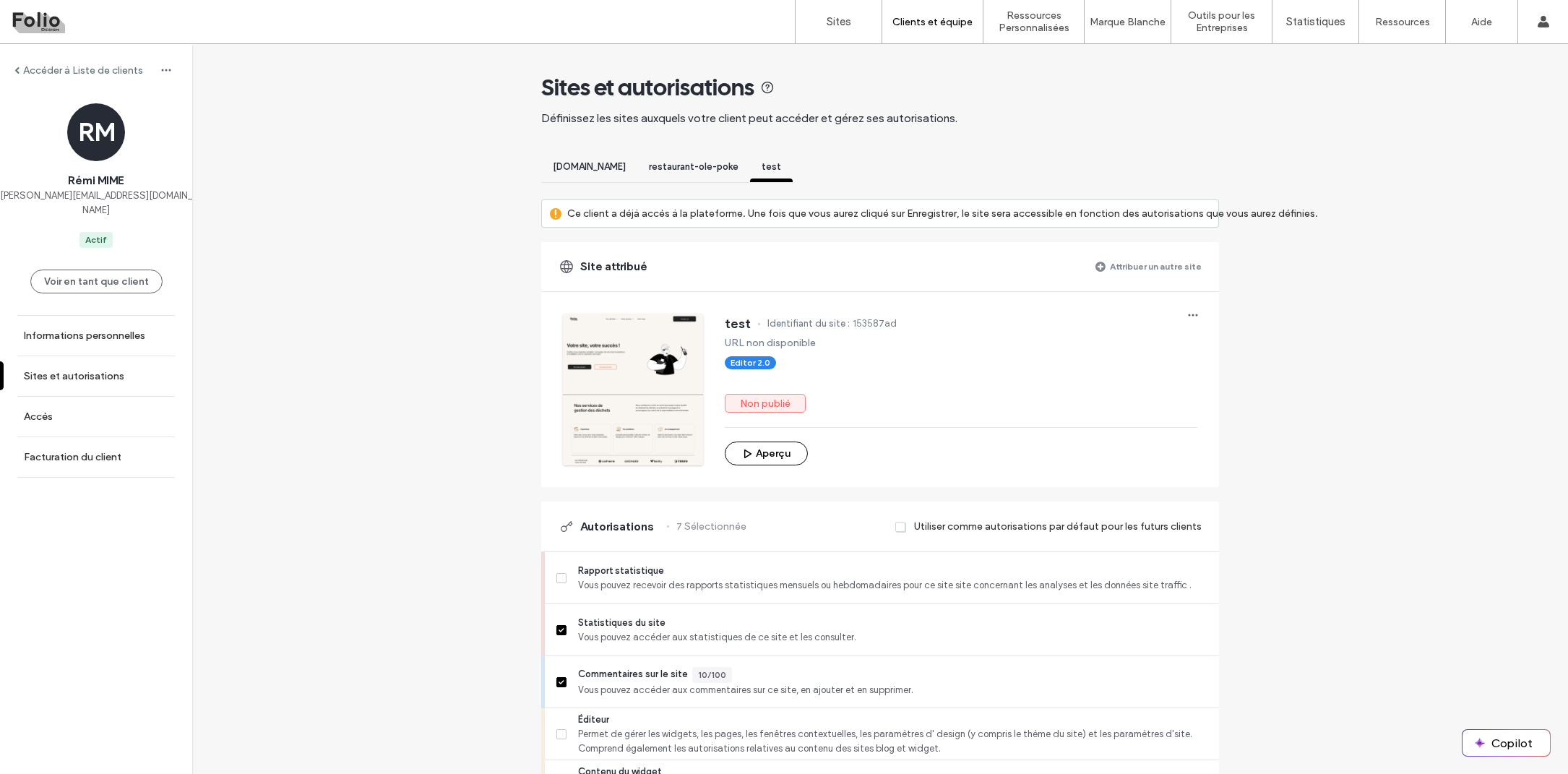
click at [711, 165] on span "restaurant-ole-poke" at bounding box center [693, 167] width 89 height 11
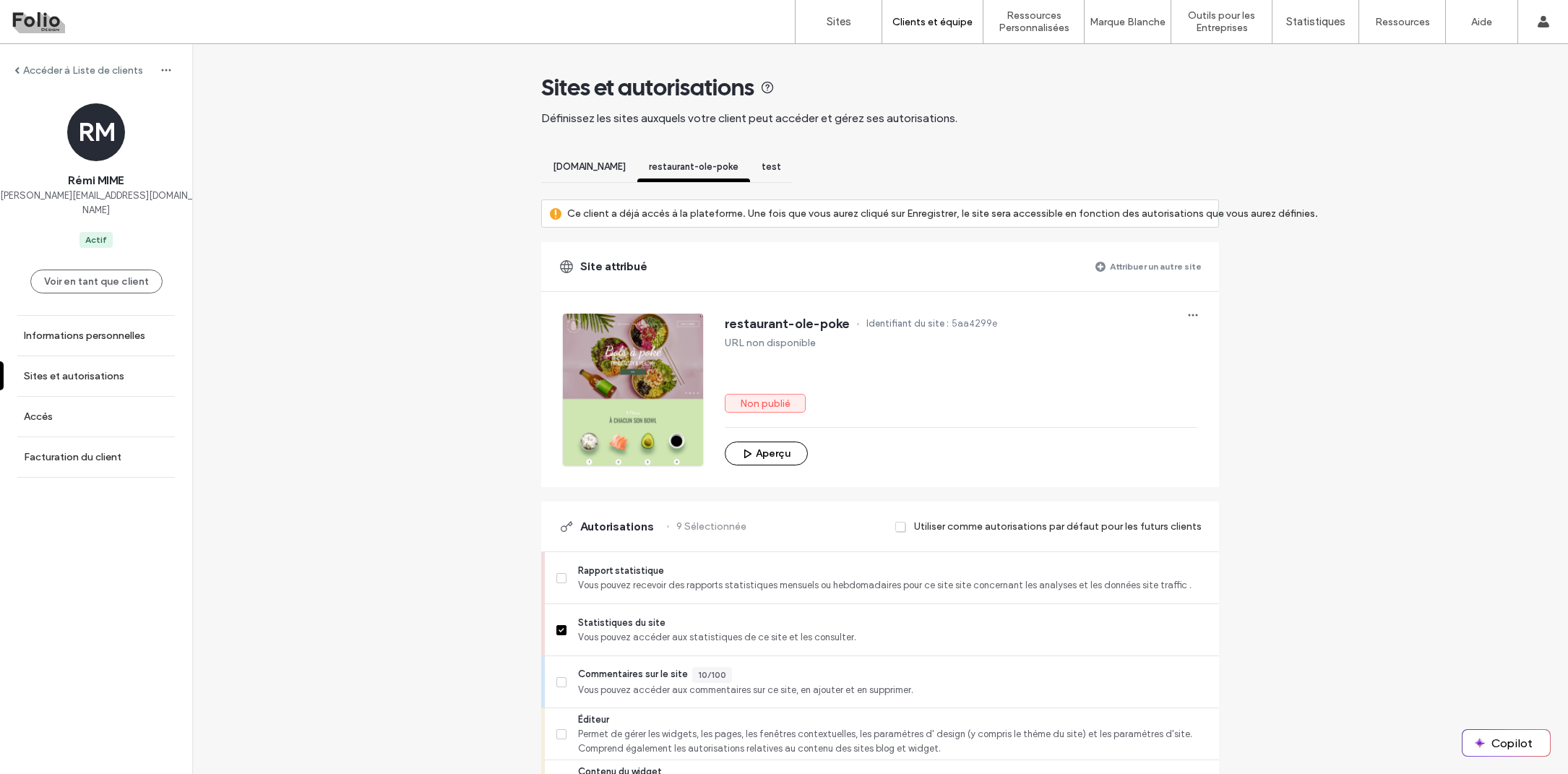
click at [620, 167] on span "[DOMAIN_NAME]" at bounding box center [589, 167] width 73 height 11
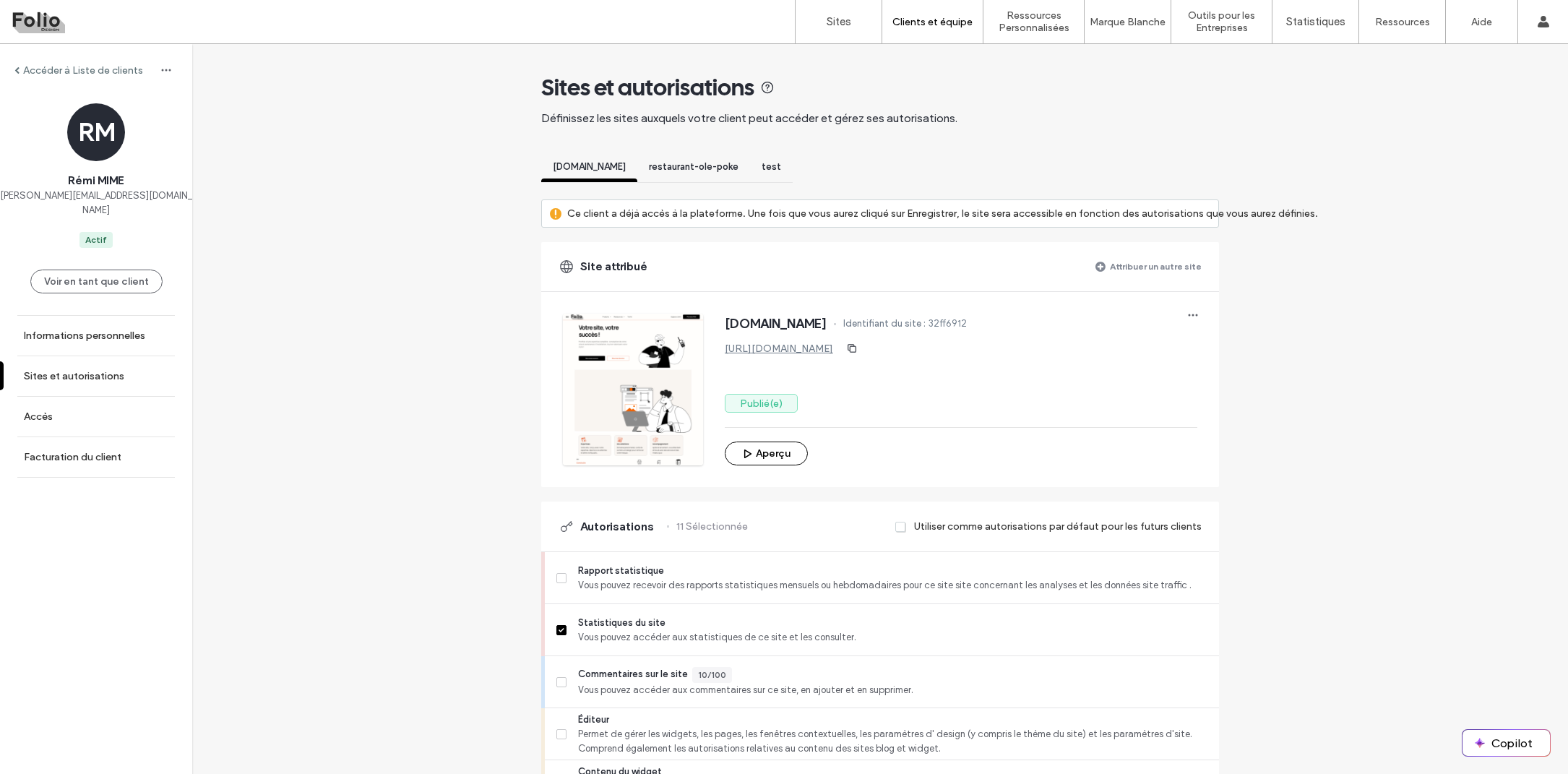
click at [781, 161] on div "test" at bounding box center [771, 168] width 43 height 26
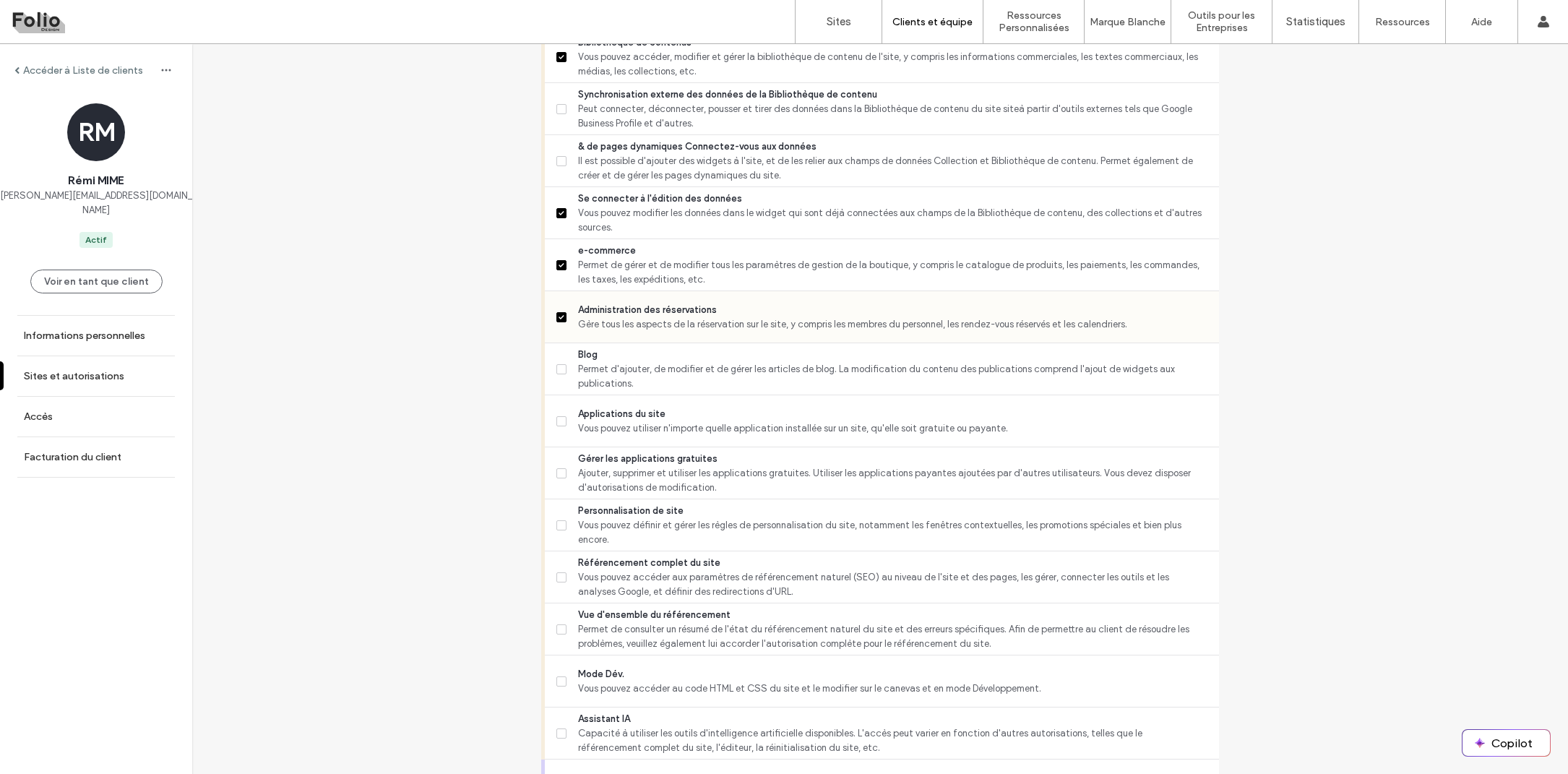
scroll to position [881, 0]
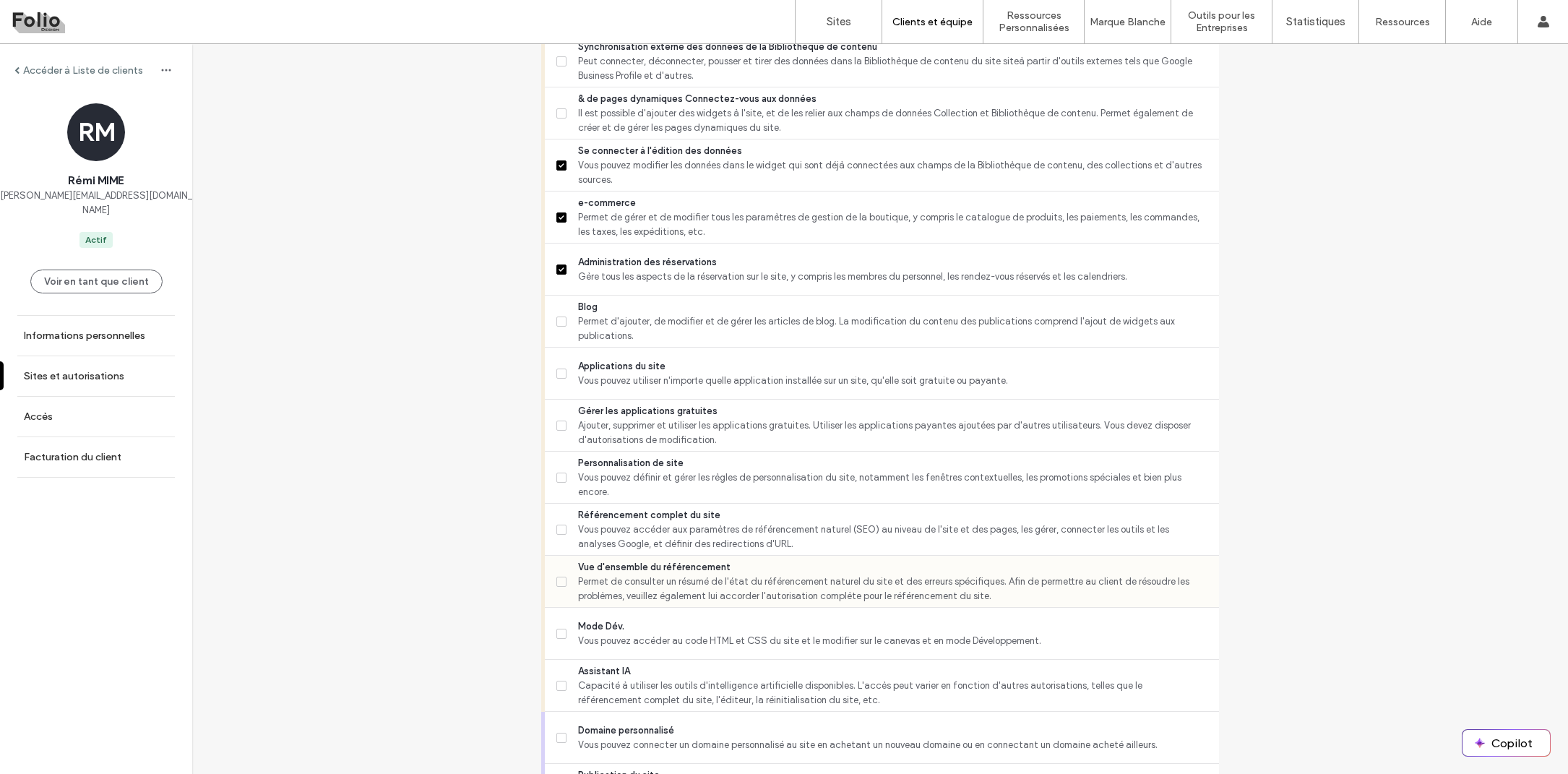
click at [559, 583] on icon at bounding box center [561, 582] width 5 height 5
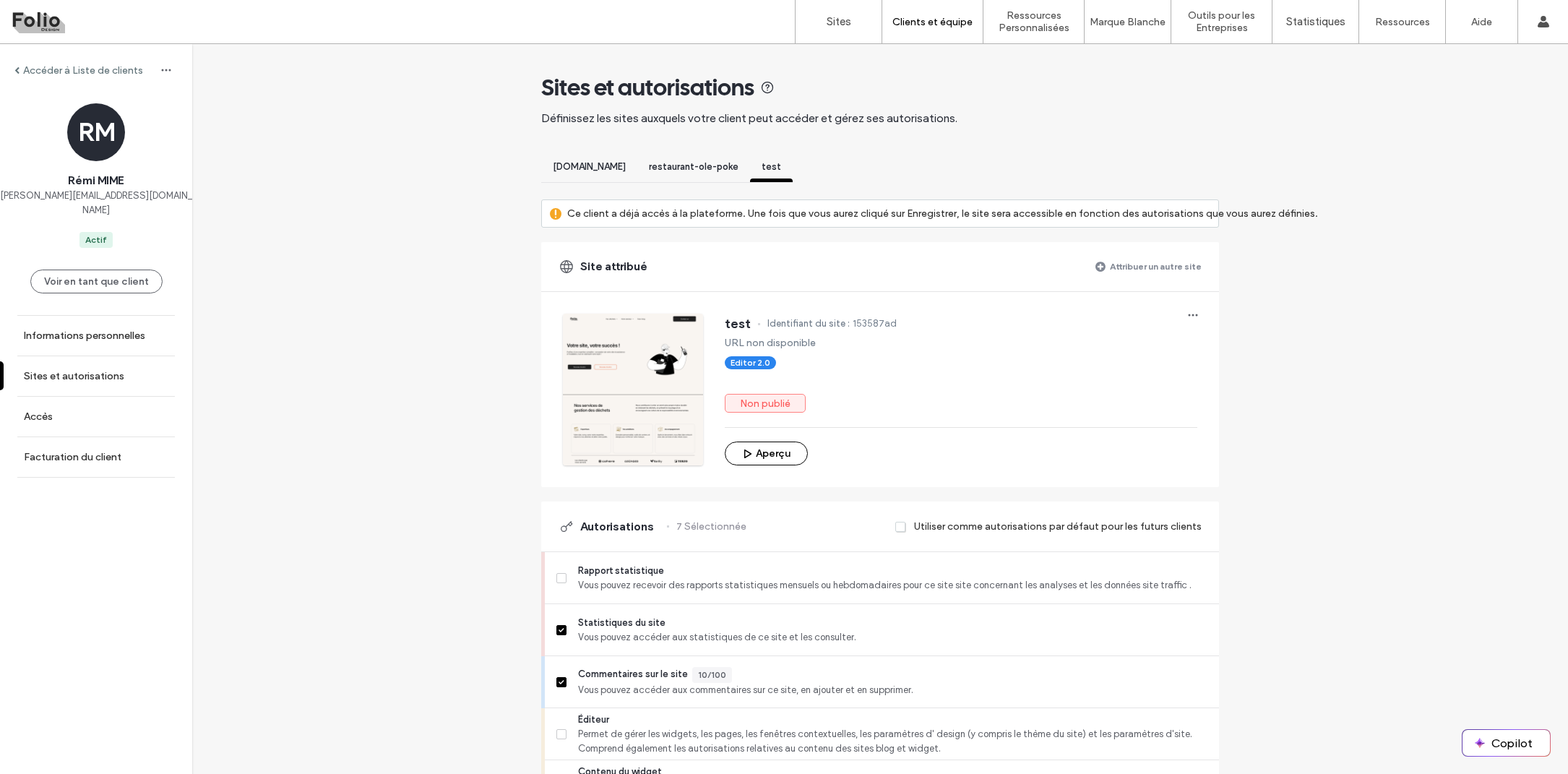
scroll to position [0, 0]
click at [108, 68] on label "Accéder à Liste de clients" at bounding box center [83, 71] width 120 height 12
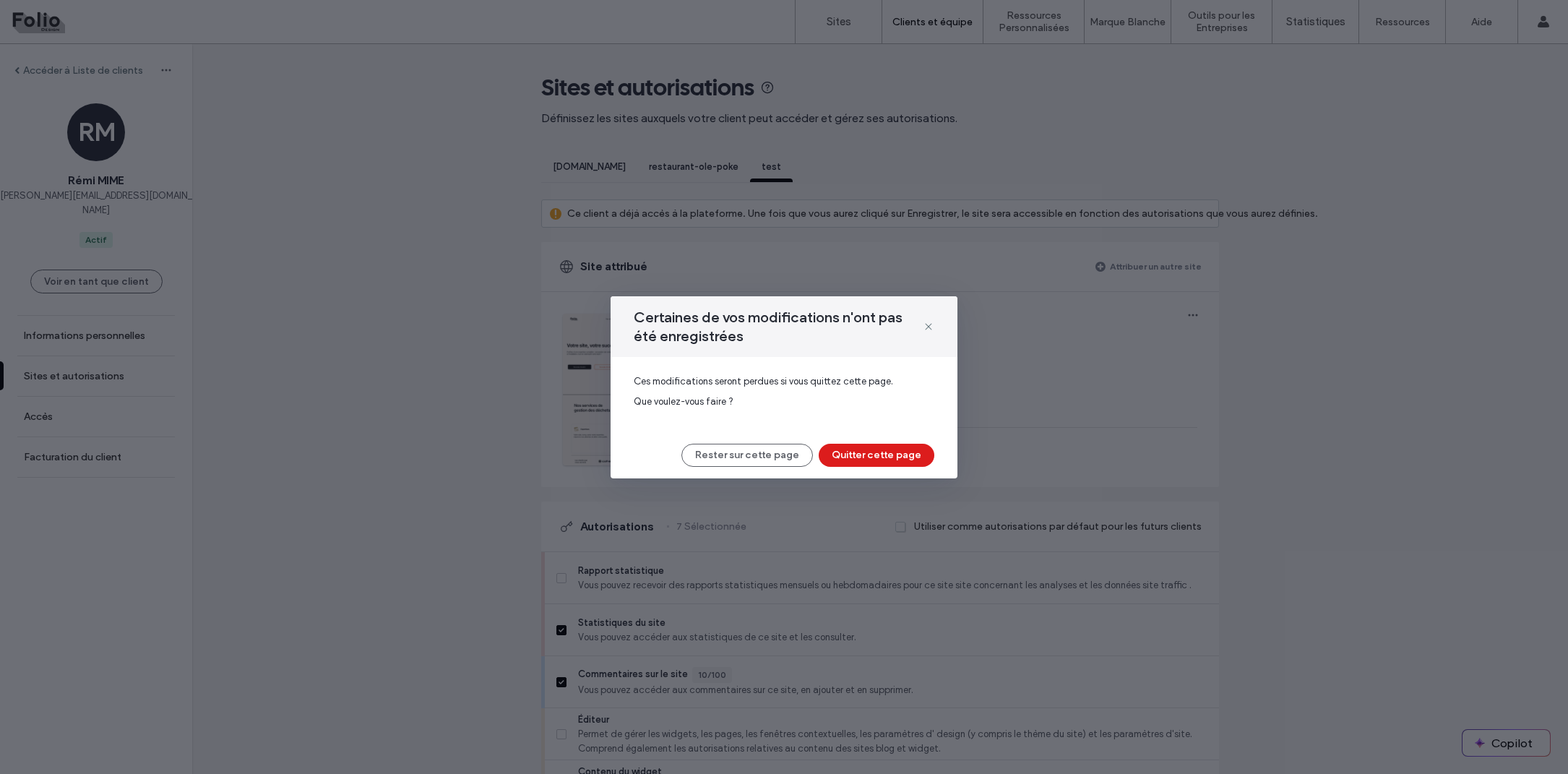
click at [859, 468] on div "Certaines de vos modifications n'ont pas été enregistrées Ces modifications ser…" at bounding box center [784, 387] width 347 height 182
click at [858, 463] on button "Quitter cette page" at bounding box center [876, 456] width 116 height 23
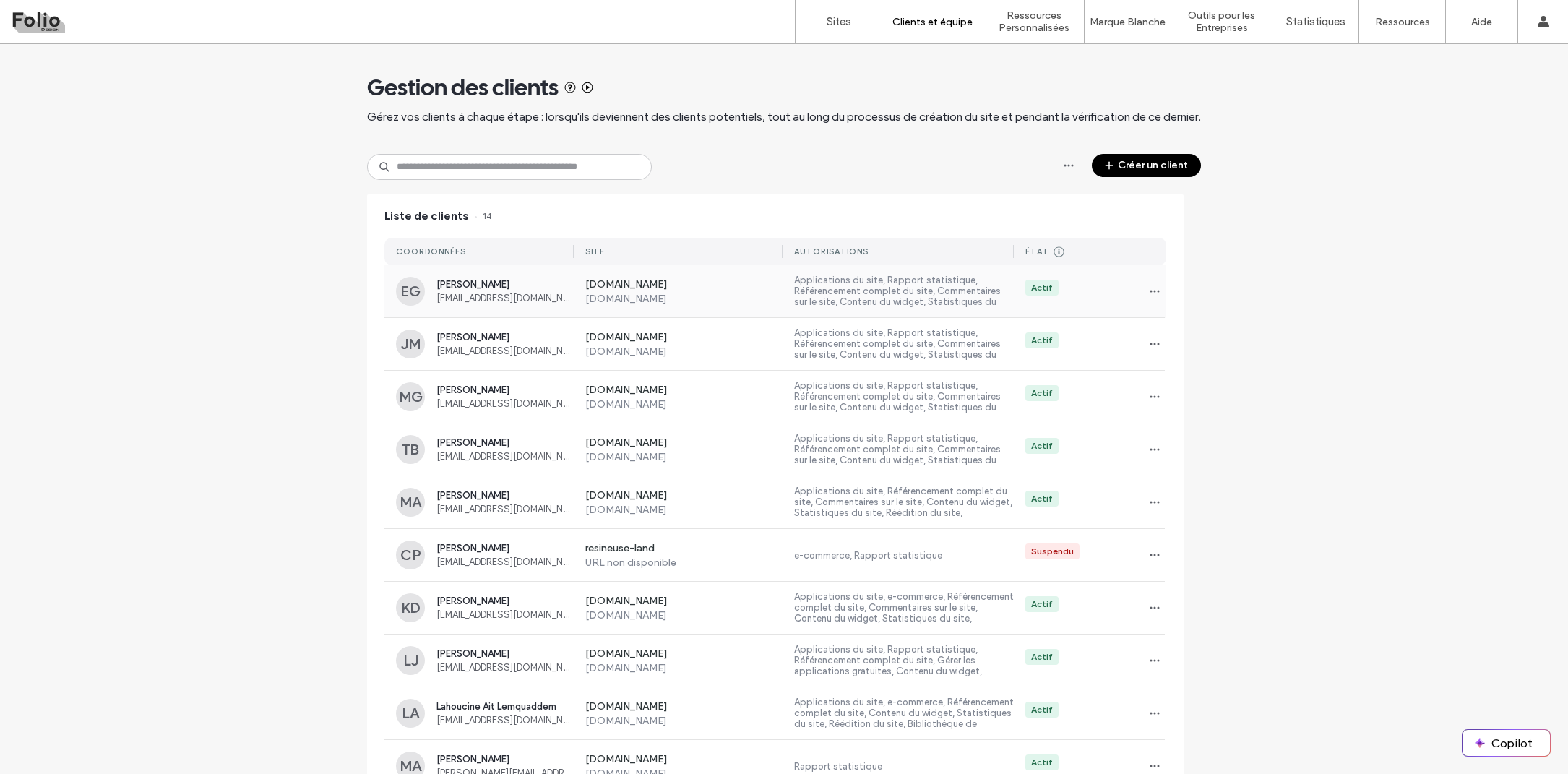
click at [527, 290] on div "[PERSON_NAME] [EMAIL_ADDRESS][DOMAIN_NAME]" at bounding box center [504, 291] width 137 height 25
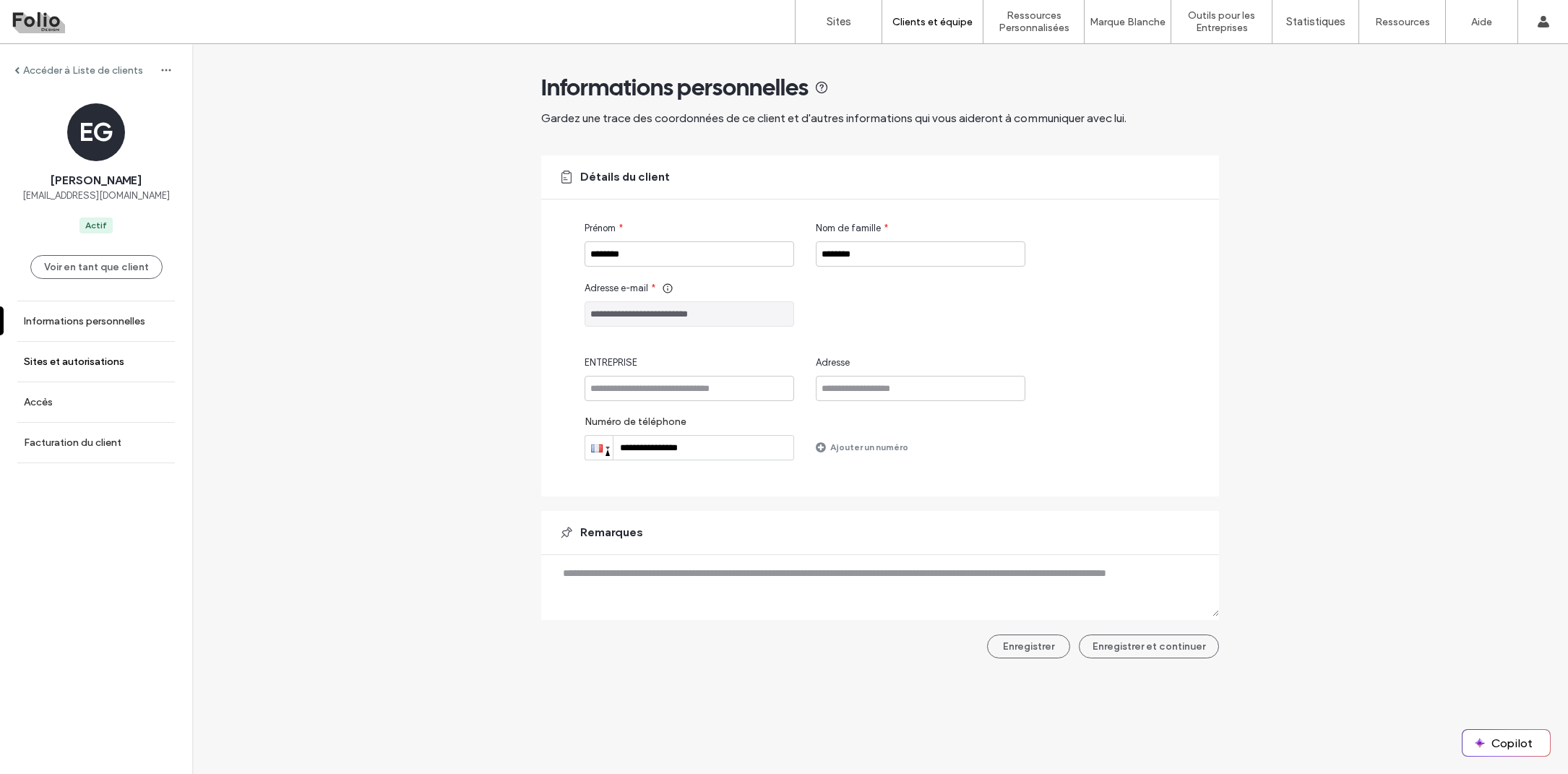
click at [100, 359] on label "Sites et autorisations" at bounding box center [74, 362] width 100 height 12
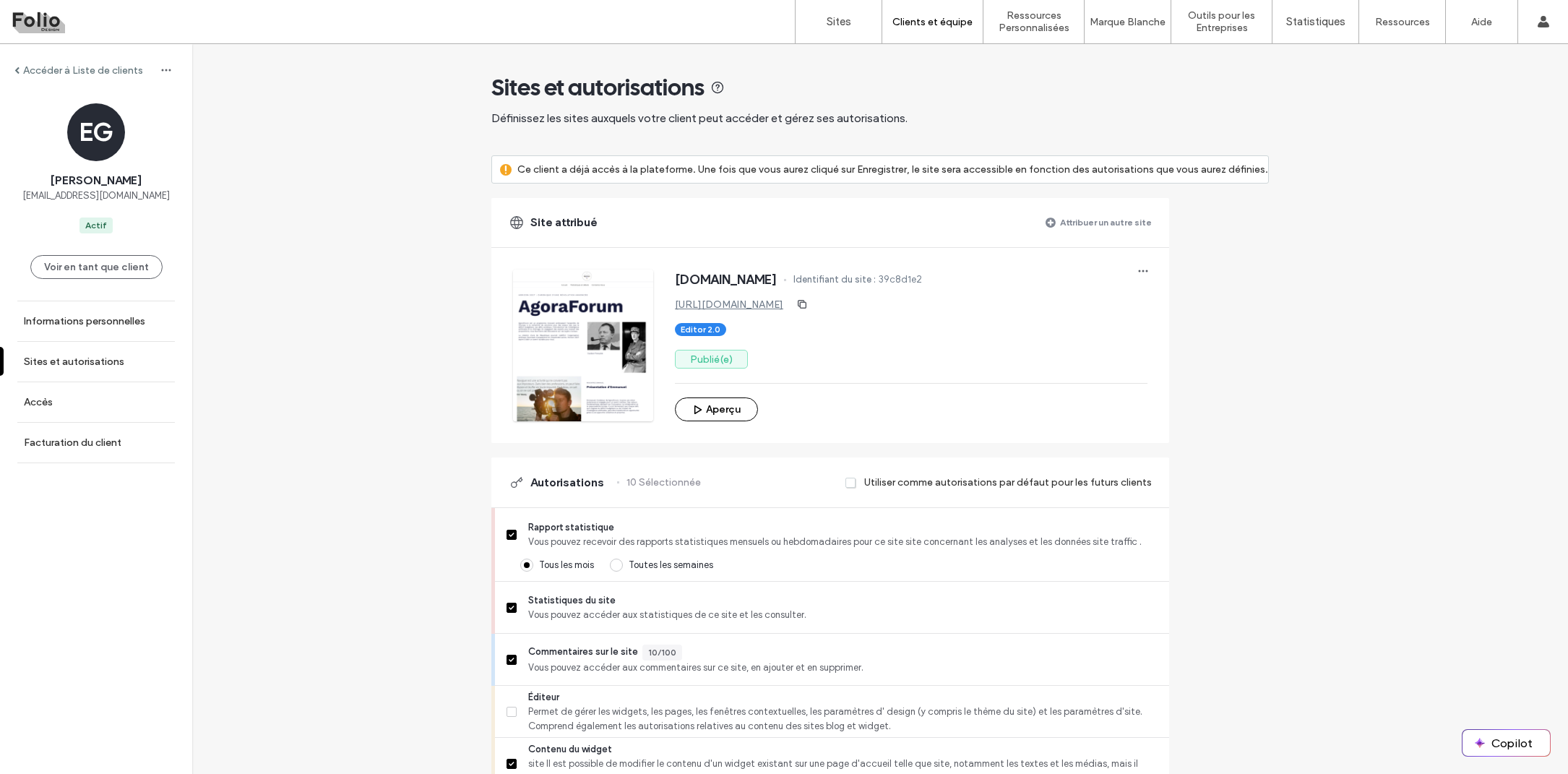
click at [99, 66] on label "Accéder à Liste de clients" at bounding box center [83, 71] width 120 height 12
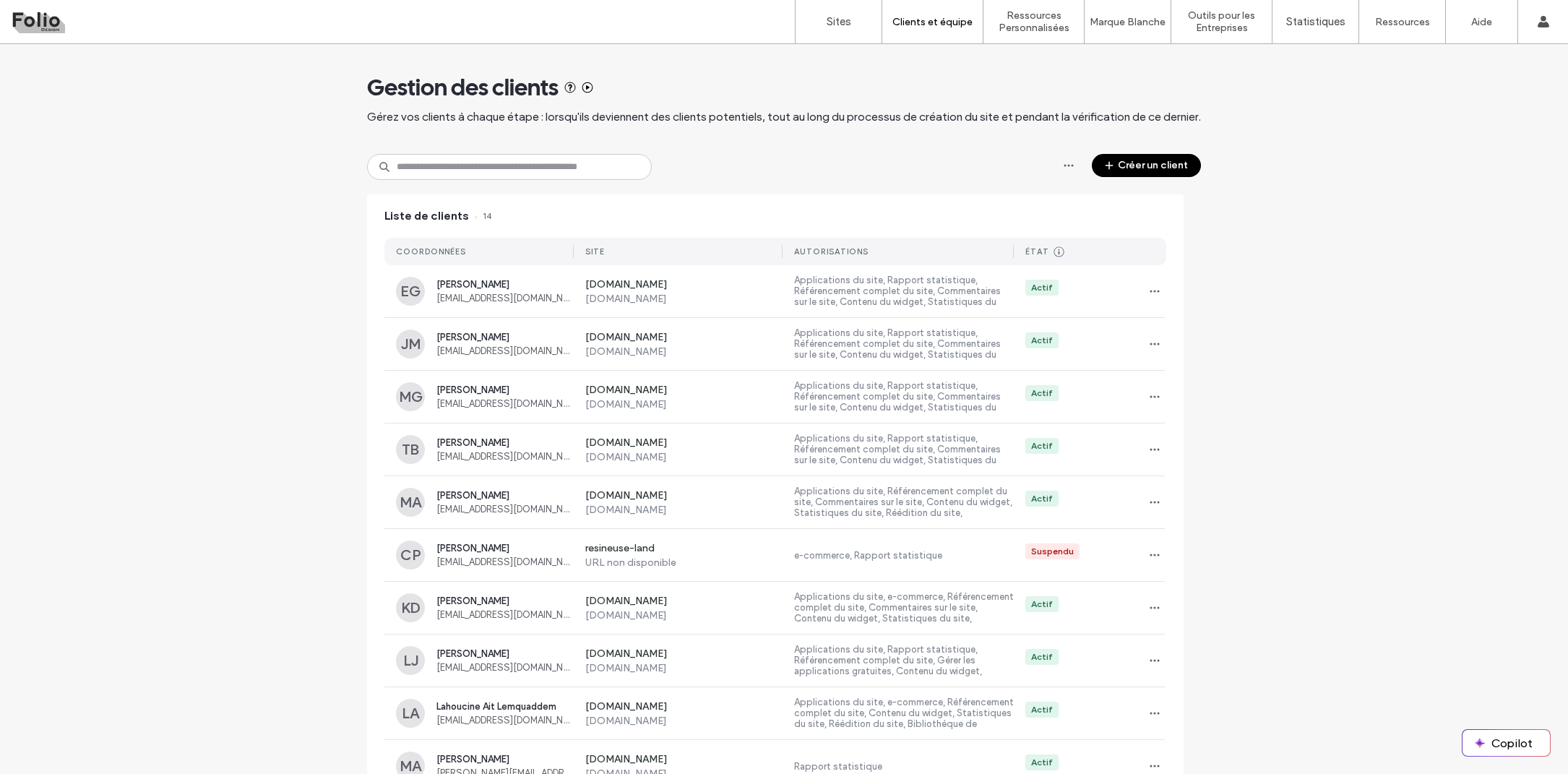
click at [582, 88] on icon at bounding box center [587, 87] width 12 height 12
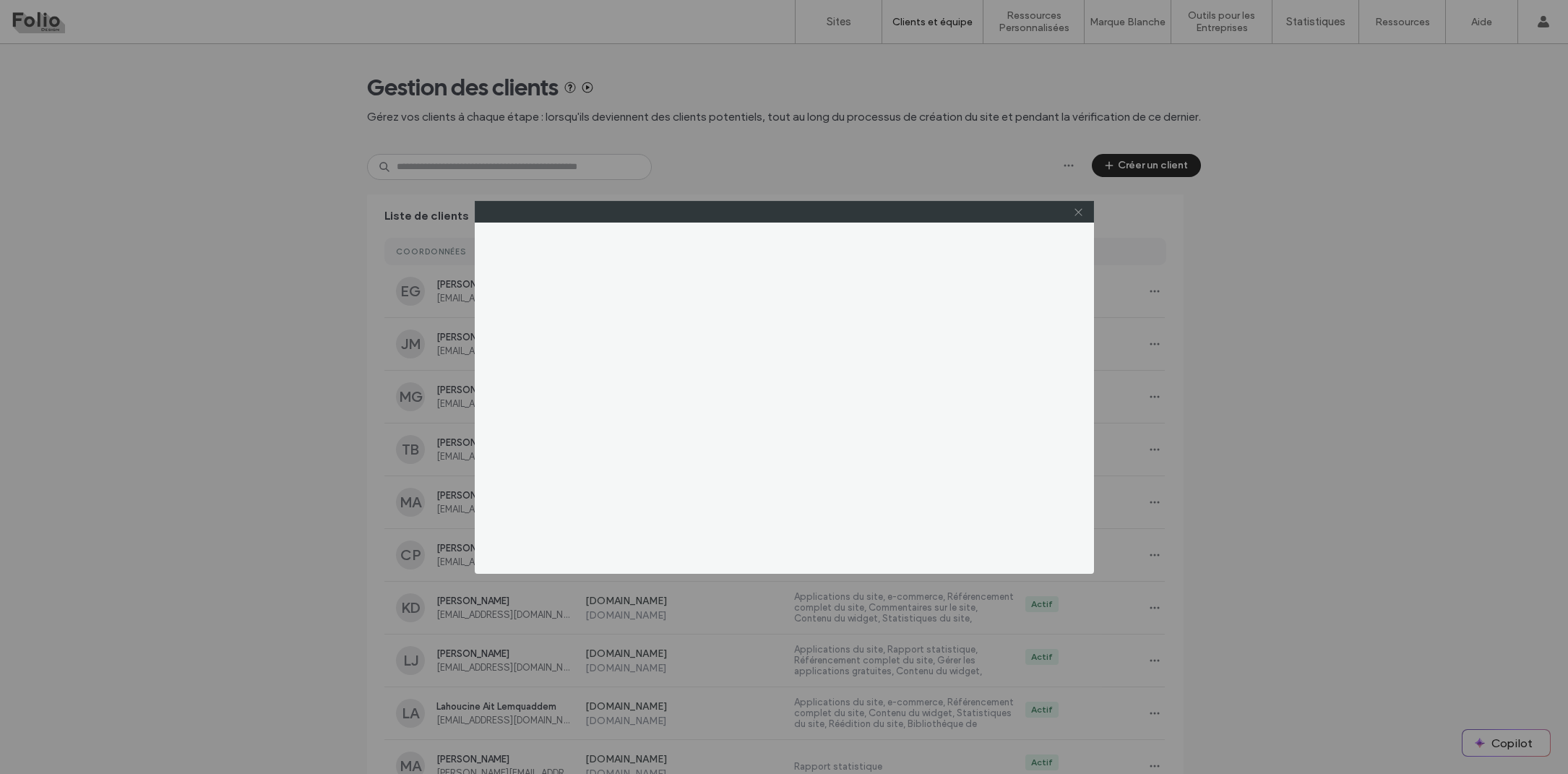
click at [1074, 213] on icon at bounding box center [1078, 212] width 11 height 11
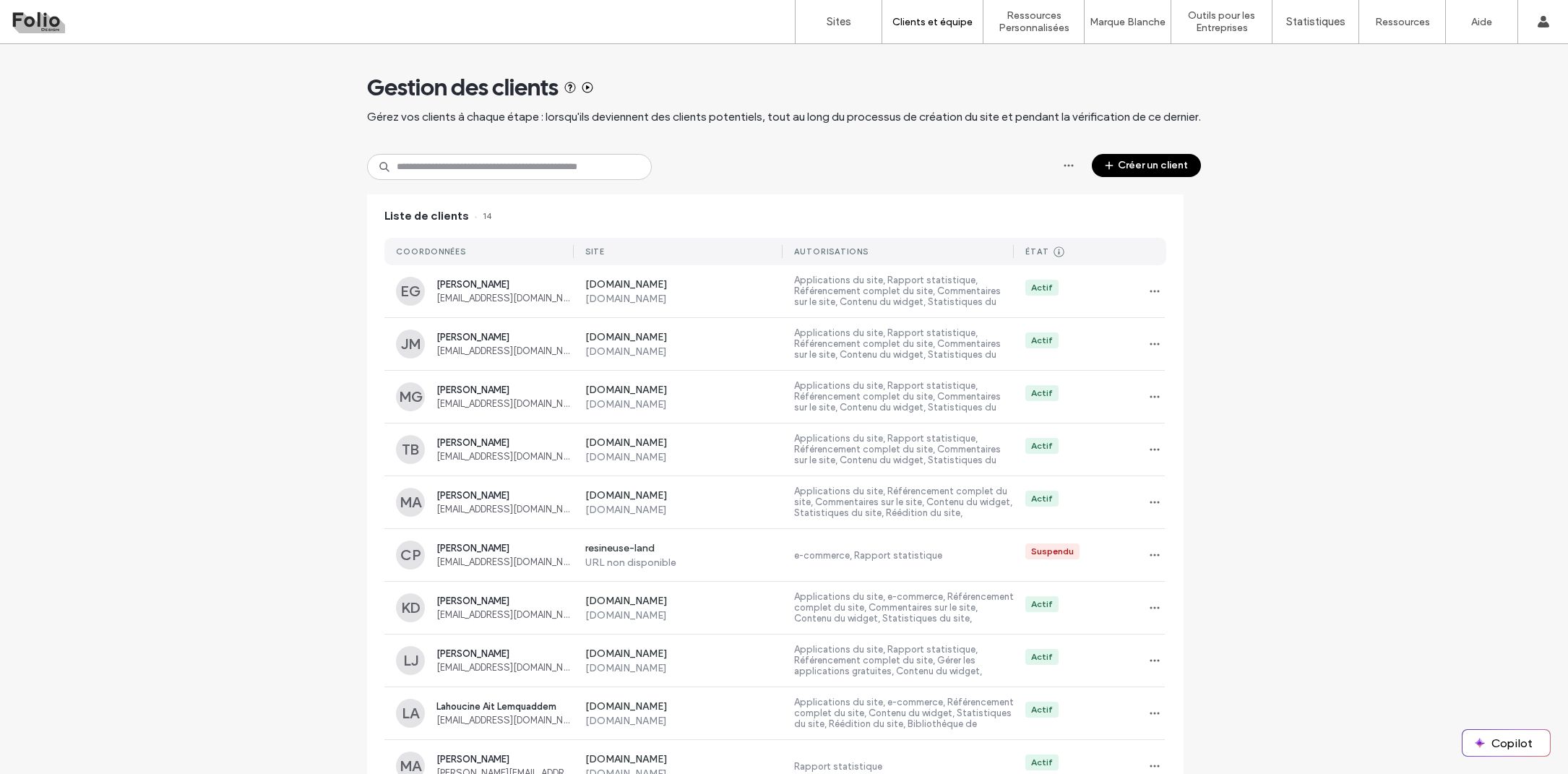
click at [583, 89] on use at bounding box center [588, 88] width 11 height 11
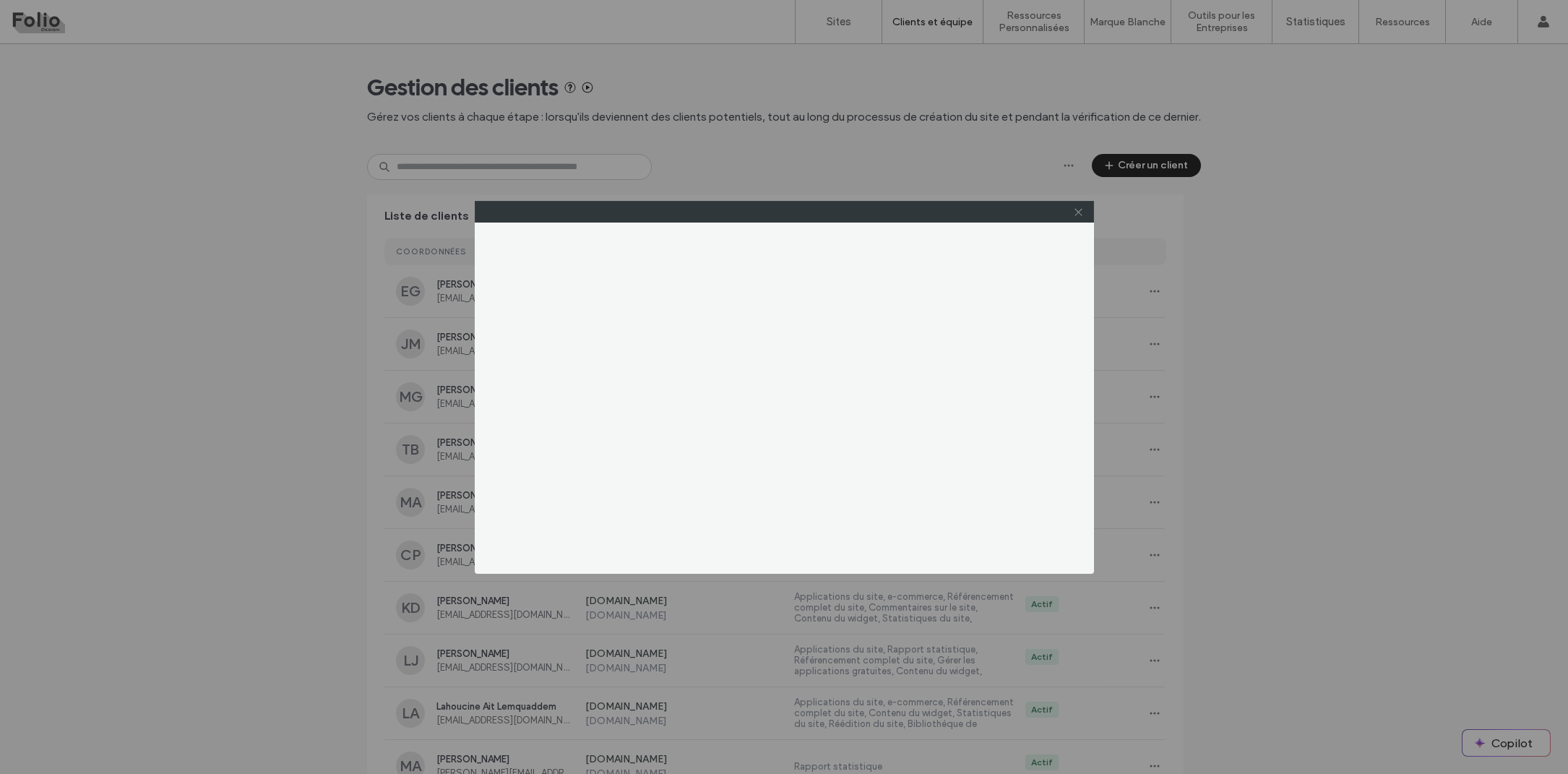
click at [1076, 209] on icon at bounding box center [1078, 212] width 11 height 11
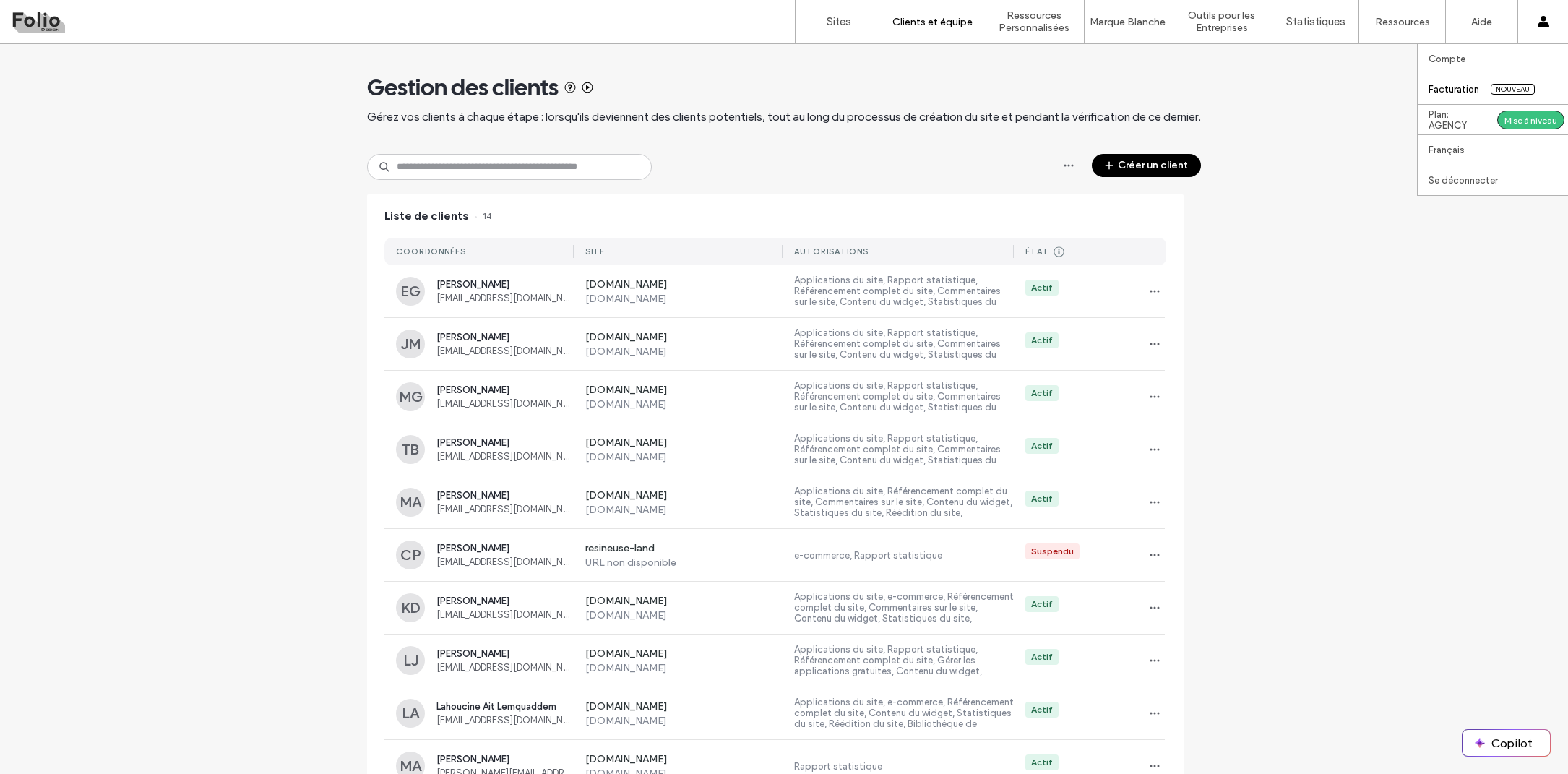
click at [1446, 94] on label "Facturation" at bounding box center [1453, 89] width 50 height 11
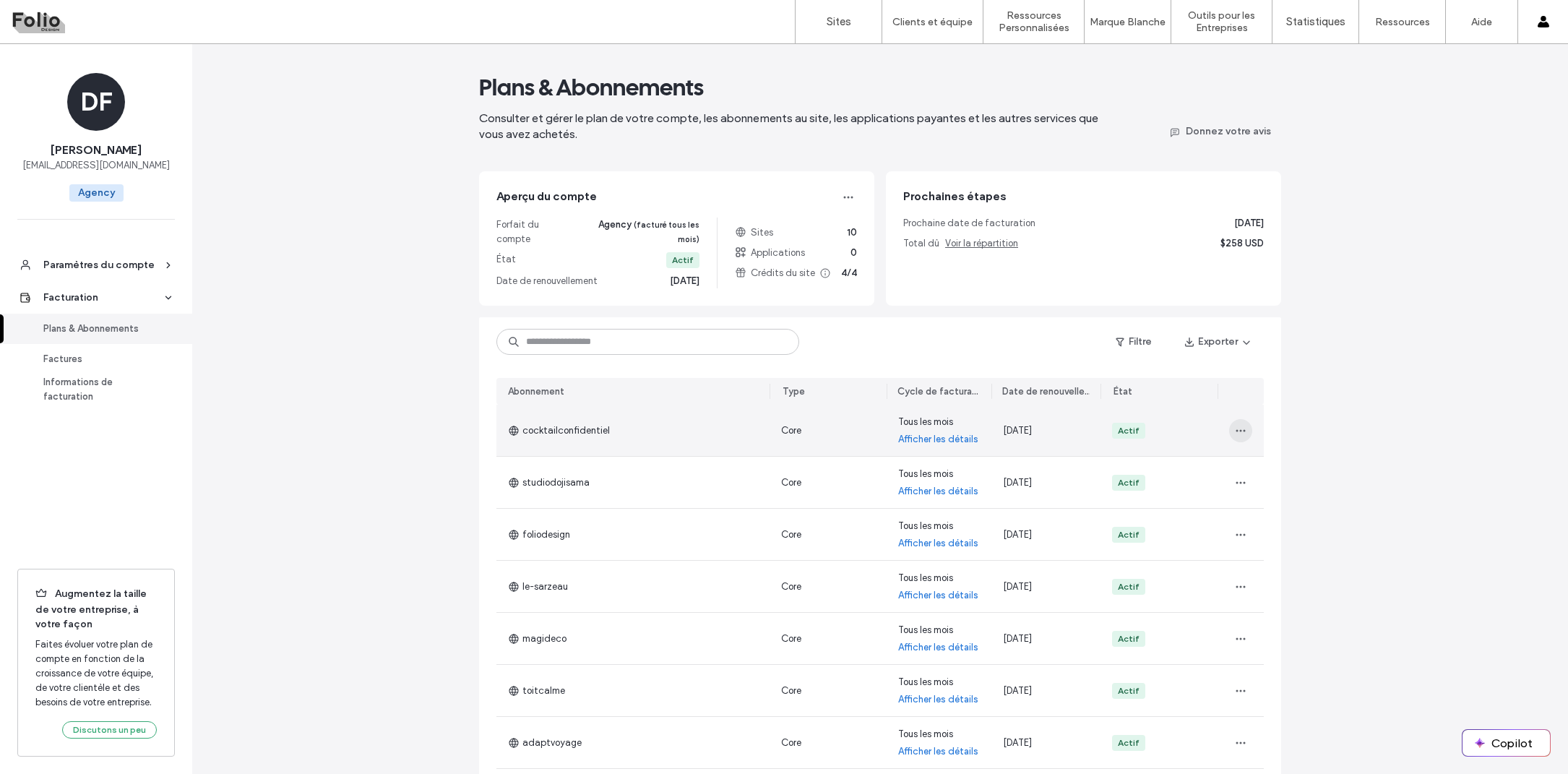
click at [1241, 419] on span "button" at bounding box center [1241, 431] width 23 height 23
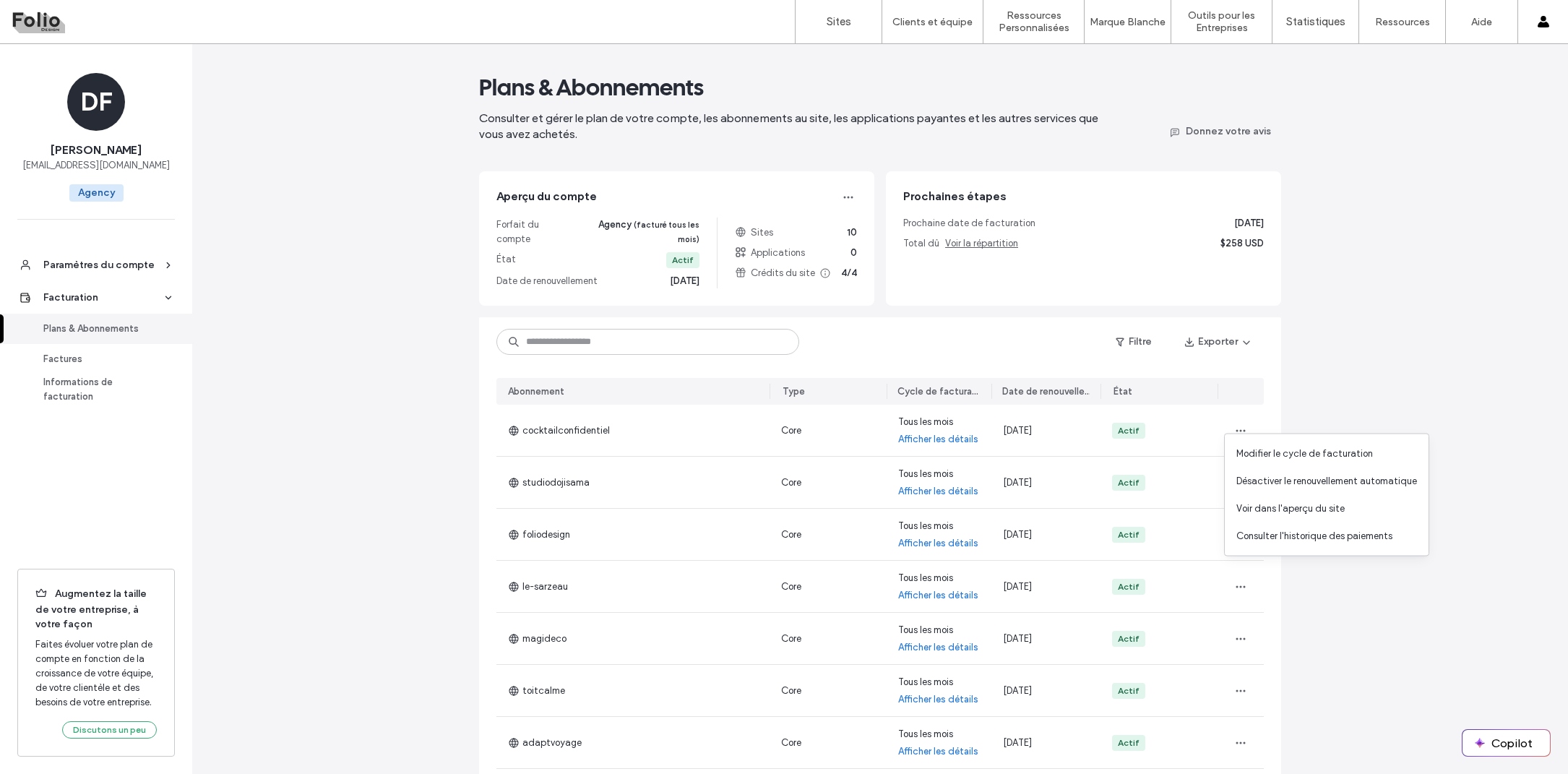
click at [1327, 381] on div "Plans & Abonnements Consulter et gérer le plan de votre compte, les abonnements…" at bounding box center [880, 522] width 1376 height 956
click at [117, 344] on link "Factures" at bounding box center [96, 359] width 192 height 30
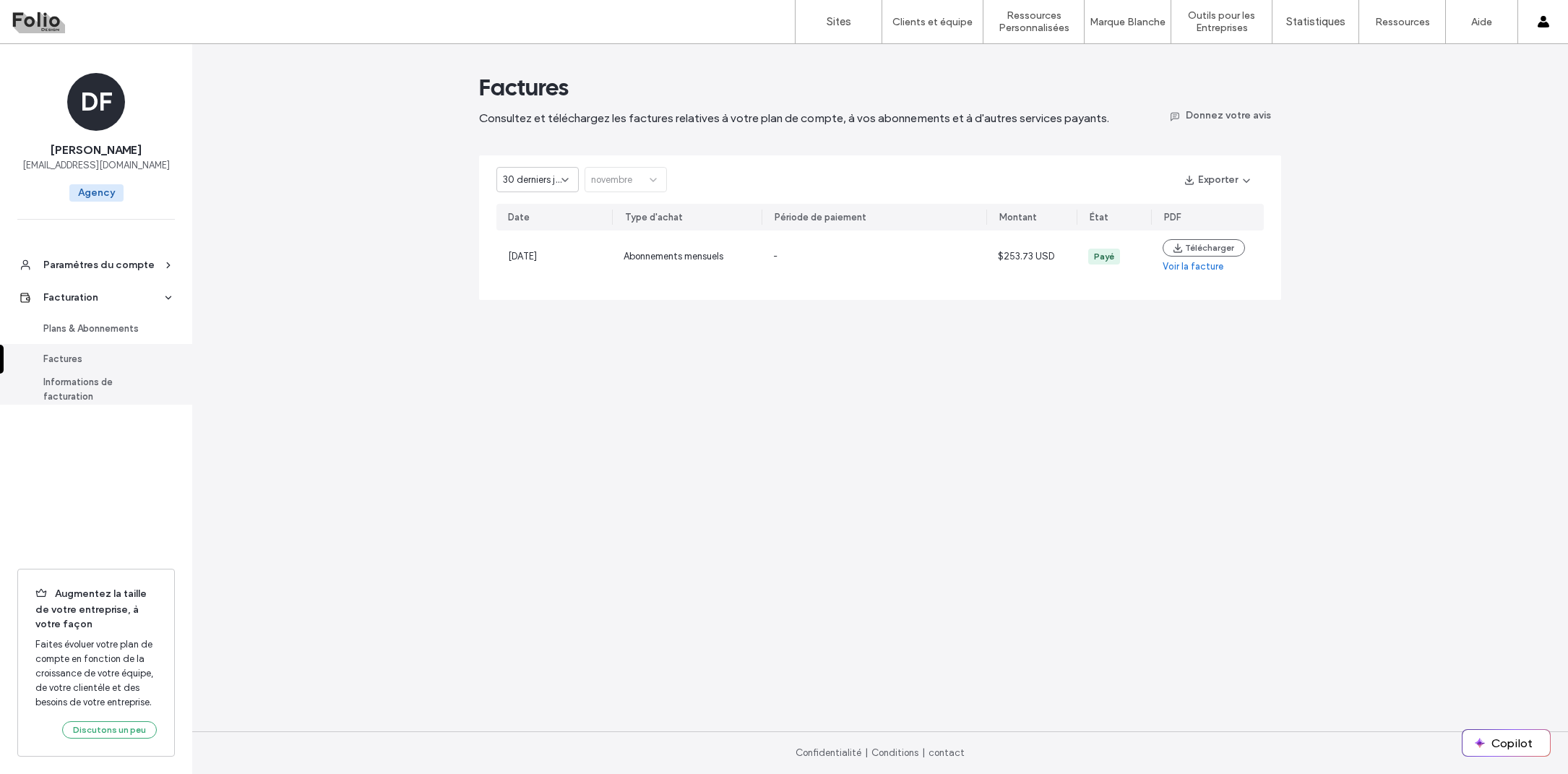
click at [96, 381] on div "Informations de facturation" at bounding box center [102, 389] width 119 height 29
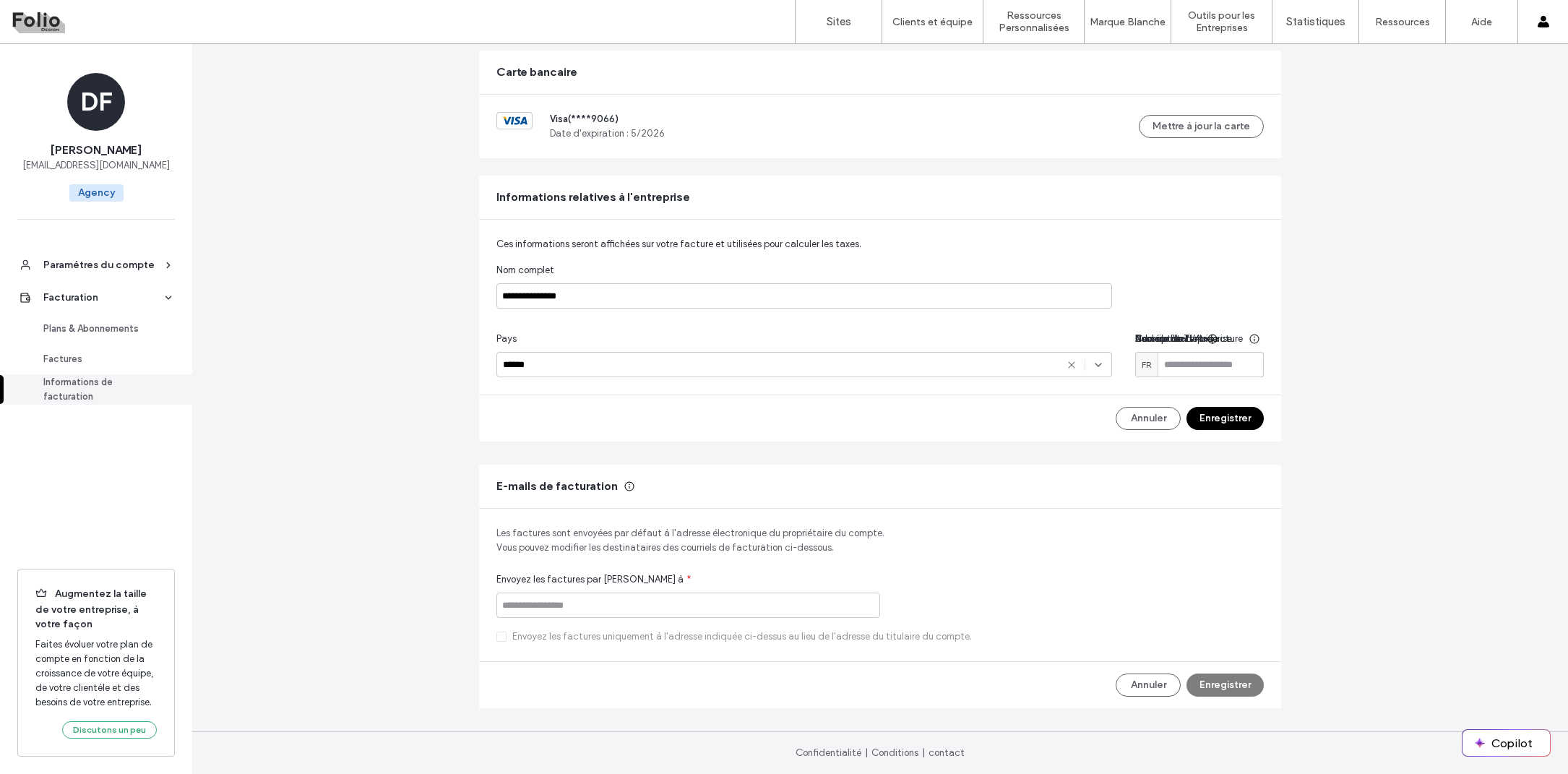
scroll to position [252, 0]
click at [72, 324] on div "Plans & Abonnements" at bounding box center [102, 328] width 119 height 15
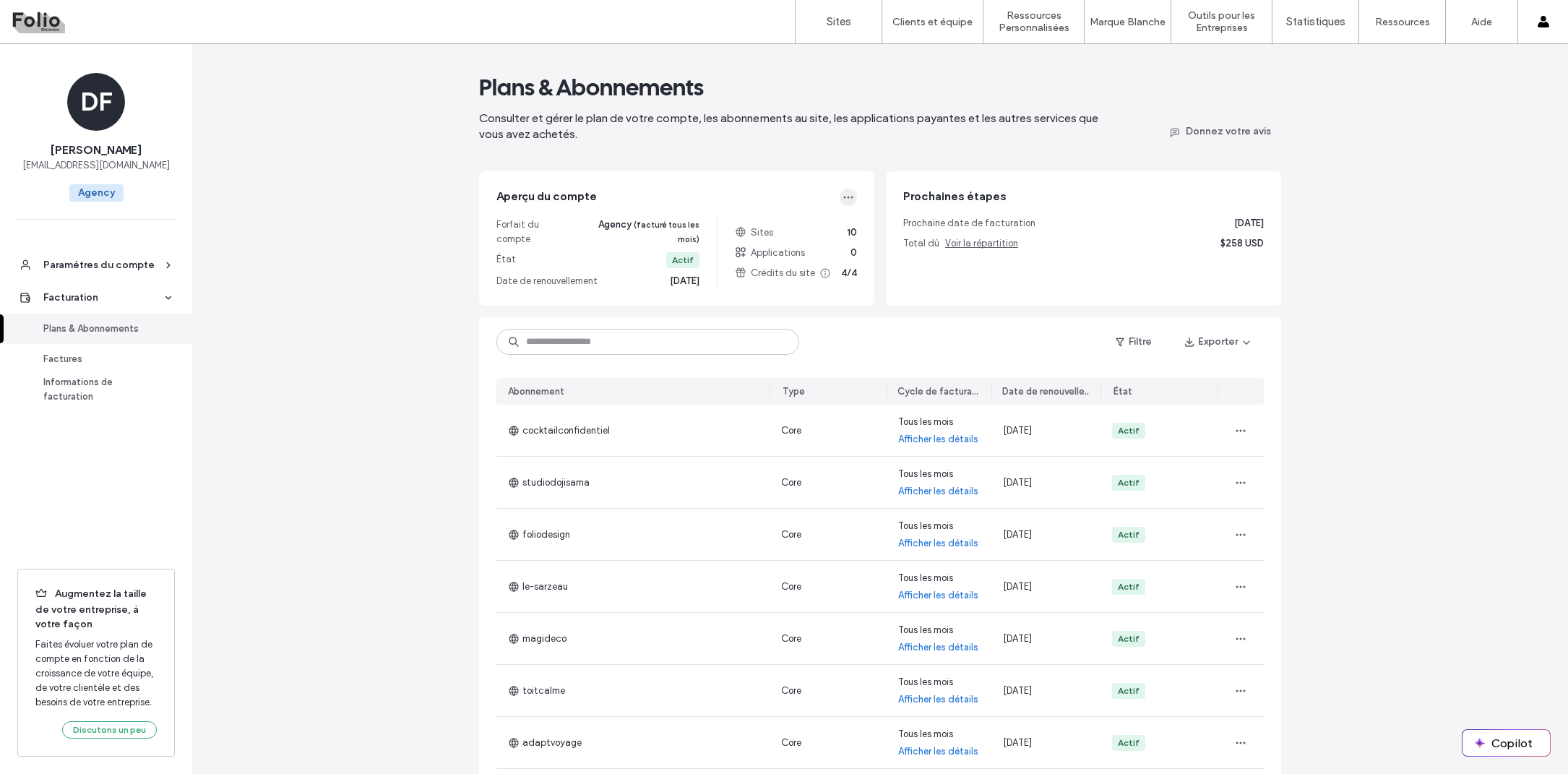
click at [846, 201] on icon "button" at bounding box center [848, 197] width 12 height 12
click at [840, 124] on span "Consulter et gérer le plan de votre compte, les abonnements au site, les applic…" at bounding box center [788, 126] width 619 height 30
click at [129, 256] on link "Paramètres du compte" at bounding box center [96, 265] width 192 height 33
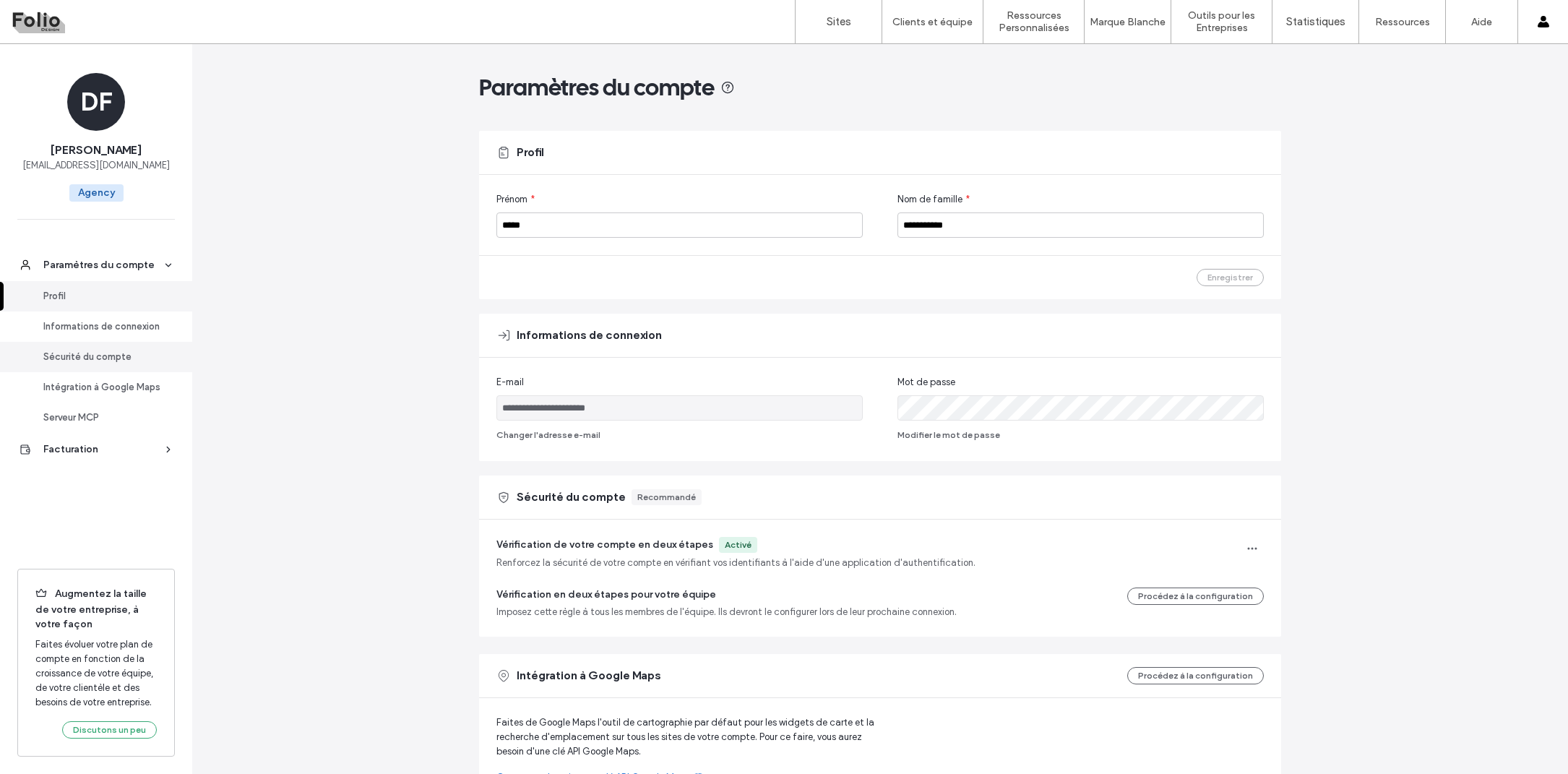
click at [98, 359] on div "Sécurité du compte" at bounding box center [102, 357] width 119 height 15
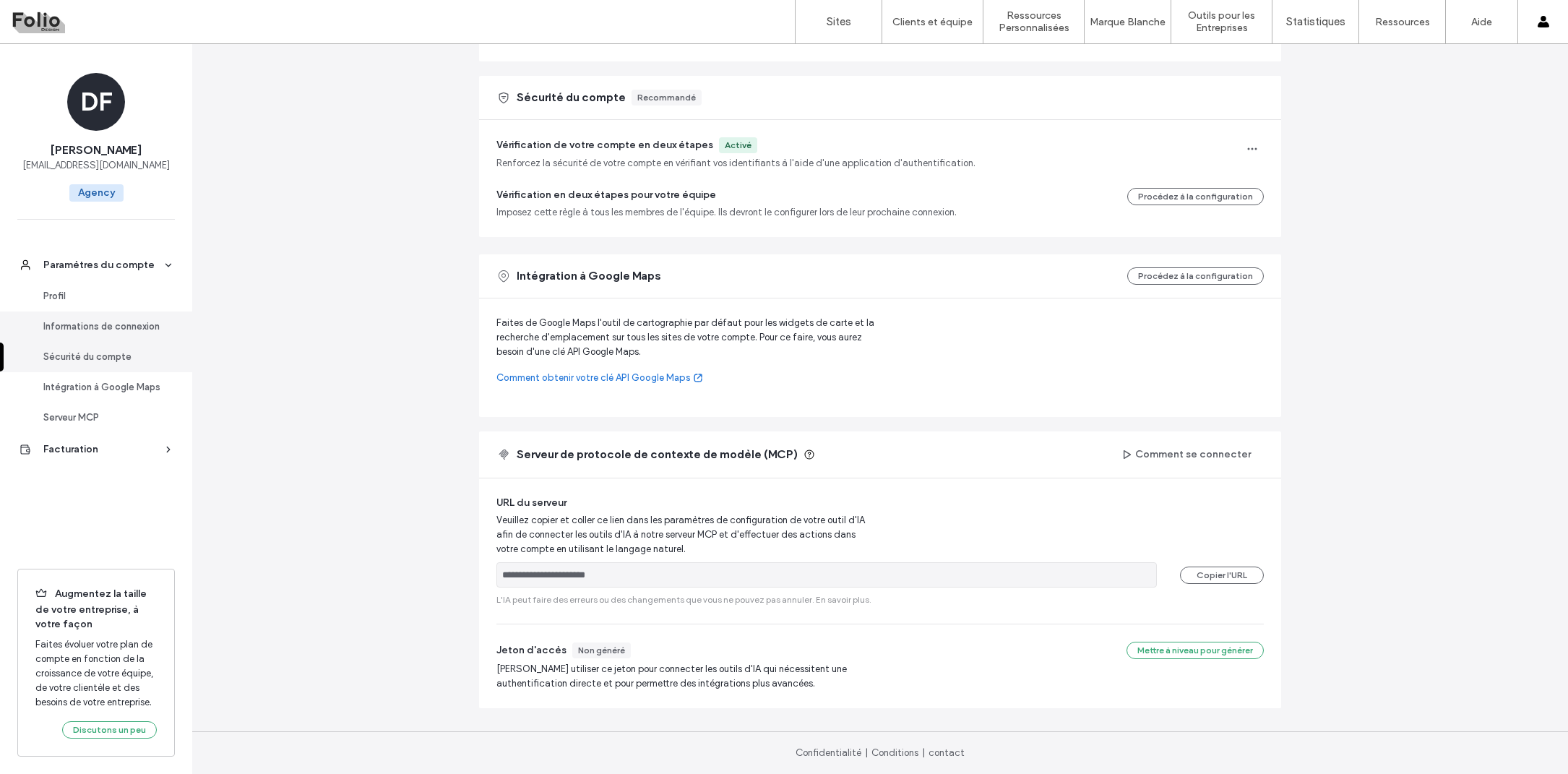
click at [90, 318] on link "Informations de connexion" at bounding box center [96, 326] width 192 height 30
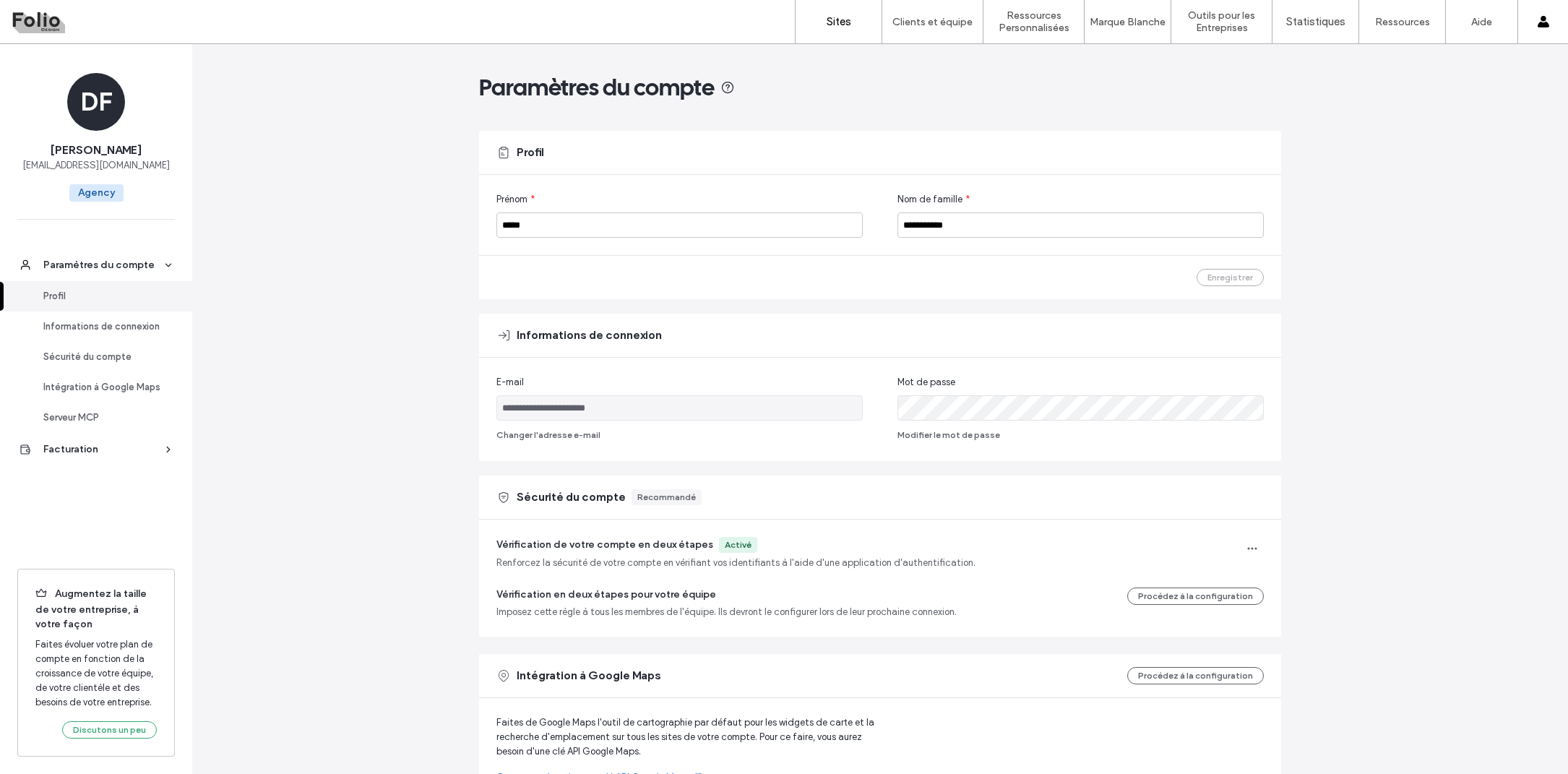
click at [833, 16] on label "Sites" at bounding box center [839, 22] width 25 height 13
